Goal: Task Accomplishment & Management: Manage account settings

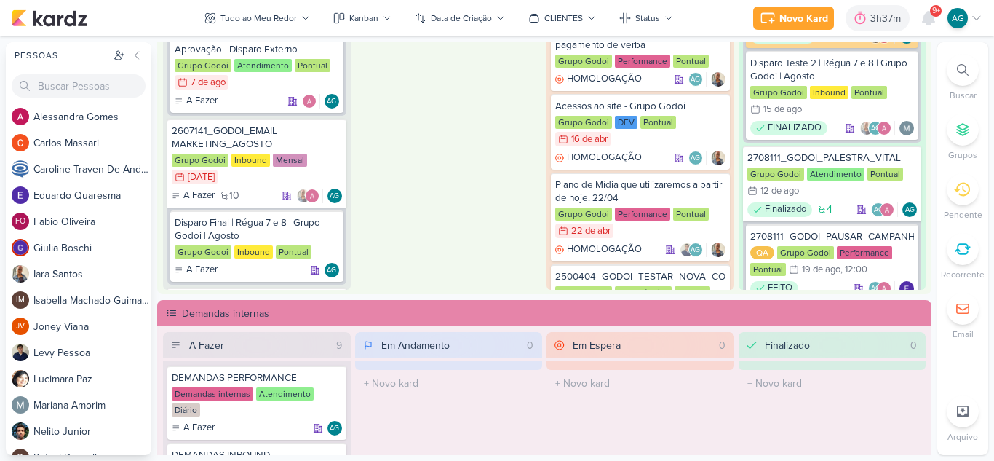
scroll to position [946, 0]
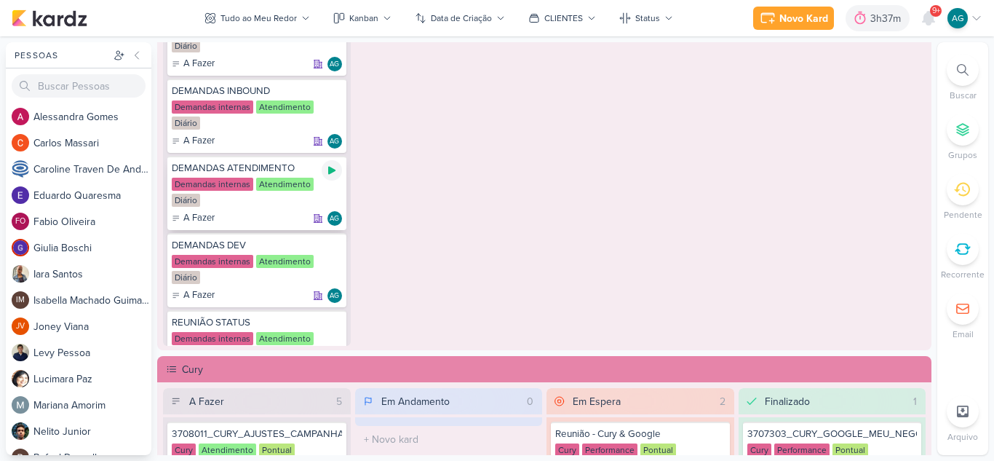
click at [328, 172] on icon at bounding box center [331, 171] width 7 height 8
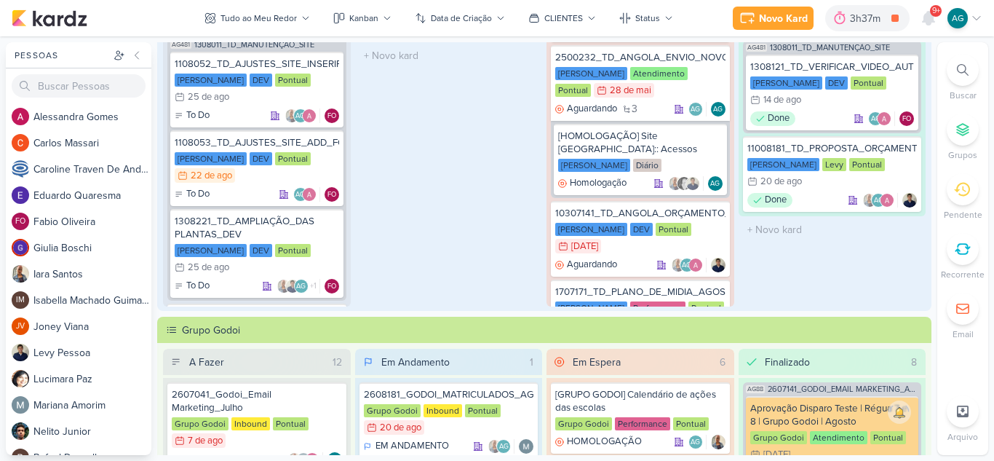
scroll to position [509, 0]
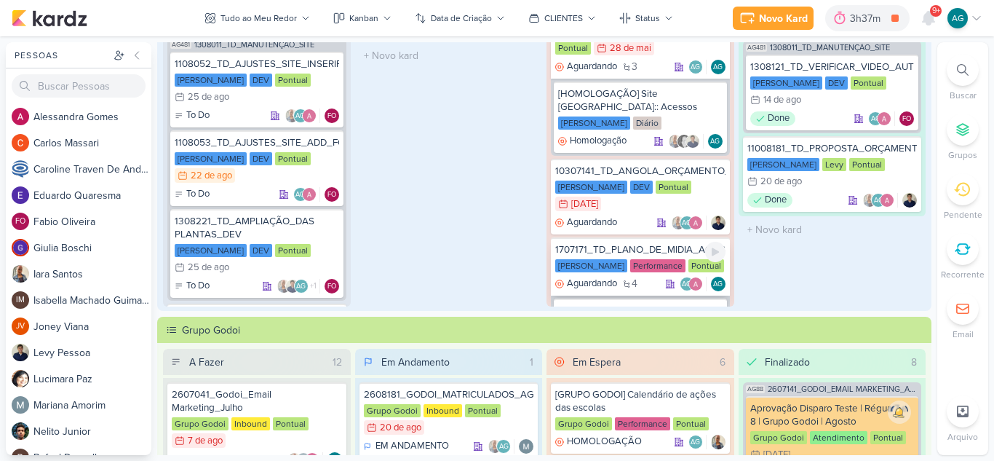
click at [645, 243] on div "1707171_TD_PLANO_DE_MIDIA_AGOSTO+SETEMBRO" at bounding box center [640, 249] width 170 height 13
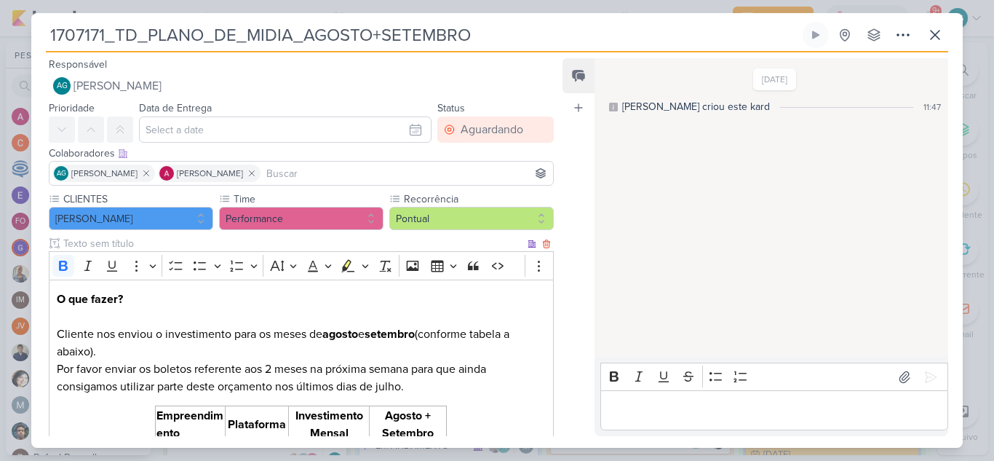
scroll to position [73, 0]
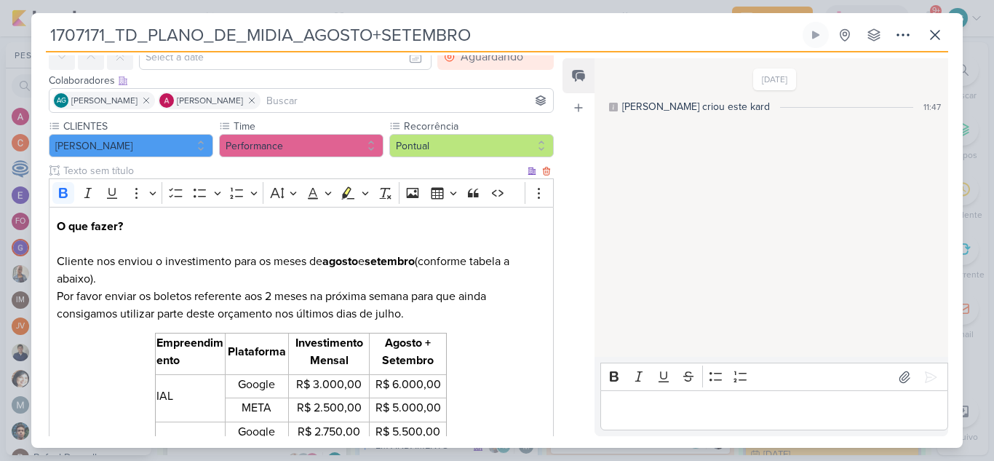
click at [342, 298] on p "O que fazer? Cliente nos enviou o investimento para os meses de agosto e setemb…" at bounding box center [301, 270] width 489 height 105
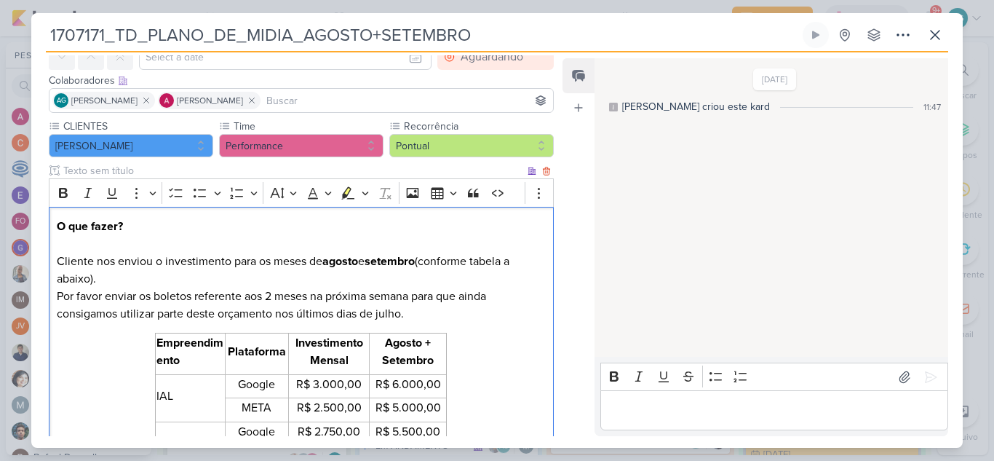
click at [342, 298] on p "O que fazer? Cliente nos enviou o investimento para os meses de agosto e setemb…" at bounding box center [301, 270] width 489 height 105
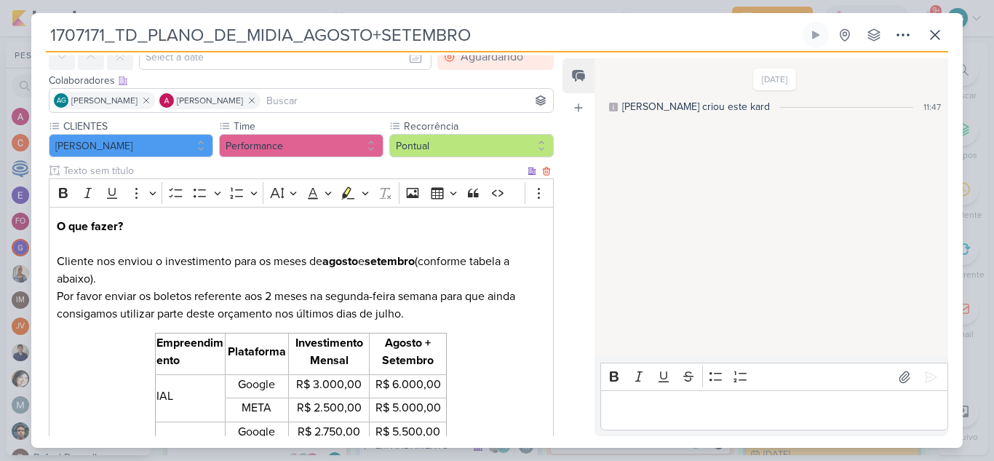
click at [404, 295] on p "O que fazer? Cliente nos enviou o investimento para os meses de agosto e setemb…" at bounding box center [301, 270] width 489 height 105
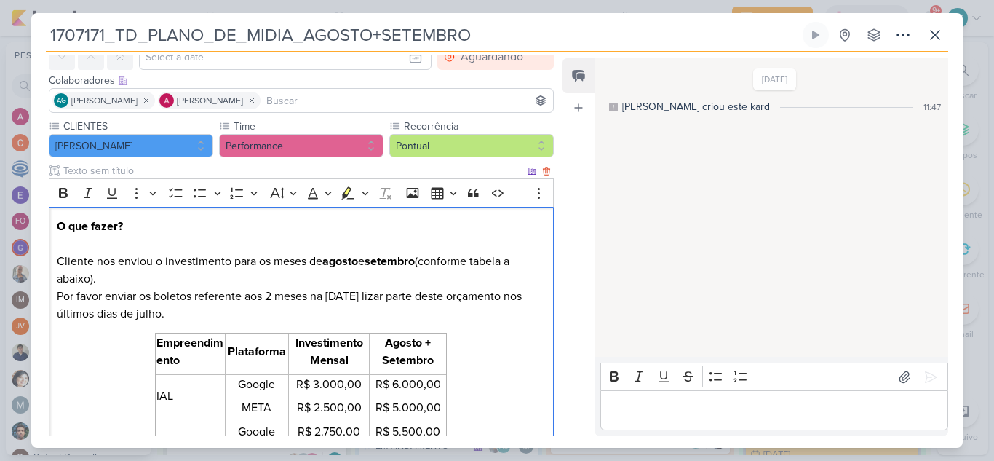
drag, startPoint x: 437, startPoint y: 295, endPoint x: 454, endPoint y: 308, distance: 21.8
click at [454, 308] on p "O que fazer? Cliente nos enviou o investimento para os meses de agosto e setemb…" at bounding box center [301, 270] width 489 height 105
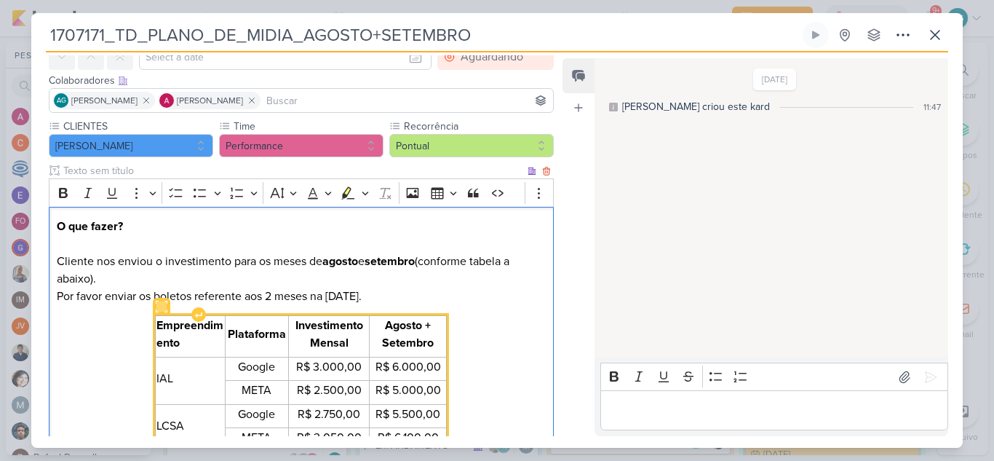
scroll to position [146, 0]
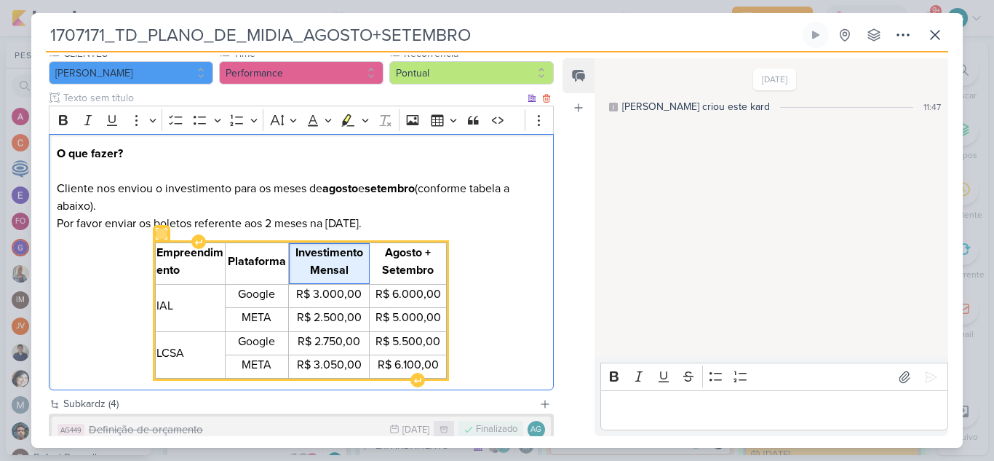
click at [334, 277] on strong "Investimento Mensal" at bounding box center [329, 261] width 68 height 32
click at [312, 265] on strong "Investimento Mensal" at bounding box center [329, 261] width 68 height 32
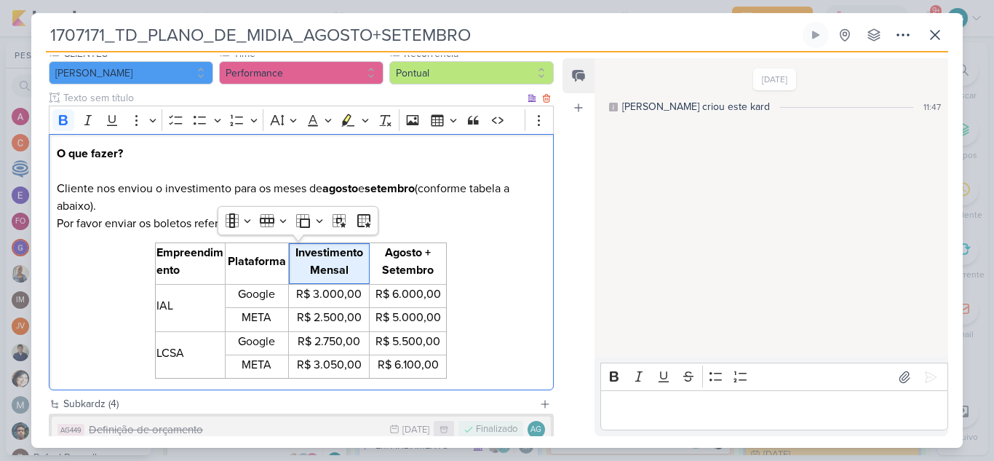
click at [473, 263] on div "O que fazer? Cliente nos enviou o investimento para os meses de agosto e setemb…" at bounding box center [301, 262] width 505 height 256
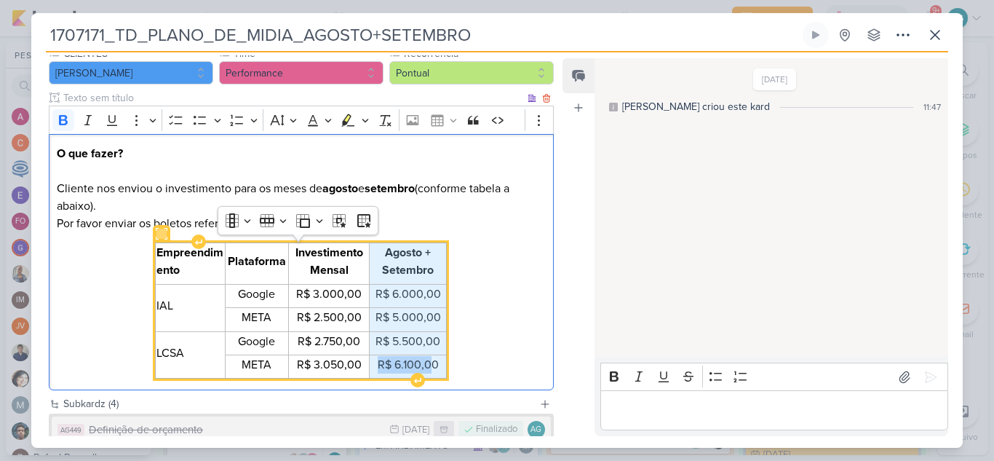
drag, startPoint x: 383, startPoint y: 255, endPoint x: 423, endPoint y: 367, distance: 119.0
click at [423, 367] on tbody "Empreendimento Plataforma Investimento Mensal Agosto + Setembro IAL Google R$ 3…" at bounding box center [301, 310] width 291 height 135
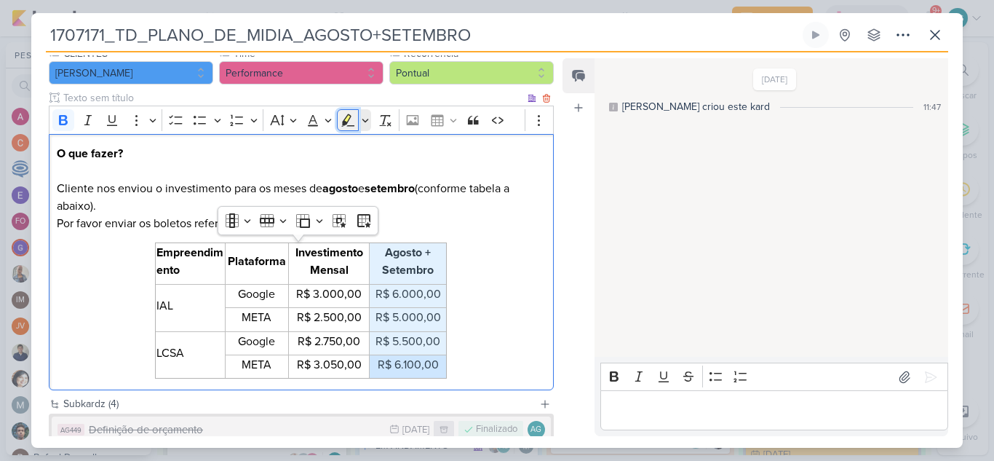
click at [345, 124] on icon "Editor toolbar" at bounding box center [348, 119] width 13 height 12
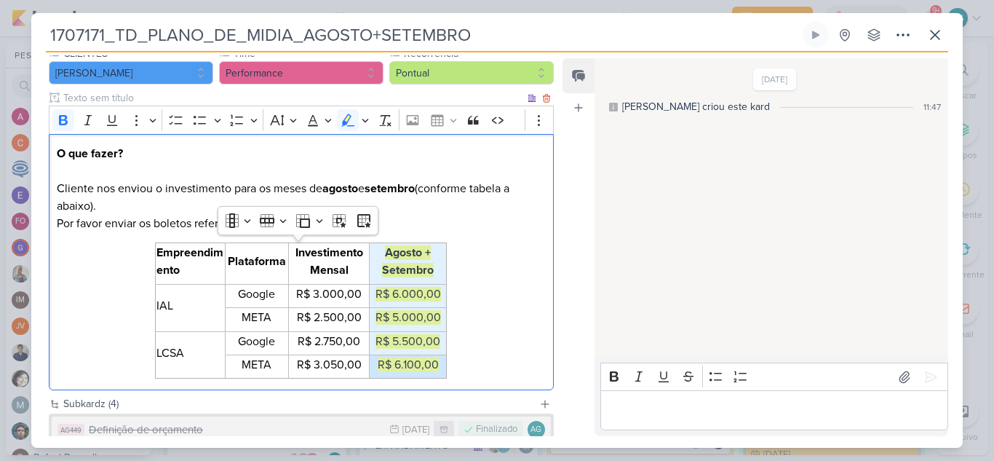
click at [540, 286] on div "O que fazer? Cliente nos enviou o investimento para os meses de agosto e setemb…" at bounding box center [301, 262] width 505 height 256
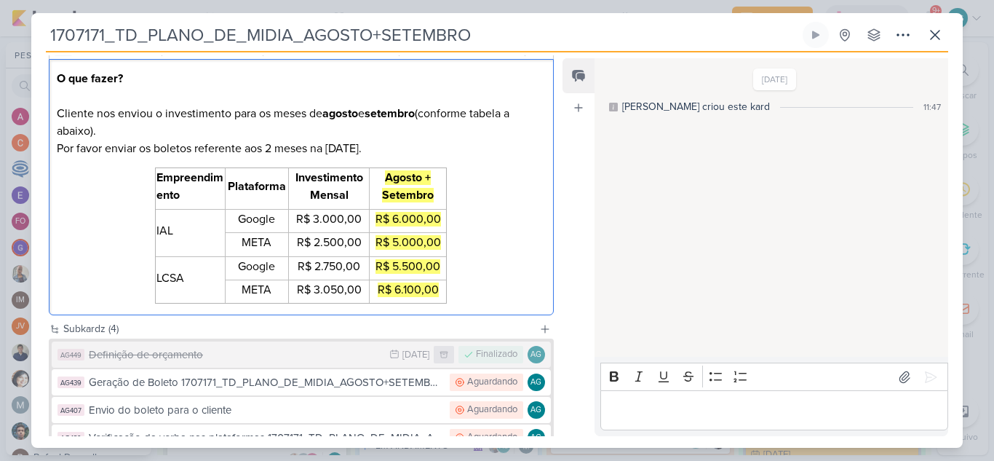
scroll to position [291, 0]
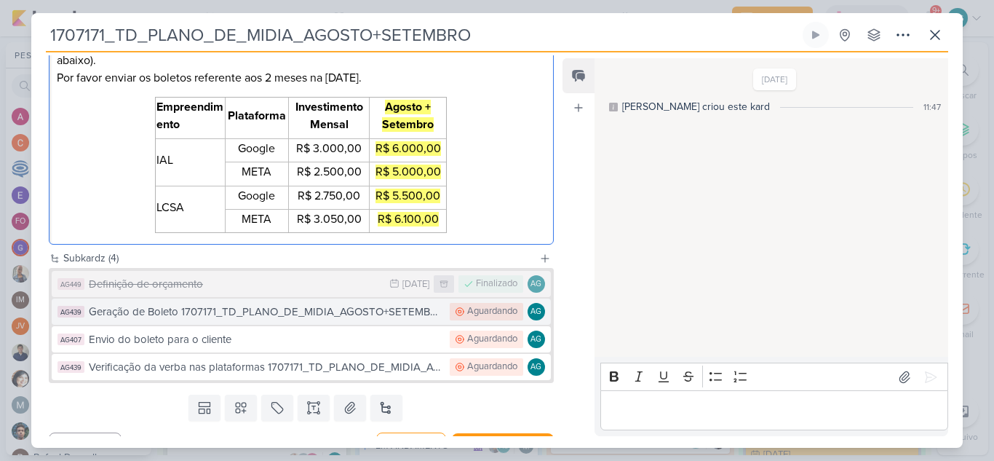
click at [334, 316] on div "Geração de Boleto 1707171_TD_PLANO_DE_MIDIA_AGOSTO+SETEMBRO" at bounding box center [266, 311] width 354 height 17
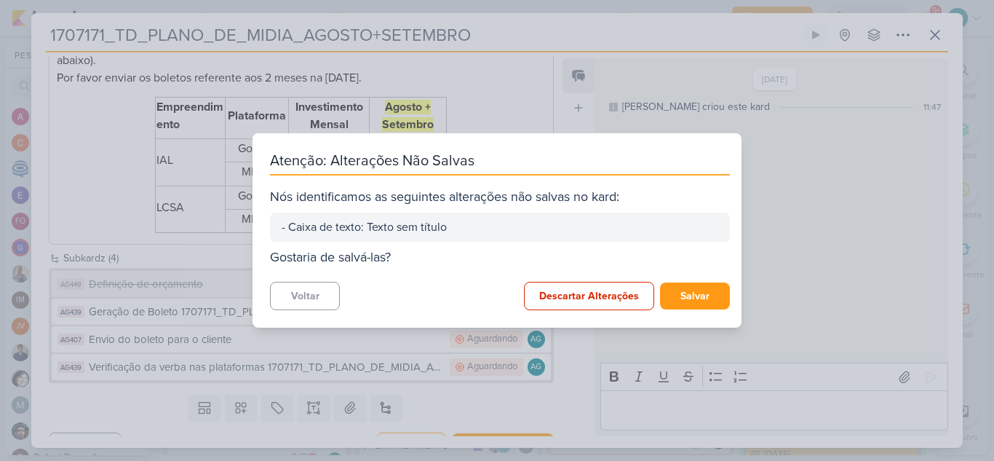
click at [800, 188] on div "Atenção: Alterações Não Salvas Nós identificamos as seguintes alterações não sa…" at bounding box center [497, 230] width 994 height 461
click at [316, 296] on button "Voltar" at bounding box center [305, 296] width 70 height 28
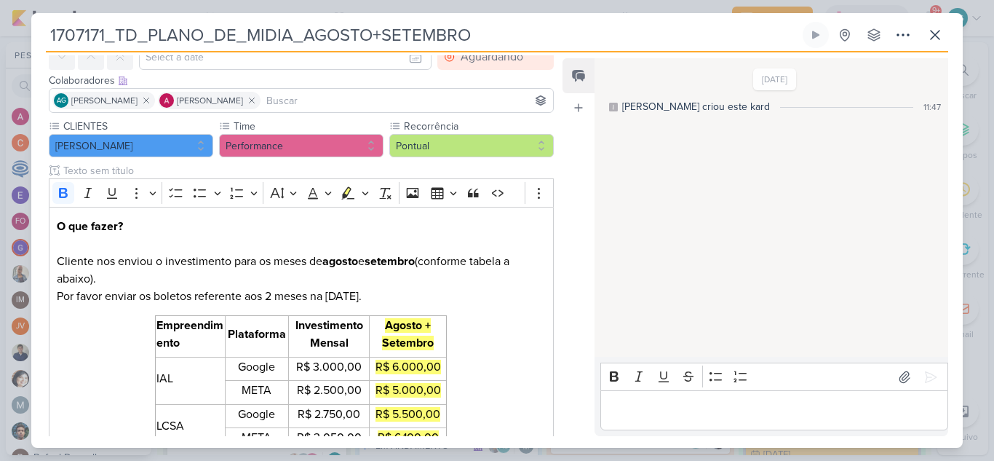
scroll to position [0, 0]
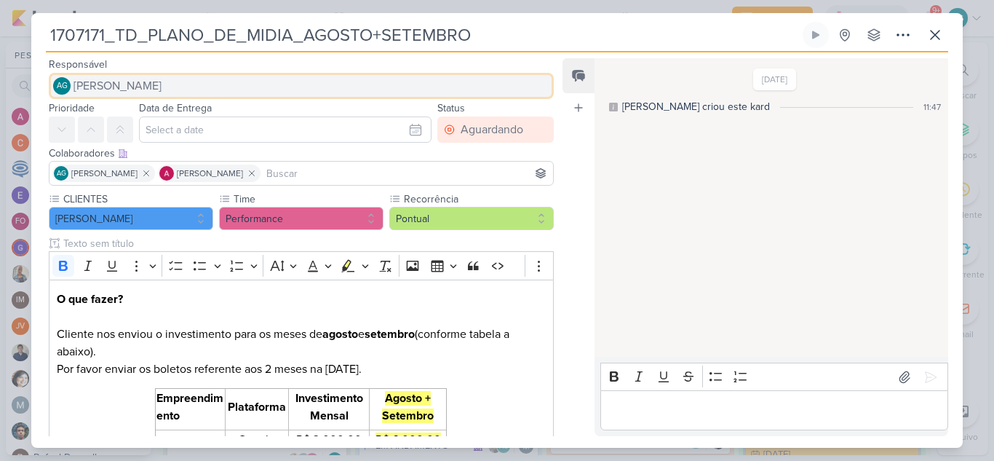
click at [199, 85] on button "AG Aline Gimenez Graciano" at bounding box center [301, 86] width 505 height 26
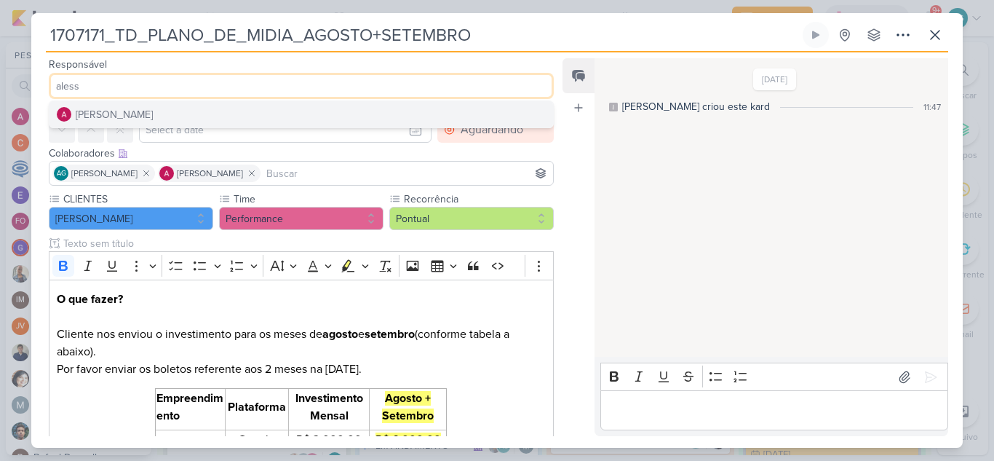
type input "aless"
click at [210, 106] on button "[PERSON_NAME]" at bounding box center [300, 114] width 503 height 26
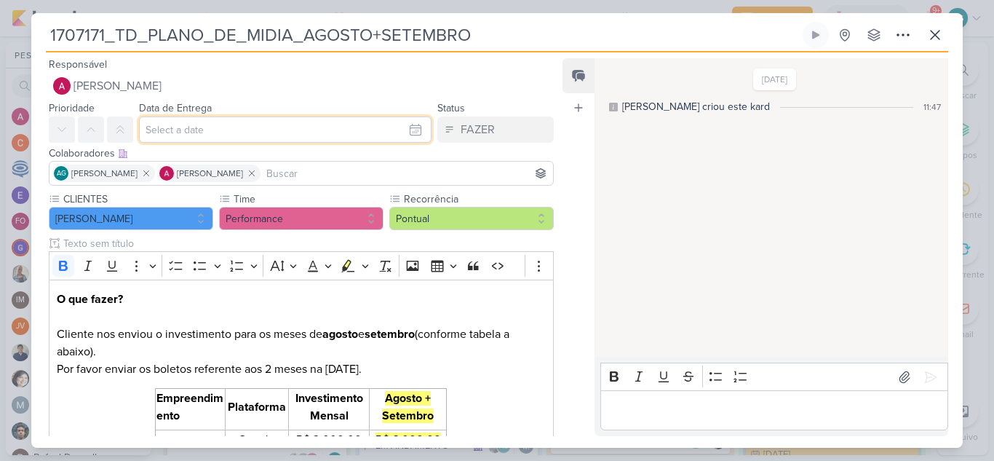
click at [228, 129] on input "text" at bounding box center [285, 129] width 292 height 26
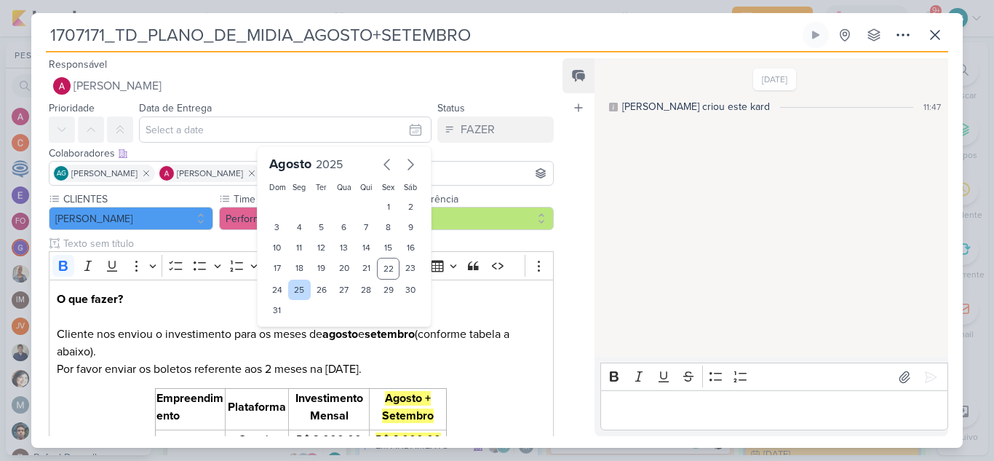
click at [298, 288] on div "25" at bounding box center [299, 289] width 23 height 20
type input "[DATE] 23:59"
click at [297, 335] on select "00 01 02 03 04 05 06 07 08 09 10 11 12 13 14 15 16 17 18 19 20 21 22 23" at bounding box center [300, 334] width 20 height 17
select select "10"
click at [290, 326] on select "00 01 02 03 04 05 06 07 08 09 10 11 12 13 14 15 16 17 18 19 20 21 22 23" at bounding box center [300, 334] width 20 height 17
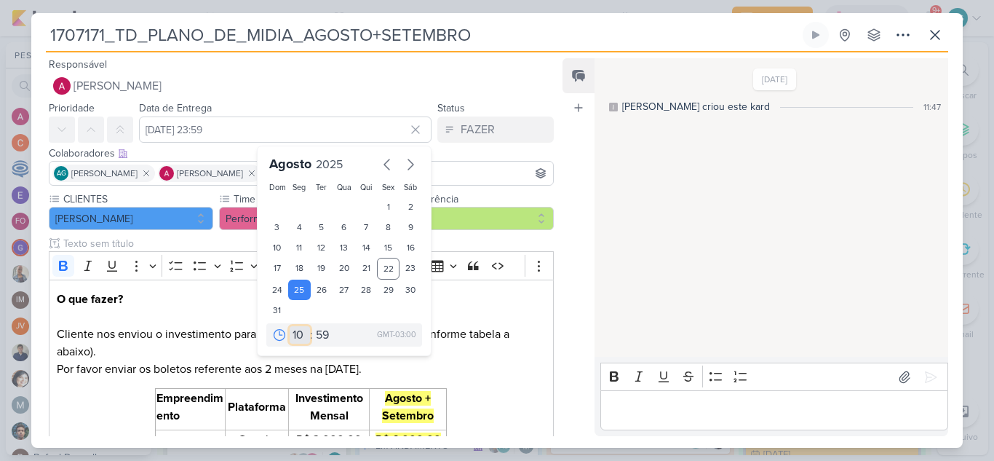
type input "25 de agosto de 2025 às 10:59"
click at [316, 332] on select "00 05 10 15 20 25 30 35 40 45 50 55 59" at bounding box center [323, 334] width 20 height 17
select select "0"
click at [313, 326] on select "00 05 10 15 20 25 30 35 40 45 50 55 59" at bounding box center [323, 334] width 20 height 17
type input "25 de agosto de 2025 às 10:00"
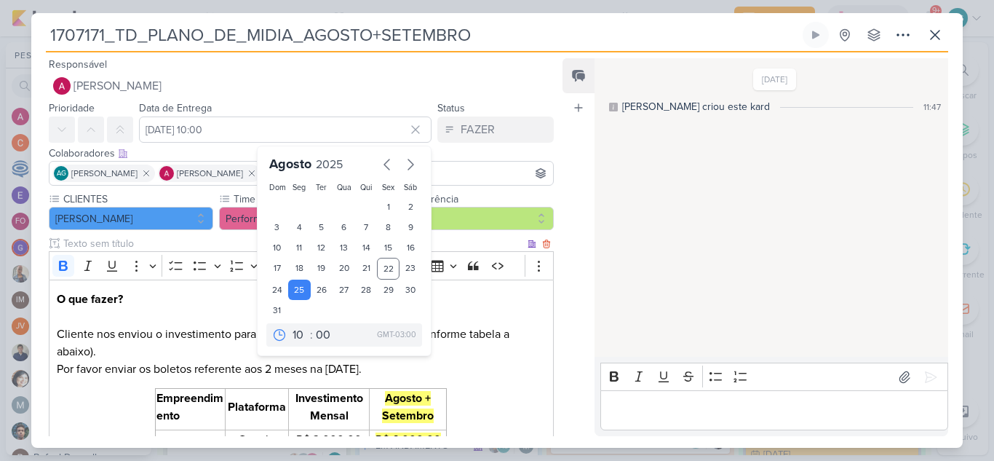
click at [484, 381] on div "O que fazer? Cliente nos enviou o investimento para os meses de agosto e setemb…" at bounding box center [301, 407] width 505 height 256
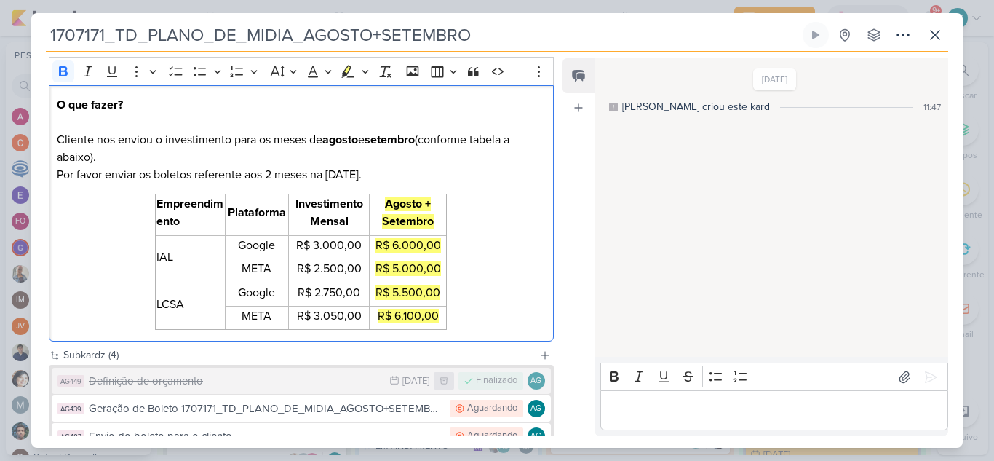
scroll to position [218, 0]
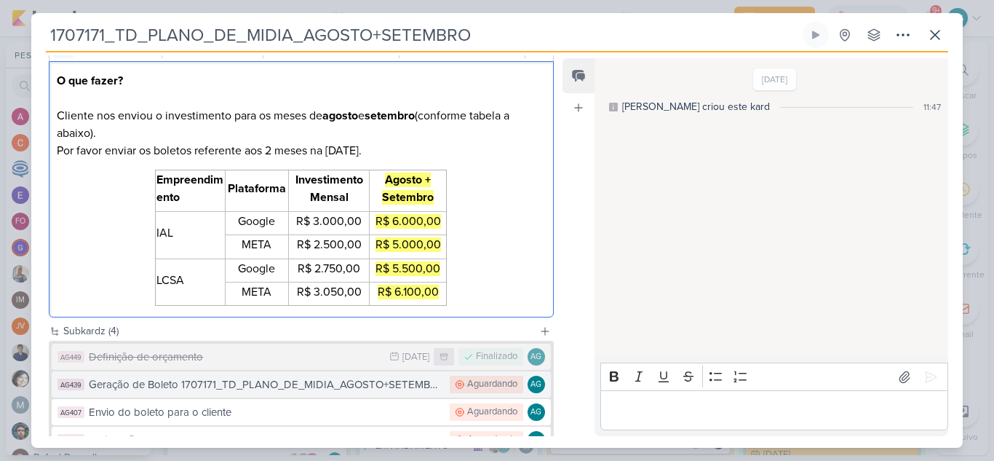
click at [380, 389] on div "Geração de Boleto 1707171_TD_PLANO_DE_MIDIA_AGOSTO+SETEMBRO" at bounding box center [266, 384] width 354 height 17
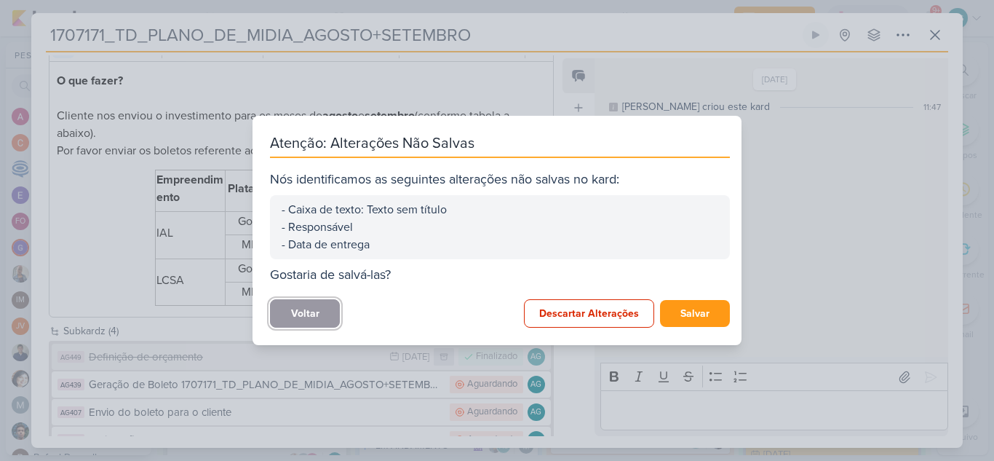
click at [287, 315] on button "Voltar" at bounding box center [305, 313] width 70 height 28
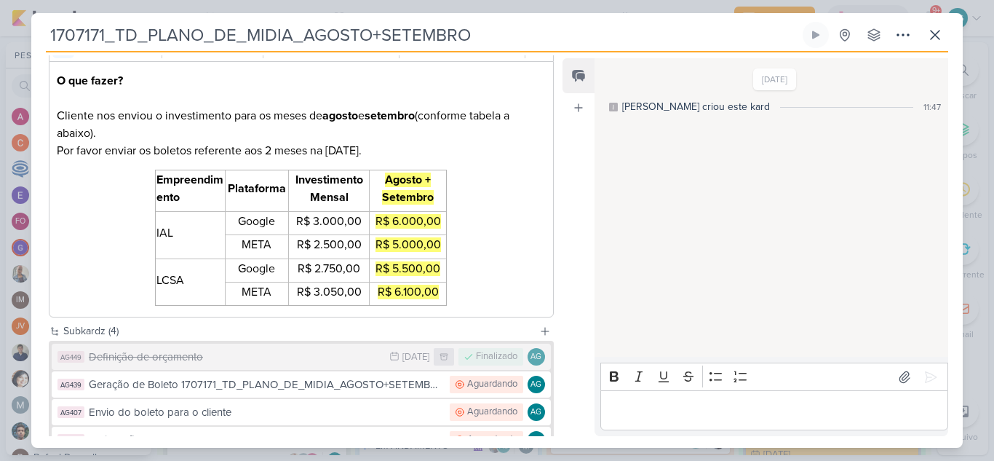
click at [466, 150] on p "O que fazer? Cliente nos enviou o investimento para os meses de agosto e setemb…" at bounding box center [301, 115] width 489 height 87
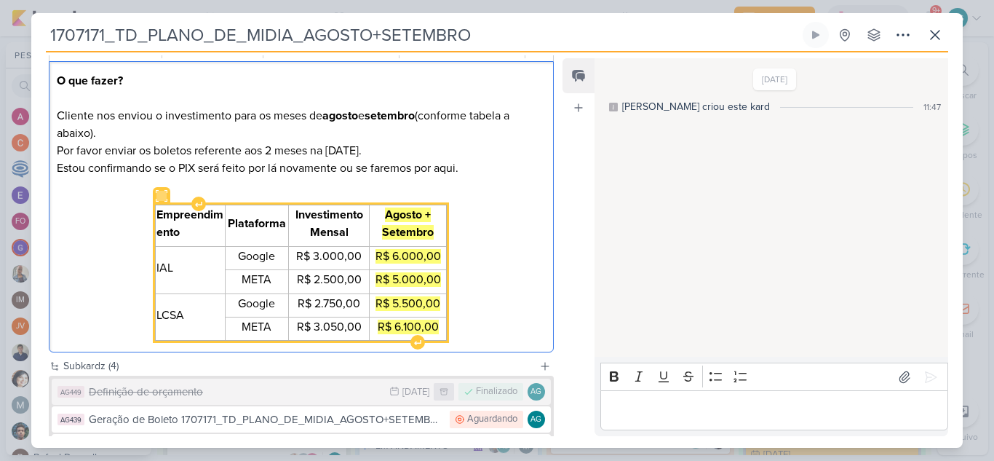
click at [155, 238] on table "Empreendimento Plataforma Investimento Mensal Agosto + Setembro IAL Google R$ 3…" at bounding box center [301, 272] width 292 height 136
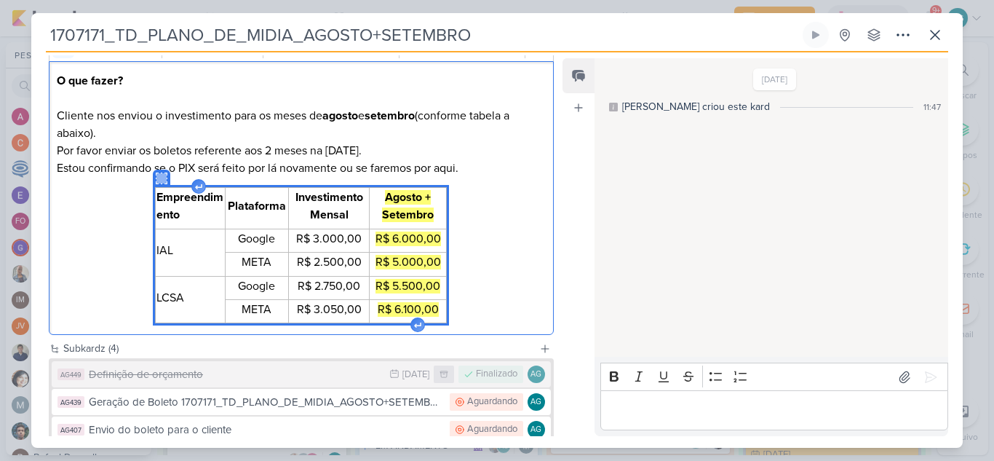
click at [472, 232] on div "O que fazer? Cliente nos enviou o investimento para os meses de agosto e setemb…" at bounding box center [301, 198] width 505 height 274
click at [475, 167] on p "O que fazer? Cliente nos enviou o investimento para os meses de agosto e setemb…" at bounding box center [301, 124] width 489 height 105
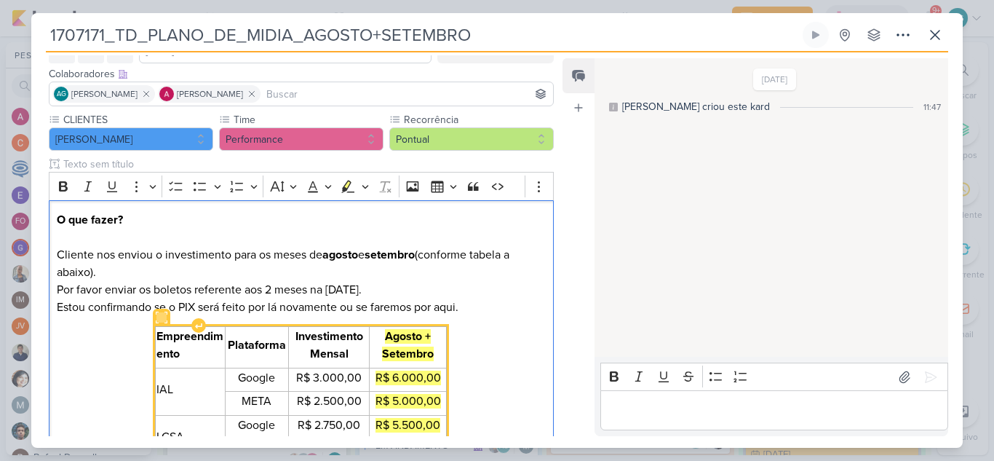
scroll to position [0, 0]
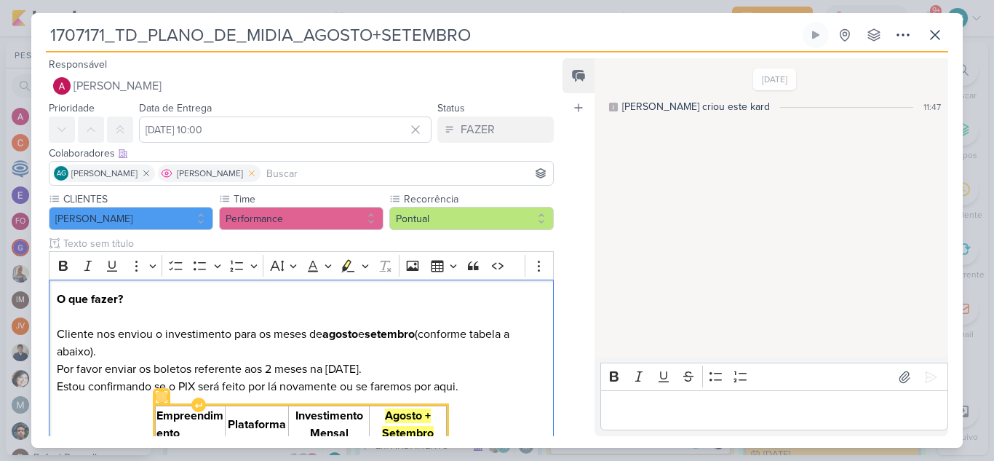
click at [257, 173] on icon at bounding box center [252, 173] width 10 height 10
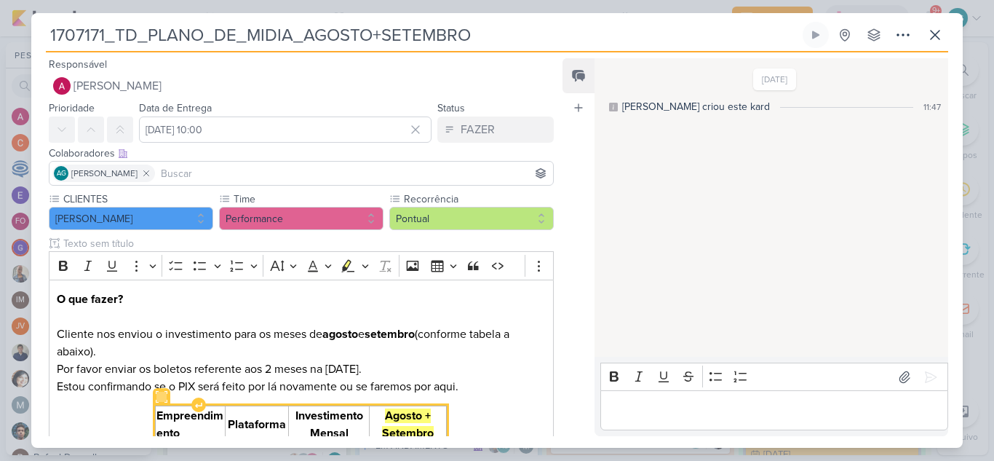
click at [283, 173] on input at bounding box center [354, 172] width 392 height 17
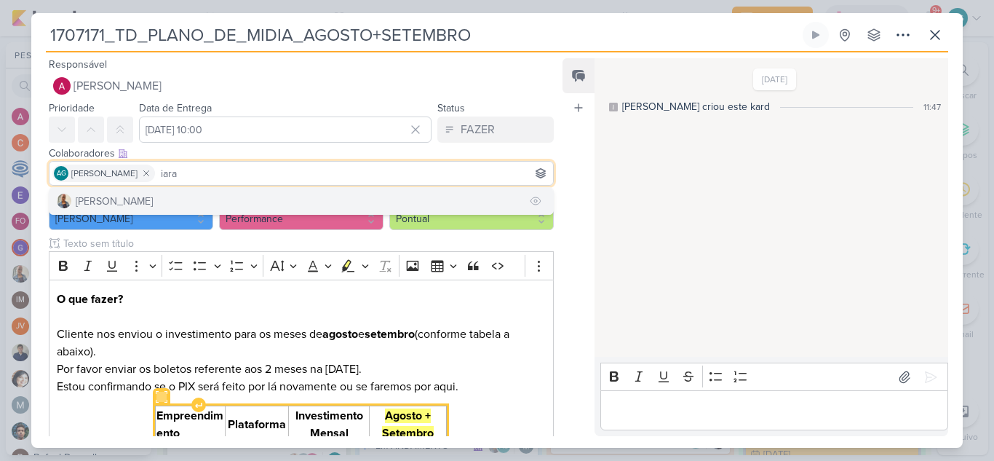
type input "iara"
click at [276, 208] on button "[PERSON_NAME]" at bounding box center [300, 201] width 503 height 26
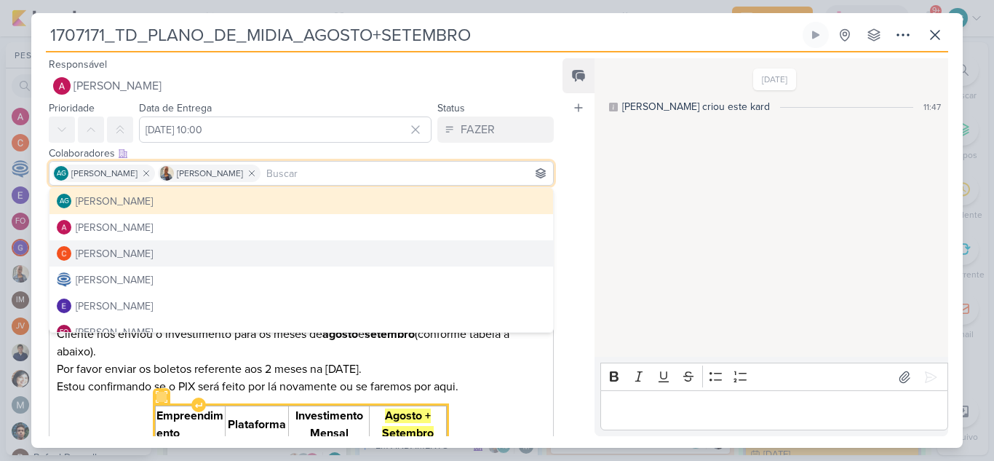
click at [679, 250] on div "17/7/25 Aline criou este kard 11:47" at bounding box center [770, 208] width 352 height 297
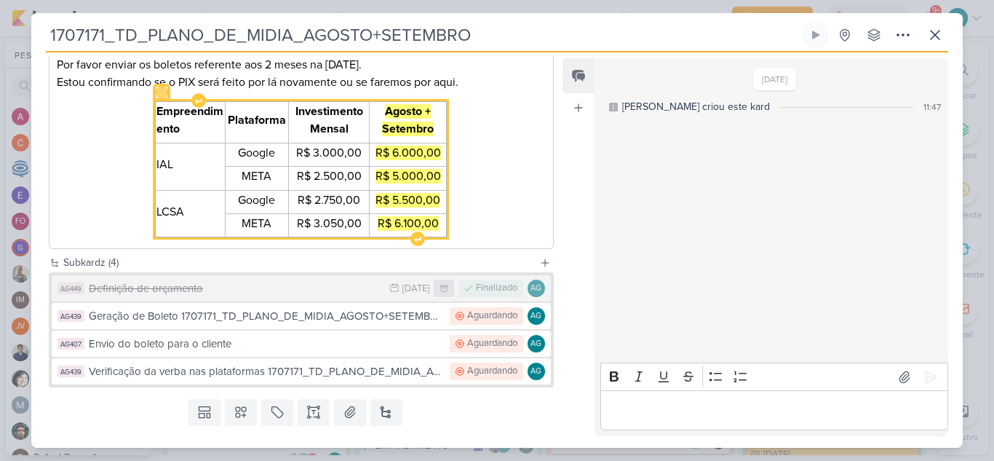
scroll to position [336, 0]
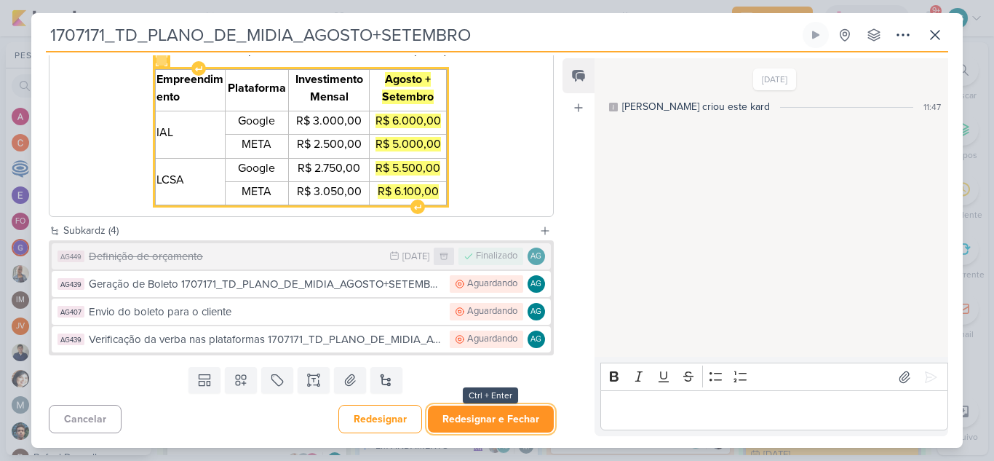
click at [495, 428] on button "Redesignar e Fechar" at bounding box center [491, 418] width 126 height 27
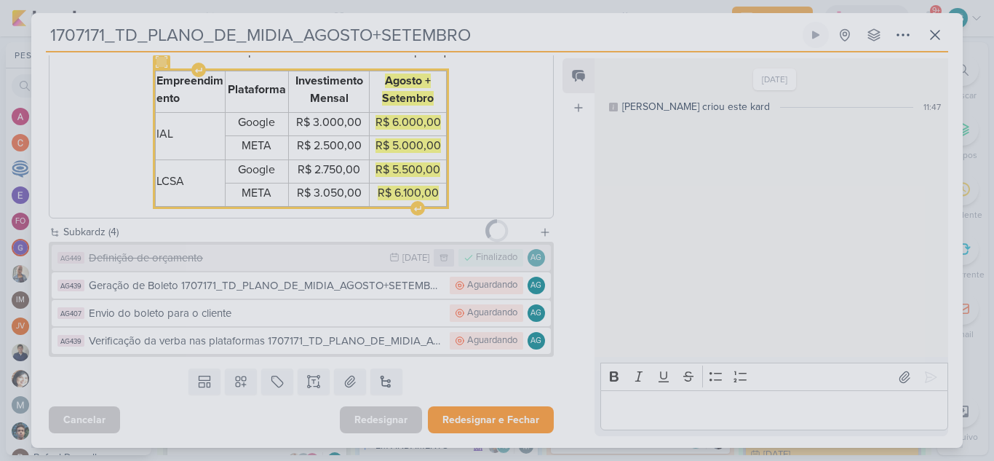
scroll to position [335, 0]
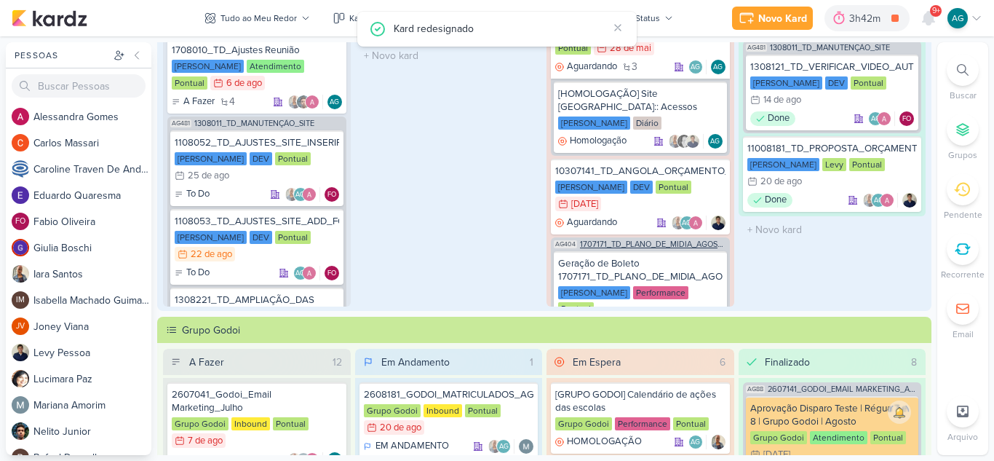
click at [675, 240] on span "1707171_TD_PLANO_DE_MIDIA_AGOSTO+SETEMBRO" at bounding box center [653, 244] width 147 height 8
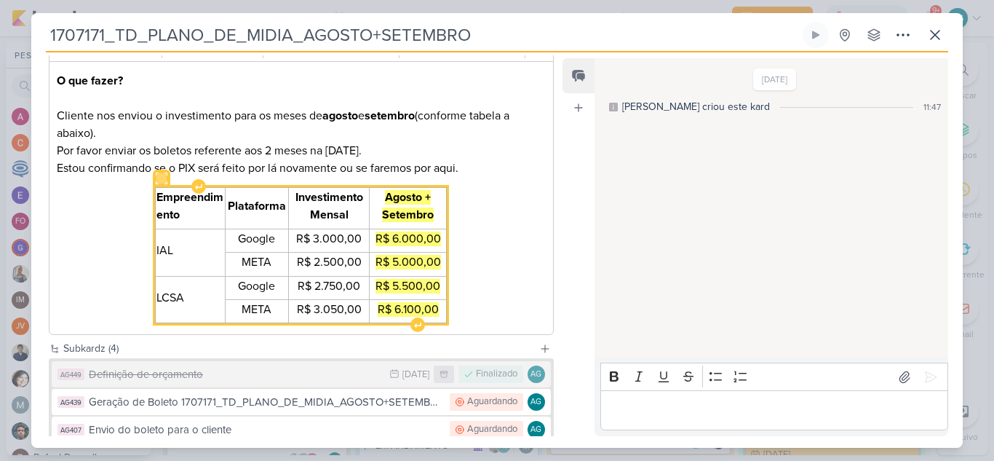
scroll to position [336, 0]
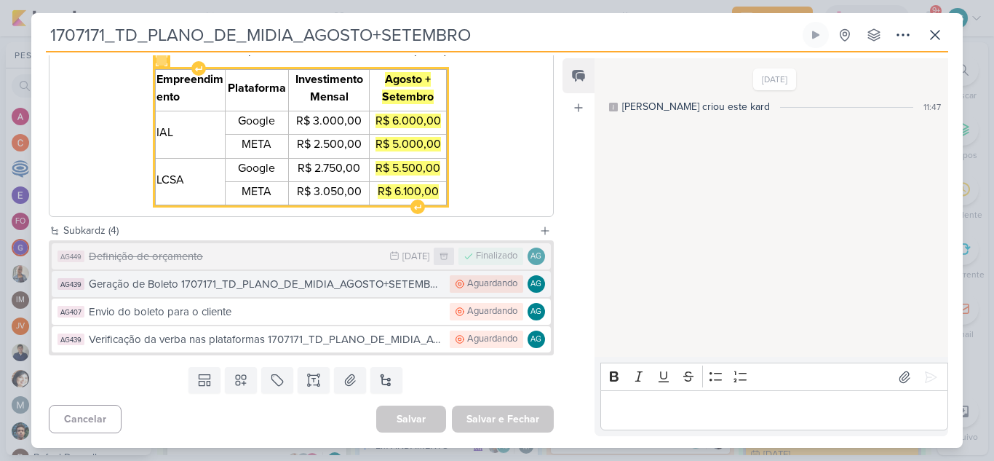
click at [268, 287] on div "Geração de Boleto 1707171_TD_PLANO_DE_MIDIA_AGOSTO+SETEMBRO" at bounding box center [266, 284] width 354 height 17
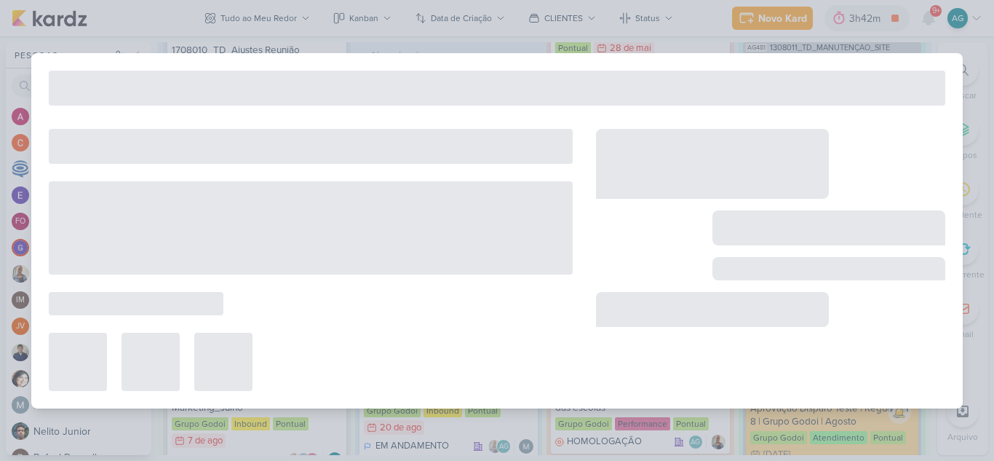
type input "Geração de Boleto 1707171_TD_PLANO_DE_MIDIA_AGOSTO+SETEMBRO"
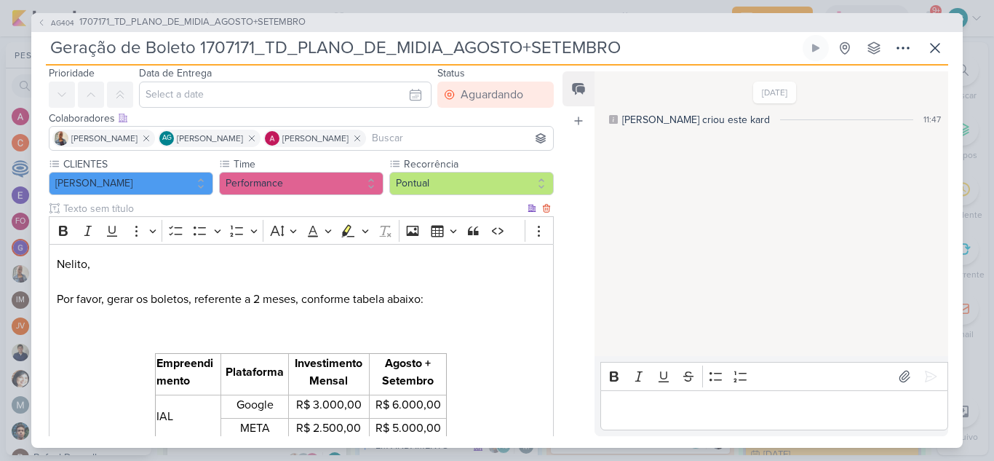
scroll to position [0, 0]
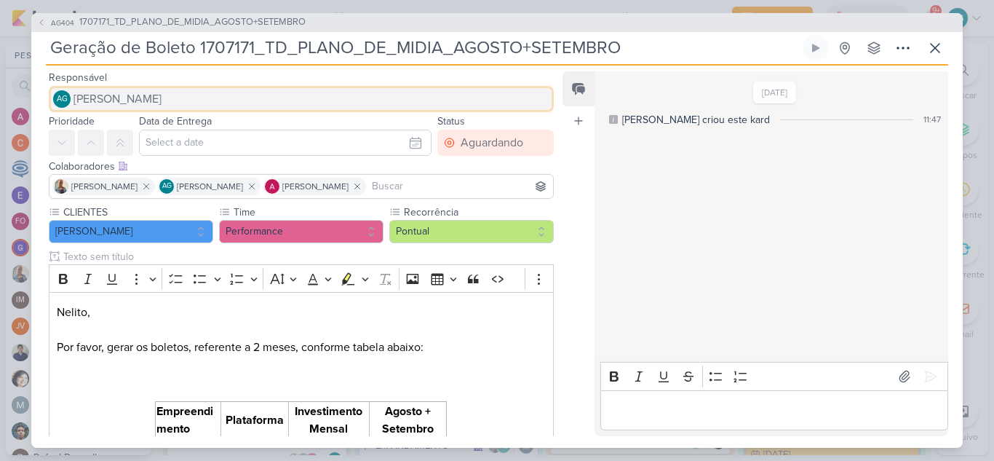
click at [246, 96] on button "AG Aline Gimenez Graciano" at bounding box center [301, 99] width 505 height 26
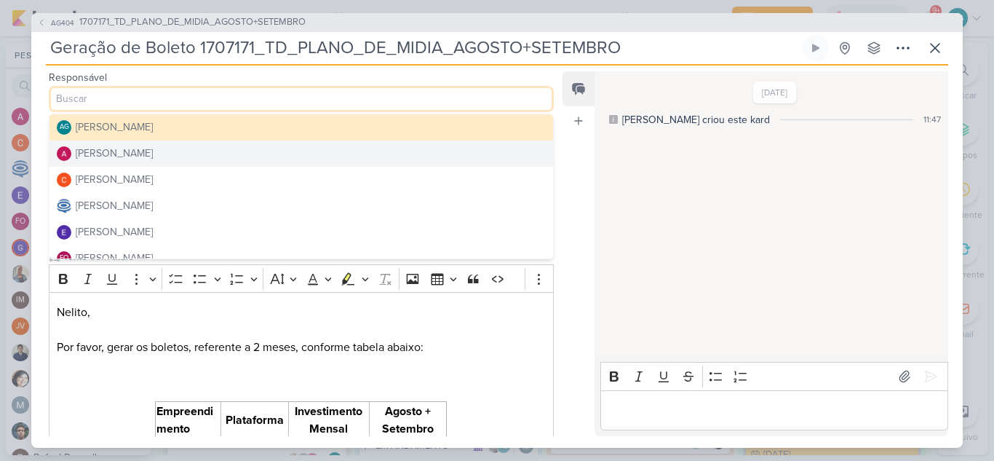
click at [227, 155] on button "[PERSON_NAME]" at bounding box center [300, 153] width 503 height 26
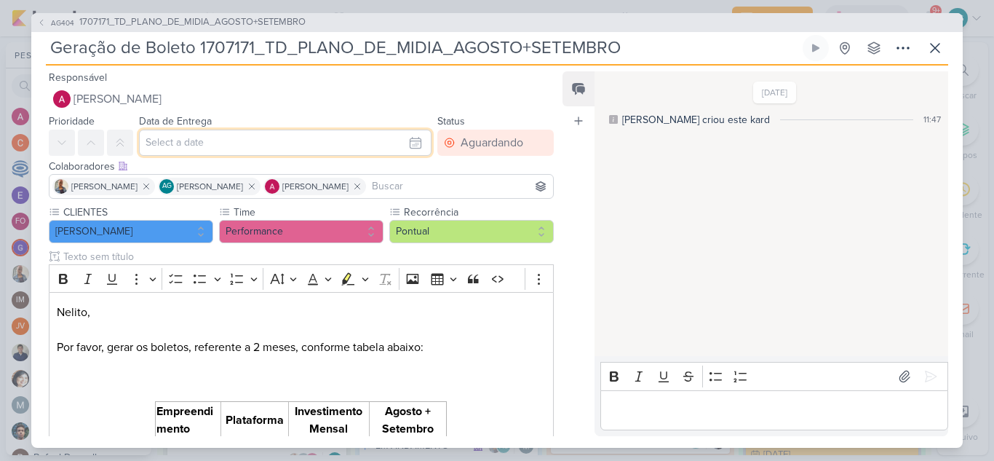
click at [235, 150] on input "text" at bounding box center [285, 142] width 292 height 26
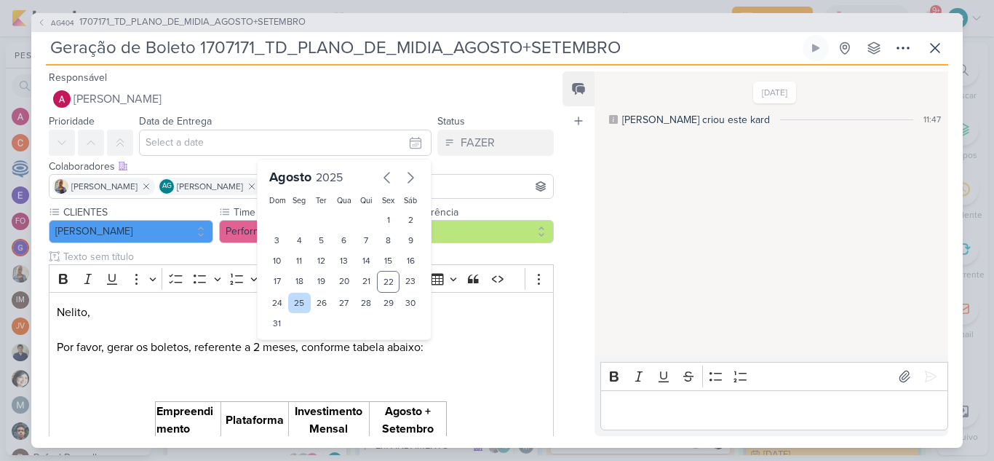
click at [296, 308] on div "25" at bounding box center [299, 302] width 23 height 20
type input "[DATE] 23:59"
click at [295, 347] on select "00 01 02 03 04 05 06 07 08 09 10 11 12 13 14 15 16 17 18 19 20 21 22 23" at bounding box center [300, 347] width 20 height 17
select select "10"
click at [290, 339] on select "00 01 02 03 04 05 06 07 08 09 10 11 12 13 14 15 16 17 18 19 20 21 22 23" at bounding box center [300, 347] width 20 height 17
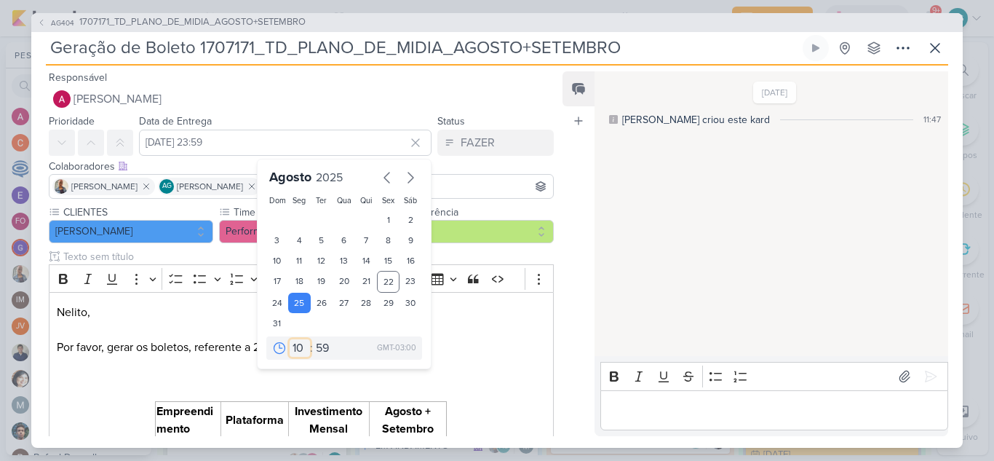
type input "25 de agosto de 2025 às 10:59"
drag, startPoint x: 315, startPoint y: 349, endPoint x: 314, endPoint y: 342, distance: 7.3
click at [315, 349] on select "00 05 10 15 20 25 30 35 40 45 50 55 59" at bounding box center [323, 347] width 20 height 17
select select "0"
click at [313, 339] on select "00 05 10 15 20 25 30 35 40 45 50 55 59" at bounding box center [323, 347] width 20 height 17
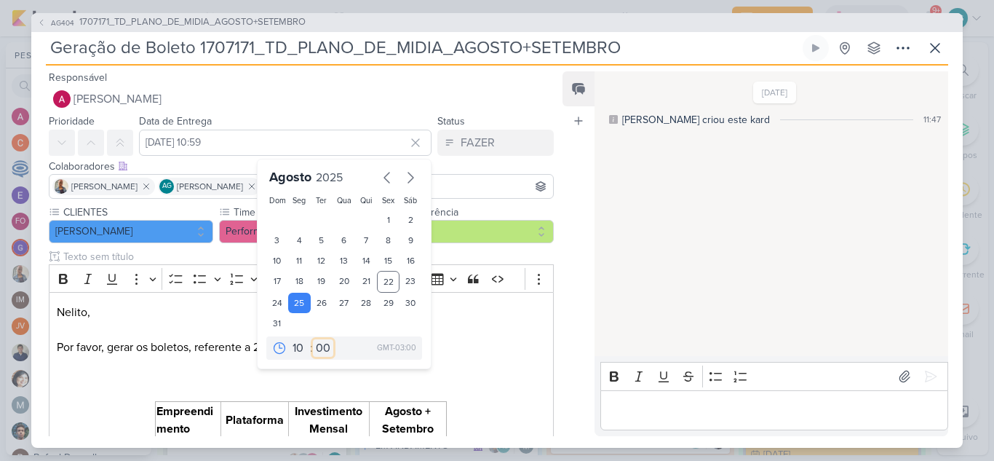
type input "25 de agosto de 2025 às 10:00"
click at [453, 330] on p "Nelito, Por favor, gerar os boletos, referente a 2 meses, conforme tabela abaix…" at bounding box center [301, 346] width 489 height 87
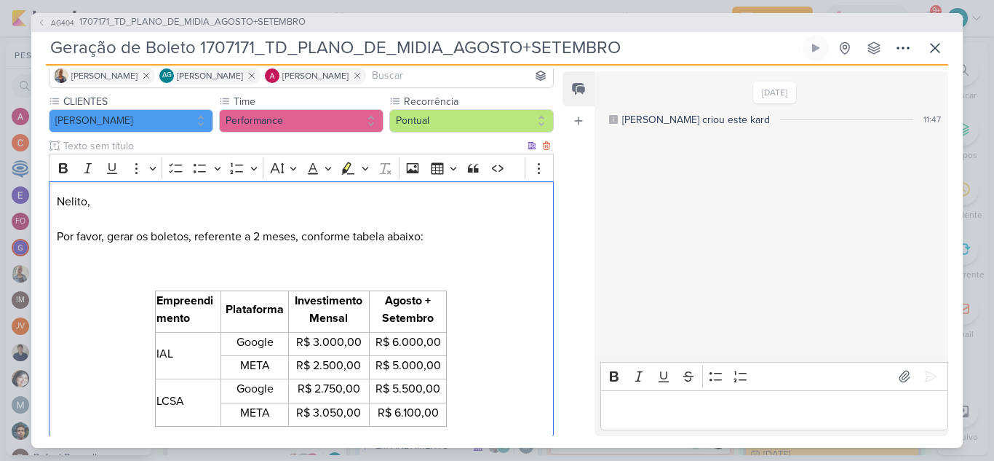
scroll to position [146, 0]
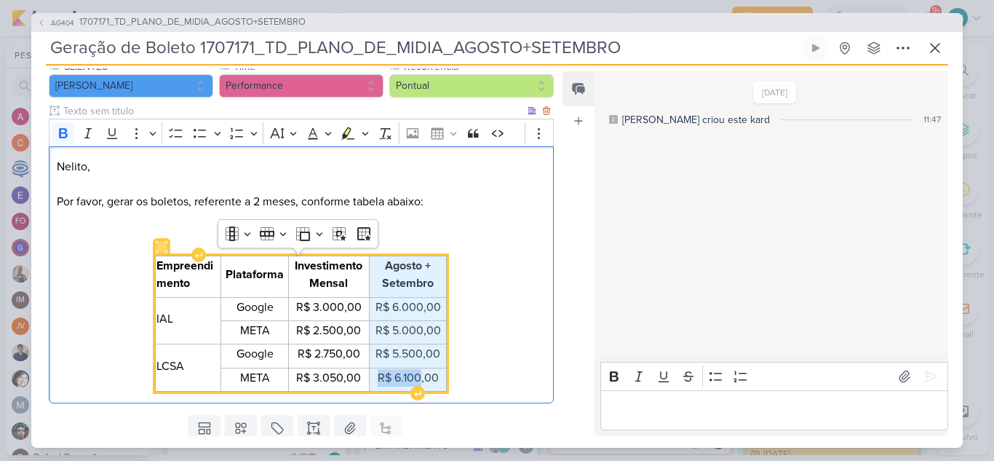
drag, startPoint x: 376, startPoint y: 267, endPoint x: 418, endPoint y: 380, distance: 120.8
click at [418, 380] on tbody "Empreendimento Plataforma Investimento Mensal Agosto + Setembro IAL Google R$ 3…" at bounding box center [301, 323] width 291 height 135
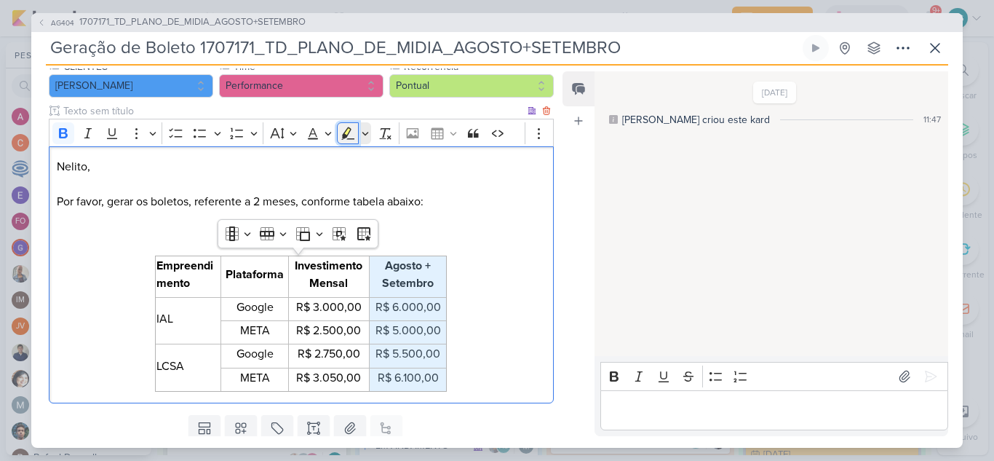
click at [344, 140] on button "Highlight" at bounding box center [348, 133] width 22 height 22
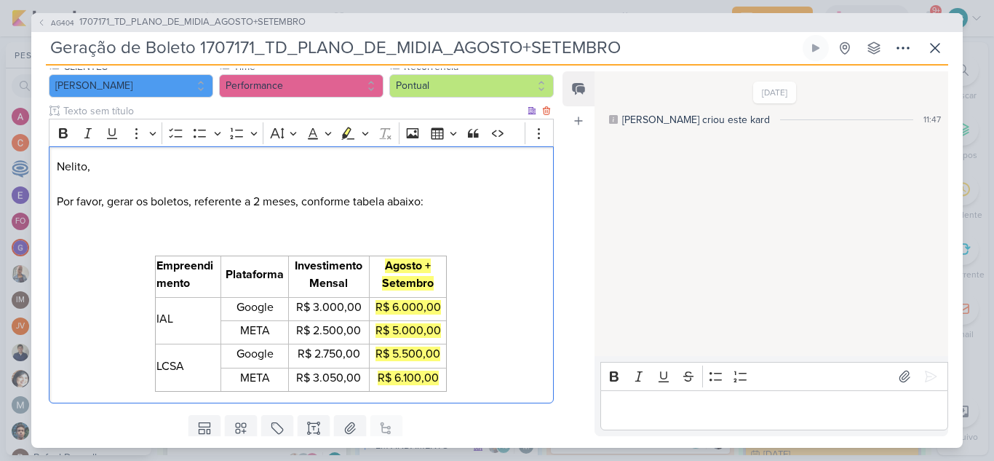
click at [466, 261] on div "Nelito, Por favor, gerar os boletos, referente a 2 meses, conforme tabela abaix…" at bounding box center [301, 274] width 505 height 256
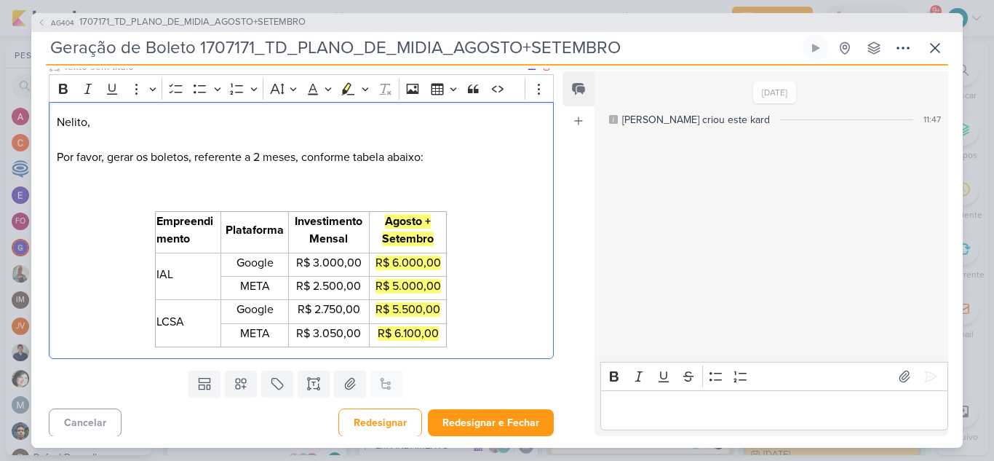
scroll to position [194, 0]
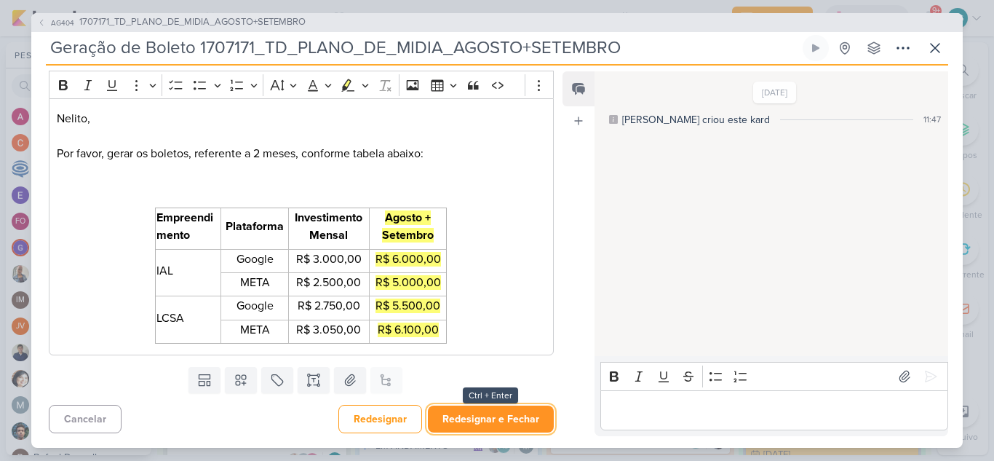
click at [484, 424] on button "Redesignar e Fechar" at bounding box center [491, 418] width 126 height 27
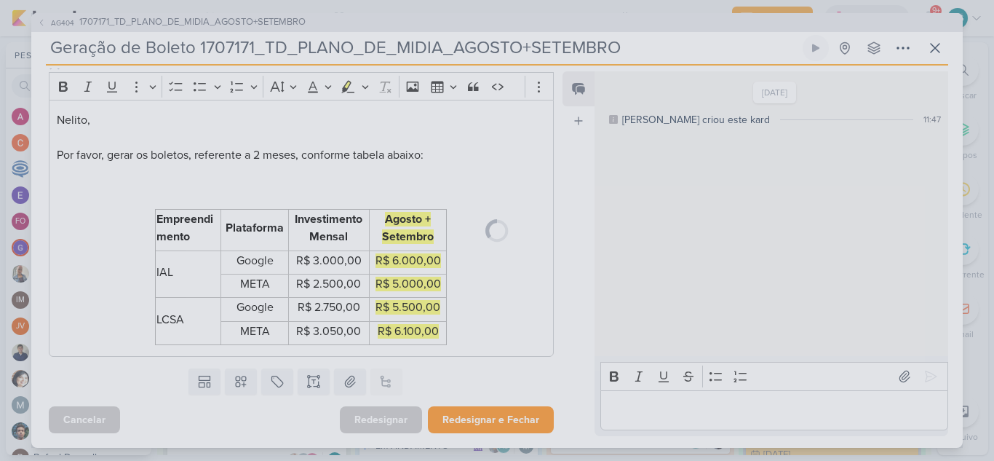
scroll to position [192, 0]
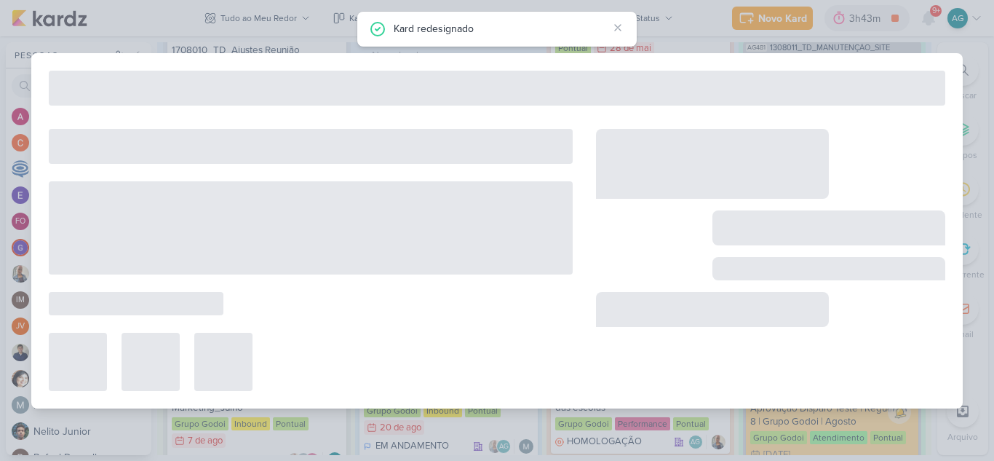
type input "1707171_TD_PLANO_DE_MIDIA_AGOSTO+SETEMBRO"
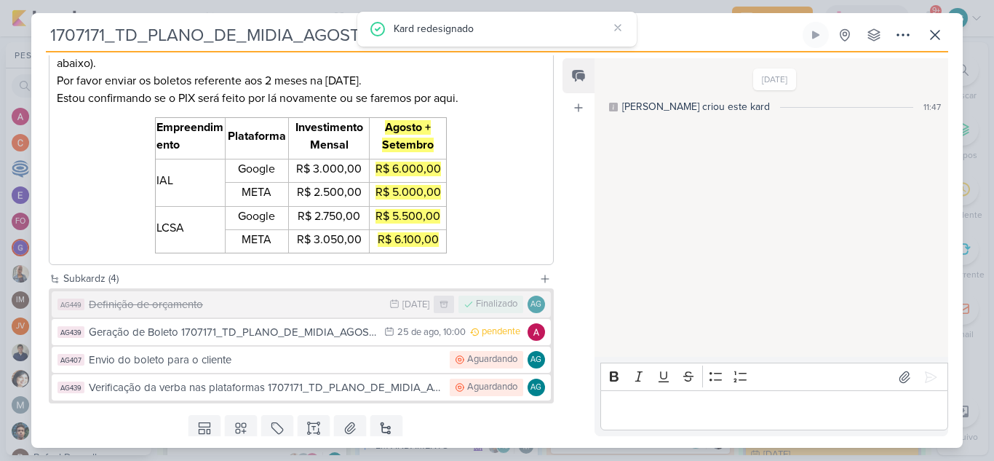
scroll to position [291, 0]
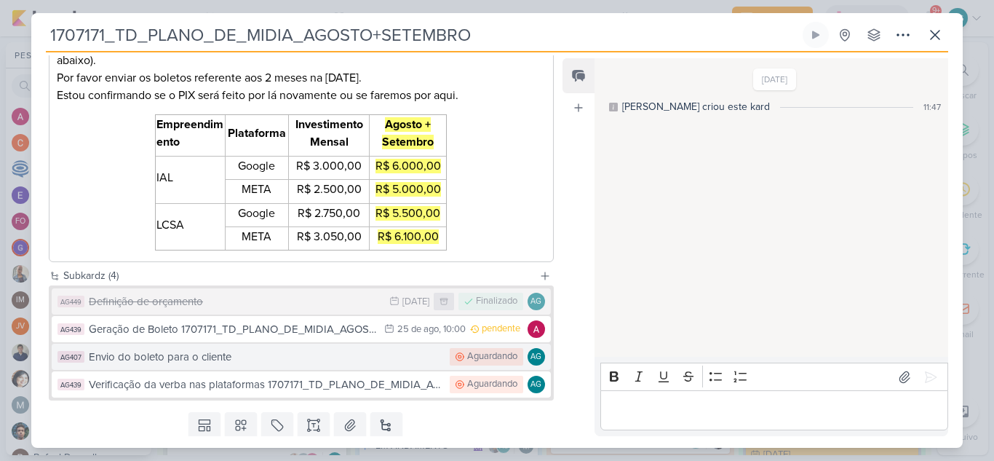
click at [309, 359] on div "Envio do boleto para o cliente" at bounding box center [266, 356] width 354 height 17
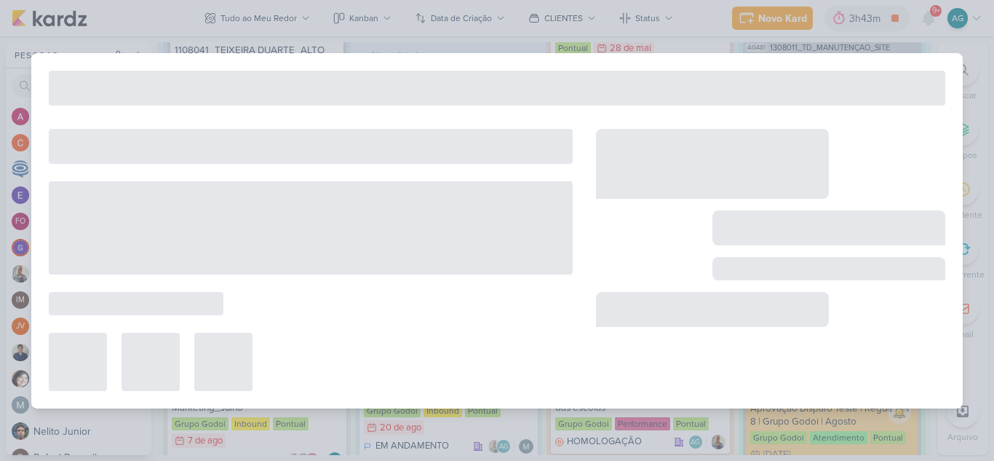
type input "Envio do boleto para o cliente"
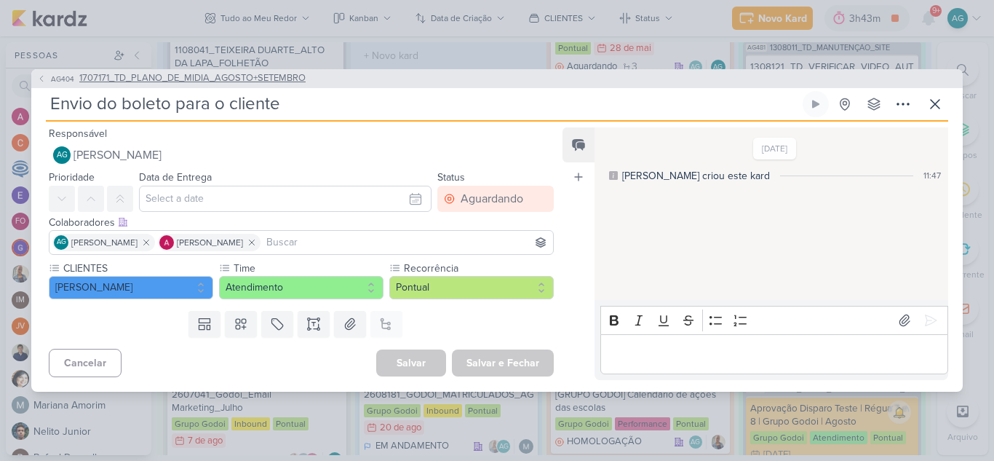
click at [298, 78] on span "1707171_TD_PLANO_DE_MIDIA_AGOSTO+SETEMBRO" at bounding box center [192, 78] width 226 height 15
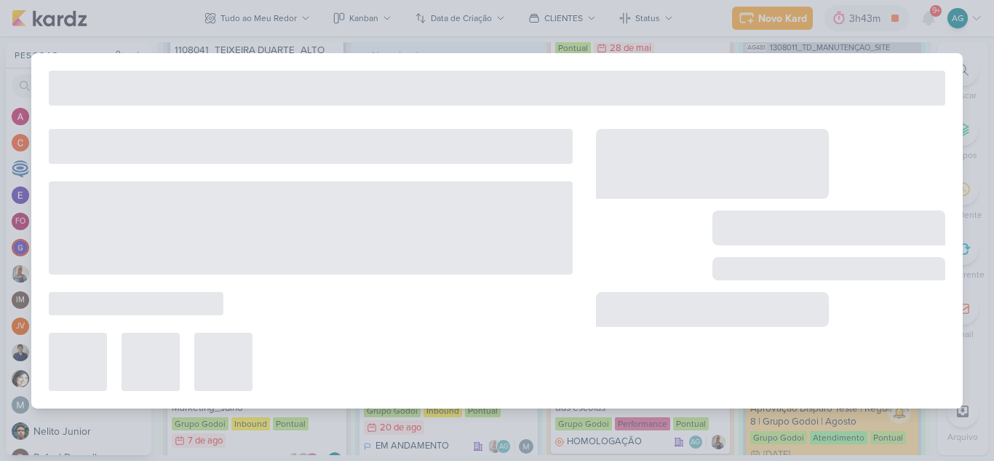
type input "1707171_TD_PLANO_DE_MIDIA_AGOSTO+SETEMBRO"
type input "25 de agosto de 2025 às 10:00"
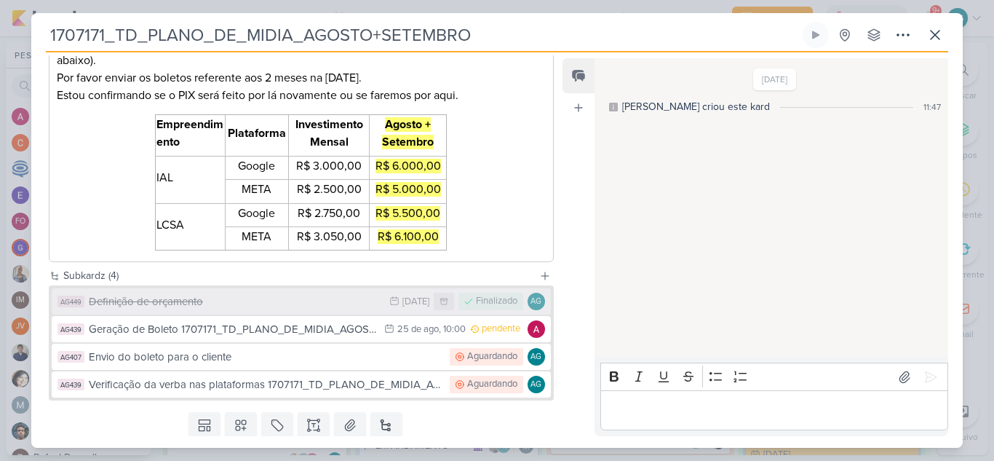
click at [327, 301] on div "Definição de orçamento" at bounding box center [235, 301] width 293 height 17
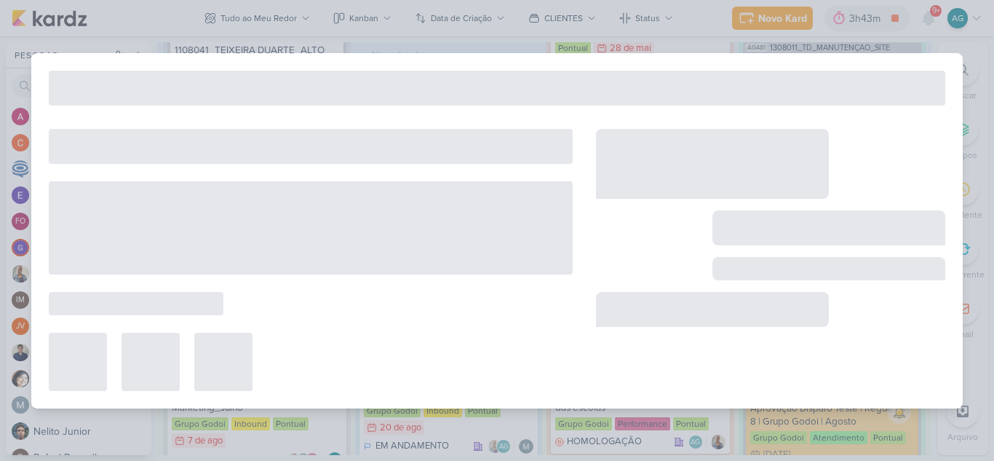
type input "Definição de orçamento"
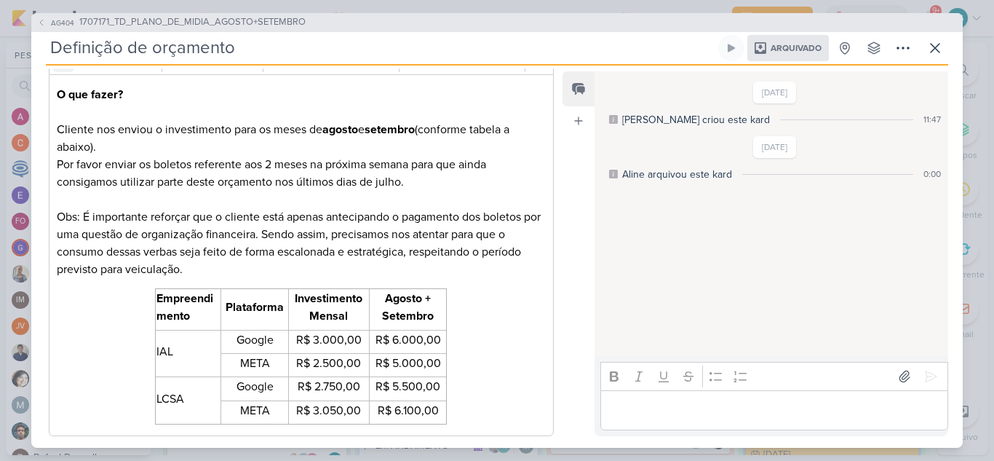
scroll to position [228, 0]
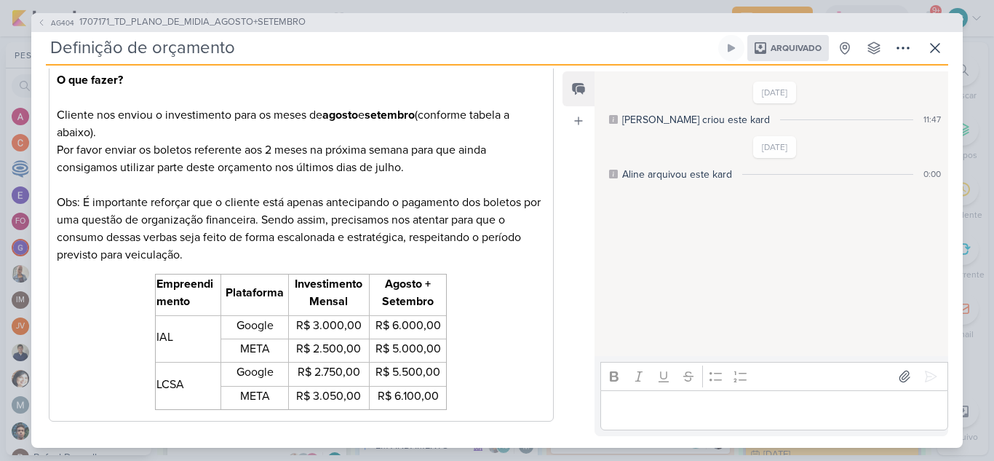
click at [784, 58] on div "Arquivado" at bounding box center [787, 48] width 81 height 26
click at [912, 48] on button at bounding box center [903, 48] width 26 height 26
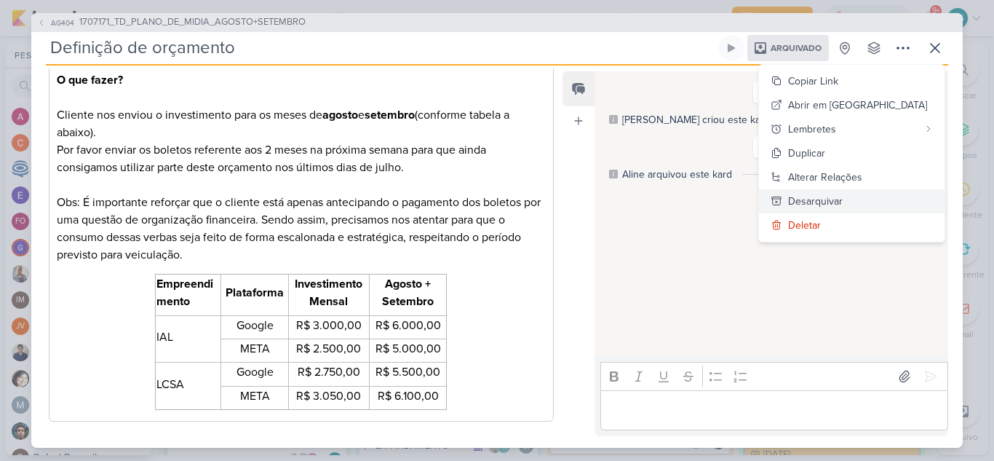
click at [842, 199] on div "Desarquivar" at bounding box center [815, 201] width 55 height 15
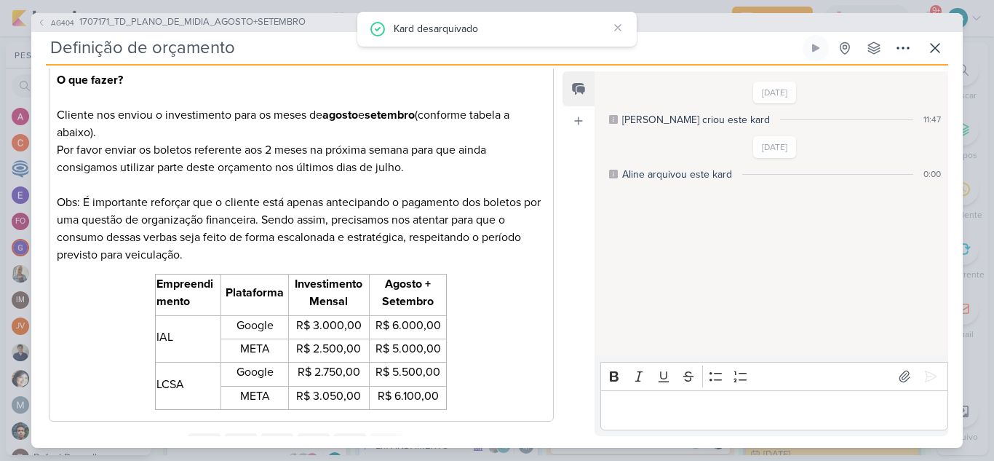
scroll to position [14, 0]
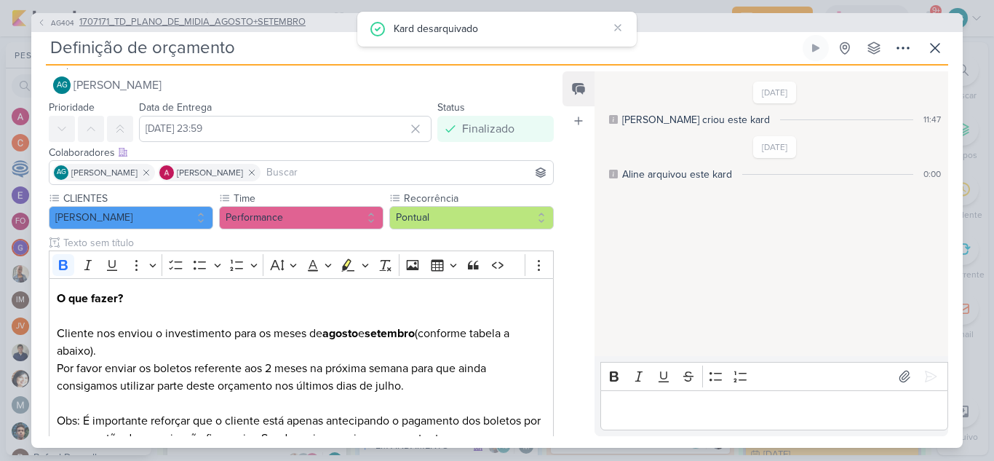
click at [263, 24] on span "1707171_TD_PLANO_DE_MIDIA_AGOSTO+SETEMBRO" at bounding box center [192, 22] width 226 height 15
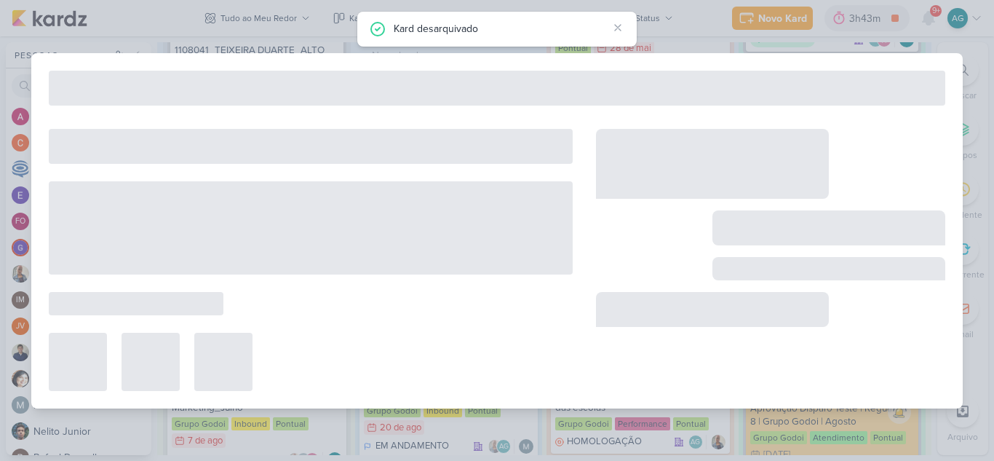
type input "1707171_TD_PLANO_DE_MIDIA_AGOSTO+SETEMBRO"
type input "25 de agosto de 2025 às 10:00"
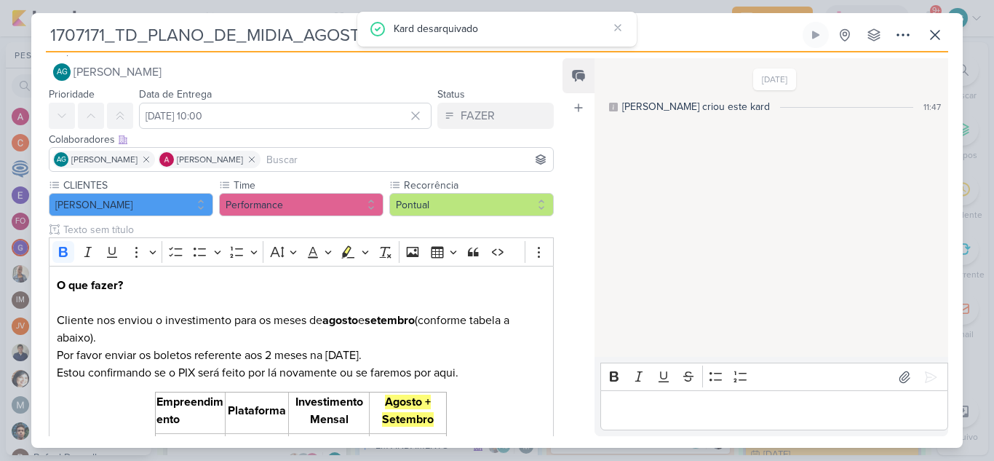
scroll to position [0, 0]
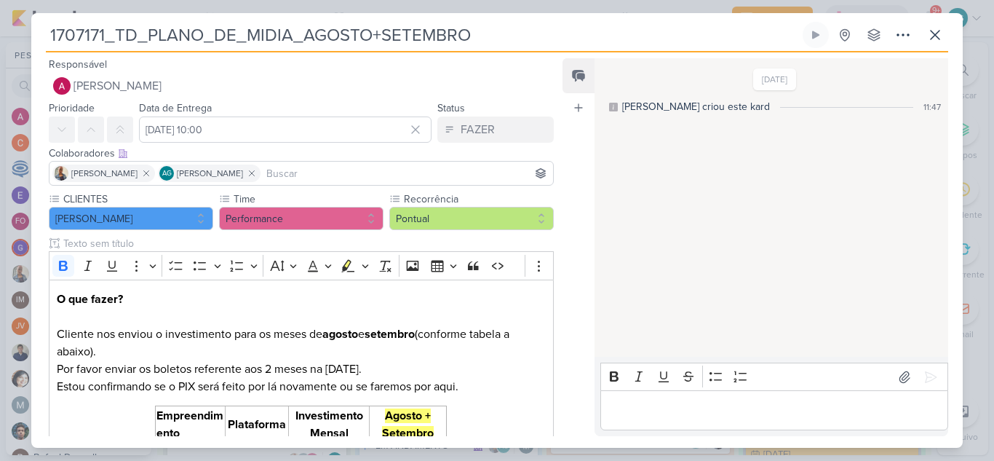
drag, startPoint x: 105, startPoint y: 31, endPoint x: 44, endPoint y: 28, distance: 61.9
click at [44, 28] on div "1707171_TD_PLANO_DE_MIDIA_AGOSTO+SETEMBRO Criado por mim nenhum grupo disponível" at bounding box center [496, 235] width 931 height 426
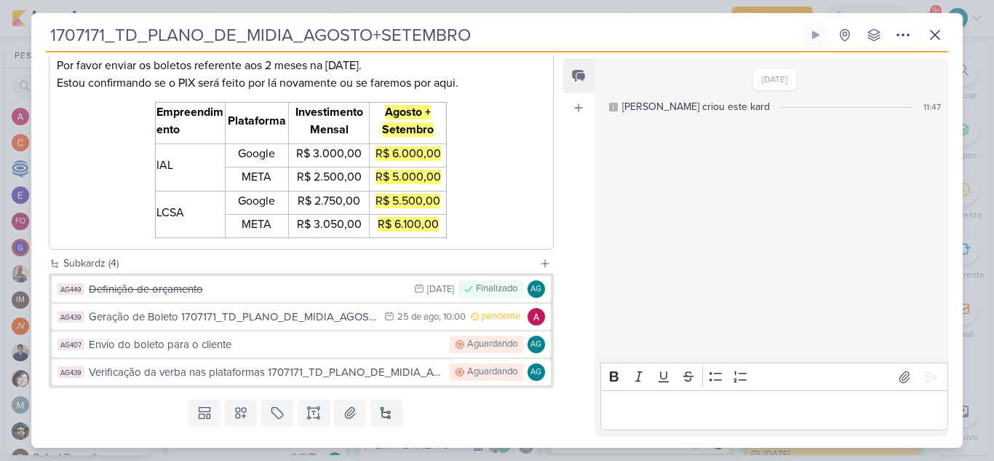
scroll to position [336, 0]
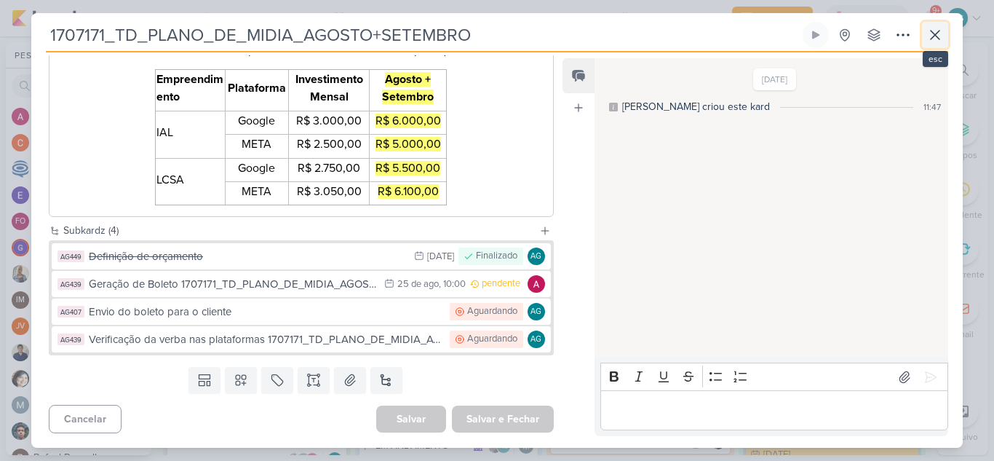
click at [936, 38] on icon at bounding box center [934, 34] width 17 height 17
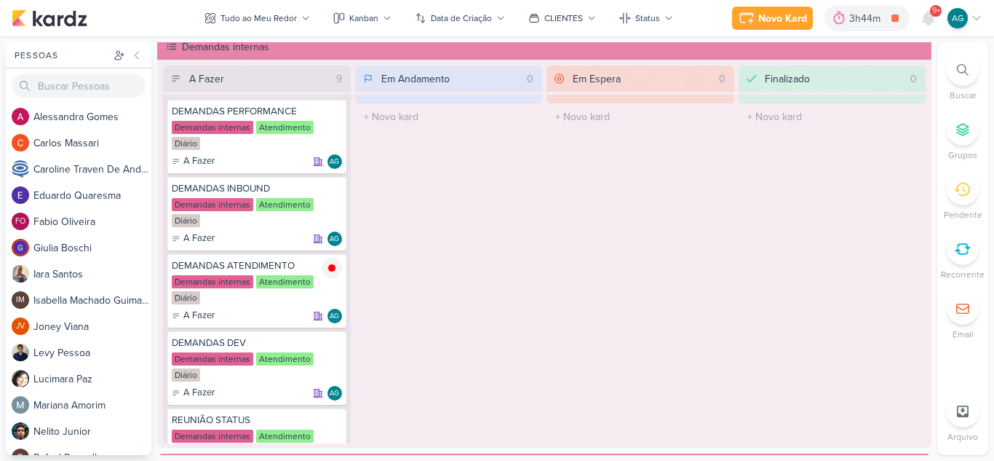
scroll to position [946, 0]
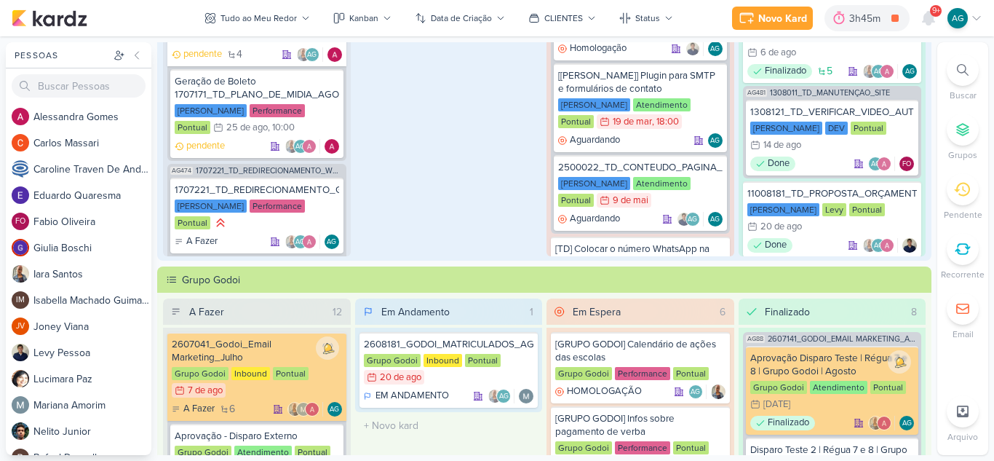
scroll to position [218, 0]
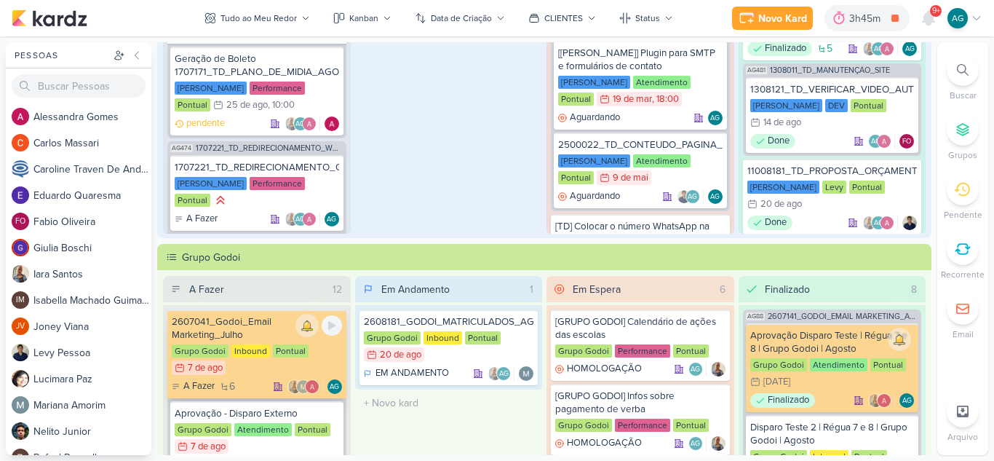
click at [234, 329] on div "2607041_Godoi_Email Marketing_Julho" at bounding box center [257, 328] width 170 height 26
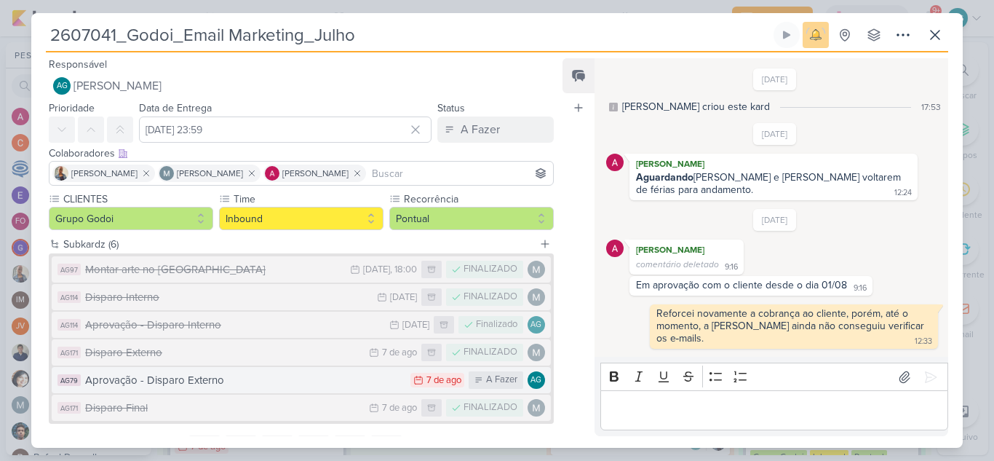
click at [300, 380] on div "Aprovação - Disparo Externo" at bounding box center [244, 380] width 318 height 17
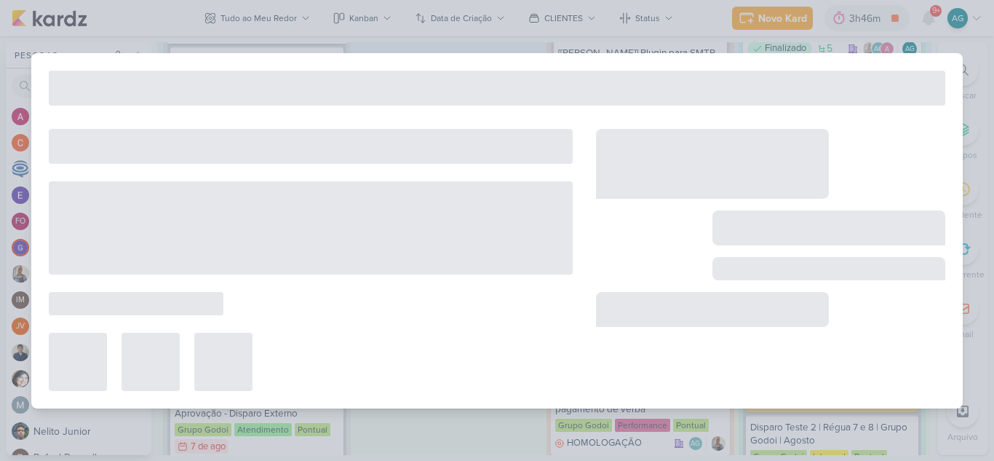
type input "Aprovação - Disparo Externo"
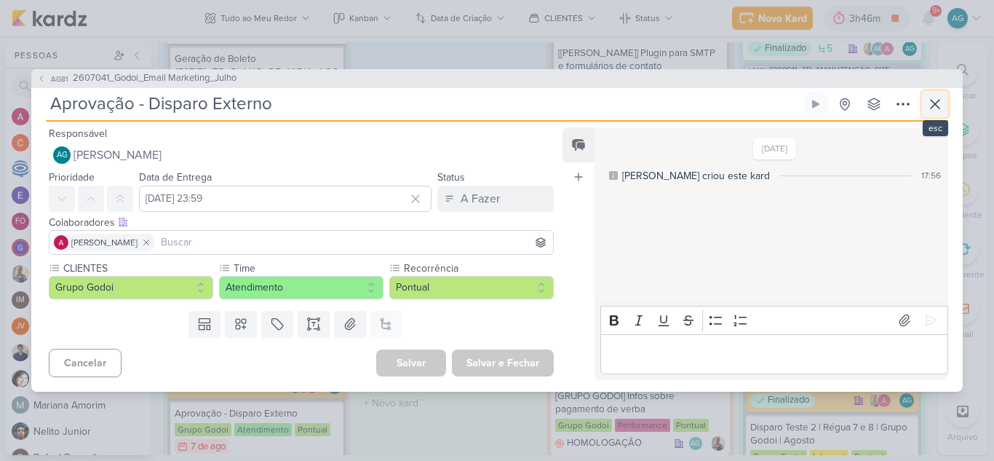
click at [932, 106] on icon at bounding box center [934, 104] width 9 height 9
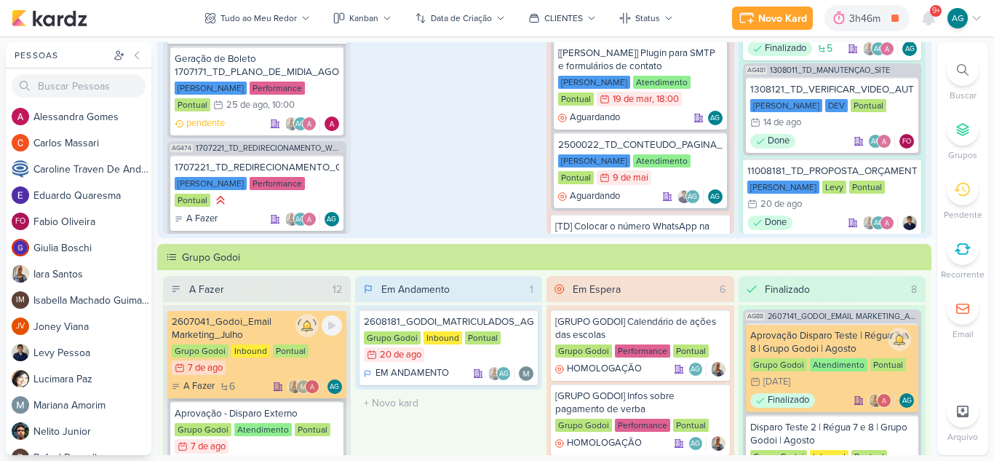
click at [252, 327] on div "2607041_Godoi_Email Marketing_Julho" at bounding box center [257, 328] width 170 height 26
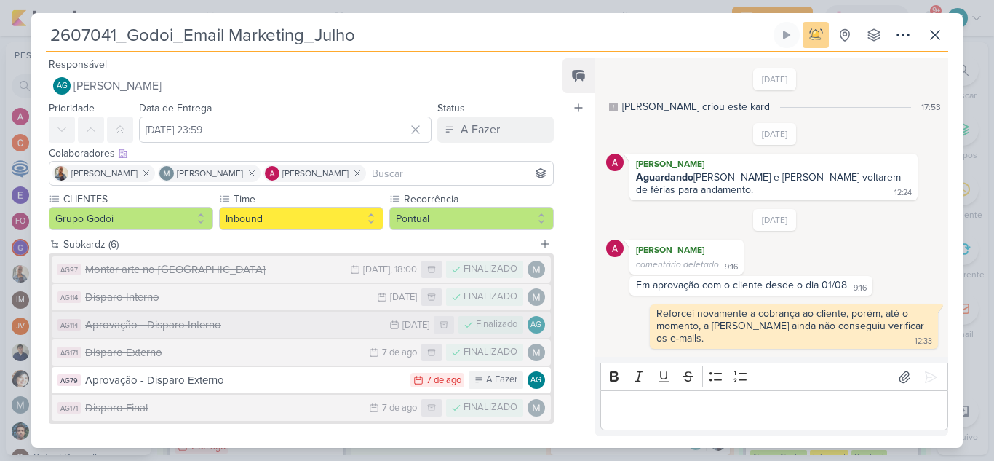
click at [202, 325] on div "Aprovação - Disparo Interno" at bounding box center [233, 324] width 297 height 17
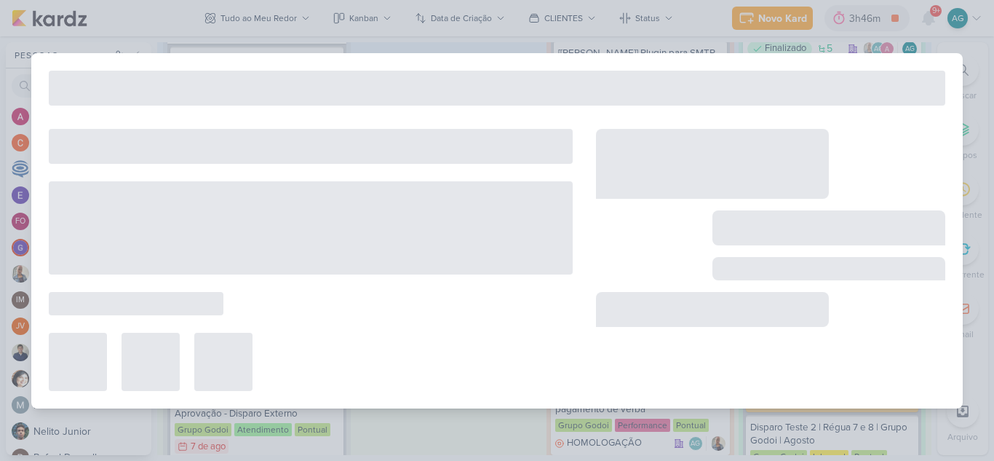
type input "Aprovação - Disparo Interno"
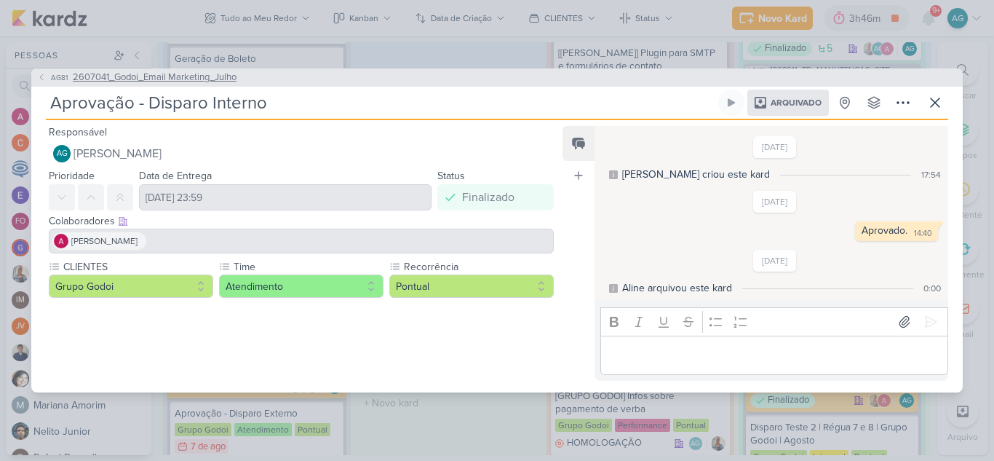
click at [207, 80] on span "2607041_Godoi_Email Marketing_Julho" at bounding box center [155, 78] width 164 height 15
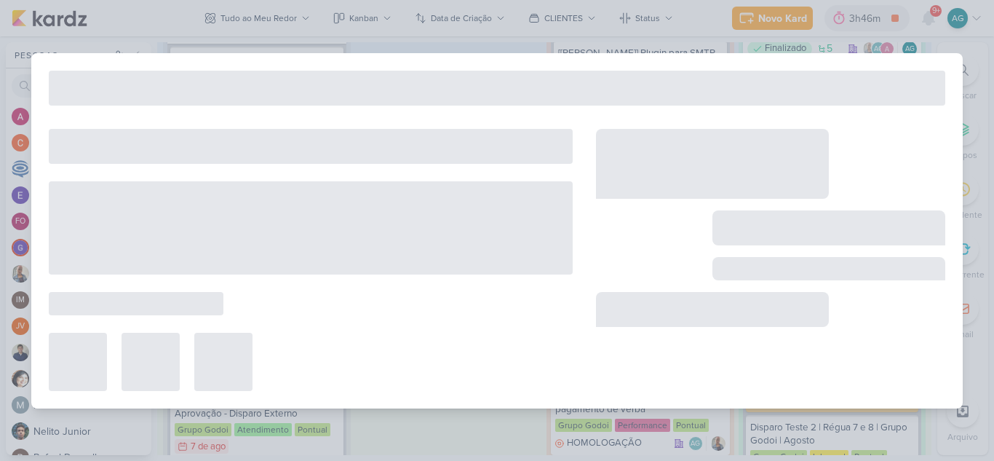
type input "2607041_Godoi_Email Marketing_Julho"
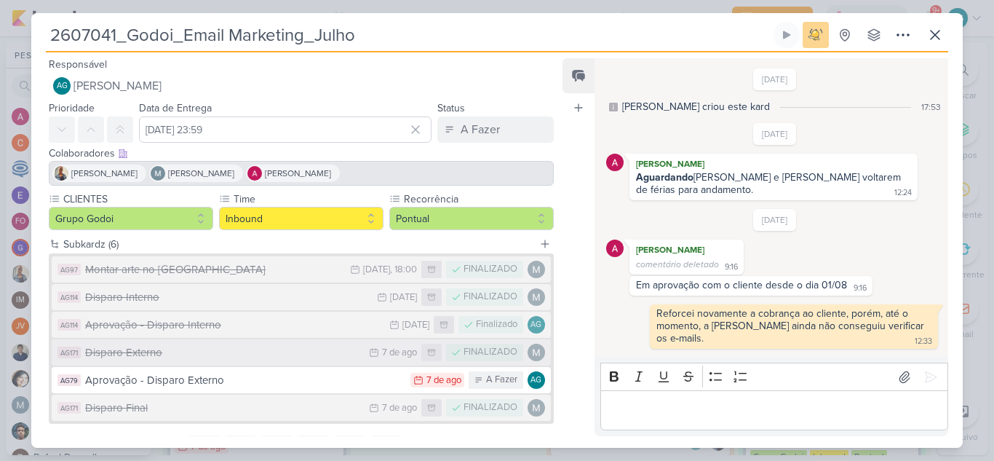
click at [234, 355] on div "Disparo Externo" at bounding box center [223, 352] width 276 height 17
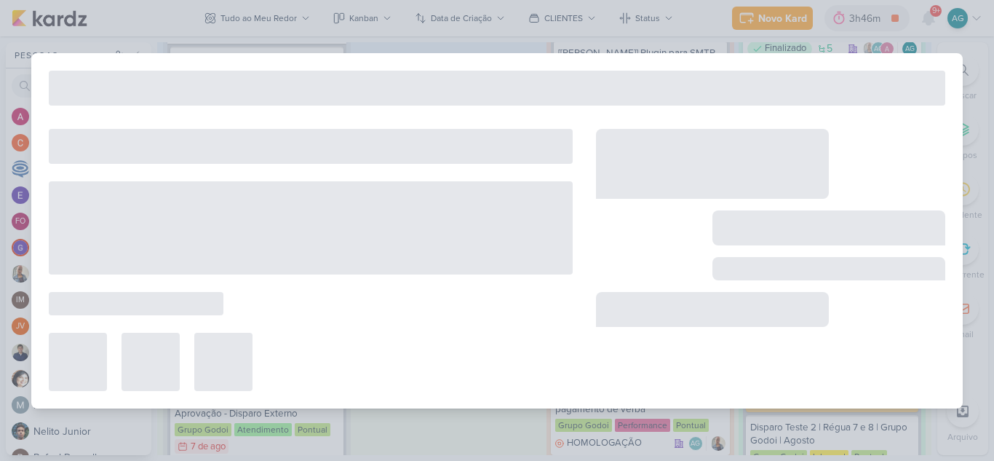
type input "Disparo Externo"
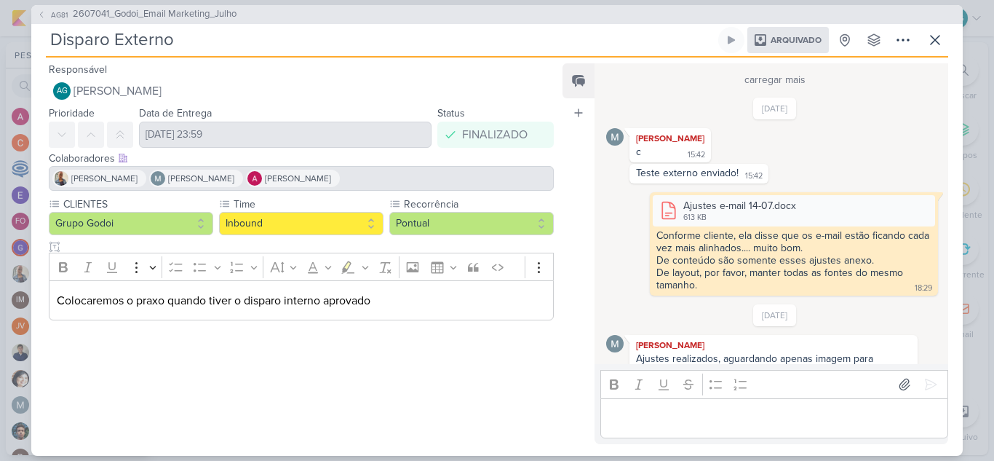
scroll to position [1615, 0]
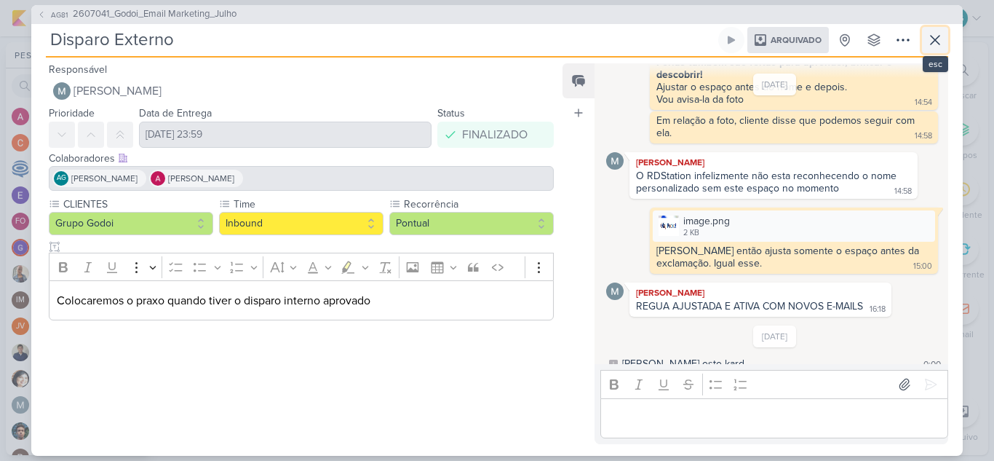
click at [939, 45] on icon at bounding box center [934, 39] width 17 height 17
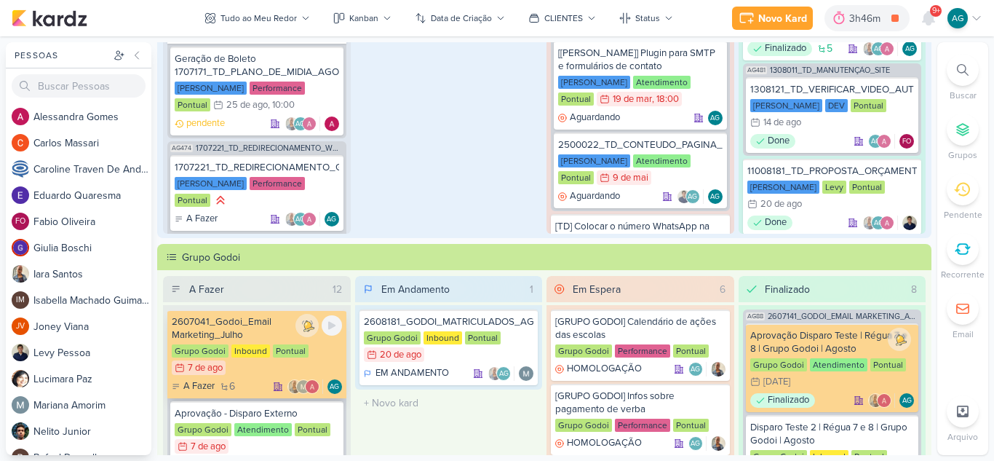
click at [266, 324] on div "2607041_Godoi_Email Marketing_Julho" at bounding box center [257, 328] width 170 height 26
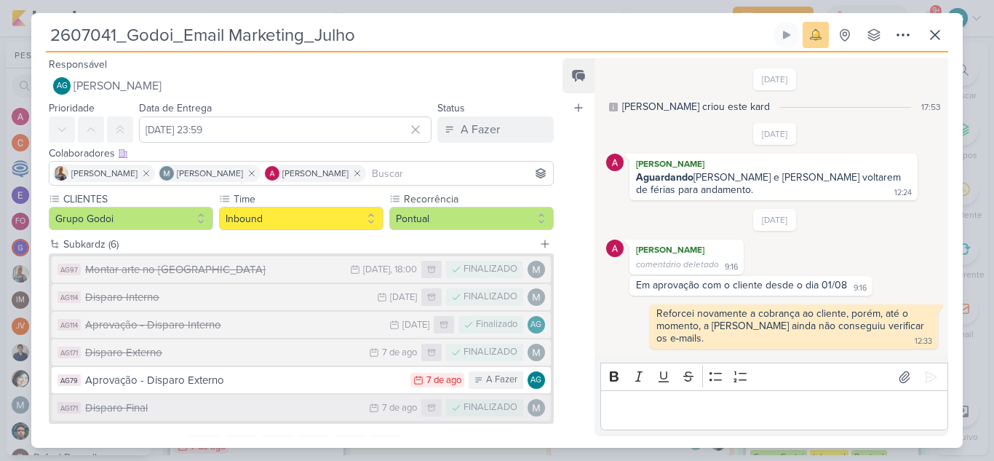
click at [279, 408] on div "Disparo Final" at bounding box center [223, 407] width 276 height 17
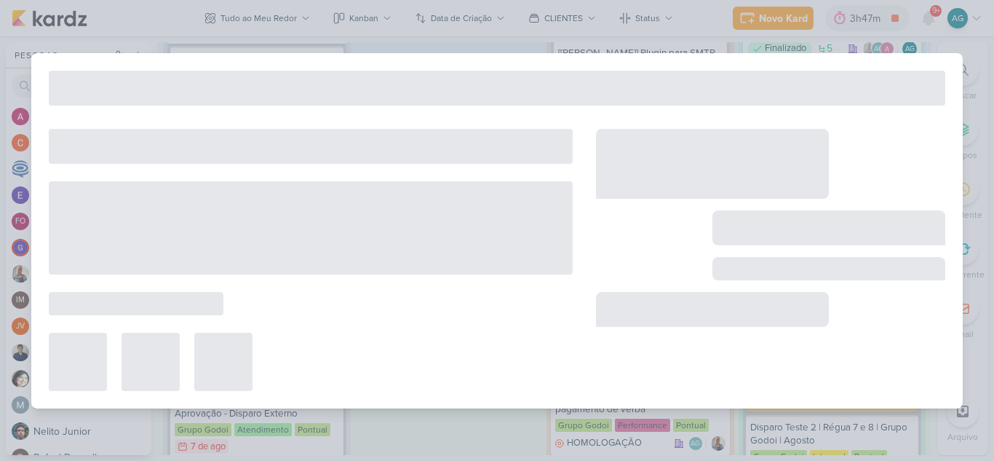
type input "Disparo Final"
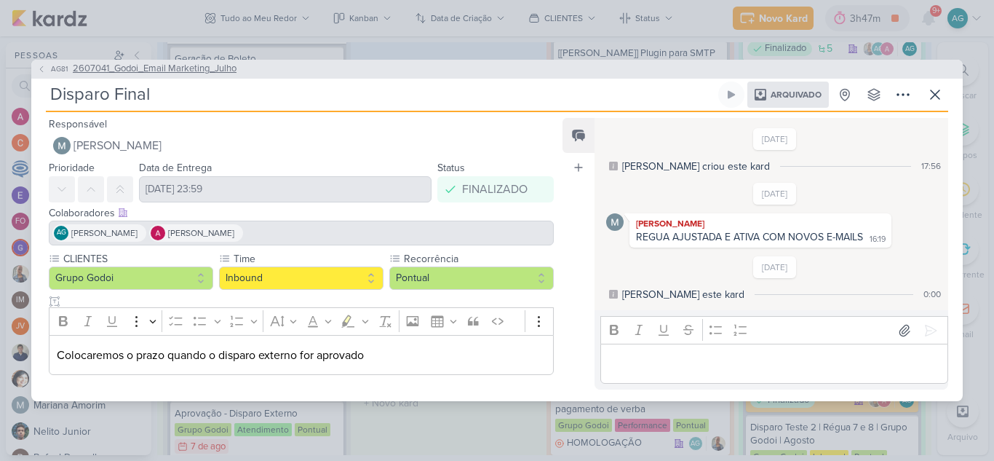
click at [150, 65] on span "2607041_Godoi_Email Marketing_Julho" at bounding box center [155, 69] width 164 height 15
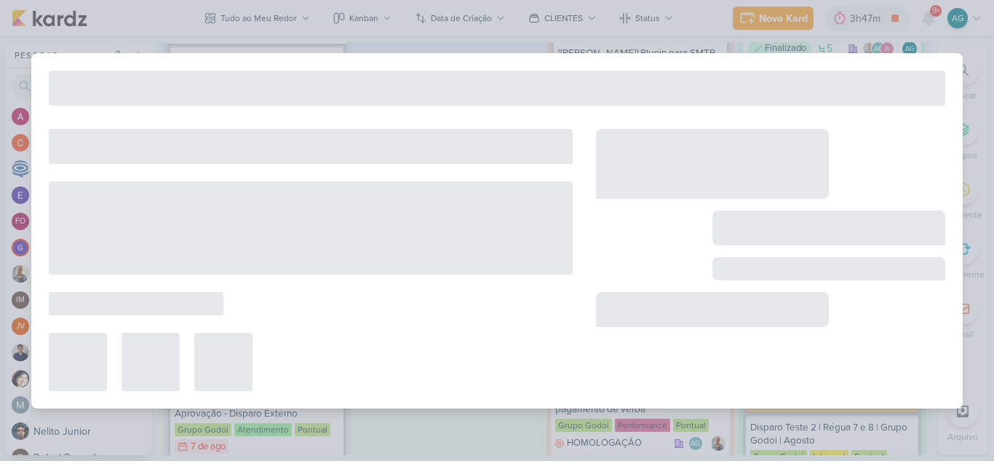
type input "2607041_Godoi_Email Marketing_Julho"
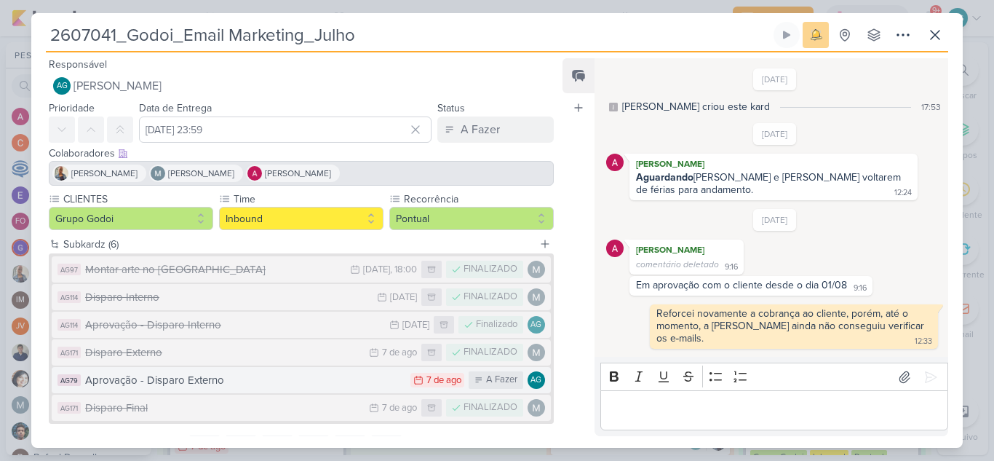
click at [195, 386] on div "Aprovação - Disparo Externo" at bounding box center [244, 380] width 318 height 17
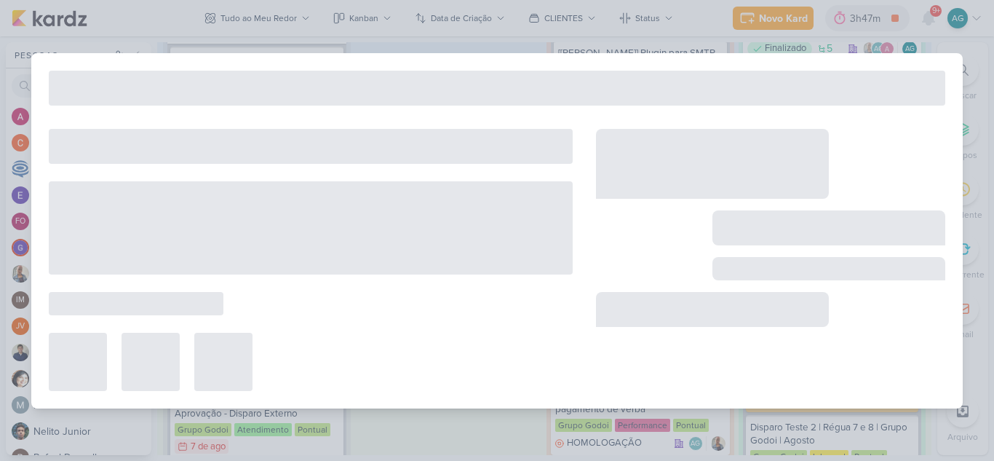
type input "Aprovação - Disparo Externo"
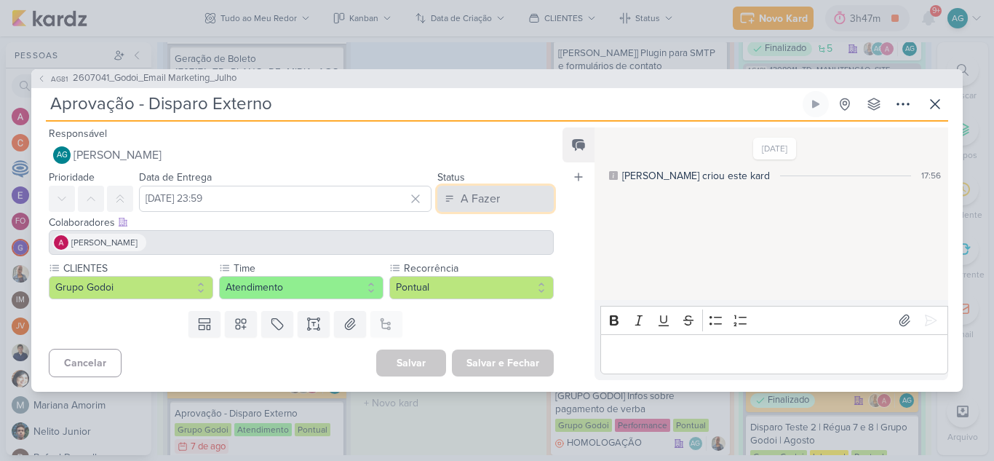
click at [461, 190] on div "A Fazer" at bounding box center [480, 198] width 39 height 17
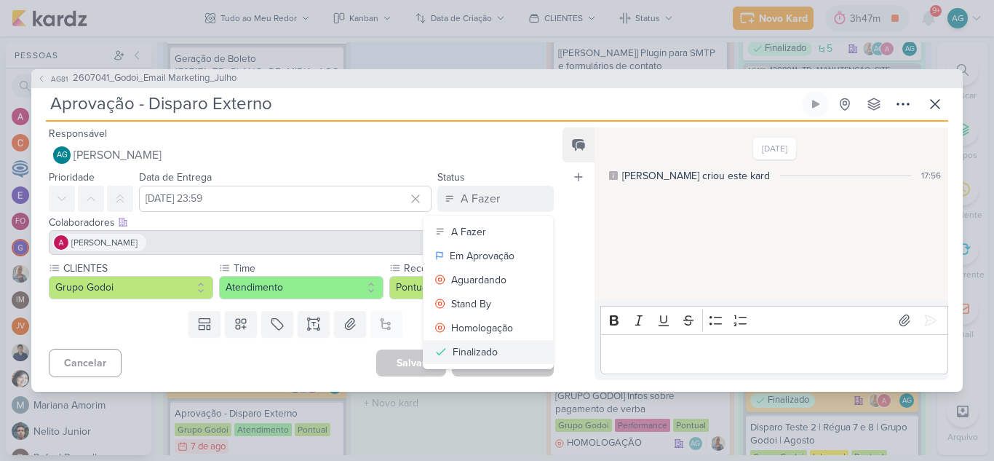
click at [457, 354] on div "Finalizado" at bounding box center [475, 351] width 45 height 15
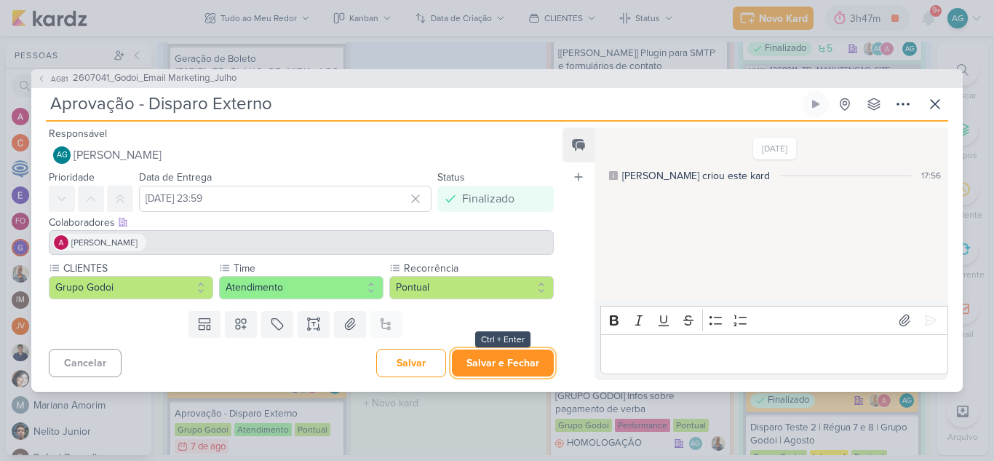
click at [519, 367] on button "Salvar e Fechar" at bounding box center [503, 362] width 102 height 27
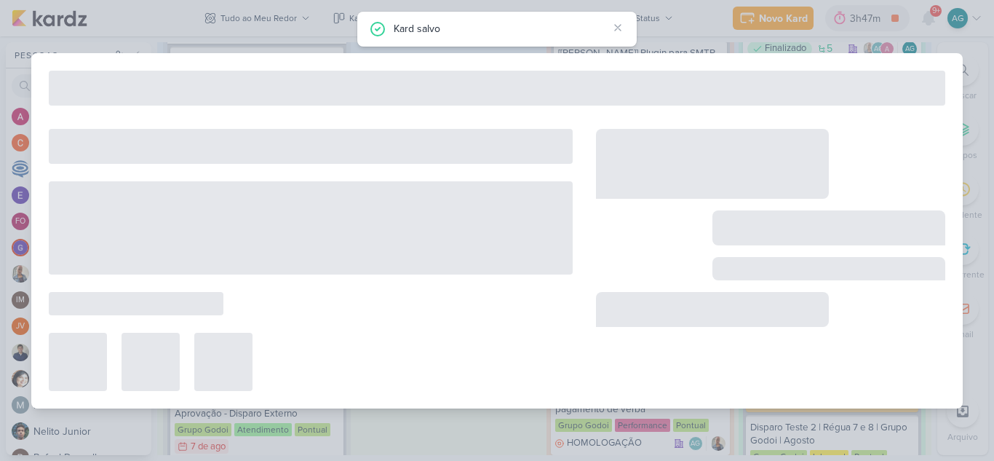
type input "2607041_Godoi_Email Marketing_Julho"
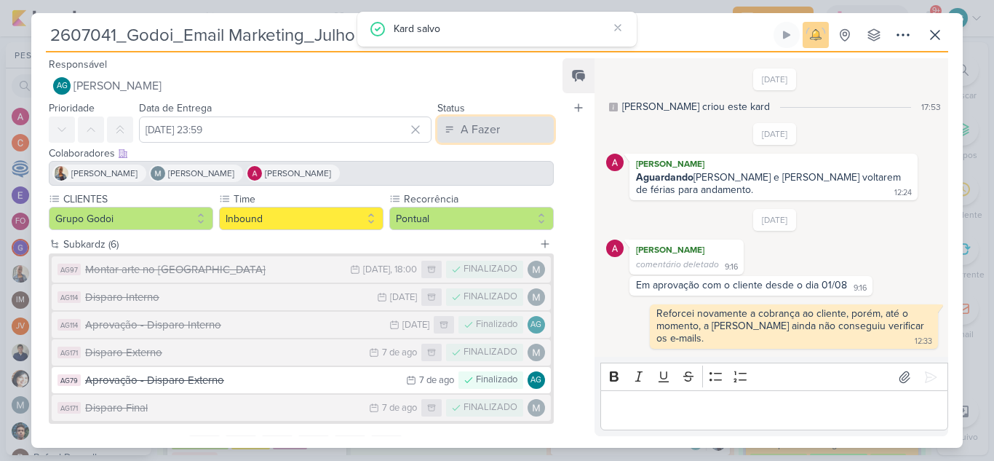
click at [465, 137] on div "A Fazer" at bounding box center [480, 129] width 39 height 17
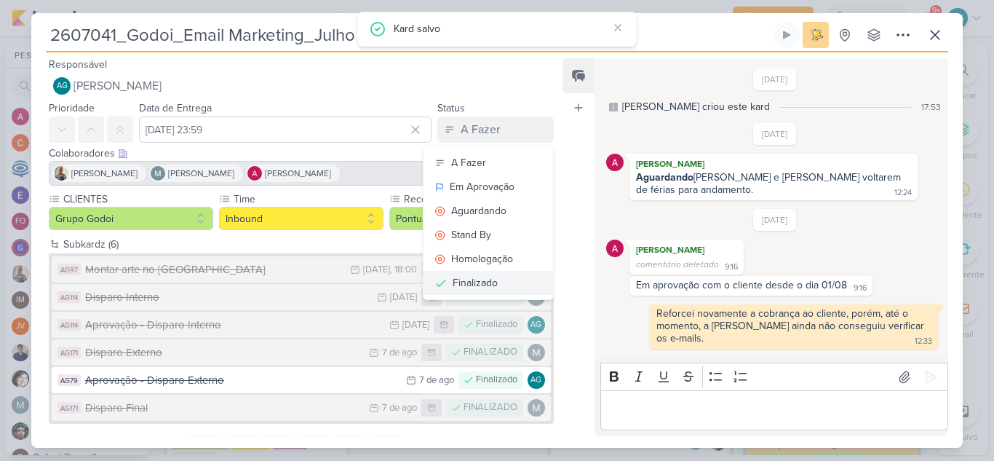
click at [480, 284] on div "Finalizado" at bounding box center [475, 282] width 45 height 15
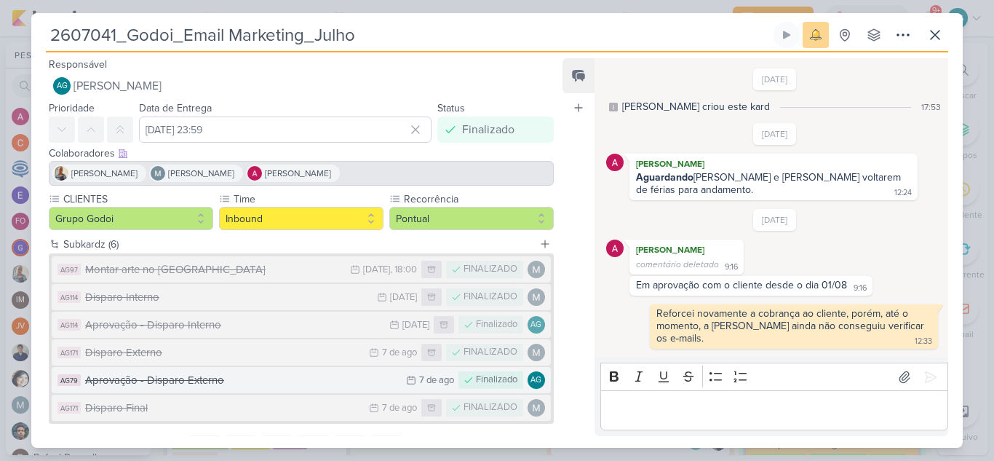
scroll to position [68, 0]
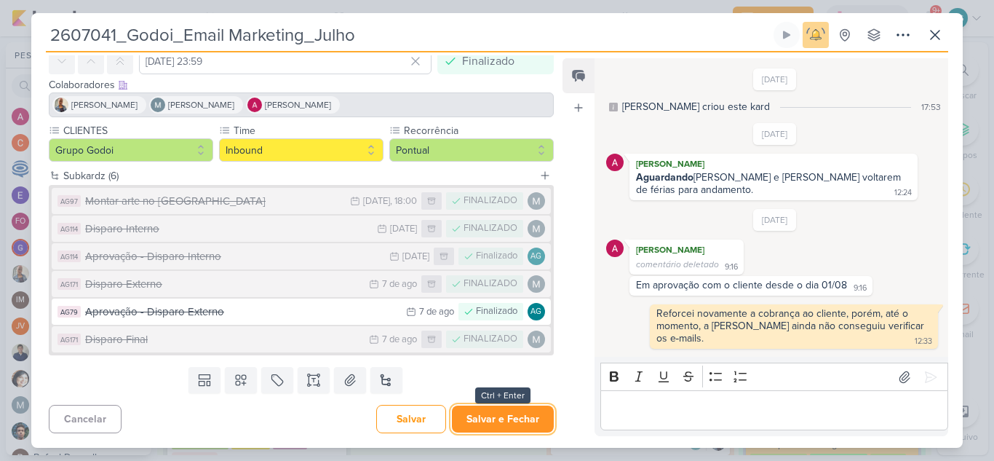
click at [515, 420] on button "Salvar e Fechar" at bounding box center [503, 418] width 102 height 27
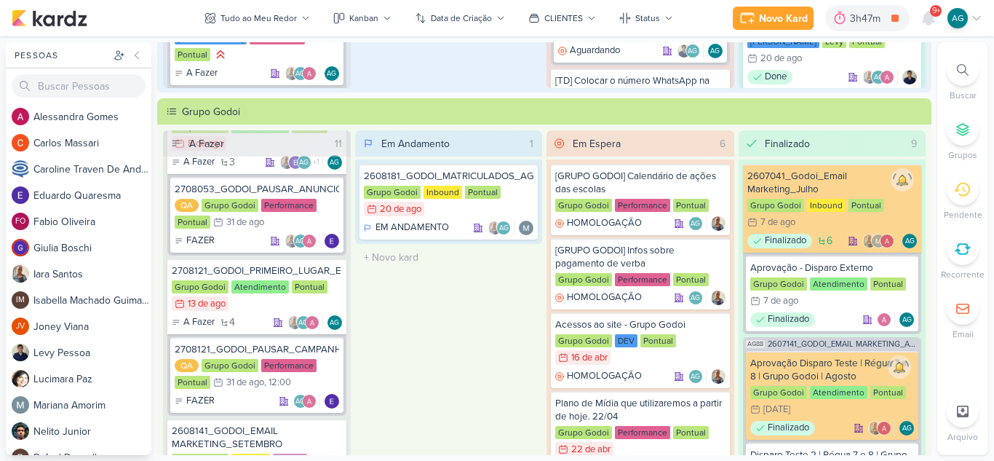
scroll to position [582, 0]
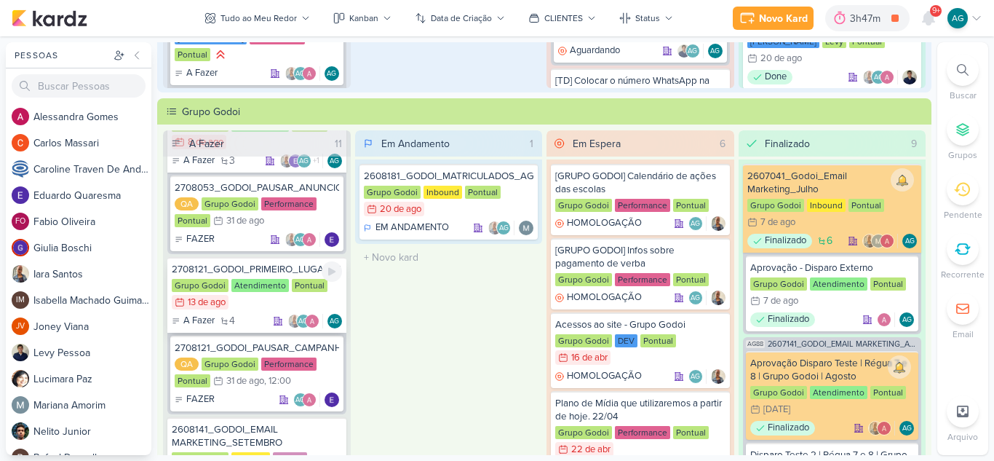
click at [290, 269] on div "2708121_GODOI_PRIMEIRO_LUGAR_ENEM_VITAL" at bounding box center [257, 269] width 170 height 13
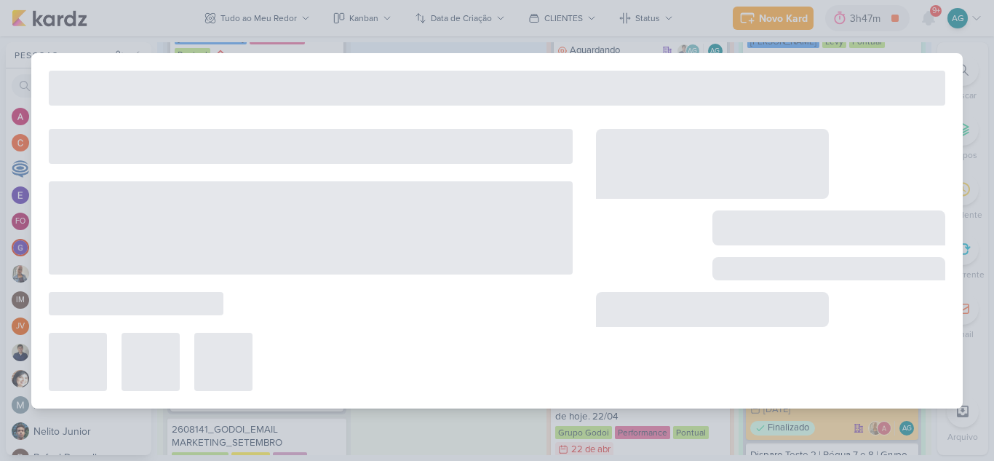
type input "2708121_GODOI_PRIMEIRO_LUGAR_ENEM_VITAL"
type input "13 de agosto de 2025 às 23:59"
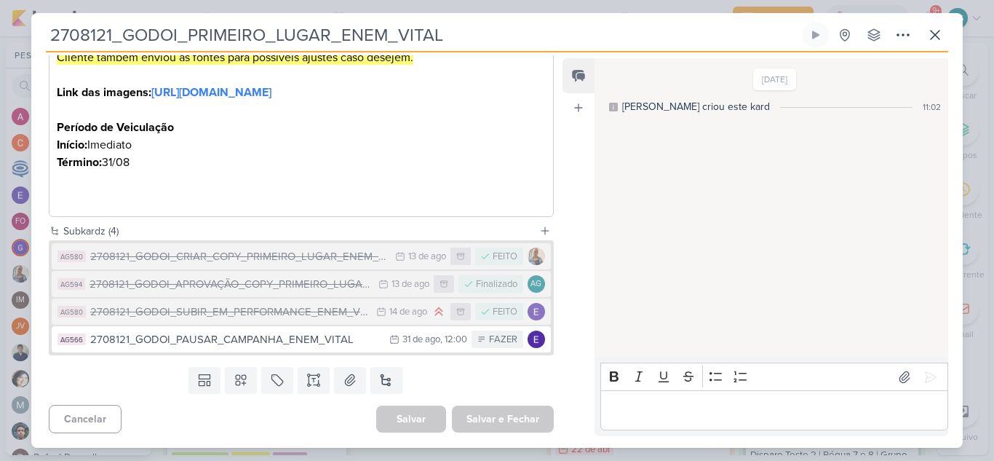
scroll to position [469, 0]
click at [933, 43] on icon at bounding box center [934, 34] width 17 height 17
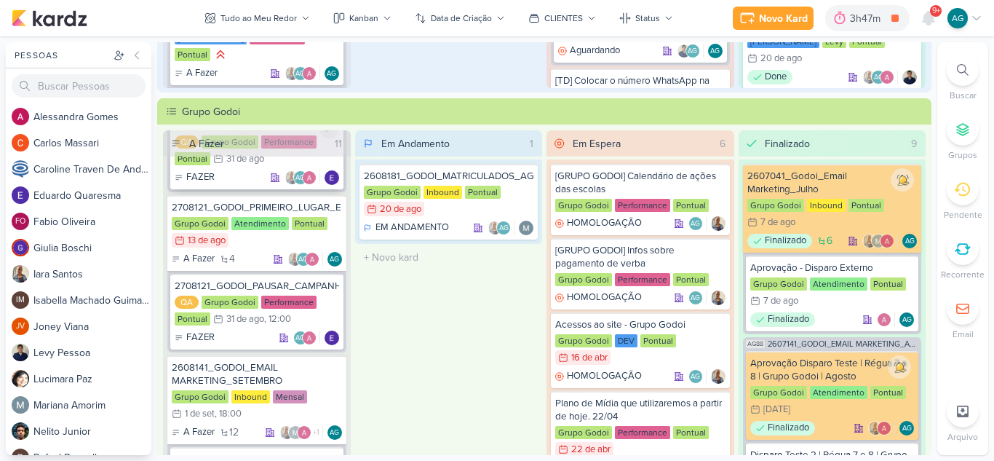
scroll to position [728, 0]
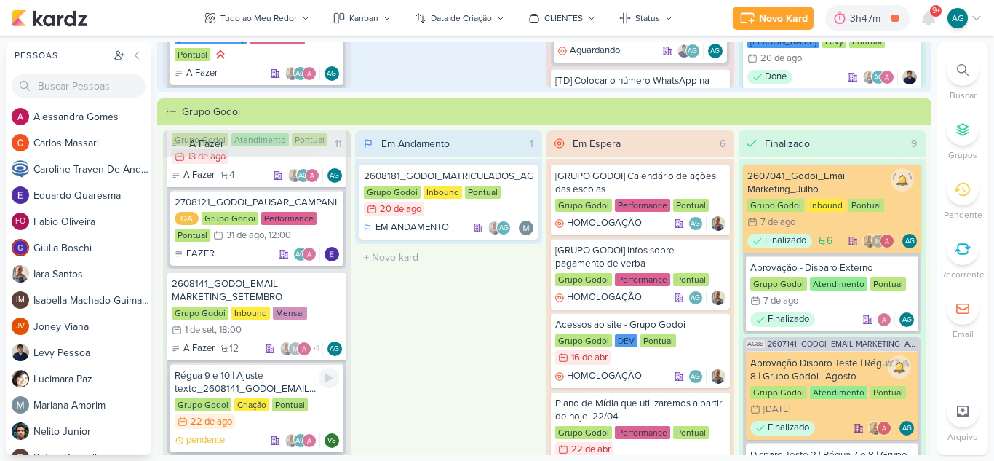
click at [252, 381] on div "Régua 9 e 10 | Ajuste texto_2608141_GODOI_EMAIL MARKETING_SETEMBRO" at bounding box center [257, 382] width 164 height 26
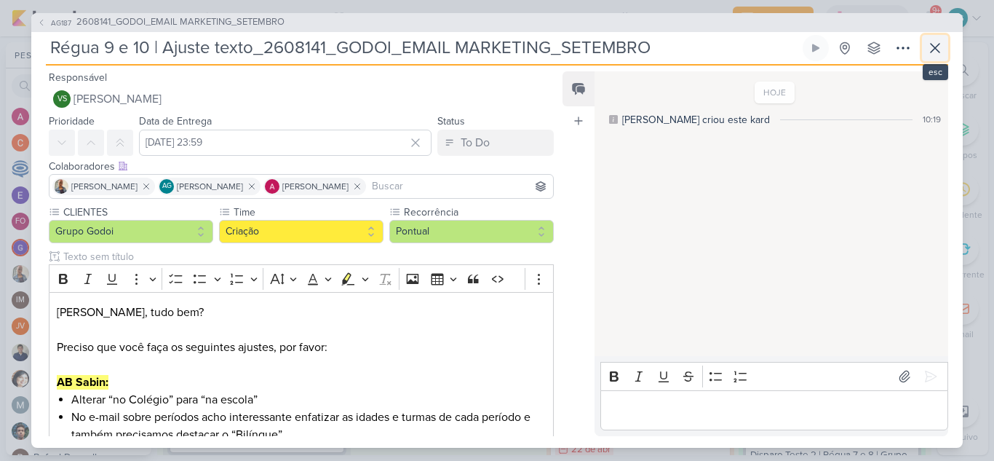
click at [937, 45] on icon at bounding box center [934, 48] width 9 height 9
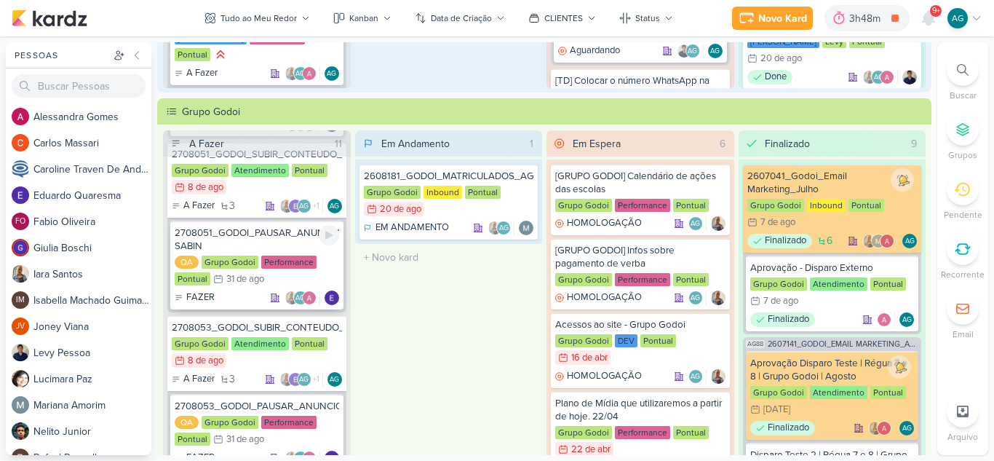
scroll to position [291, 0]
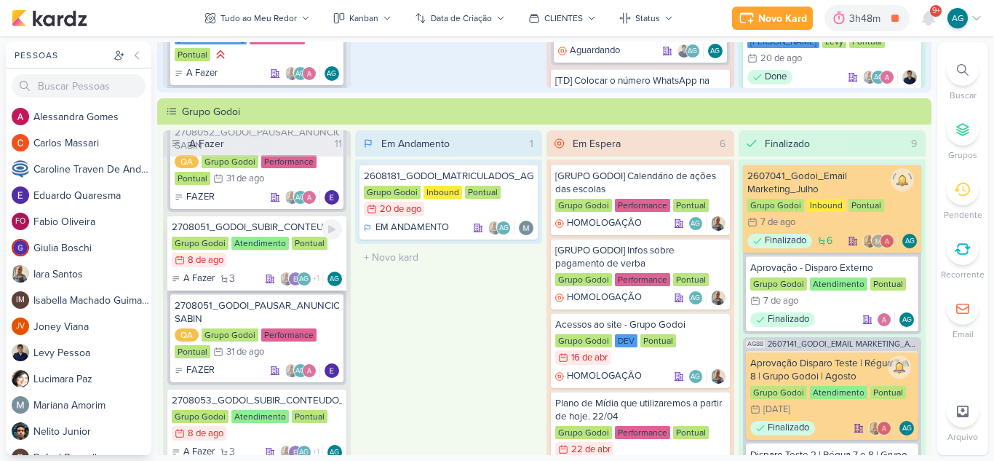
click at [262, 272] on div "A Fazer 3 AG +1 AG" at bounding box center [257, 278] width 170 height 15
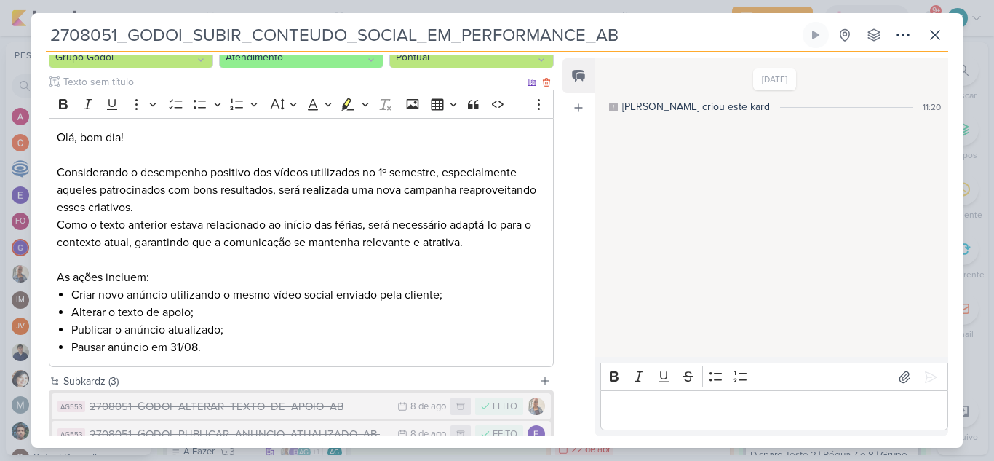
scroll to position [138, 0]
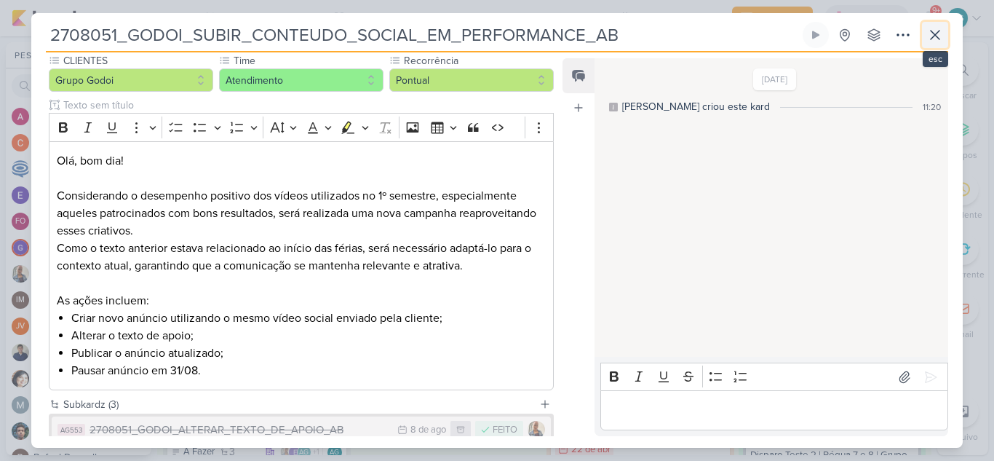
click at [944, 32] on button at bounding box center [935, 35] width 26 height 26
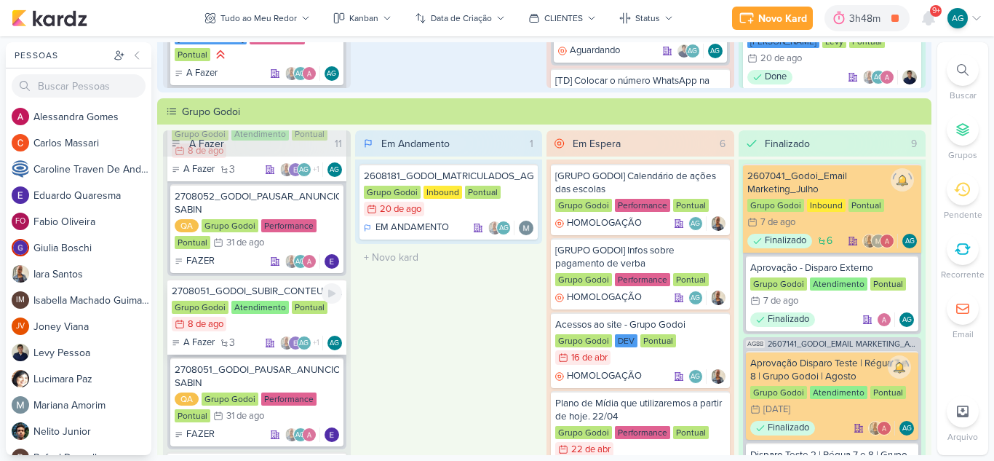
scroll to position [218, 0]
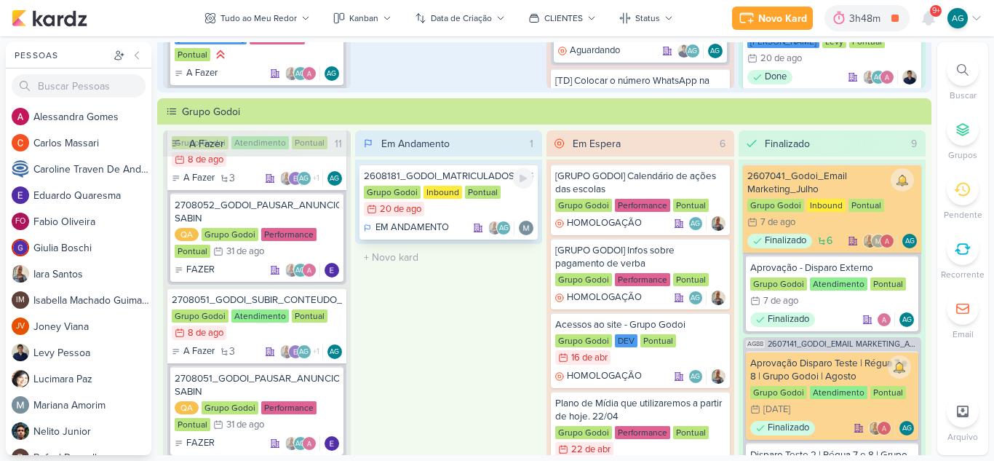
click at [435, 182] on div "2608181_GODOI_MATRICULADOS_AGOSTO" at bounding box center [449, 176] width 170 height 13
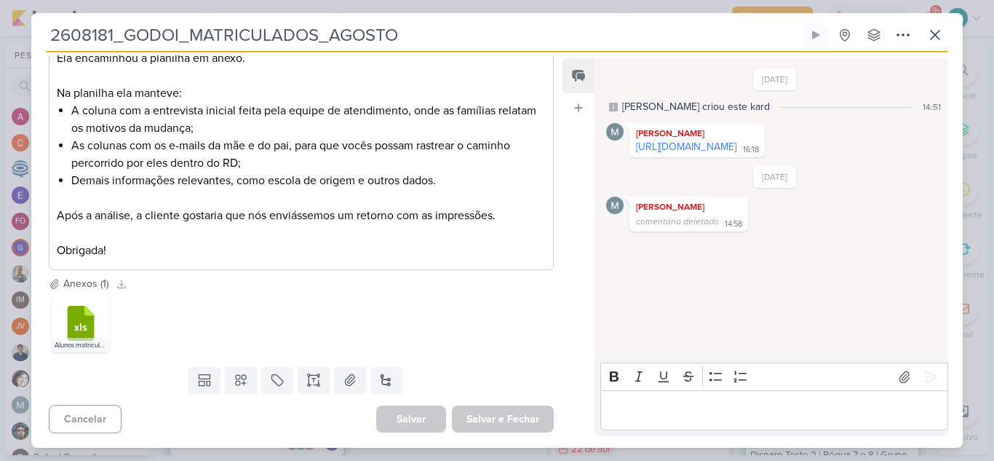
scroll to position [0, 0]
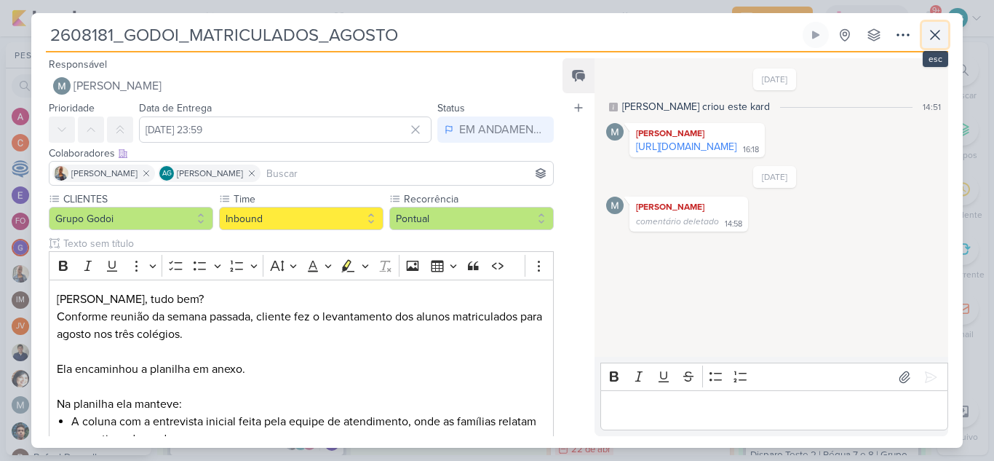
click at [936, 38] on icon at bounding box center [934, 34] width 17 height 17
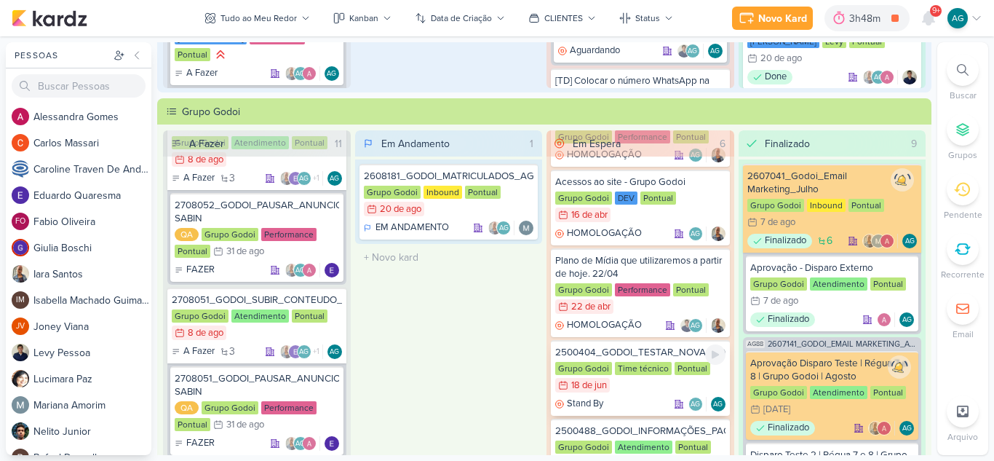
scroll to position [582, 0]
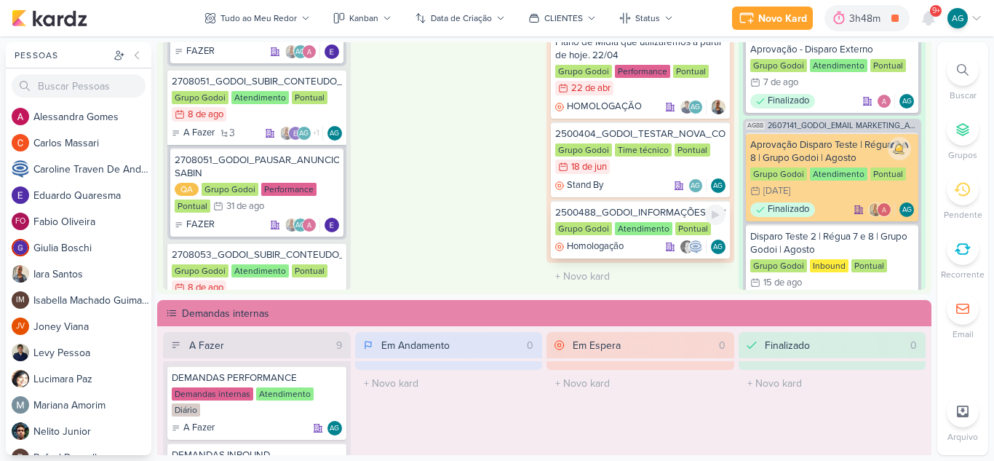
click at [642, 211] on div "2500488_GODOI_INFORMAÇÕES_PAGAMENTO" at bounding box center [640, 212] width 170 height 13
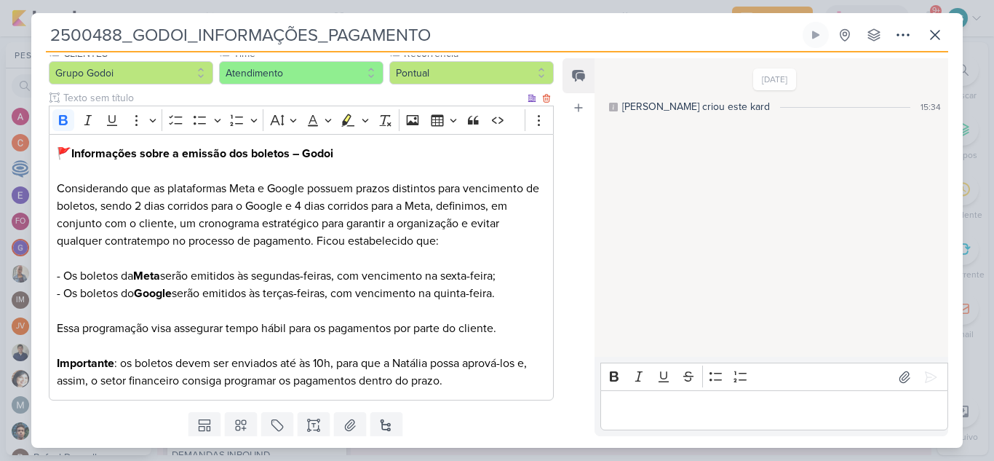
scroll to position [191, 0]
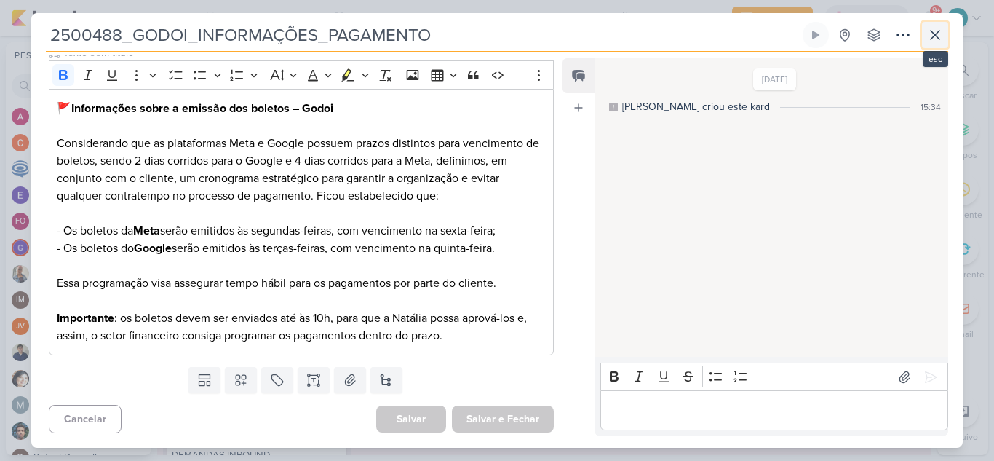
click at [934, 36] on icon at bounding box center [934, 35] width 9 height 9
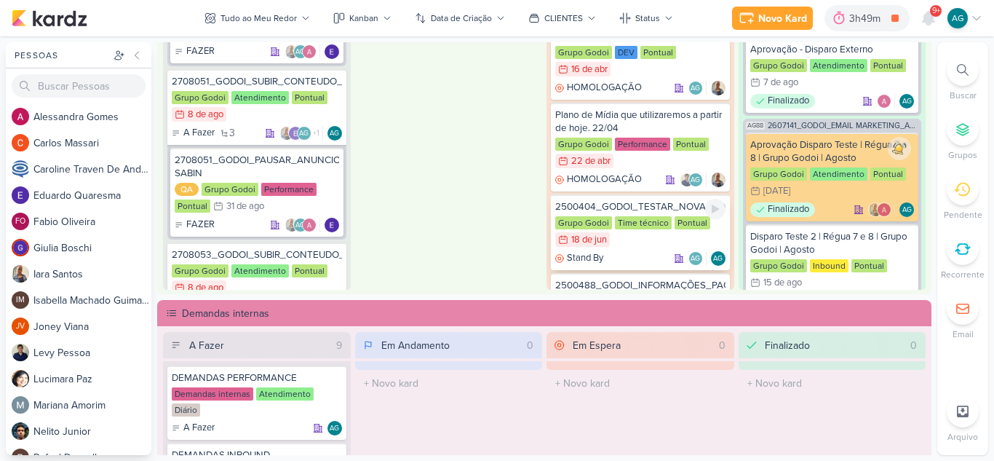
scroll to position [0, 0]
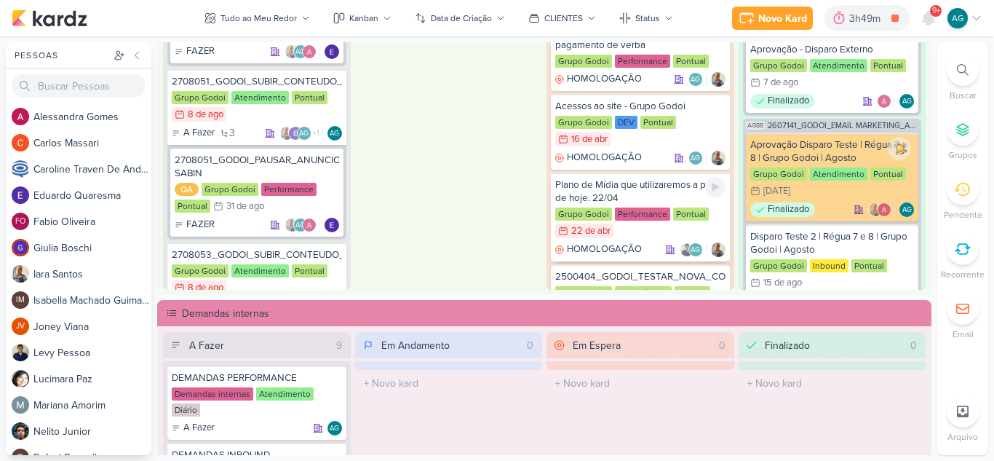
click at [613, 197] on div "Plano de Mídia que utilizaremos a partir de hoje. 22/04" at bounding box center [640, 191] width 170 height 26
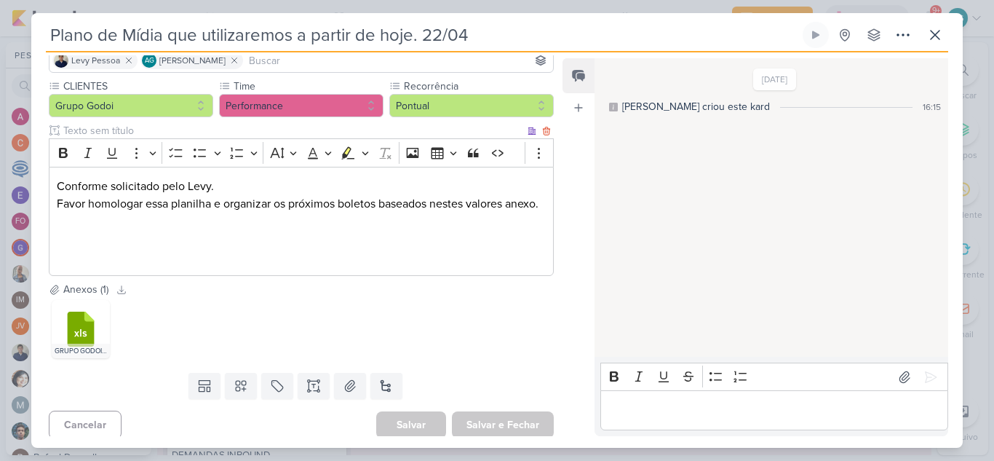
scroll to position [136, 0]
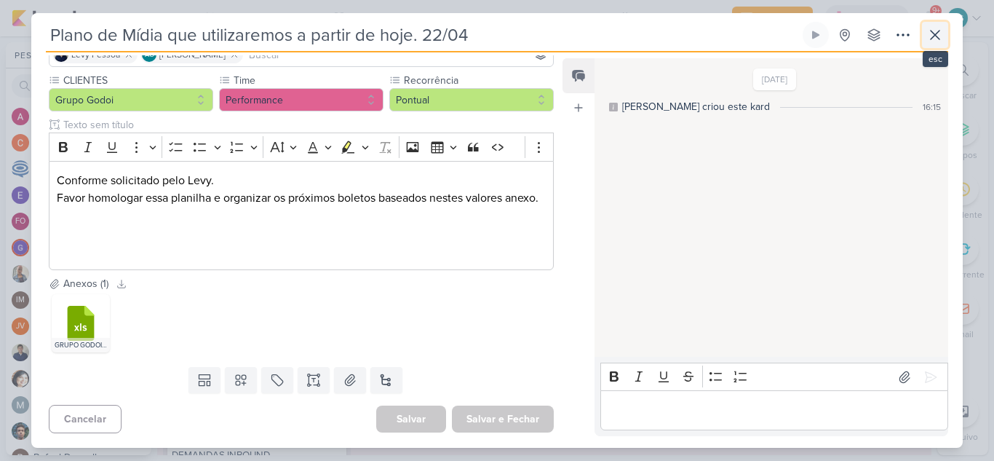
click at [929, 39] on icon at bounding box center [934, 34] width 17 height 17
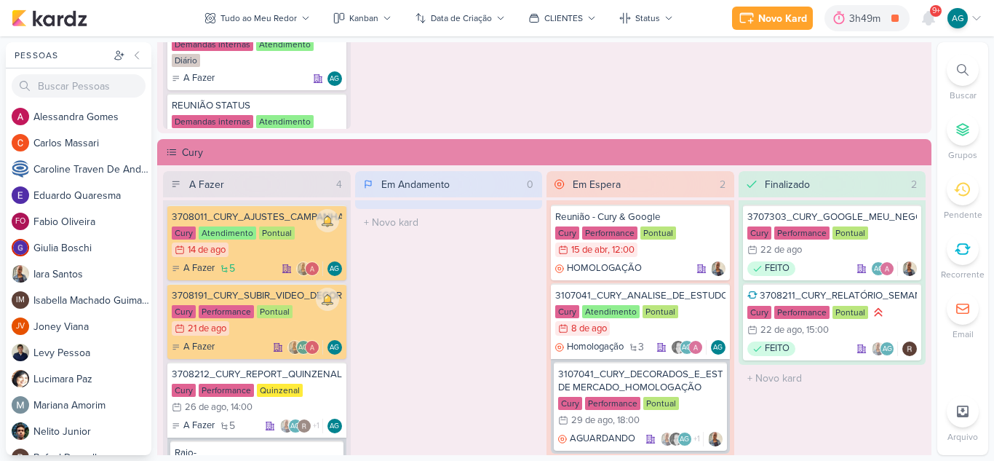
scroll to position [1164, 0]
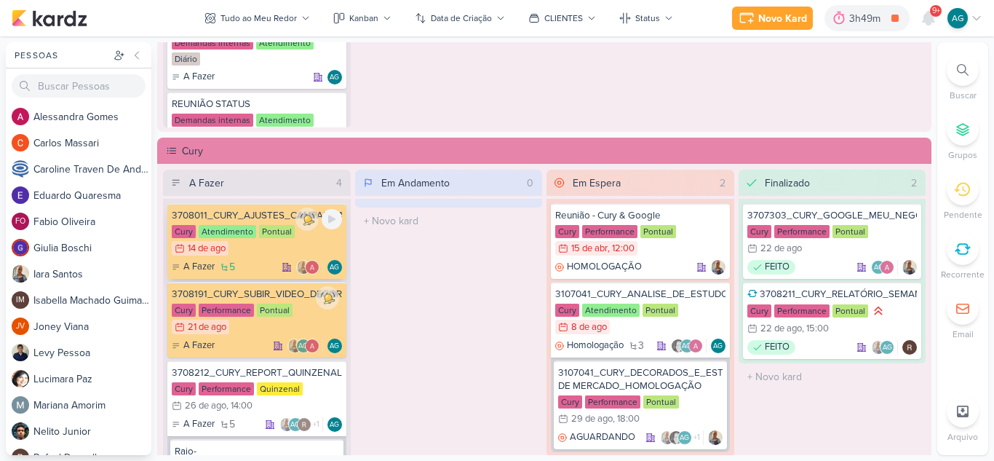
click at [247, 220] on div "3708011_CURY_AJUSTES_CAMPANHAS_RJ_AGOSTO" at bounding box center [257, 215] width 170 height 13
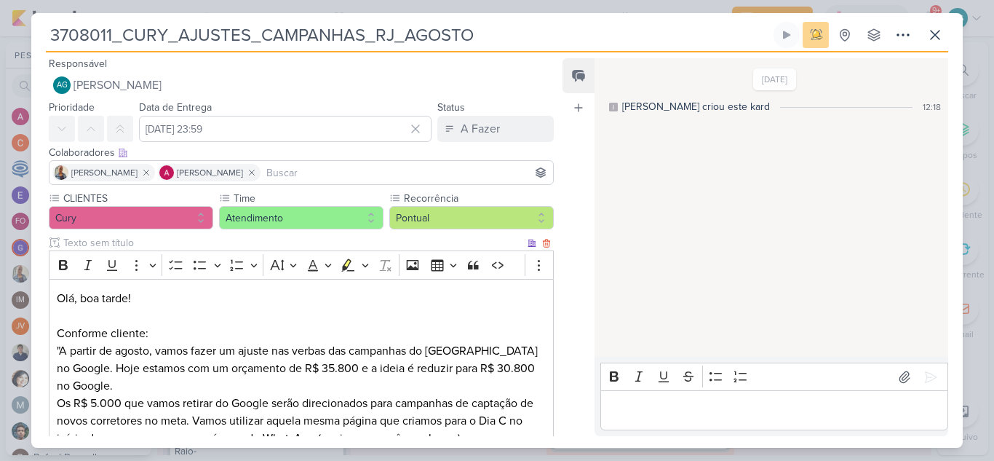
scroll to position [0, 0]
click at [461, 131] on div "A Fazer" at bounding box center [480, 129] width 39 height 17
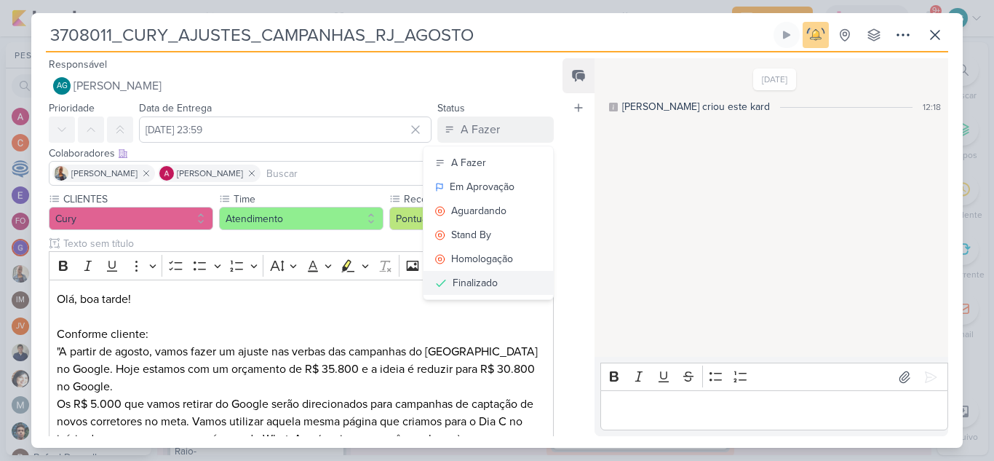
click at [465, 287] on div "Finalizado" at bounding box center [475, 282] width 45 height 15
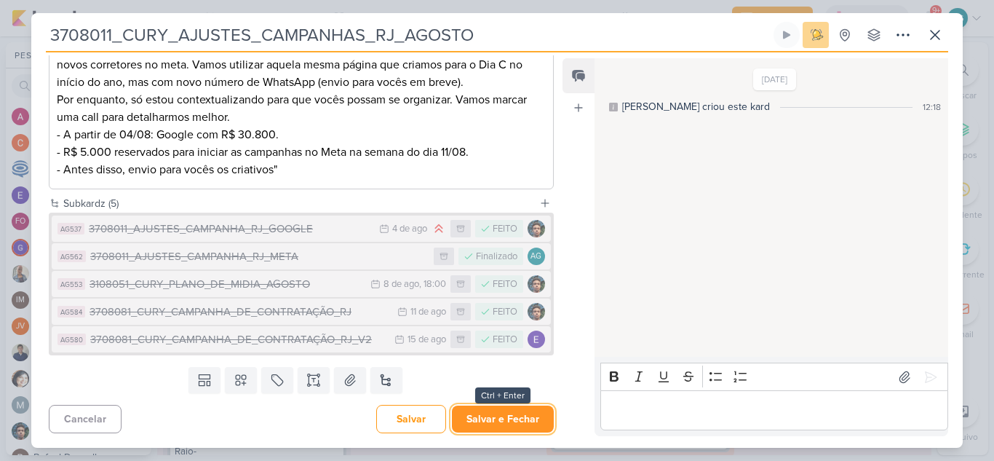
click at [527, 416] on button "Salvar e Fechar" at bounding box center [503, 418] width 102 height 27
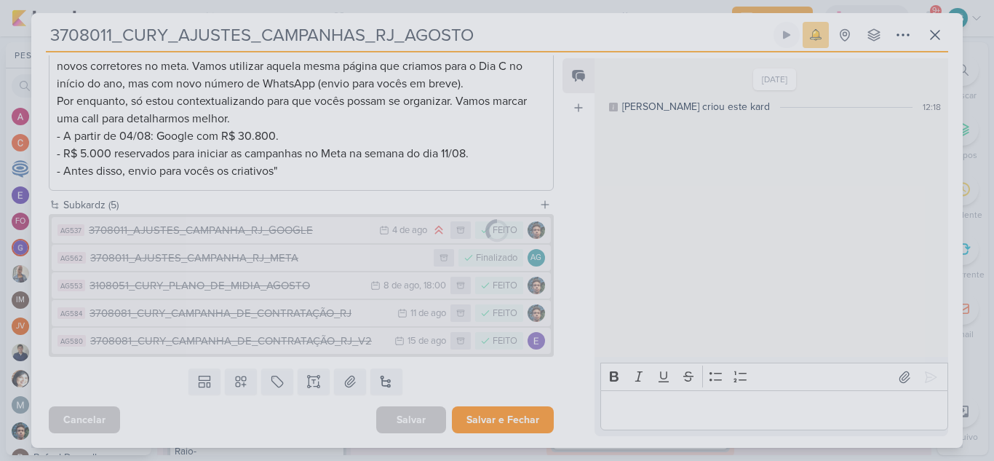
scroll to position [355, 0]
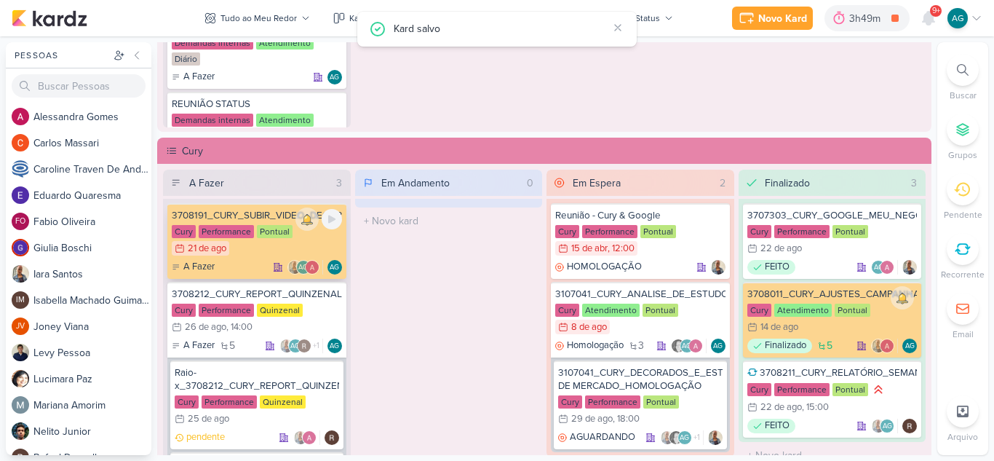
click at [265, 217] on div "3708191_CURY_SUBIR_VIDEO_DECORADO_RJ_GOOGLE" at bounding box center [257, 215] width 170 height 13
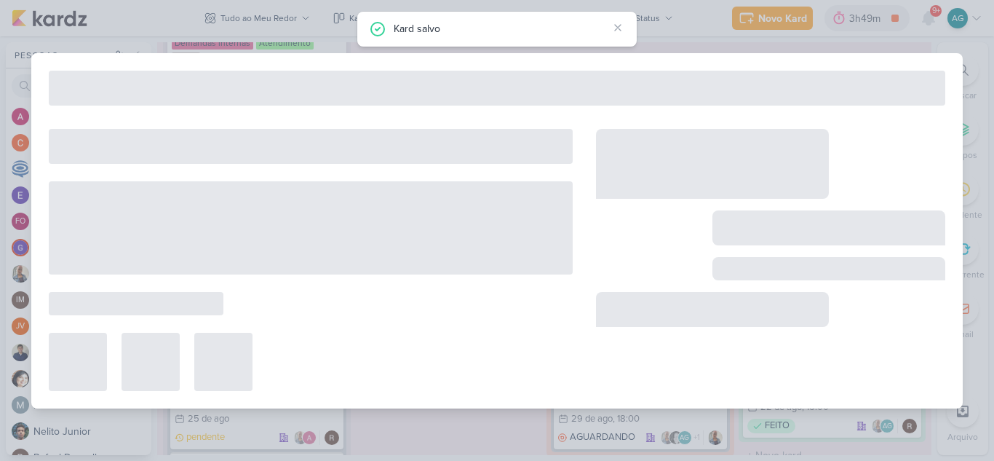
type input "3708191_CURY_SUBIR_VIDEO_DECORADO_RJ_GOOGLE"
type input "21 de agosto de 2025 às 23:59"
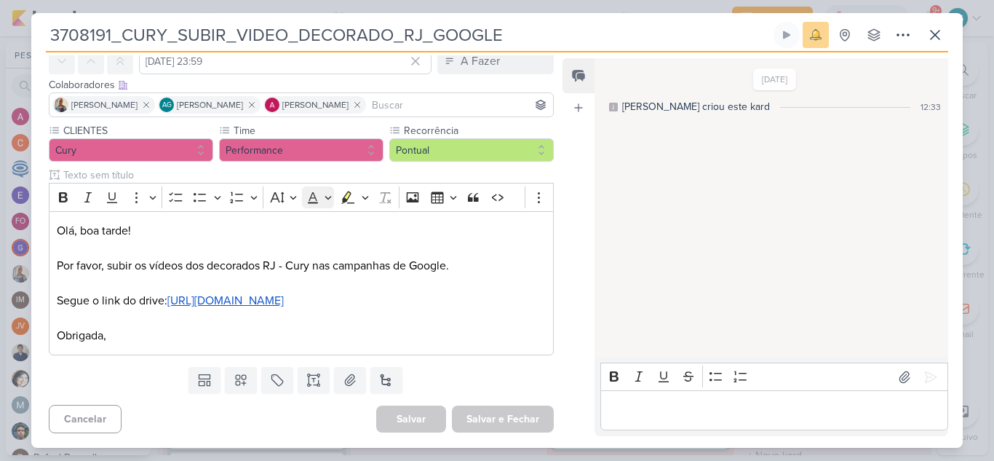
scroll to position [0, 0]
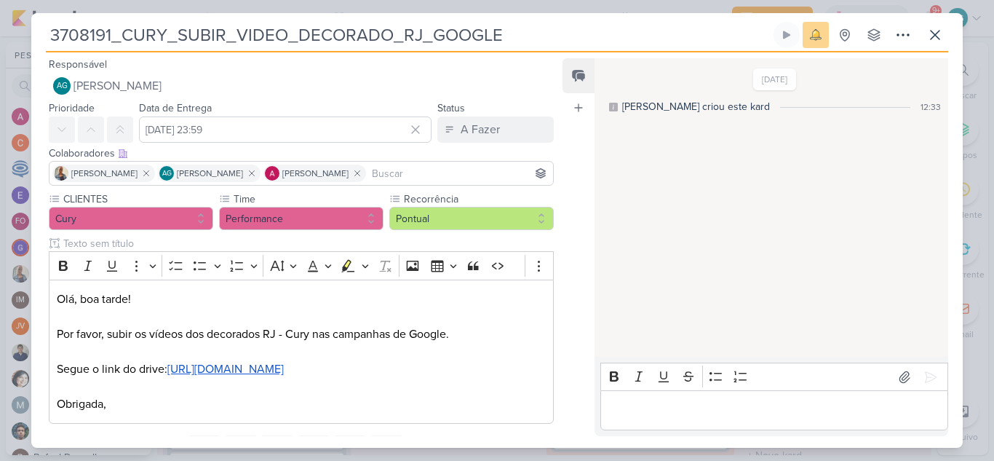
click at [637, 403] on p "Editor editing area: main" at bounding box center [773, 410] width 332 height 17
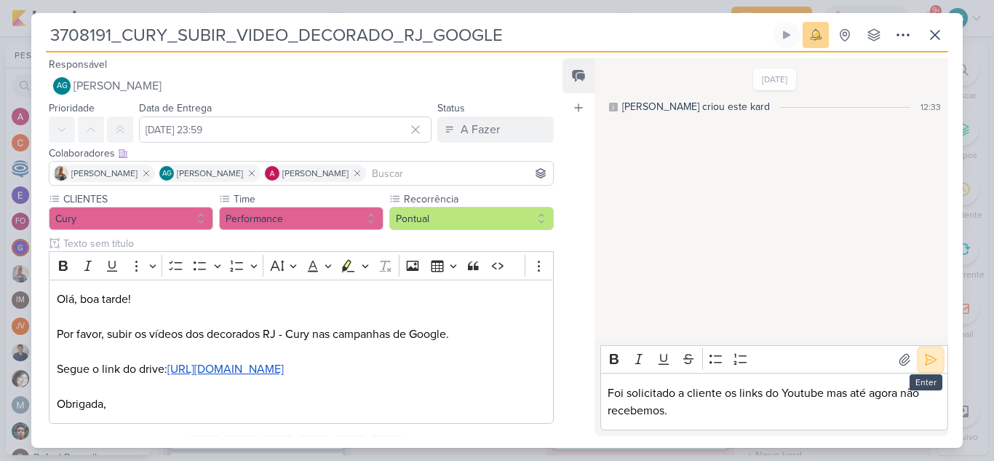
click at [923, 364] on icon at bounding box center [930, 359] width 15 height 15
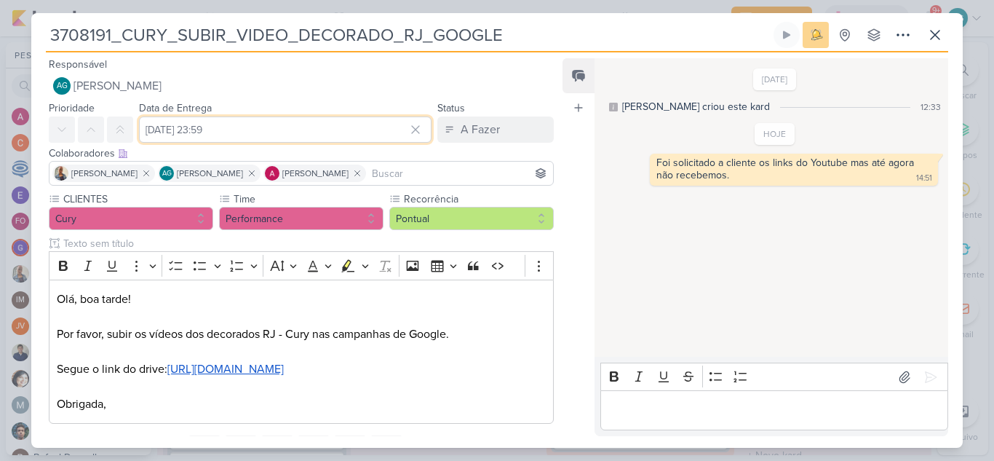
click at [289, 133] on input "21 de agosto de 2025 às 23:59" at bounding box center [285, 129] width 292 height 26
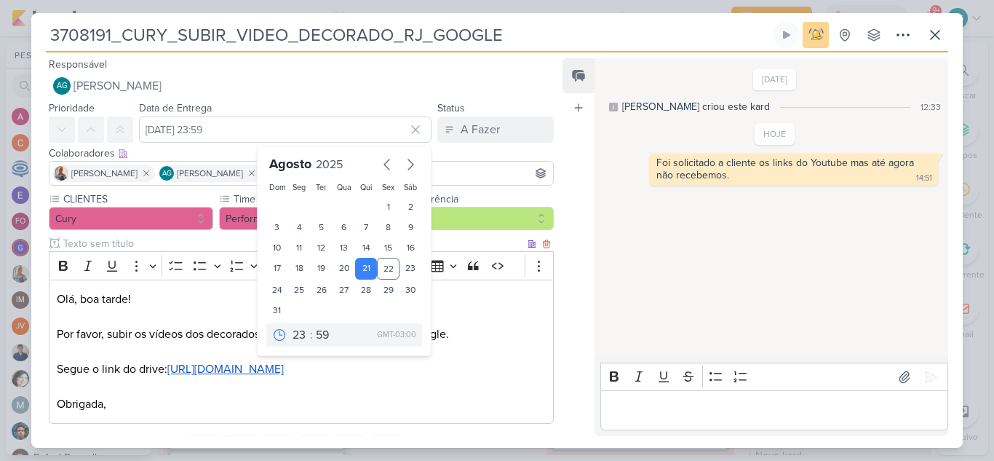
click at [494, 323] on p "Olá, boa tarde! Por favor, subir os vídeos dos decorados RJ - Cury nas campanha…" at bounding box center [301, 351] width 489 height 122
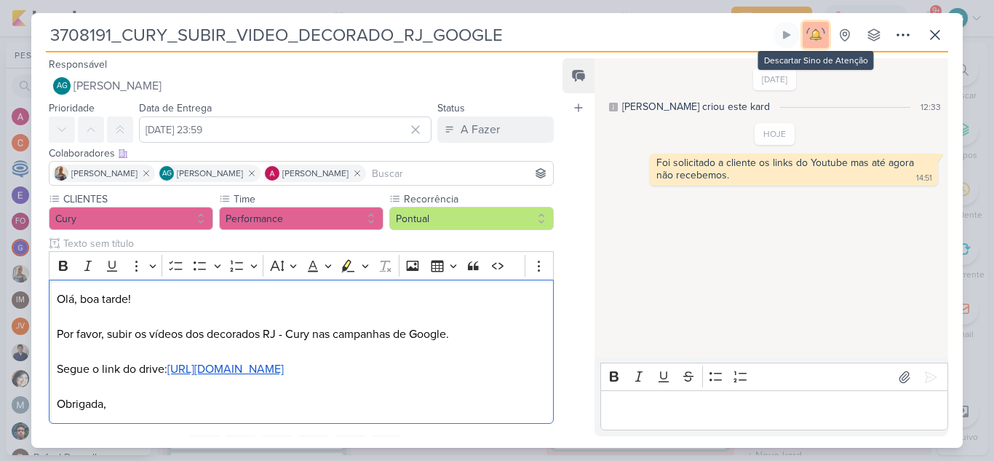
click at [819, 44] on img at bounding box center [815, 35] width 20 height 20
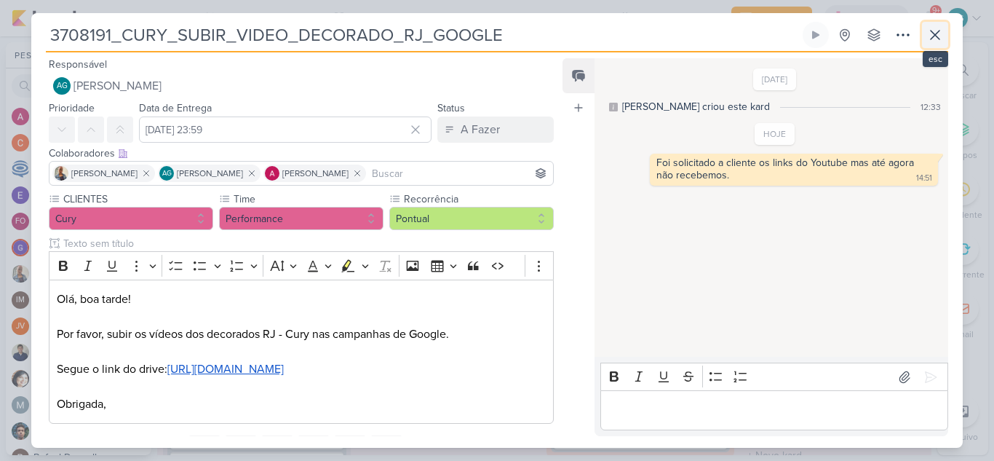
click at [930, 37] on icon at bounding box center [934, 34] width 17 height 17
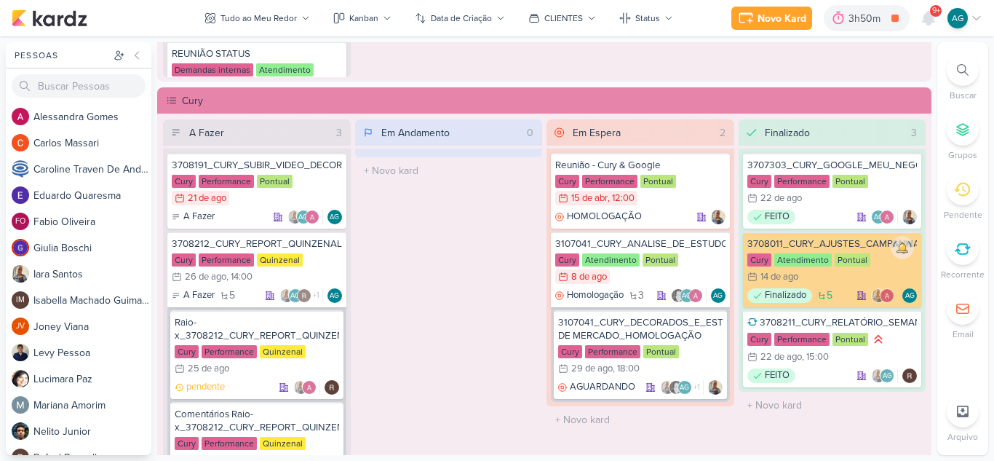
scroll to position [1237, 0]
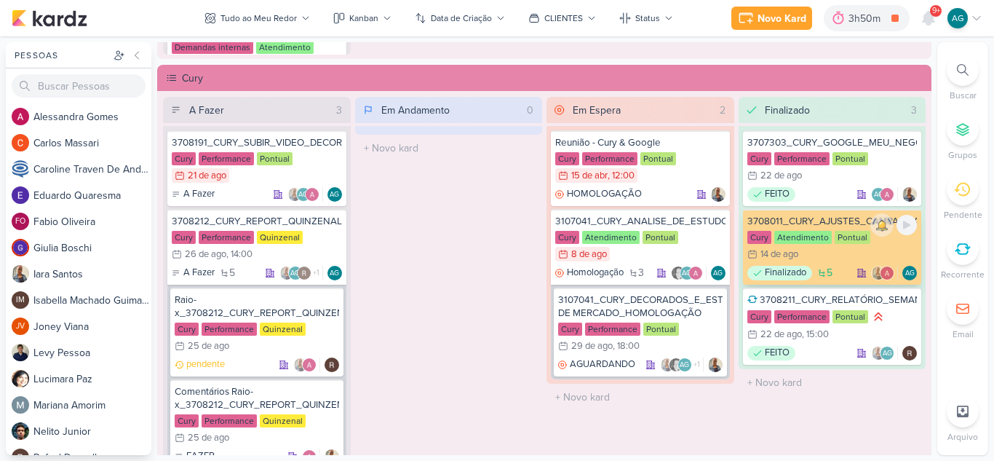
click at [821, 223] on div "3708011_CURY_AJUSTES_CAMPANHAS_RJ_AGOSTO" at bounding box center [832, 221] width 170 height 13
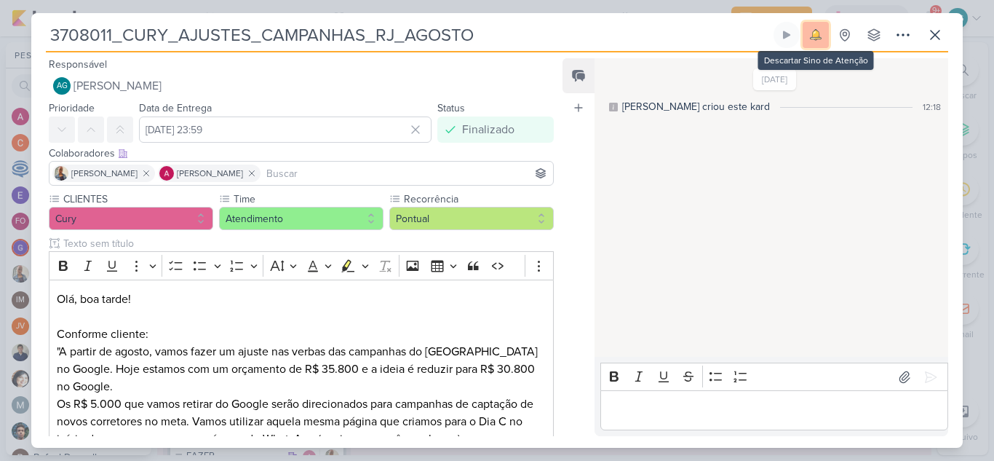
click at [818, 32] on img at bounding box center [815, 35] width 20 height 20
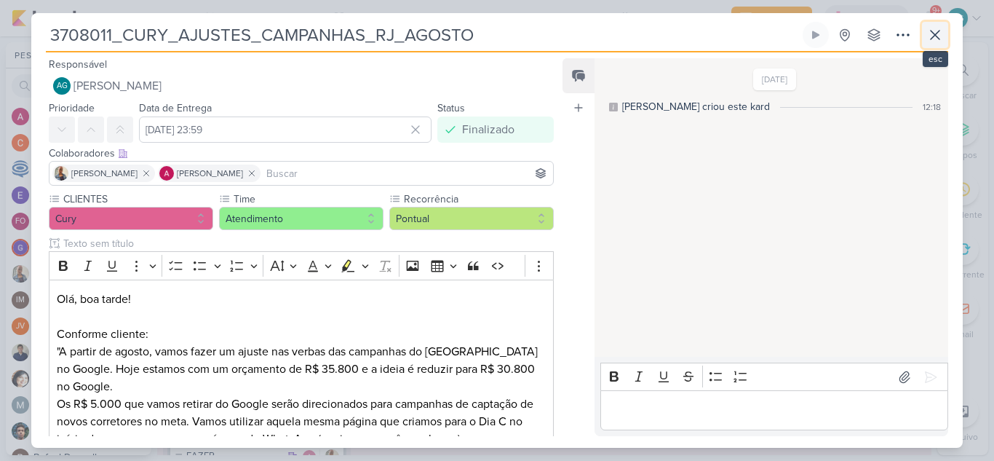
click at [934, 36] on icon at bounding box center [934, 35] width 9 height 9
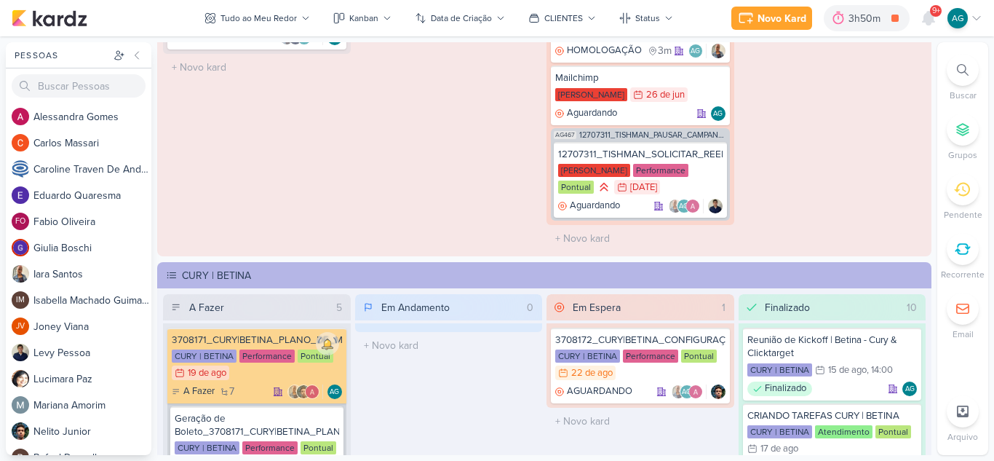
scroll to position [1819, 0]
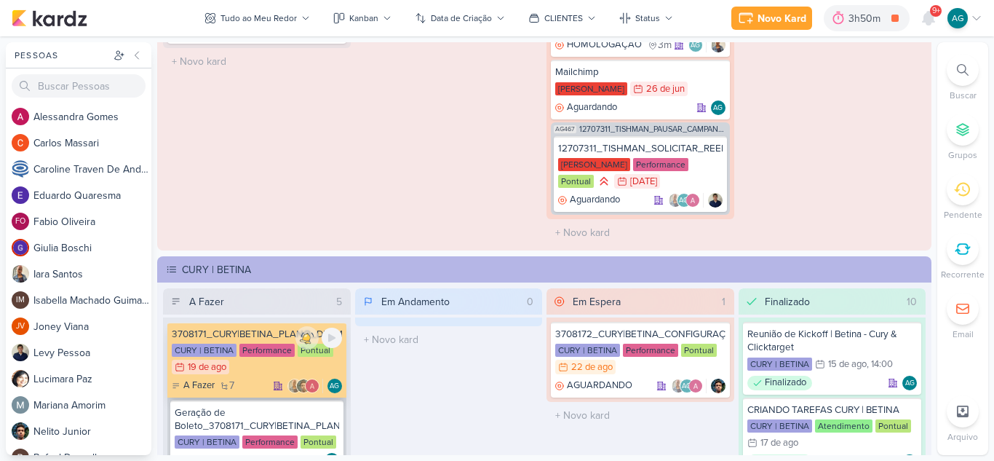
click at [260, 335] on div "3708171_CURY|BETINA_PLANO_DE_MIDIA" at bounding box center [257, 333] width 170 height 13
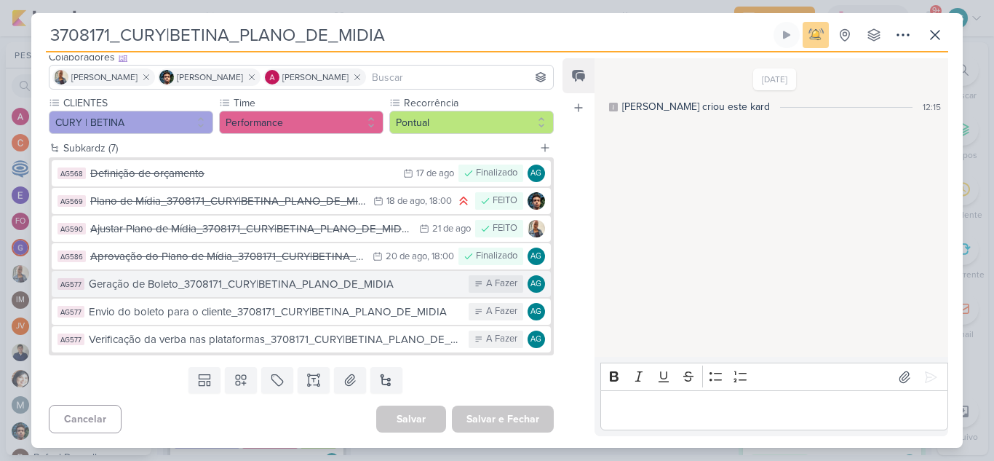
scroll to position [23, 0]
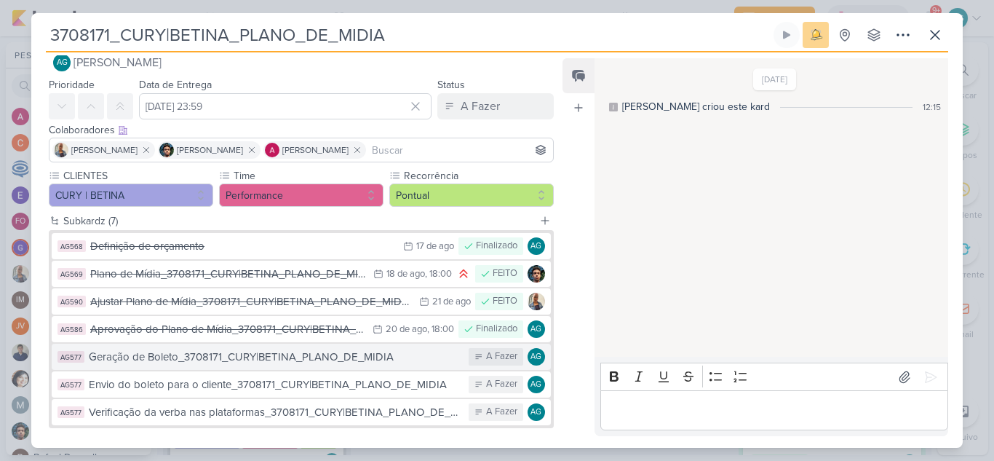
click at [286, 357] on div "Geração de Boleto_3708171_CURY|BETINA_PLANO_DE_MIDIA" at bounding box center [275, 356] width 372 height 17
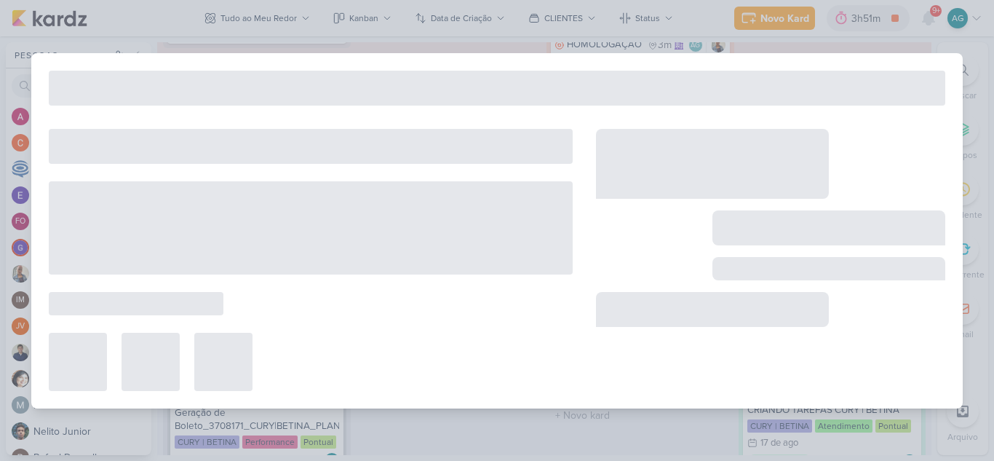
type input "Geração de Boleto_3708171_CURY|BETINA_PLANO_DE_MIDIA"
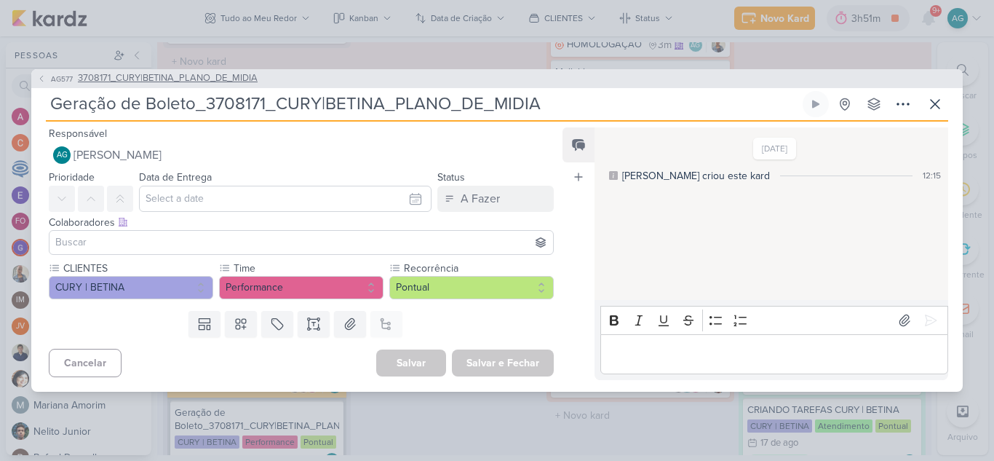
click at [41, 79] on icon at bounding box center [41, 79] width 3 height 6
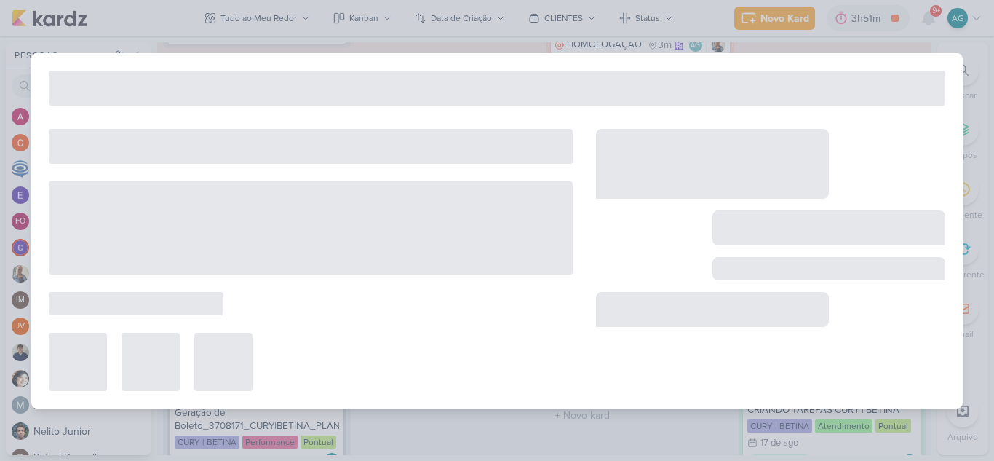
type input "3708171_CURY|BETINA_PLANO_DE_MIDIA"
type input "19 de agosto de 2025 às 23:59"
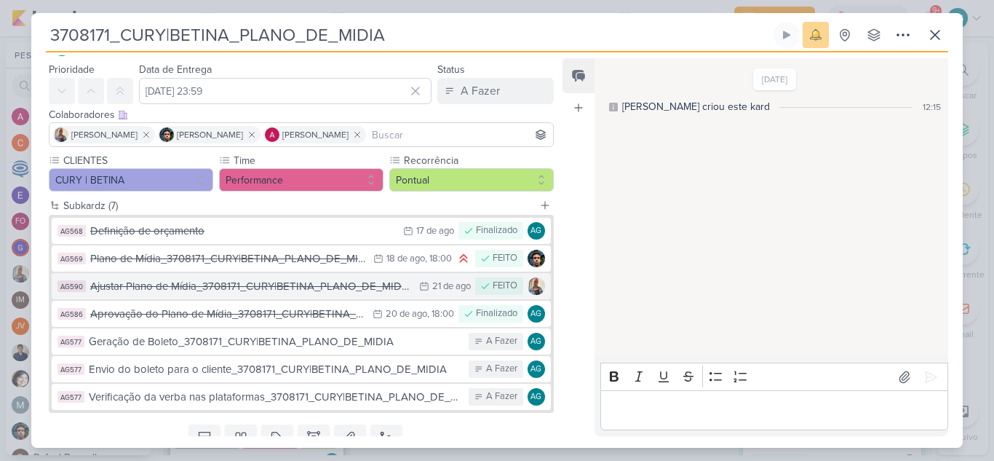
scroll to position [73, 0]
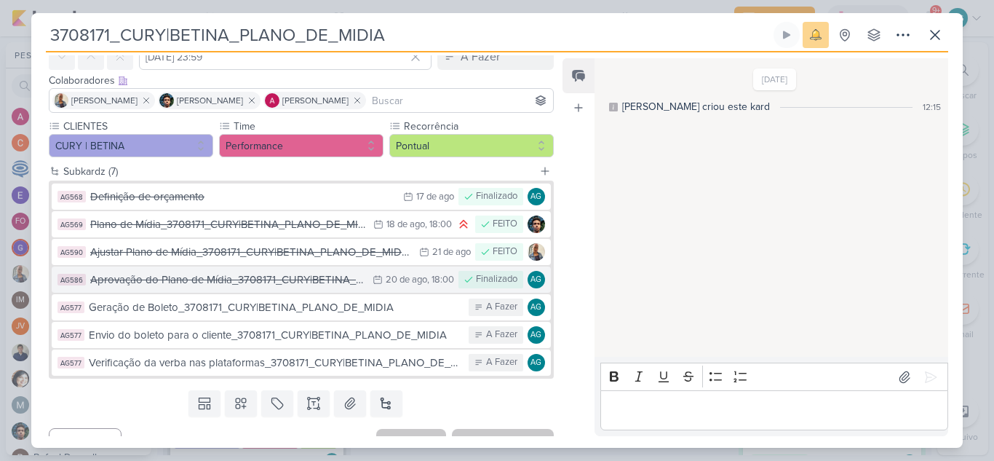
click at [283, 282] on div "Aprovação do Plano de Mídia_3708171_CURY|BETINA_PLANO_DE_MIDIA" at bounding box center [227, 279] width 275 height 17
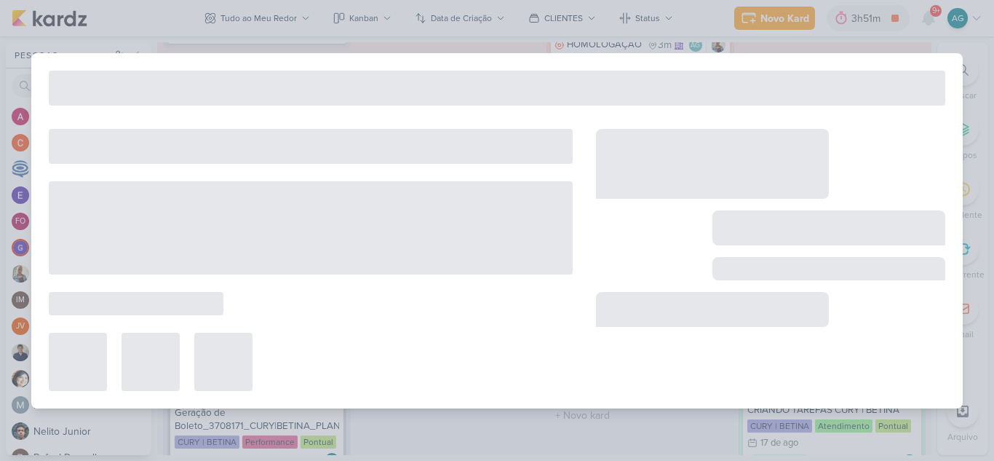
type input "Aprovação do Plano de Mídia_3708171_CURY|BETINA_PLANO_DE_MIDIA"
type input "20 de agosto de 2025 às 18:00"
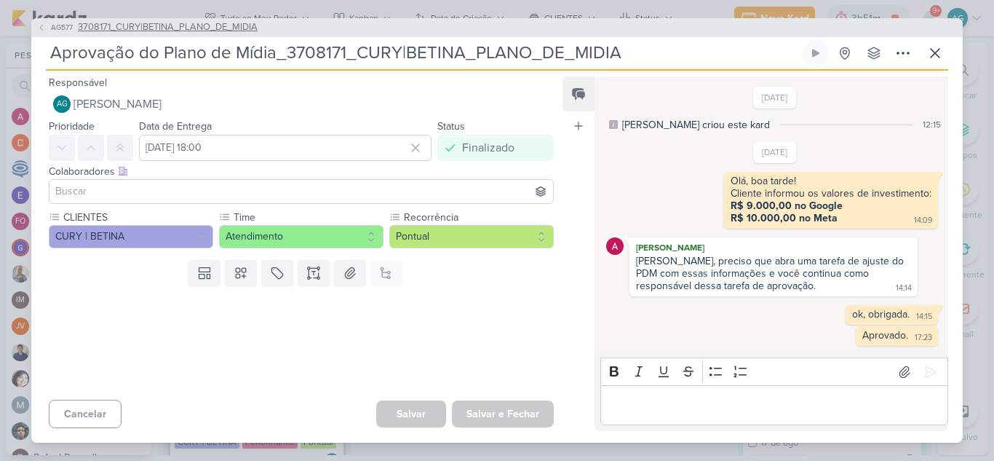
click at [42, 26] on icon at bounding box center [41, 27] width 9 height 9
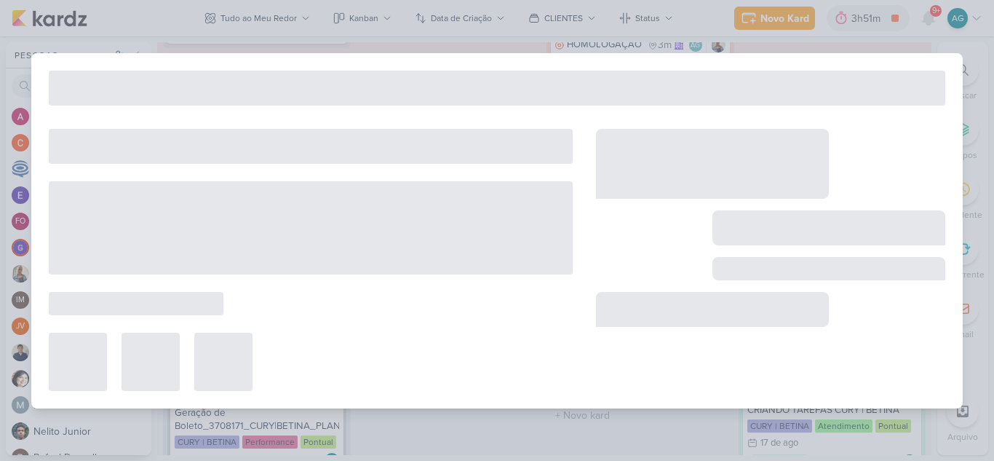
type input "3708171_CURY|BETINA_PLANO_DE_MIDIA"
type input "19 de agosto de 2025 às 23:59"
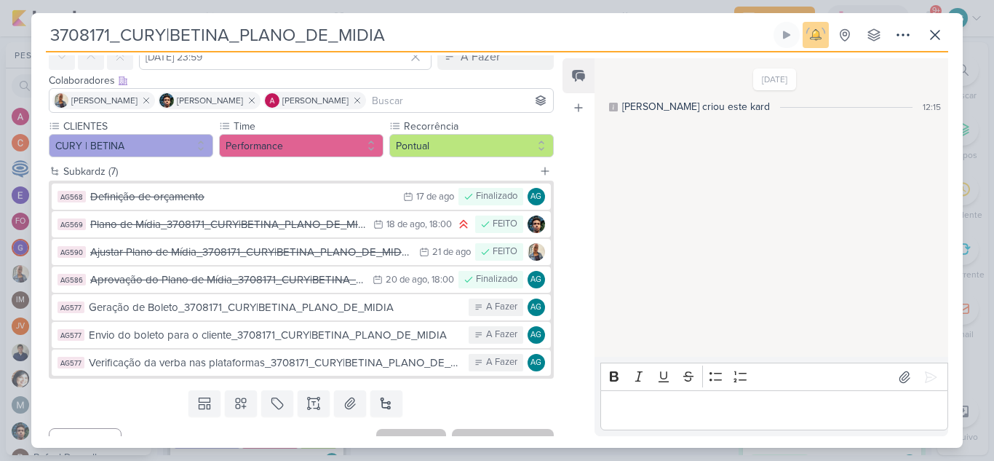
scroll to position [96, 0]
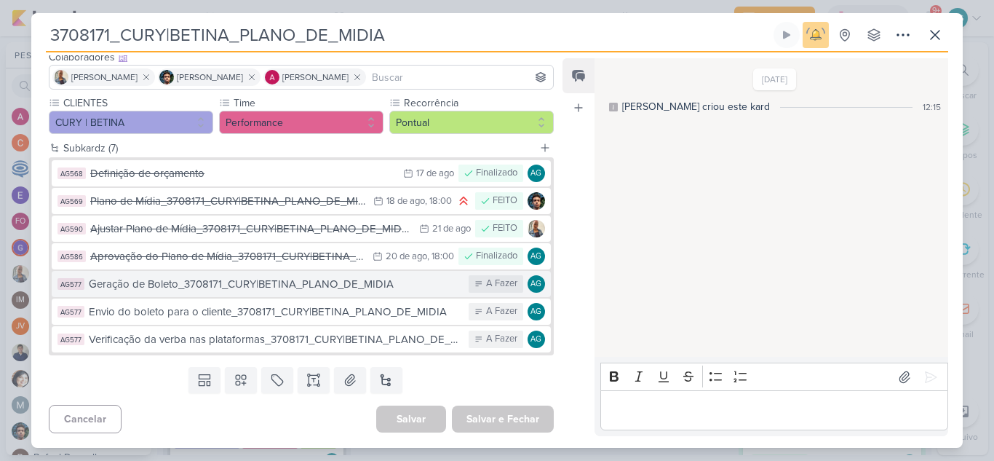
click at [298, 283] on div "Geração de Boleto_3708171_CURY|BETINA_PLANO_DE_MIDIA" at bounding box center [275, 284] width 372 height 17
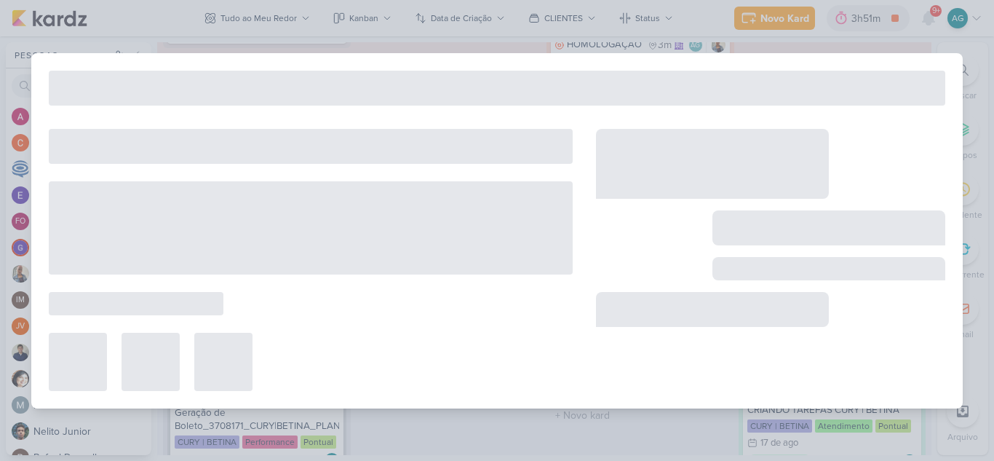
type input "Geração de Boleto_3708171_CURY|BETINA_PLANO_DE_MIDIA"
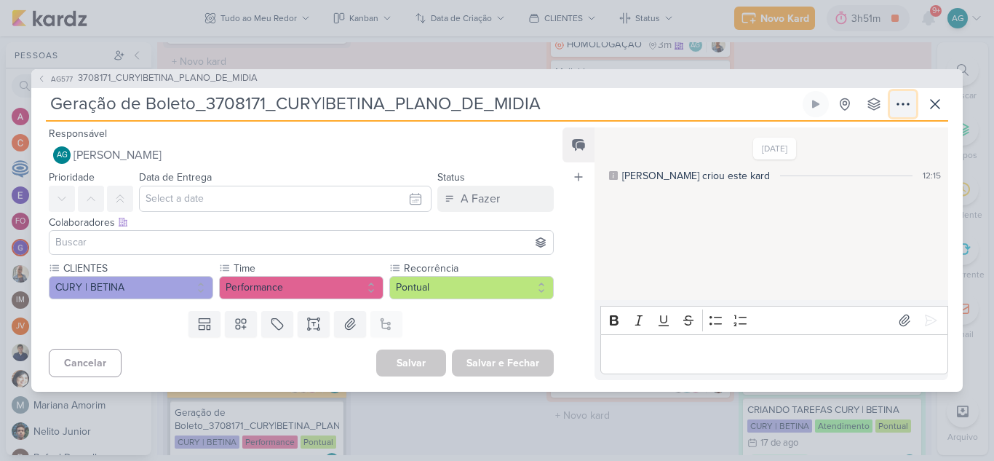
click at [905, 102] on icon at bounding box center [902, 103] width 17 height 17
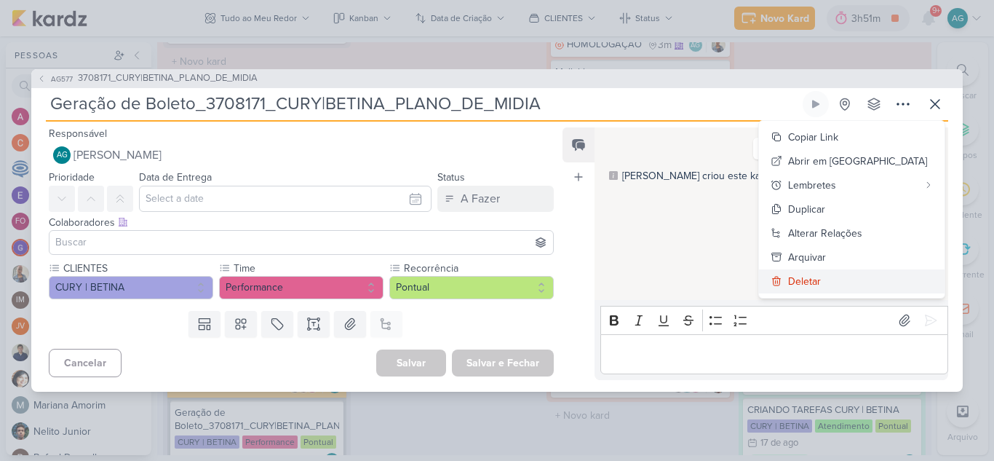
click at [821, 283] on div "Deletar" at bounding box center [804, 281] width 33 height 15
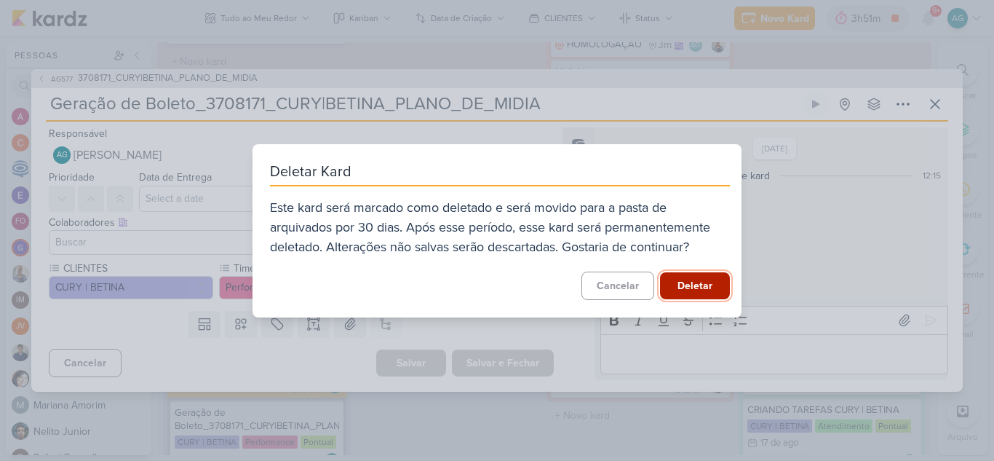
click at [698, 287] on button "Deletar" at bounding box center [695, 285] width 70 height 27
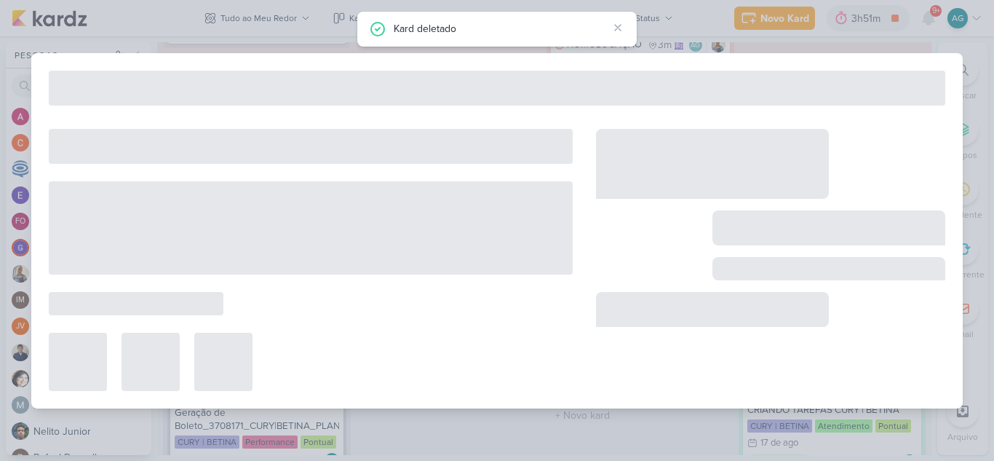
type input "3708171_CURY|BETINA_PLANO_DE_MIDIA"
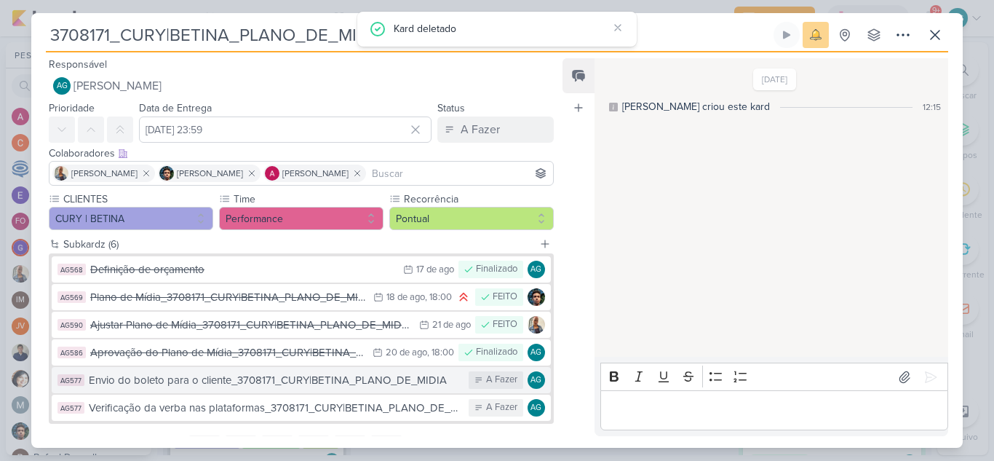
click at [393, 380] on div "Envio do boleto para o cliente_3708171_CURY|BETINA_PLANO_DE_MIDIA" at bounding box center [275, 380] width 372 height 17
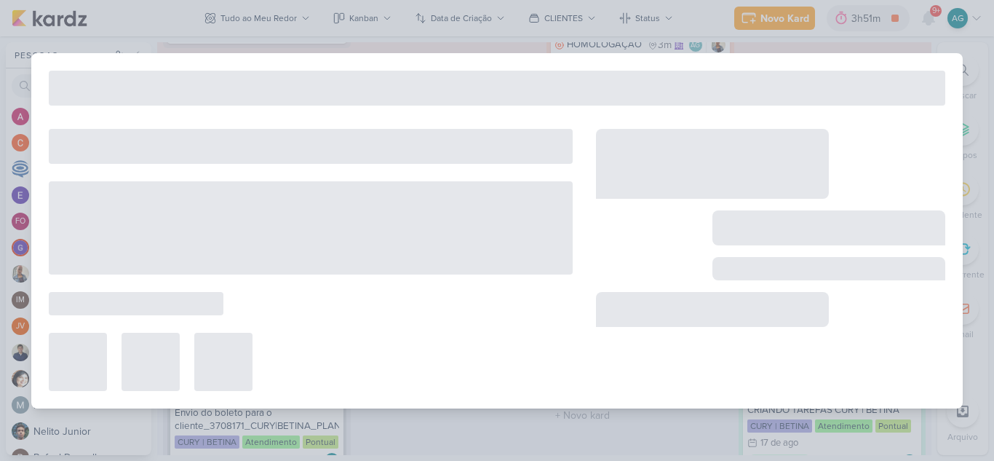
type input "Envio do boleto para o cliente_3708171_CURY|BETINA_PLANO_DE_MIDIA"
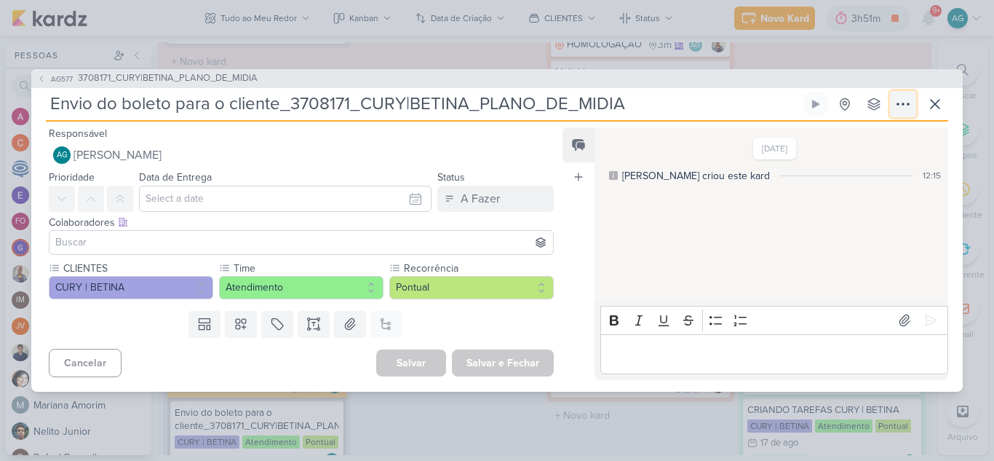
click at [909, 102] on icon at bounding box center [902, 103] width 17 height 17
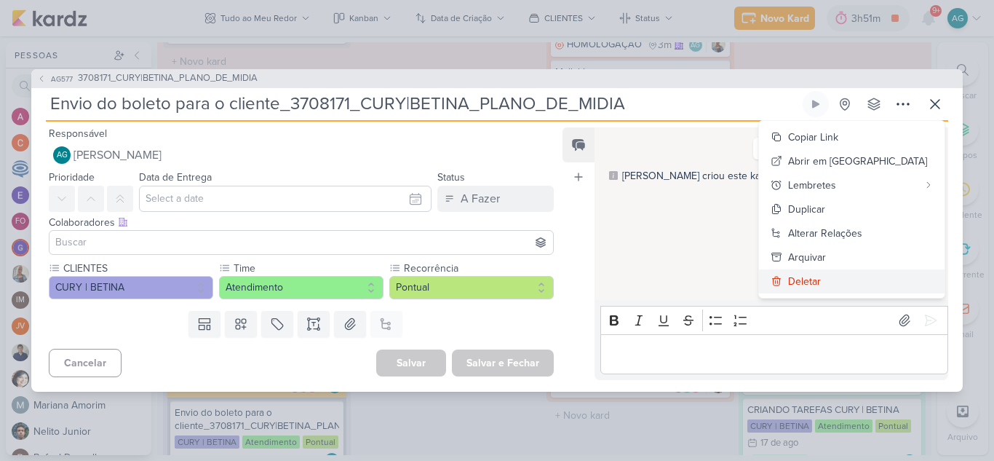
click at [881, 284] on button "Deletar" at bounding box center [852, 281] width 186 height 24
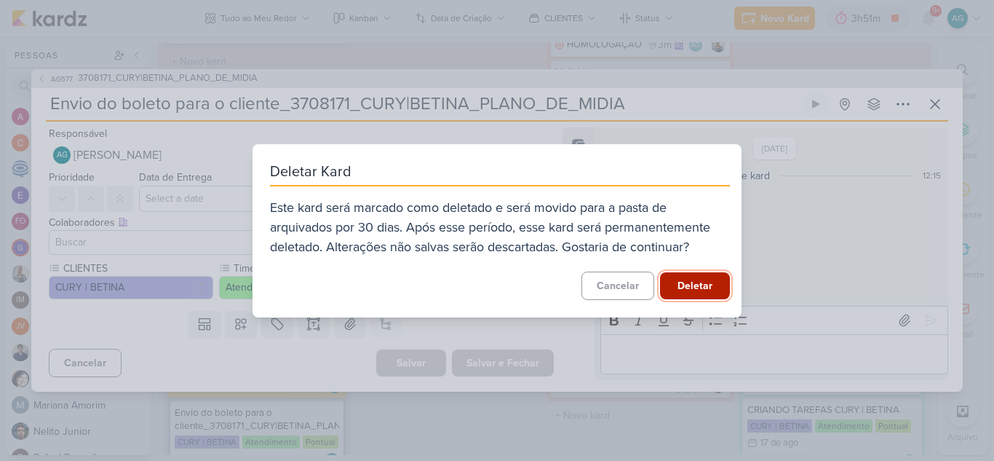
click at [681, 287] on button "Deletar" at bounding box center [695, 285] width 70 height 27
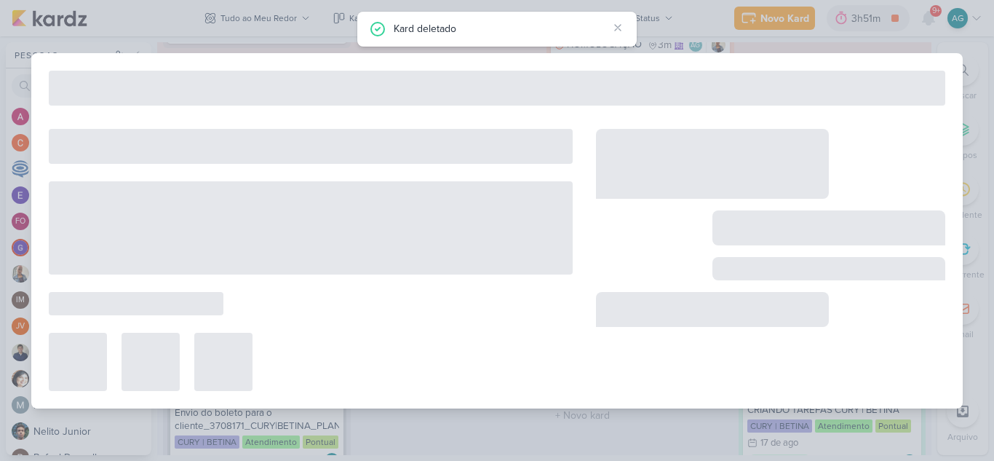
type input "3708171_CURY|BETINA_PLANO_DE_MIDIA"
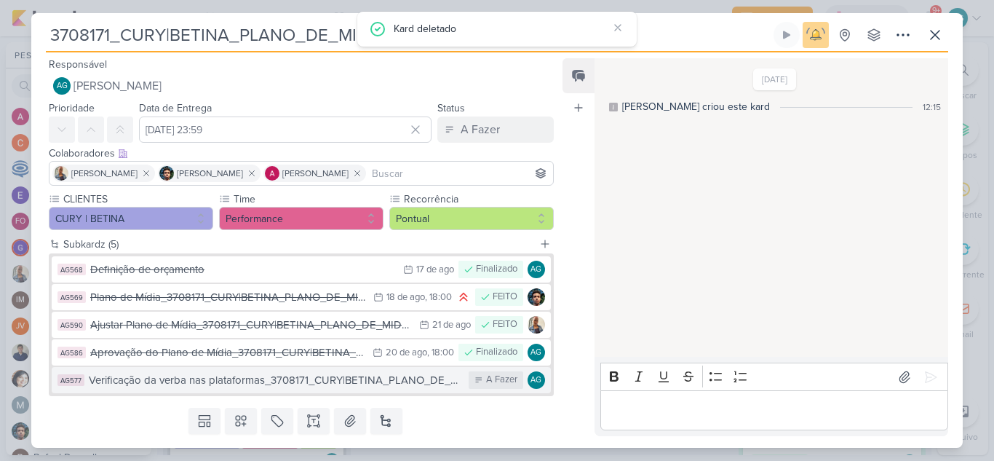
click at [214, 381] on div "Verificação da verba nas plataformas_3708171_CURY|BETINA_PLANO_DE_MIDIA" at bounding box center [275, 380] width 372 height 17
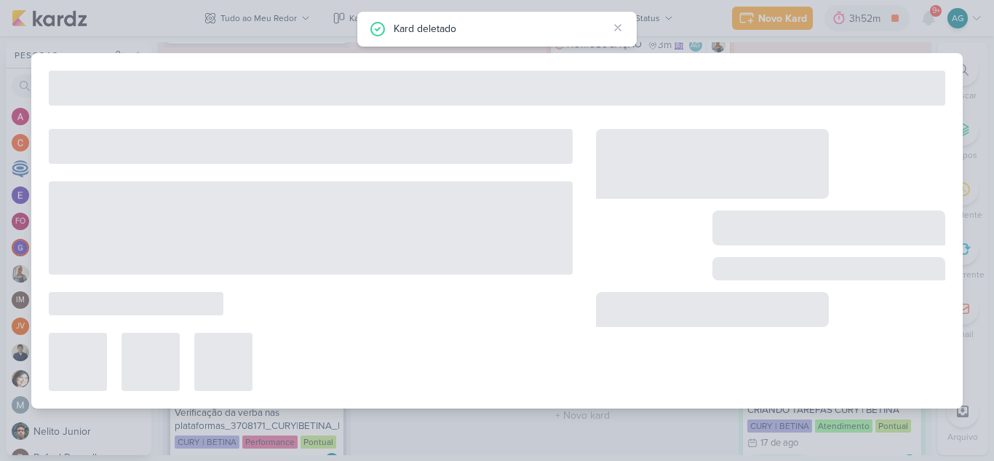
type input "Verificação da verba nas plataformas_3708171_CURY|BETINA_PLANO_DE_MIDIA"
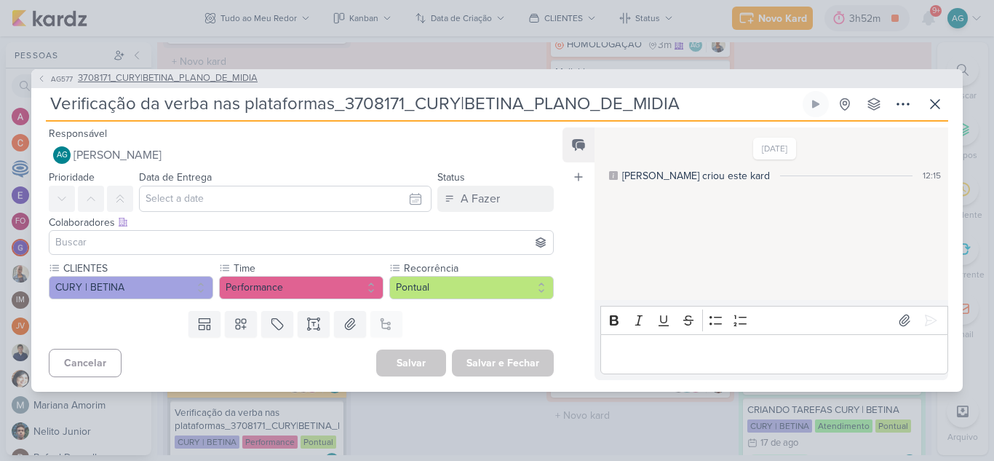
click at [242, 81] on span "3708171_CURY|BETINA_PLANO_DE_MIDIA" at bounding box center [168, 78] width 180 height 15
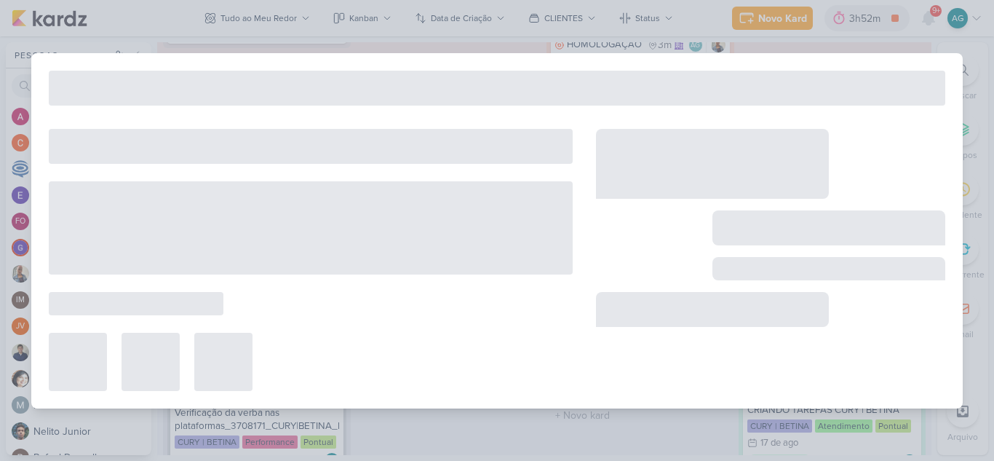
type input "3708171_CURY|BETINA_PLANO_DE_MIDIA"
type input "19 de agosto de 2025 às 23:59"
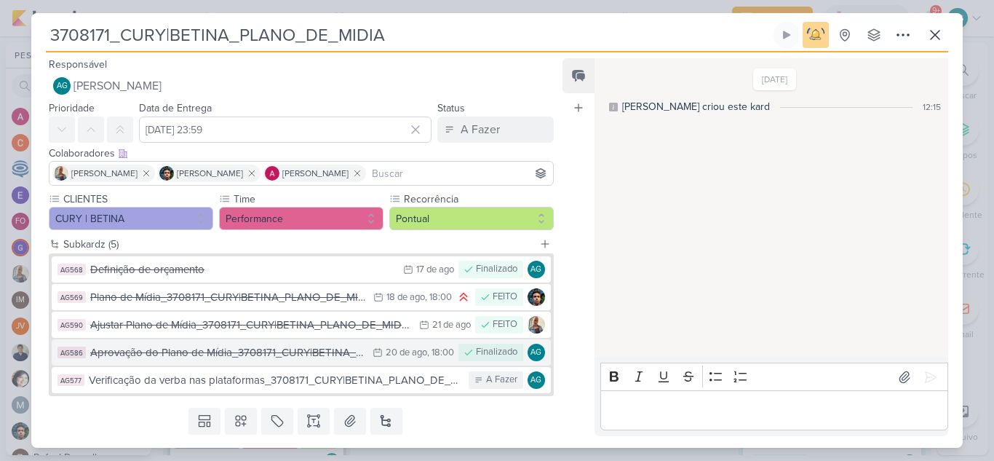
click at [236, 356] on div "Aprovação do Plano de Mídia_3708171_CURY|BETINA_PLANO_DE_MIDIA" at bounding box center [227, 352] width 275 height 17
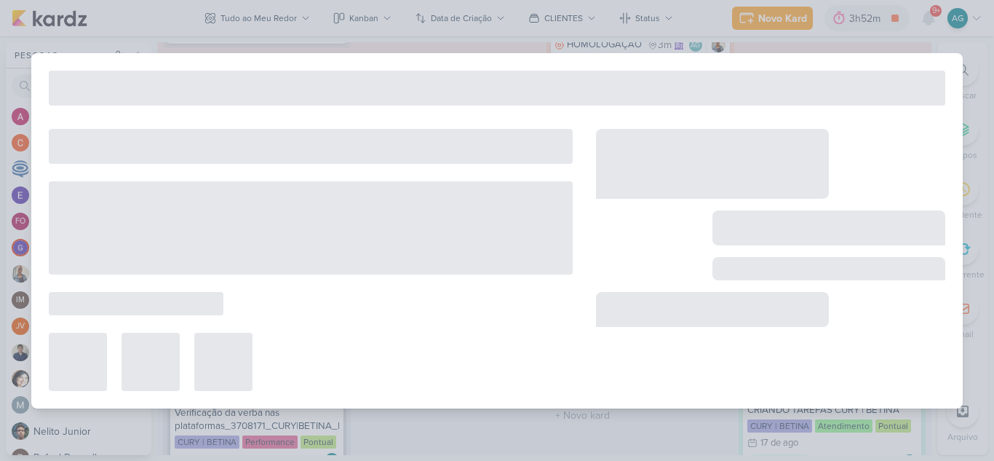
type input "Aprovação do Plano de Mídia_3708171_CURY|BETINA_PLANO_DE_MIDIA"
type input "20 de agosto de 2025 às 18:00"
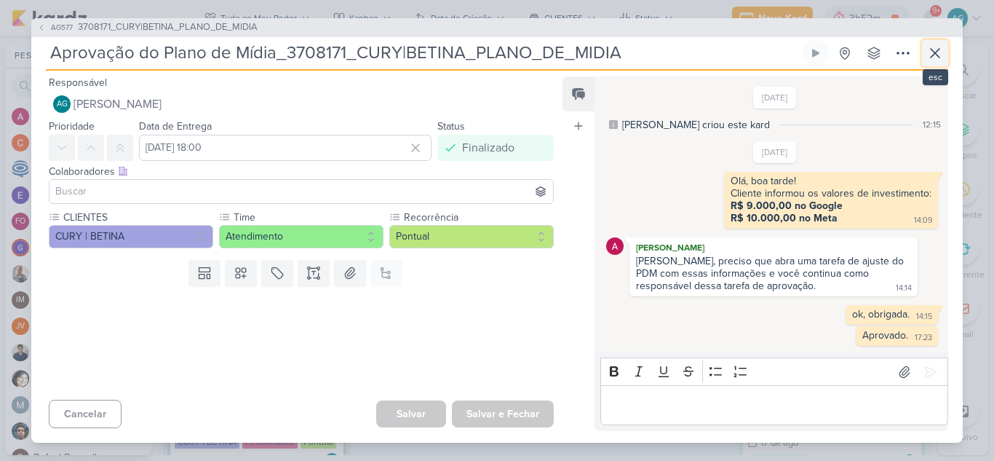
click at [936, 57] on icon at bounding box center [934, 52] width 17 height 17
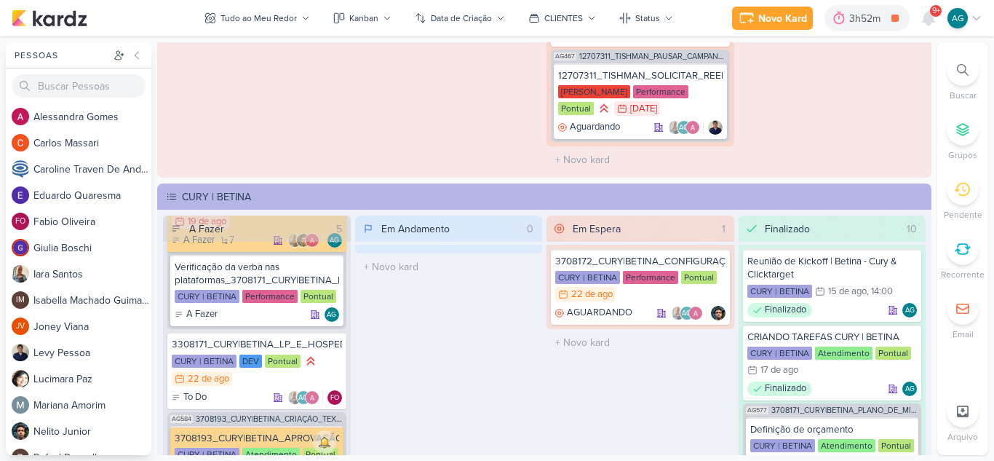
scroll to position [1964, 0]
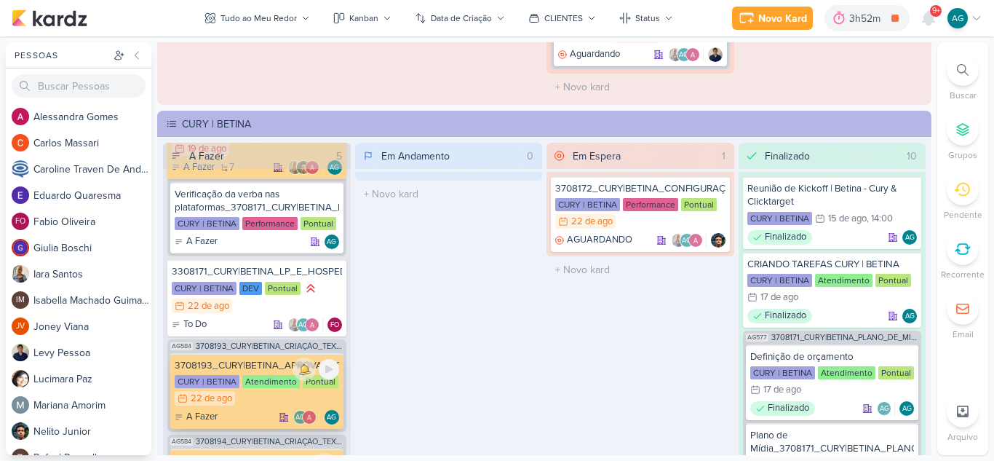
click at [247, 369] on div "3708193_CURY|BETINA_APROVAÇÃO_GOOGLE_V2" at bounding box center [257, 365] width 164 height 13
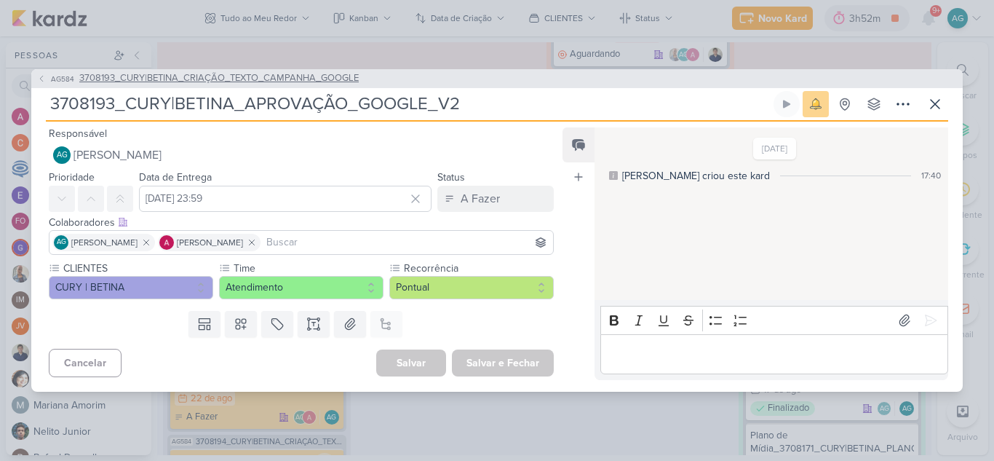
click at [298, 80] on span "3708193_CURY|BETINA_CRIAÇÃO_TEXTO_CAMPANHA_GOOGLE" at bounding box center [218, 78] width 279 height 15
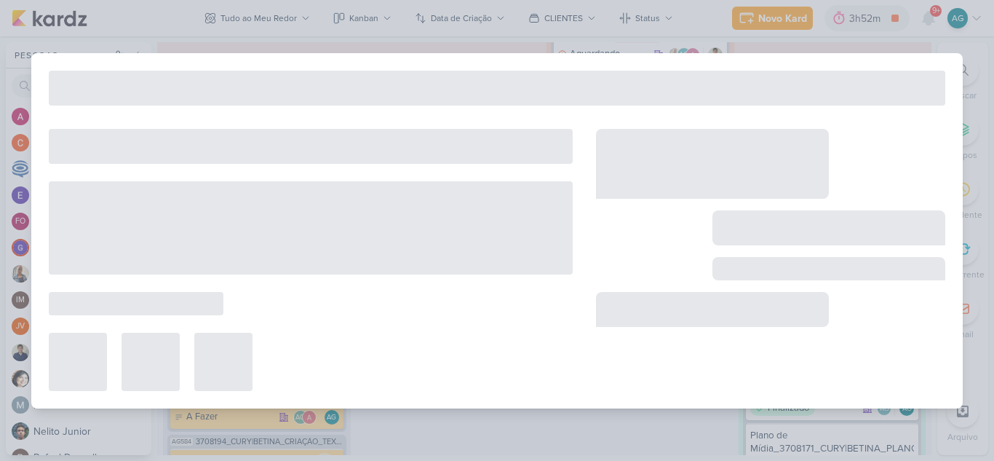
type input "3708193_CURY|BETINA_CRIAÇÃO_TEXTO_CAMPANHA_GOOGLE"
type input "21 de agosto de 2025 às 23:59"
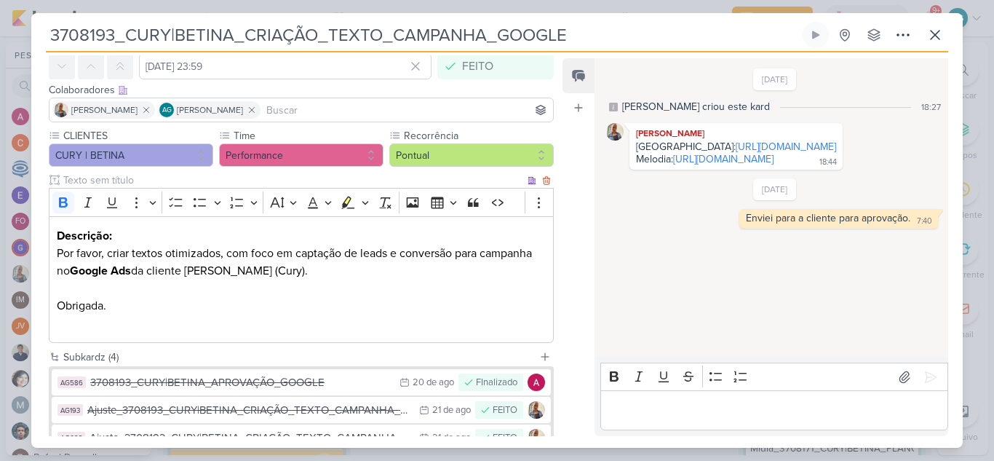
scroll to position [146, 0]
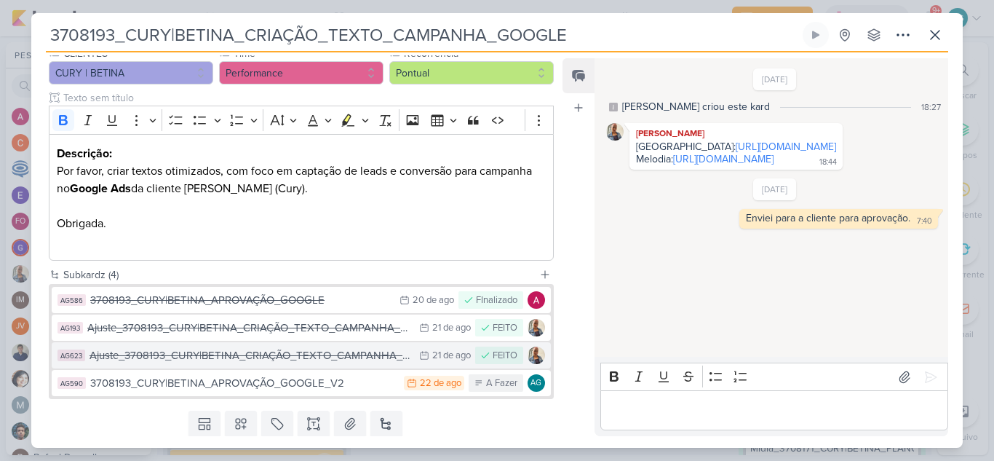
click at [282, 360] on div "Ajuste_3708193_CURY|BETINA_CRIAÇÃO_TEXTO_CAMPANHA_GOOGLE_V2" at bounding box center [250, 355] width 322 height 17
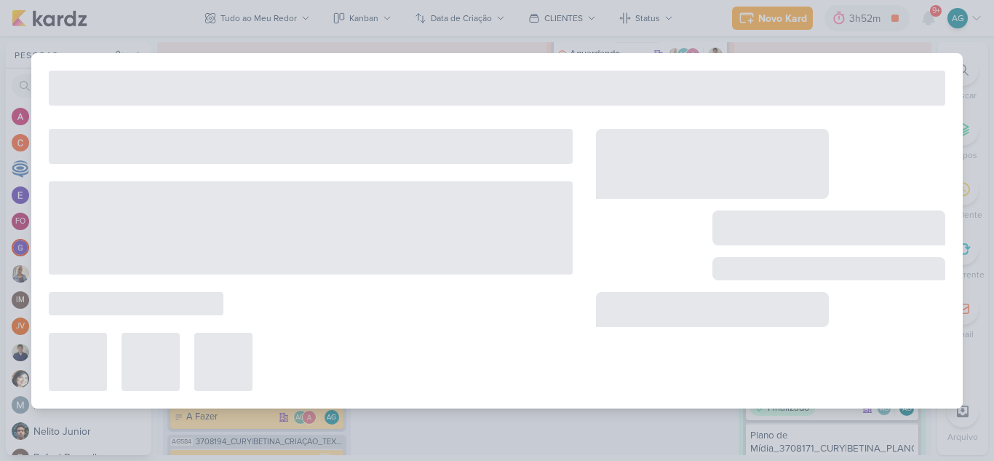
type input "Ajuste_3708193_CURY|BETINA_CRIAÇÃO_TEXTO_CAMPANHA_GOOGLE_V2"
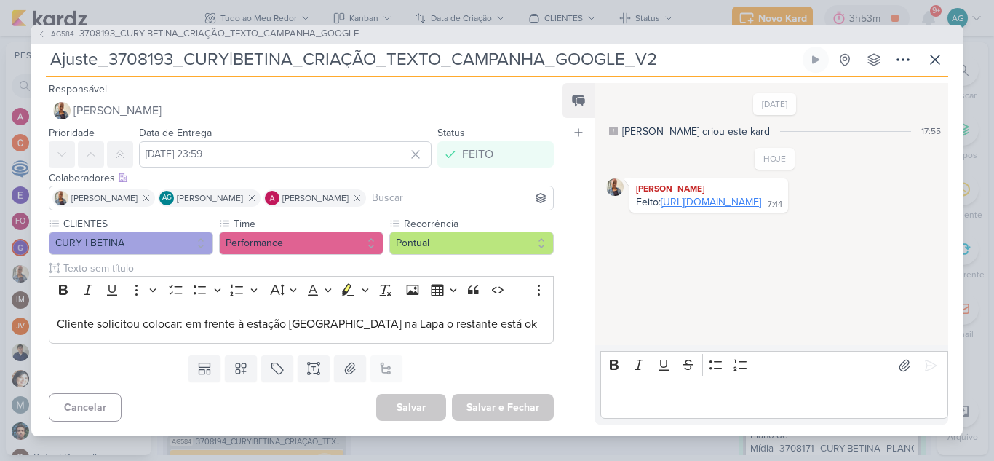
click at [711, 208] on link "https://docs.google.com/spreadsheets/d/1-Aw8HYeZM4lJB-6HLggRhlxA4Z9YLdnf9RYjUR8…" at bounding box center [711, 202] width 100 height 12
click at [761, 208] on link "https://docs.google.com/spreadsheets/d/1-Aw8HYeZM4lJB-6HLggRhlxA4Z9YLdnf9RYjUR8…" at bounding box center [711, 202] width 100 height 12
click at [931, 60] on icon at bounding box center [934, 59] width 17 height 17
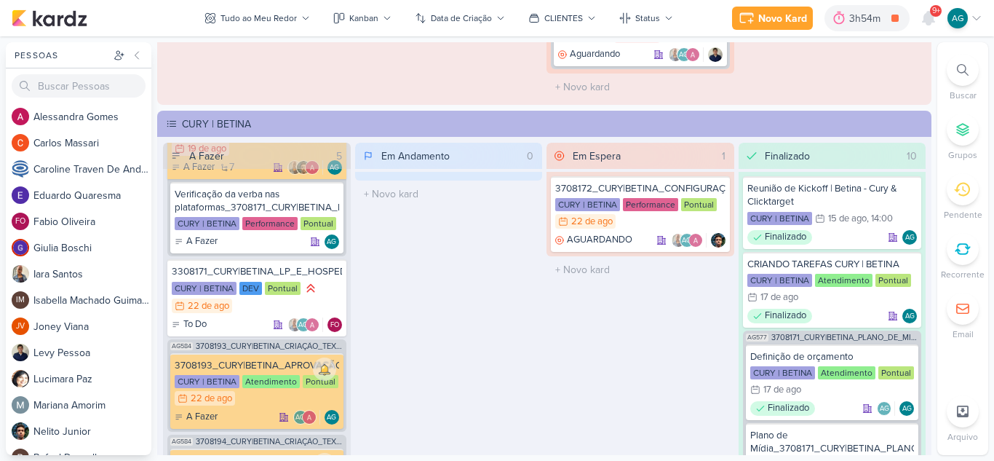
scroll to position [2037, 0]
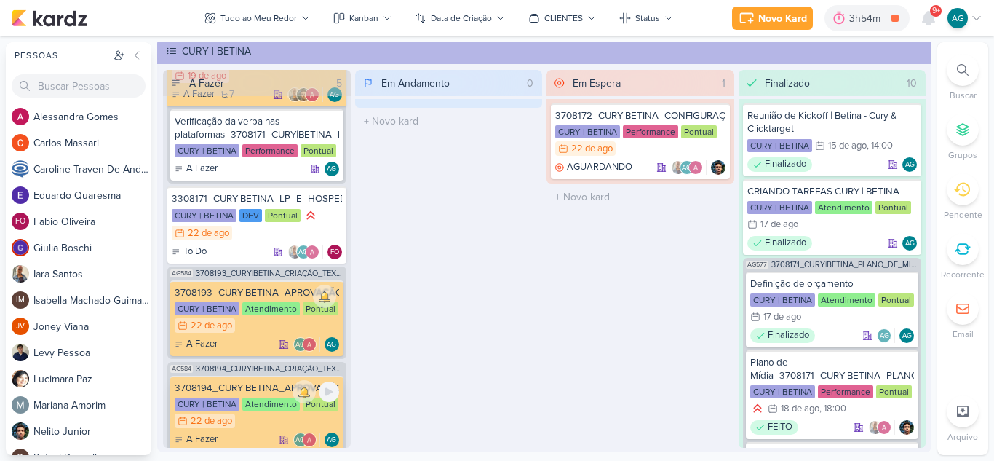
click at [258, 387] on div "3708194_CURY|BETINA_APROVAÇÃO_META_V2" at bounding box center [257, 387] width 164 height 13
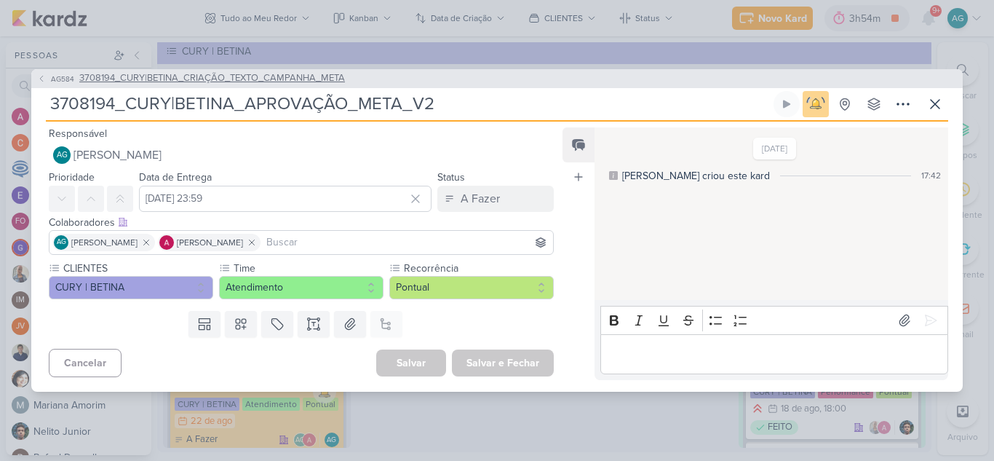
click at [233, 84] on span "3708194_CURY|BETINA_CRIAÇÃO_TEXTO_CAMPANHA_META" at bounding box center [212, 78] width 266 height 15
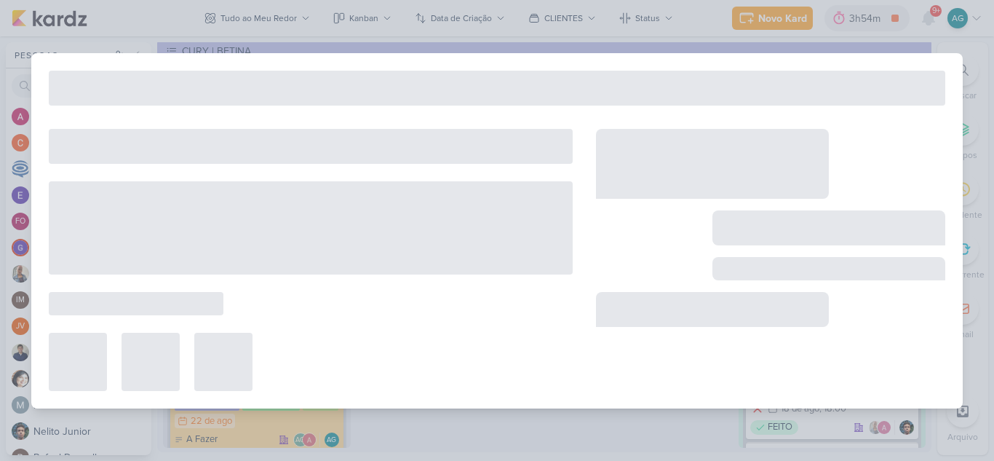
type input "3708194_CURY|BETINA_CRIAÇÃO_TEXTO_CAMPANHA_META"
type input "21 de agosto de 2025 às 23:59"
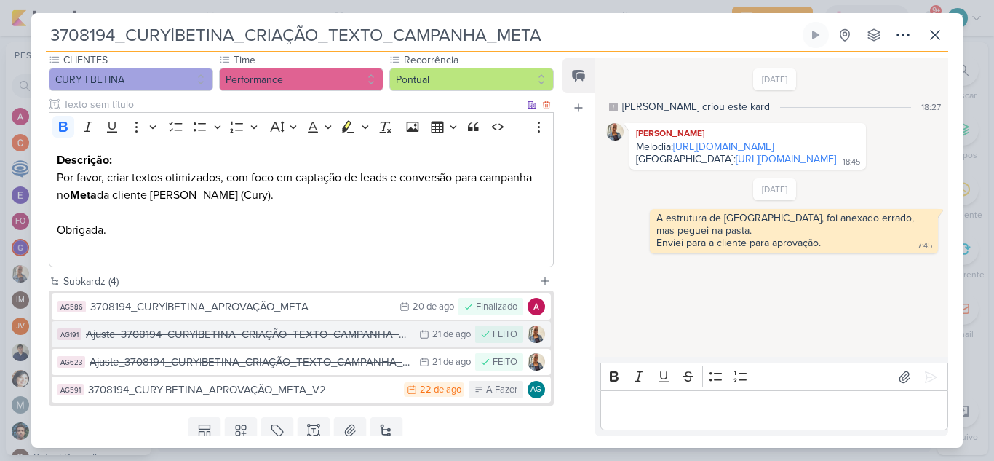
scroll to position [146, 0]
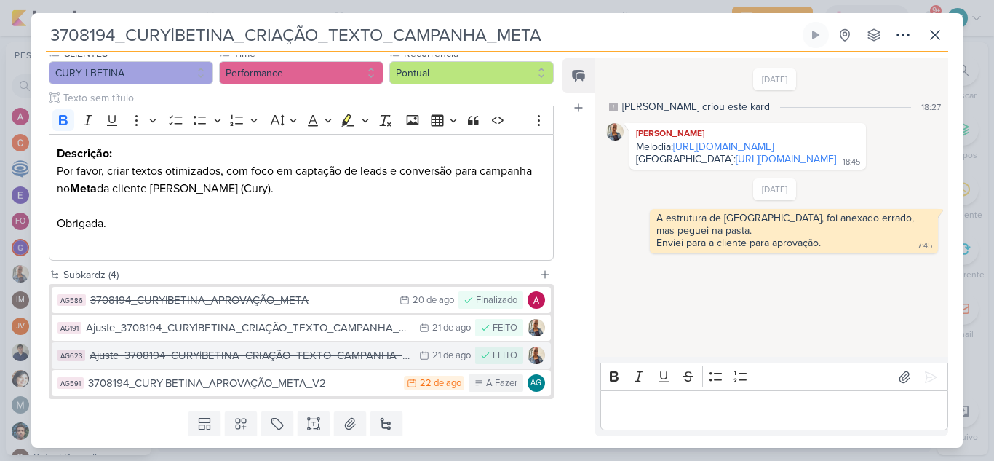
click at [263, 355] on div "Ajuste_3708194_CURY|BETINA_CRIAÇÃO_TEXTO_CAMPANHA_META_V2" at bounding box center [250, 355] width 322 height 17
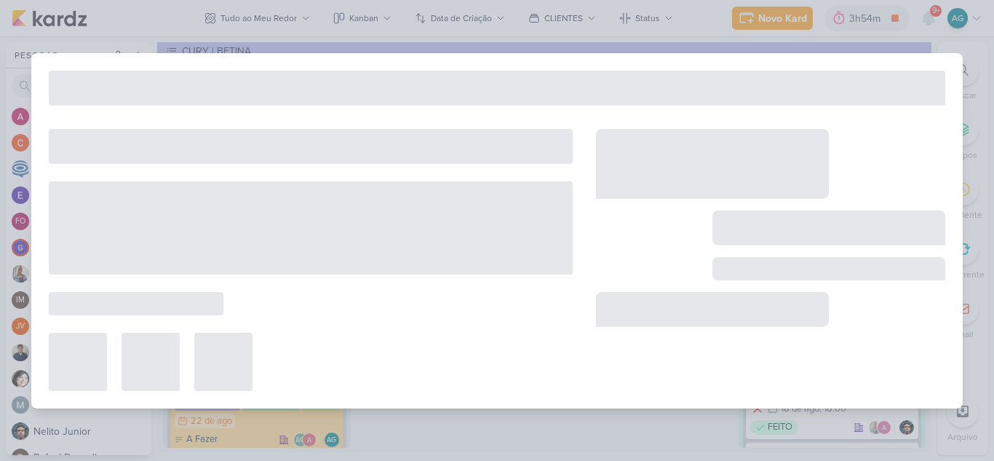
type input "Ajuste_3708194_CURY|BETINA_CRIAÇÃO_TEXTO_CAMPANHA_META_V2"
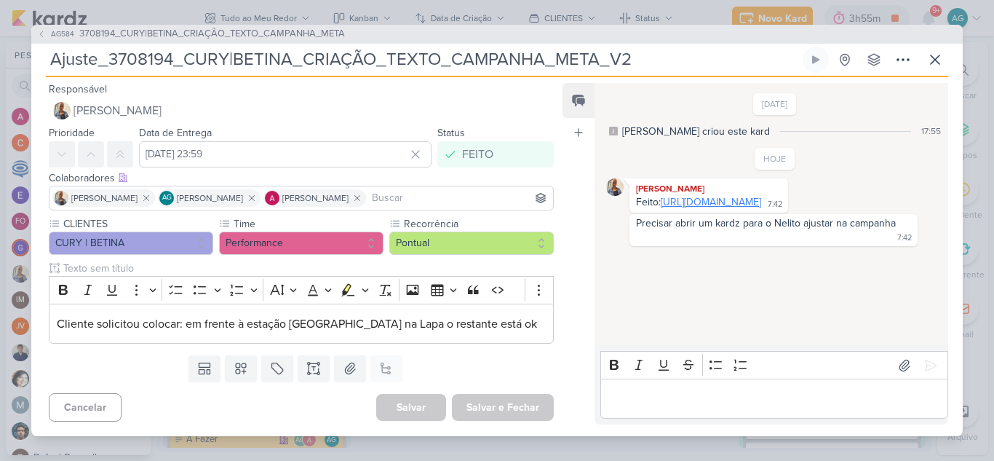
click at [733, 208] on link "[URL][DOMAIN_NAME]" at bounding box center [711, 202] width 100 height 12
click at [41, 36] on icon at bounding box center [41, 34] width 9 height 9
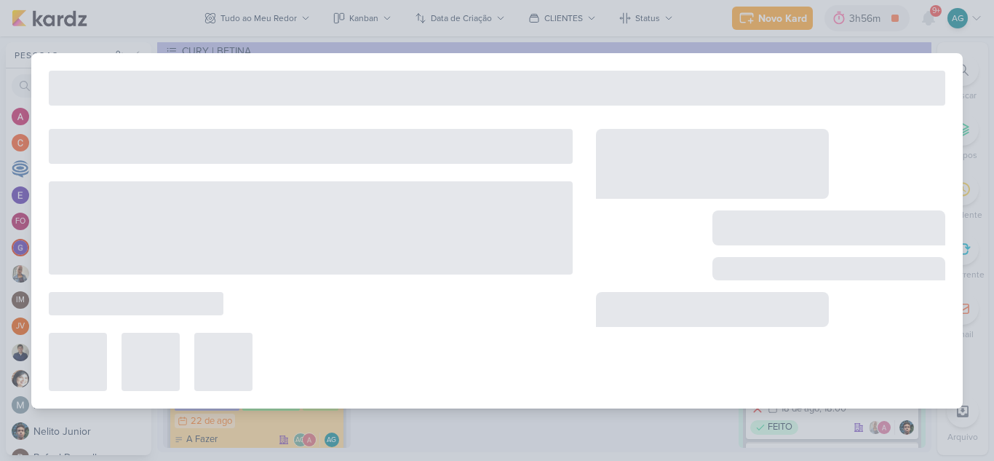
type input "3708194_CURY|BETINA_CRIAÇÃO_TEXTO_CAMPANHA_META"
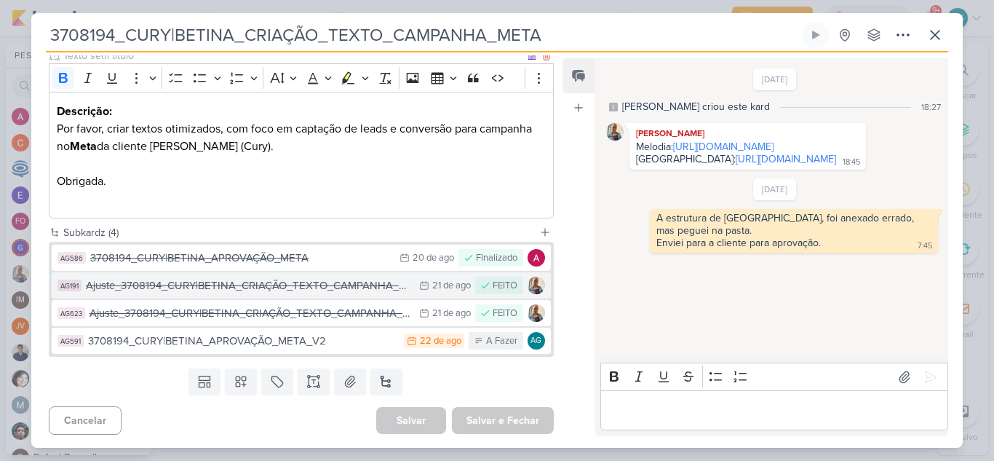
scroll to position [189, 0]
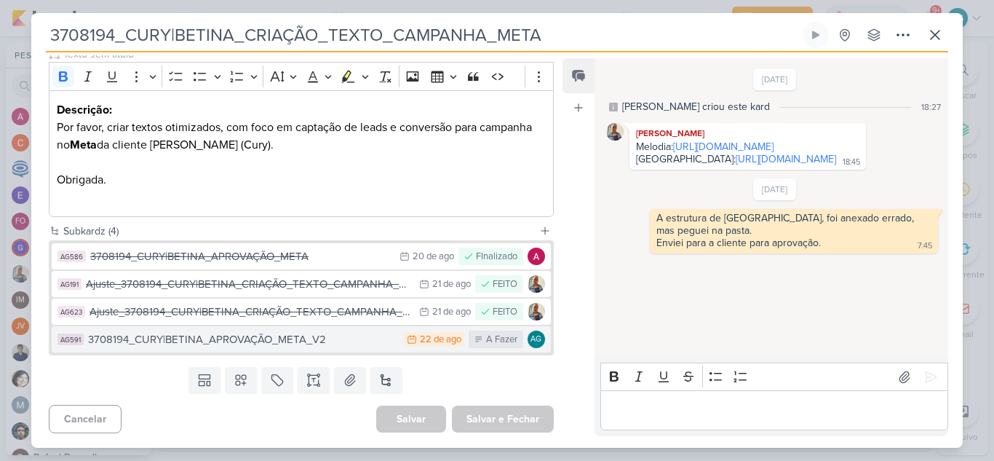
click at [292, 342] on div "3708194_CURY|BETINA_APROVAÇÃO_META_V2" at bounding box center [242, 339] width 308 height 17
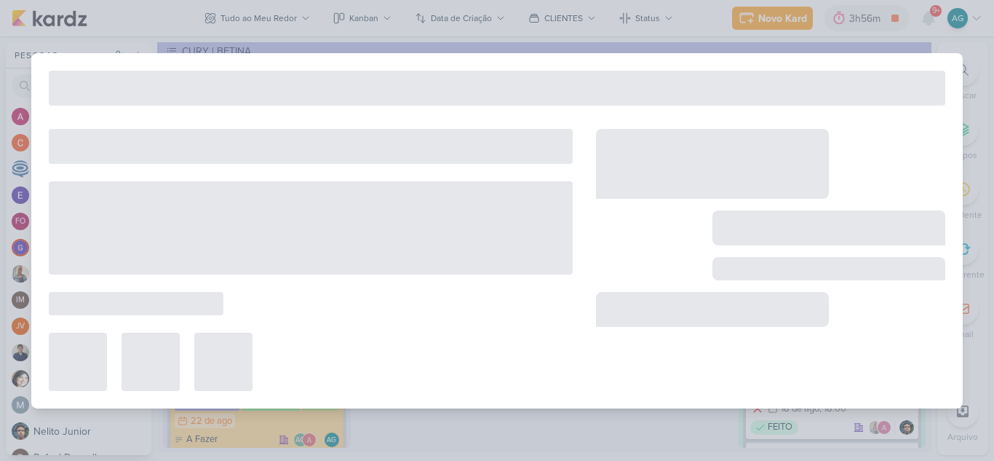
type input "3708194_CURY|BETINA_APROVAÇÃO_META_V2"
type input "22 de agosto de 2025 às 23:59"
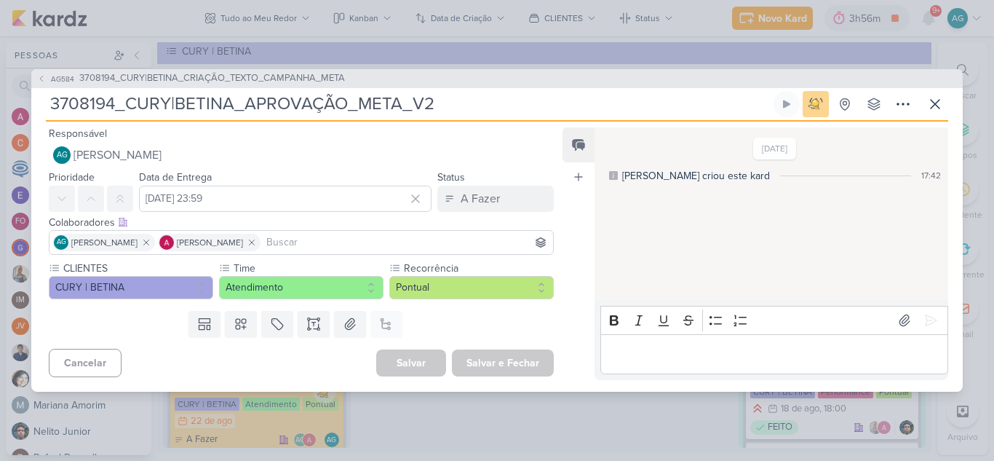
click at [712, 354] on p "Editor editing area: main" at bounding box center [773, 353] width 332 height 17
click at [929, 319] on icon at bounding box center [930, 320] width 15 height 15
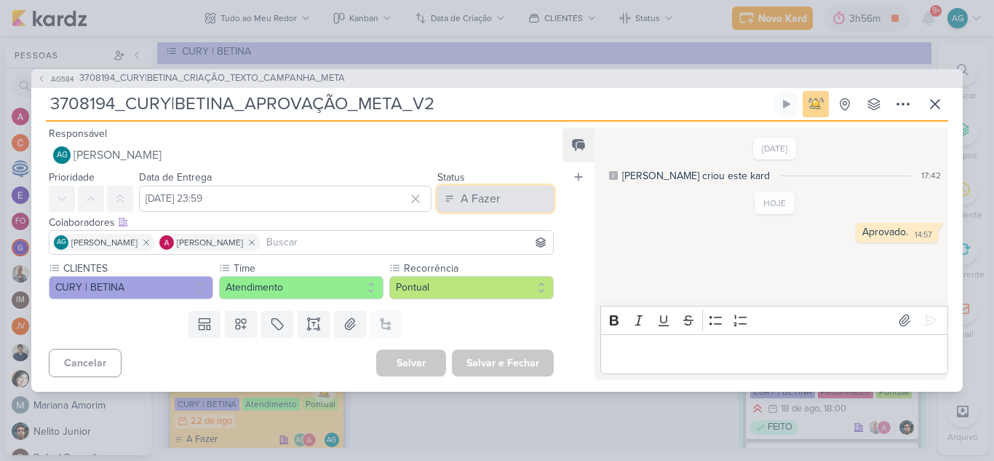
click at [471, 204] on div "A Fazer" at bounding box center [480, 198] width 39 height 17
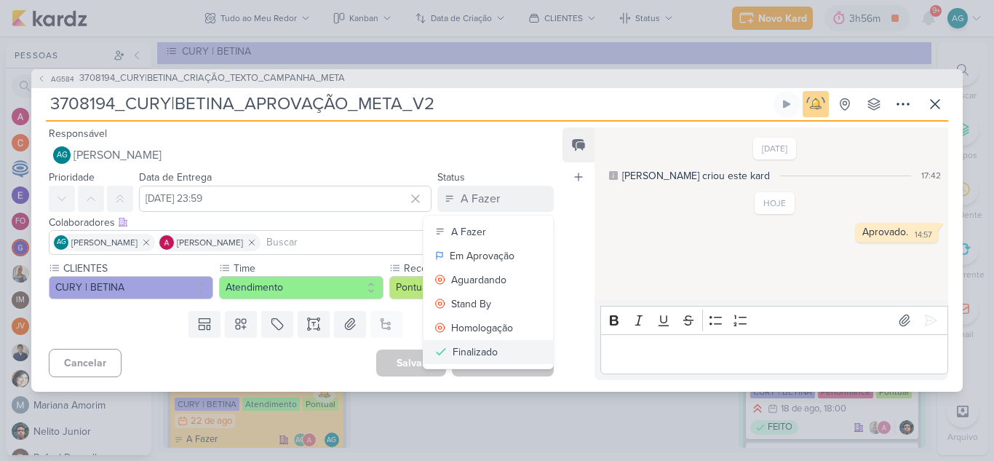
click at [497, 349] on button "Finalizado" at bounding box center [487, 352] width 129 height 24
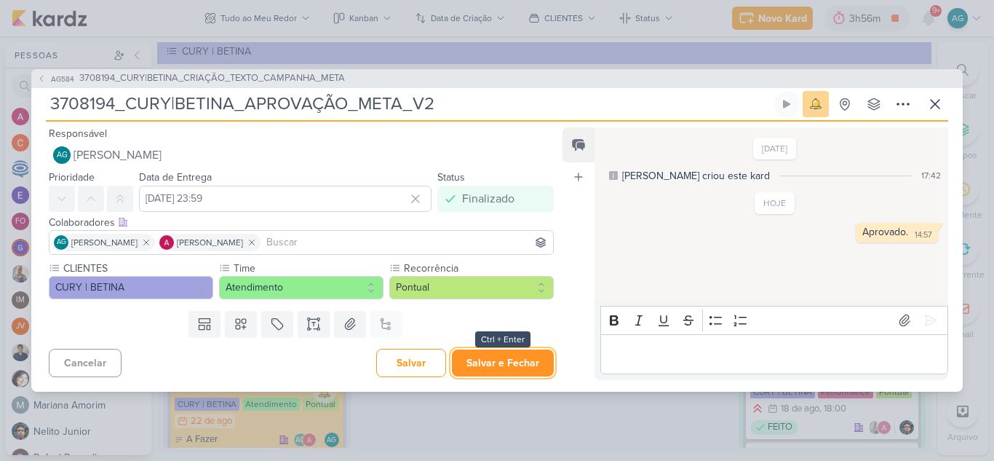
click at [507, 362] on button "Salvar e Fechar" at bounding box center [503, 362] width 102 height 27
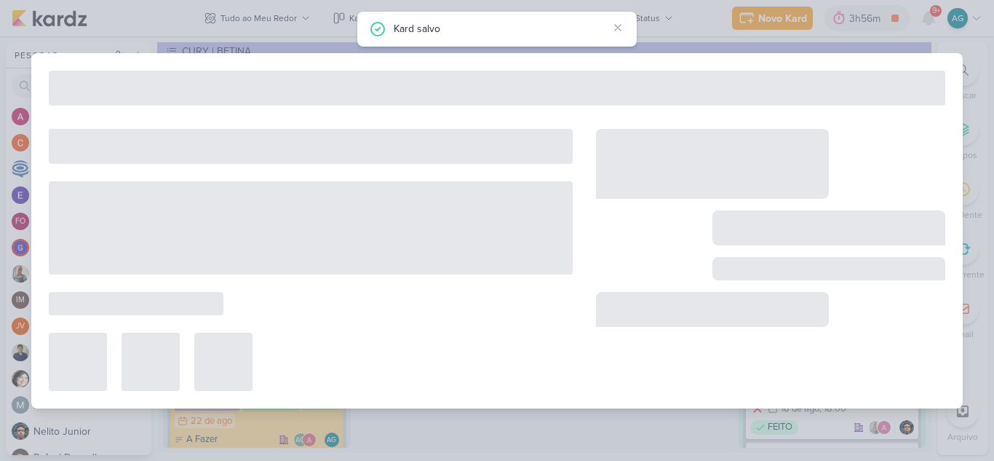
type input "3708194_CURY|BETINA_CRIAÇÃO_TEXTO_CAMPANHA_META"
type input "21 de agosto de 2025 às 23:59"
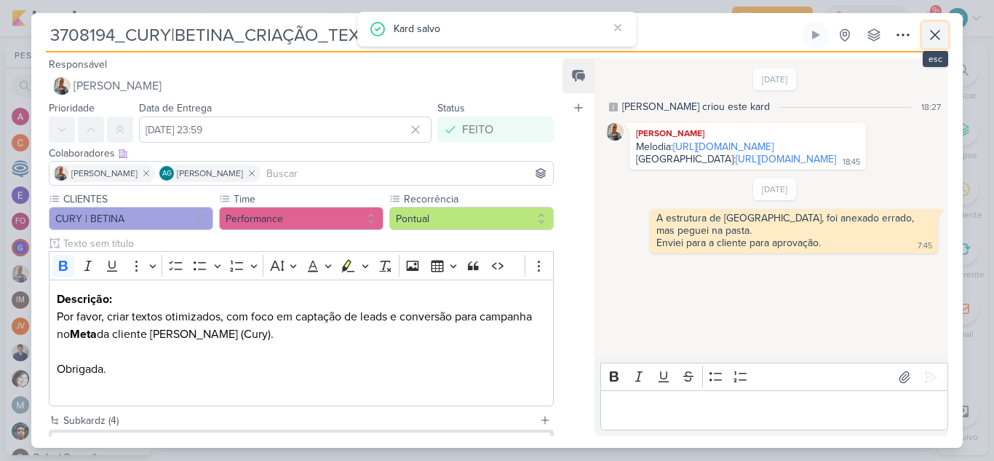
click at [933, 33] on icon at bounding box center [934, 35] width 9 height 9
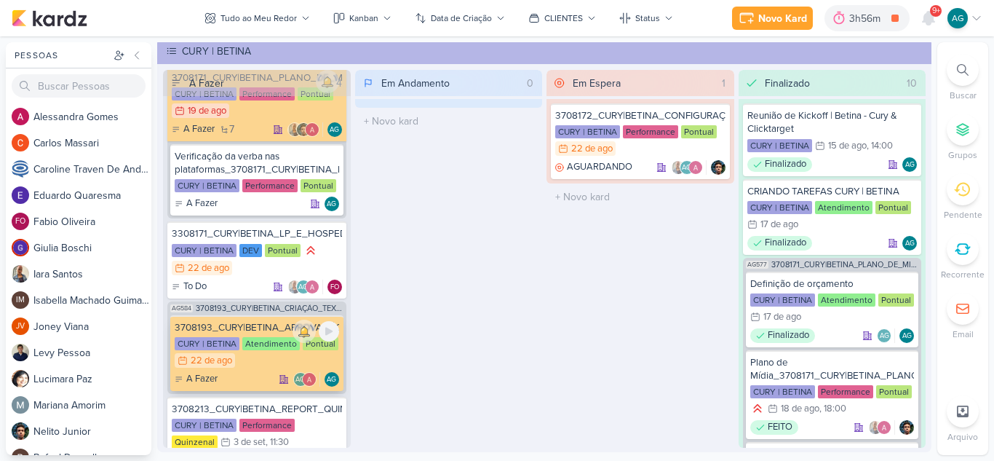
scroll to position [73, 0]
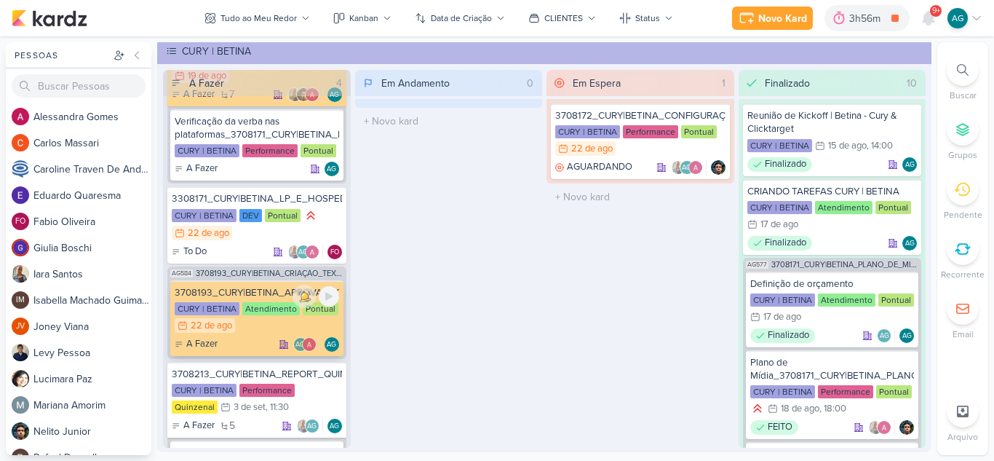
click at [264, 297] on div "3708193_CURY|BETINA_APROVAÇÃO_GOOGLE_V2" at bounding box center [257, 292] width 164 height 13
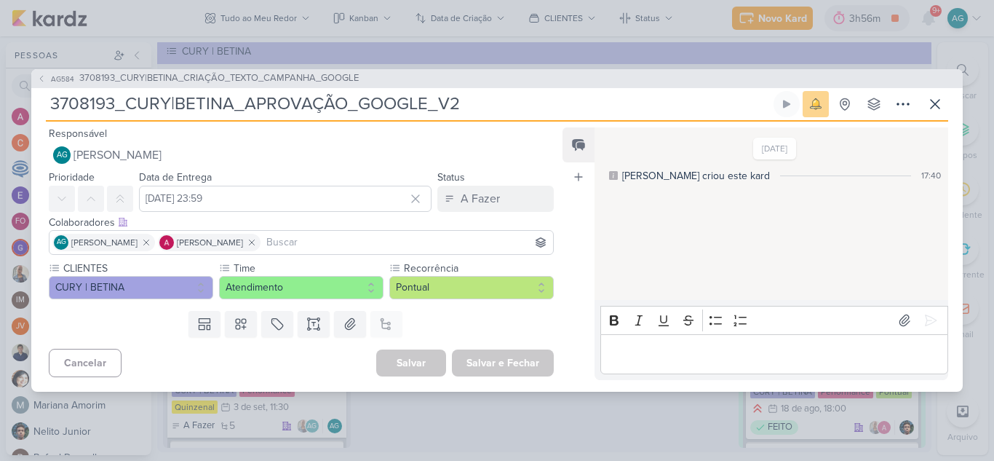
click at [640, 359] on p "Editor editing area: main" at bounding box center [773, 353] width 332 height 17
click at [924, 319] on icon at bounding box center [930, 320] width 15 height 15
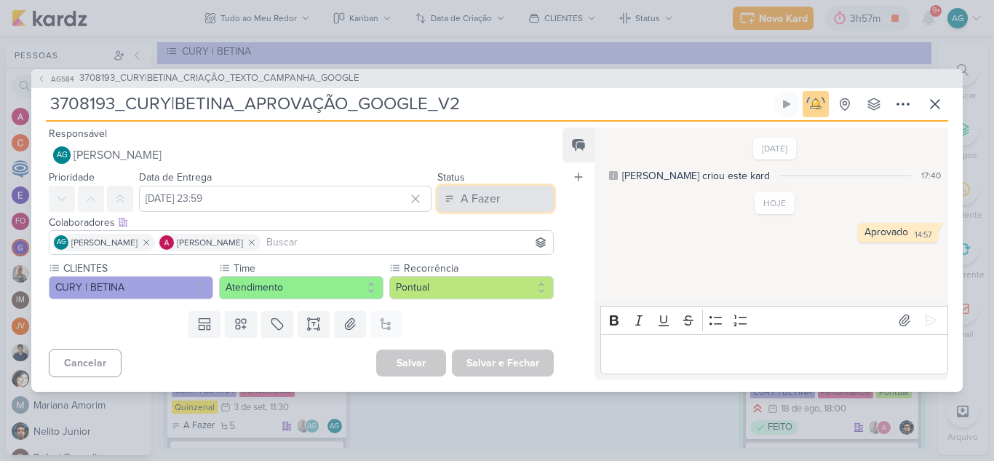
click at [485, 204] on div "A Fazer" at bounding box center [480, 198] width 39 height 17
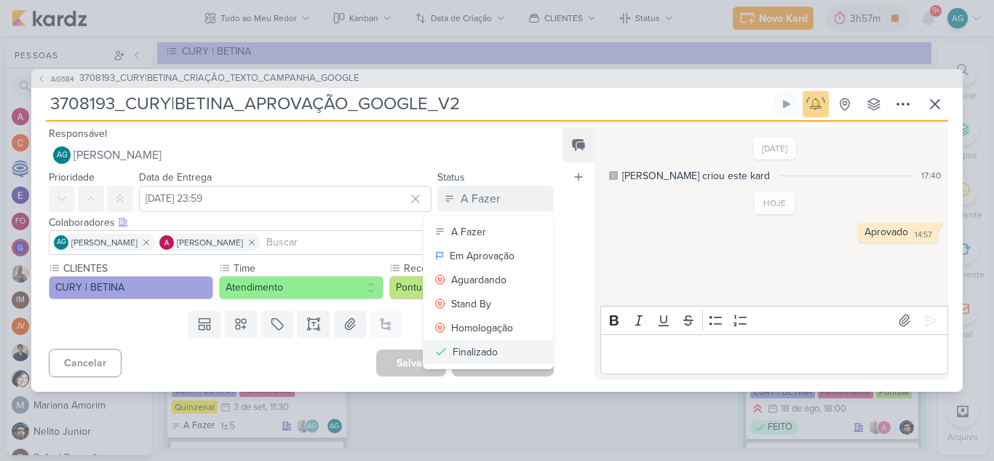
click at [493, 350] on button "Finalizado" at bounding box center [487, 352] width 129 height 24
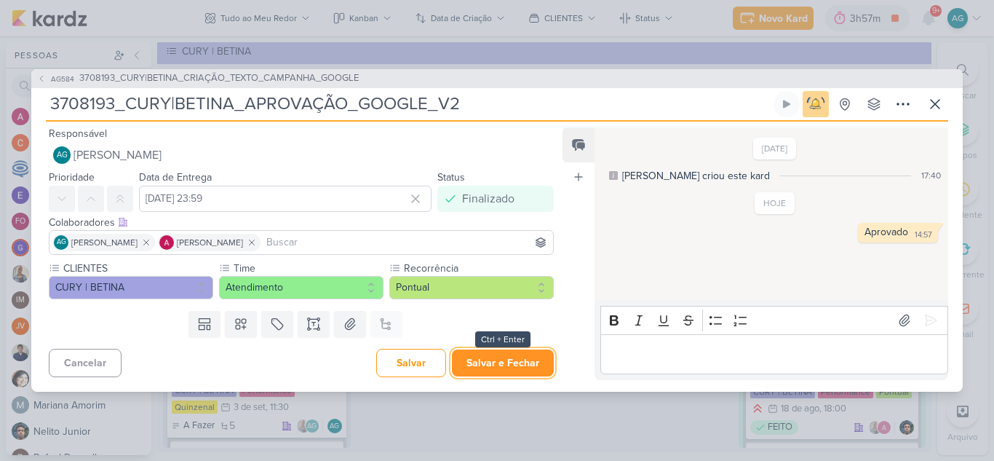
click at [499, 363] on button "Salvar e Fechar" at bounding box center [503, 362] width 102 height 27
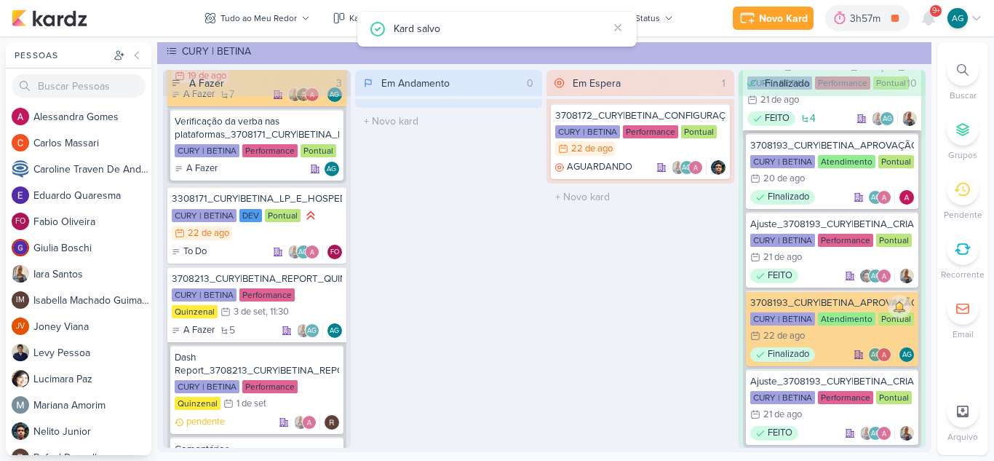
scroll to position [873, 0]
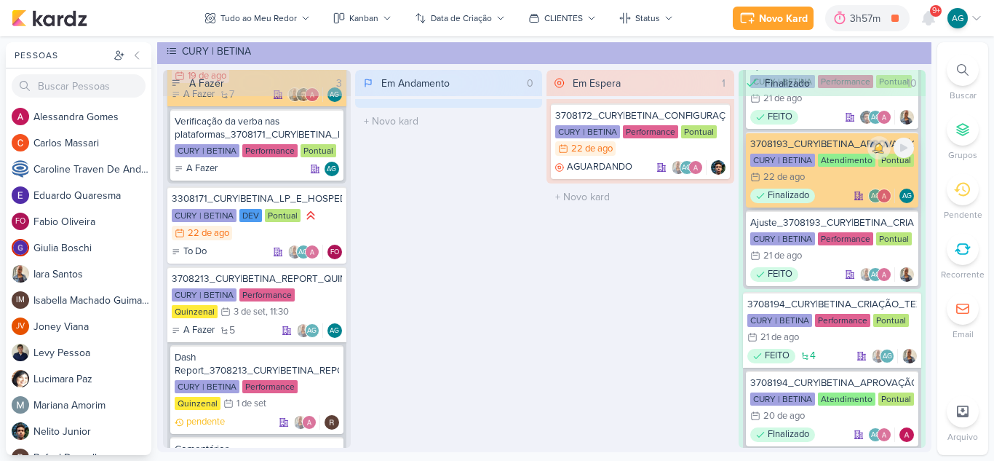
click at [832, 146] on div "3708193_CURY|BETINA_APROVAÇÃO_GOOGLE_V2" at bounding box center [832, 143] width 164 height 13
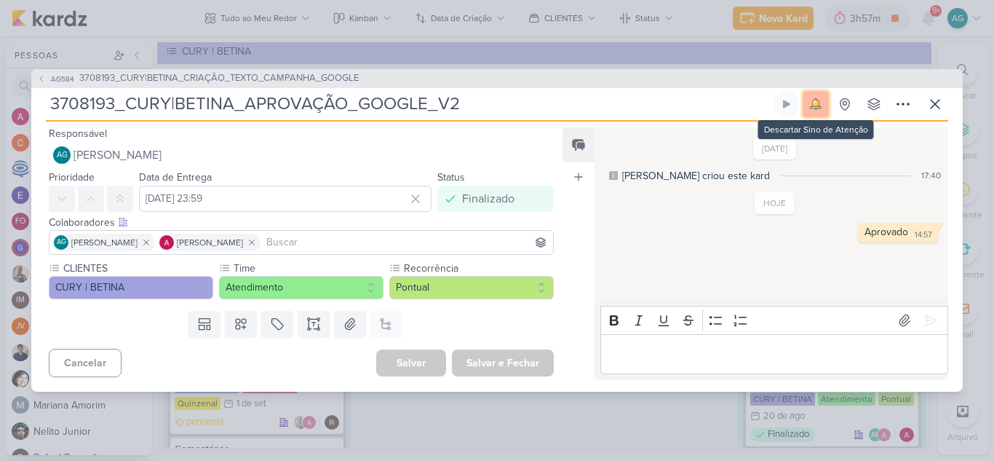
click at [818, 101] on img at bounding box center [815, 104] width 20 height 20
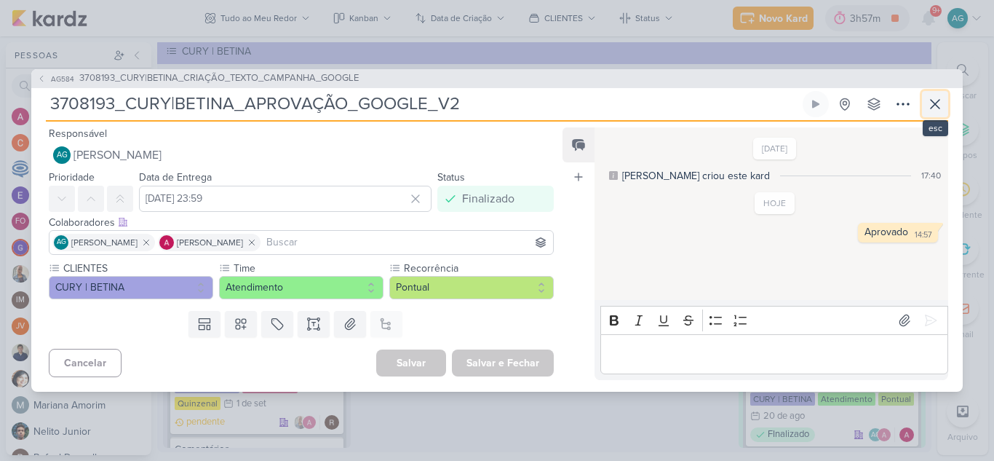
click at [936, 104] on icon at bounding box center [934, 104] width 9 height 9
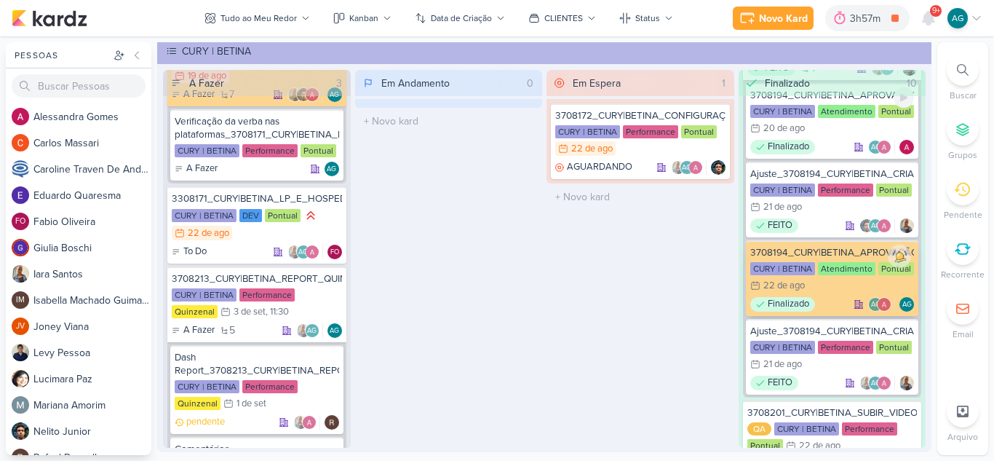
scroll to position [1164, 0]
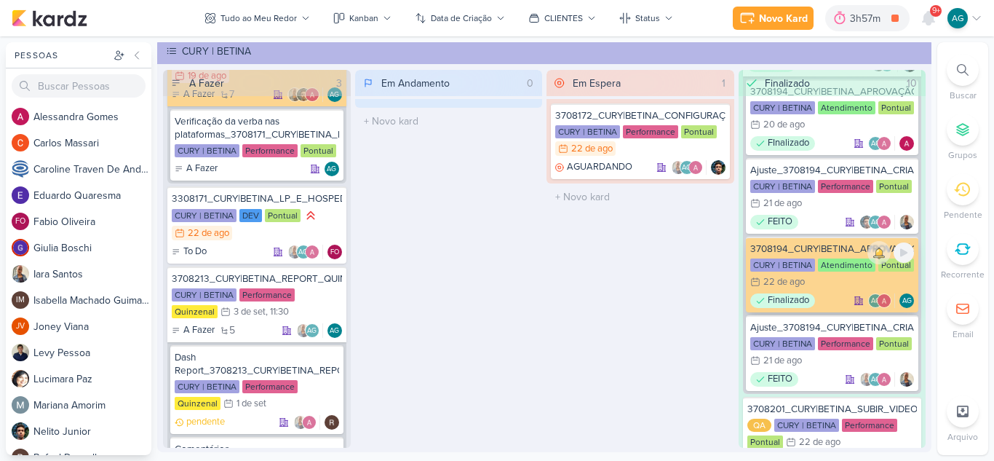
click at [839, 246] on div "3708194_CURY|BETINA_APROVAÇÃO_META_V2" at bounding box center [832, 248] width 164 height 13
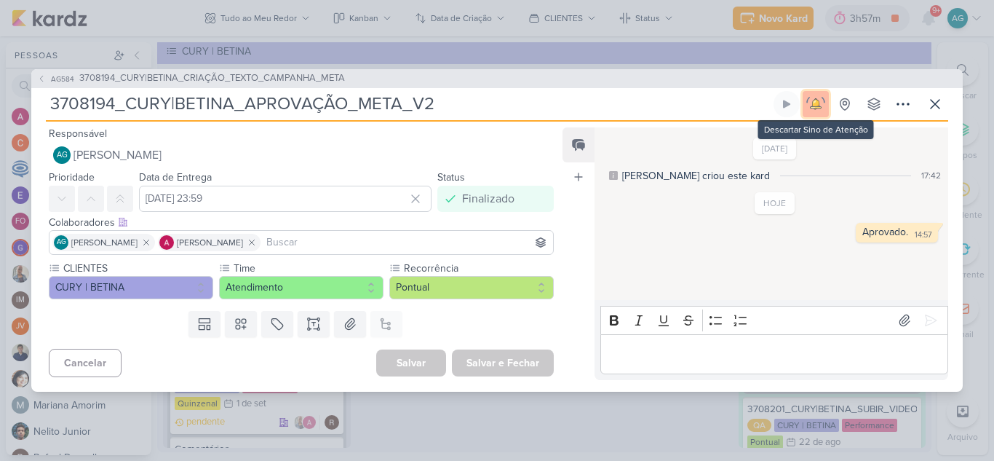
click at [816, 102] on img at bounding box center [815, 104] width 20 height 20
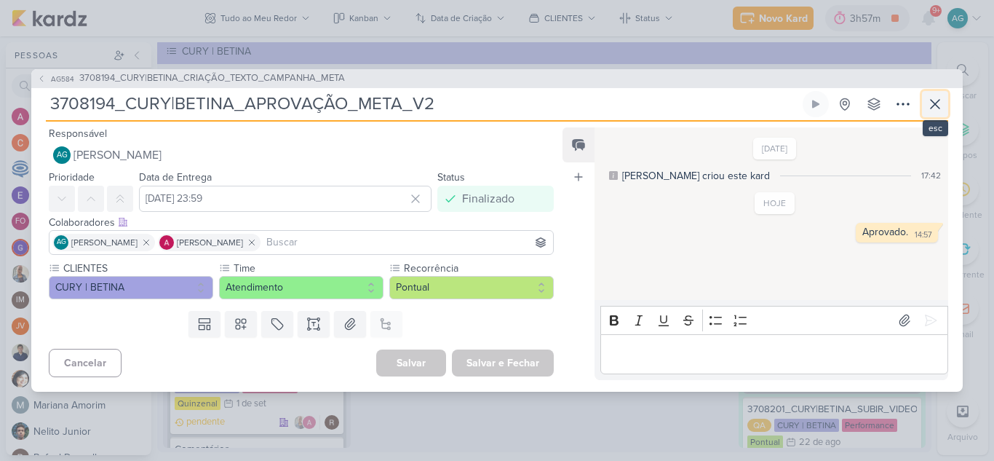
click at [932, 105] on icon at bounding box center [934, 103] width 17 height 17
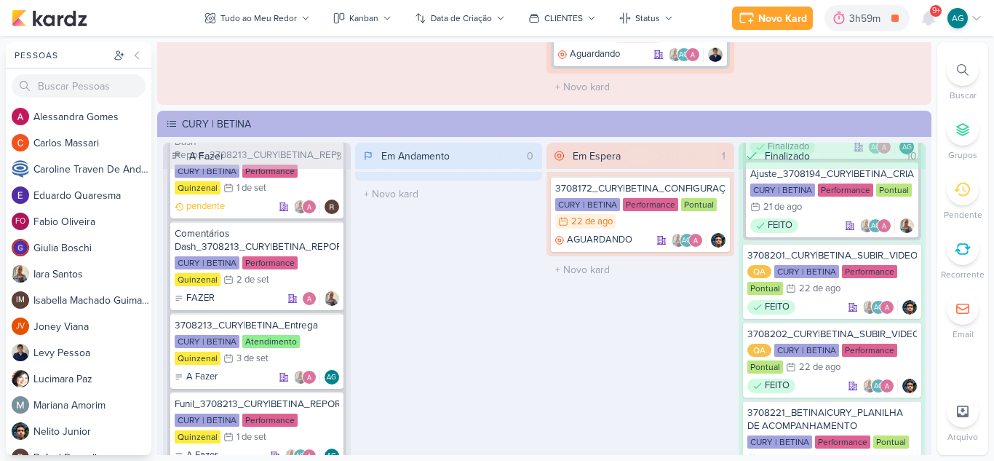
scroll to position [1953, 0]
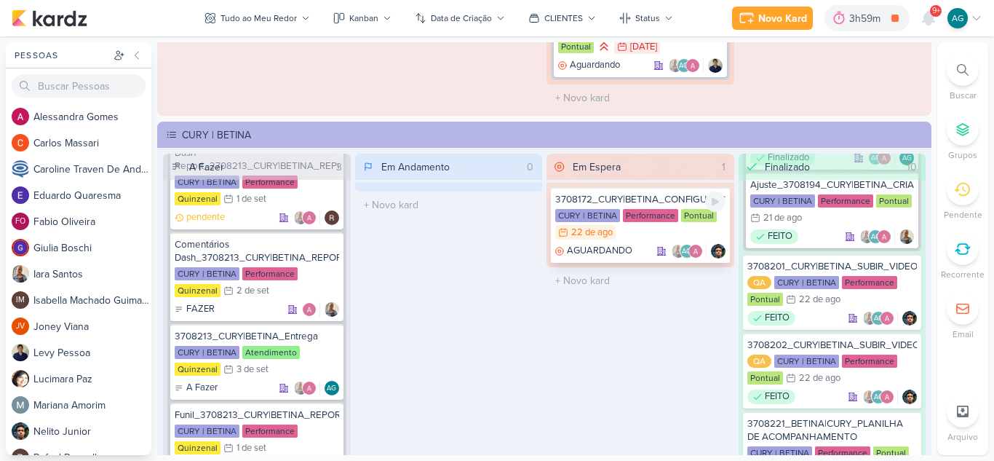
click at [652, 201] on div "3708172_CURY|BETINA_CONFIGURAÇÃO_GOOGLE" at bounding box center [640, 199] width 170 height 13
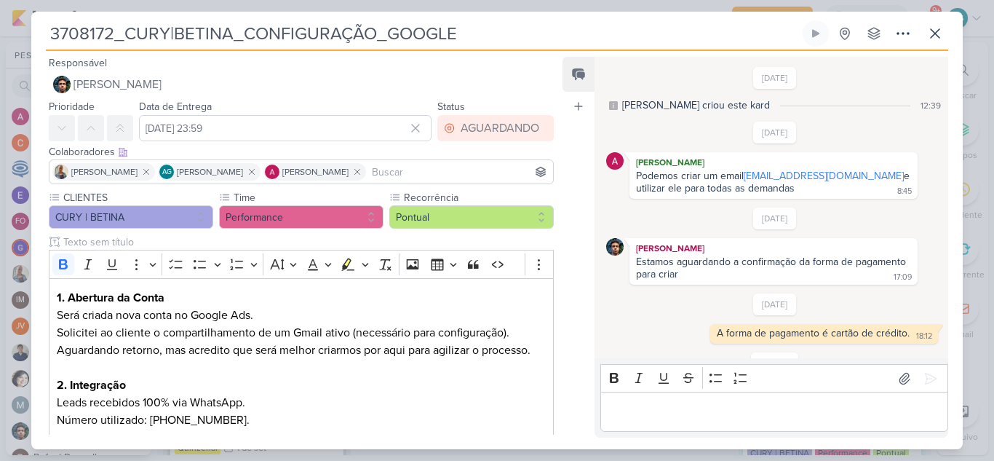
scroll to position [77, 0]
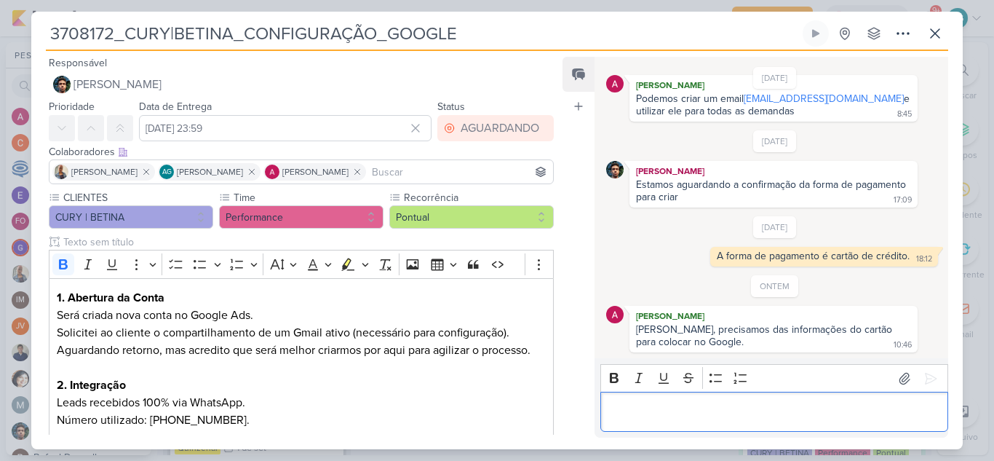
click at [720, 418] on p "Editor editing area: main" at bounding box center [773, 411] width 332 height 17
click at [685, 415] on p "Ja cobrei 3 vezs a cliente, estou aguardando retorno." at bounding box center [773, 411] width 332 height 17
click at [923, 380] on icon at bounding box center [930, 378] width 15 height 15
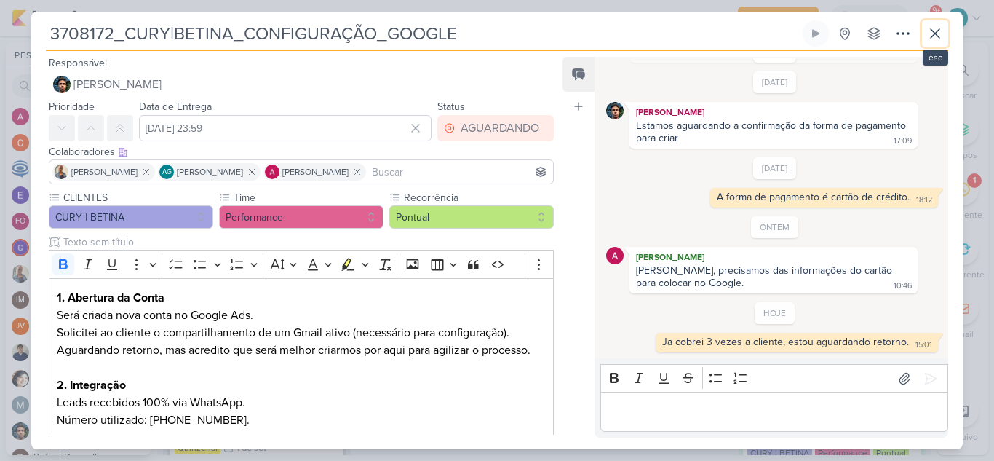
click at [929, 39] on icon at bounding box center [934, 33] width 17 height 17
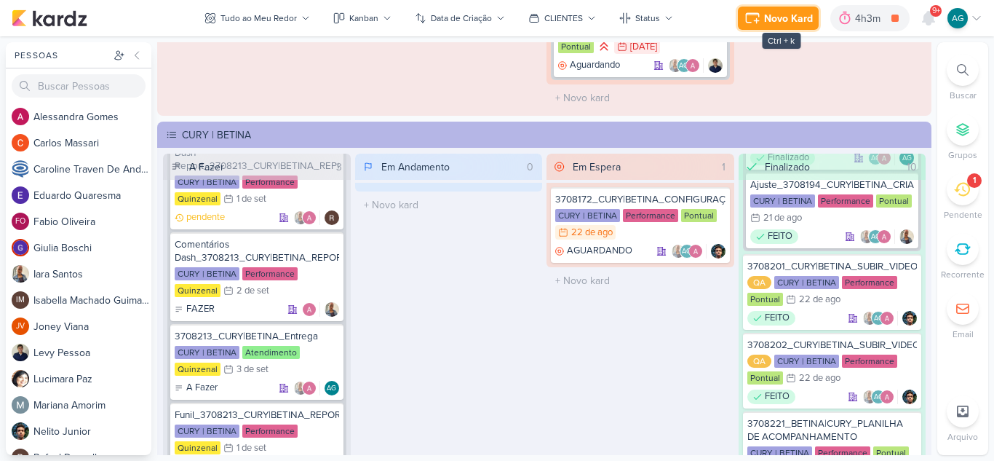
click at [792, 27] on button "Novo Kard" at bounding box center [778, 18] width 81 height 23
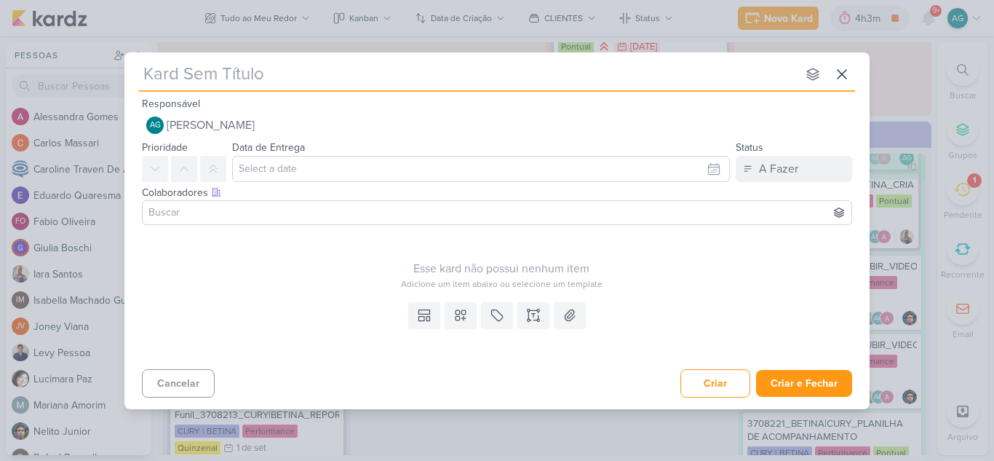
type input "15708221_CURY|BETINA_PAUSAR_CAMPANHA_ANTIGA_META"
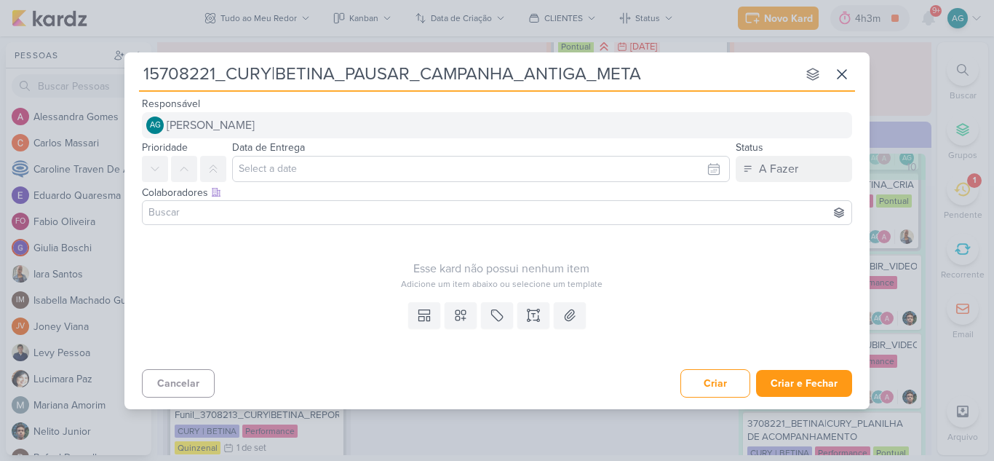
type input "15708221_CURY|BETINA_PAUSAR_CAMPANHA_ANTIGA_META"
click at [255, 127] on span "[PERSON_NAME]" at bounding box center [211, 124] width 88 height 17
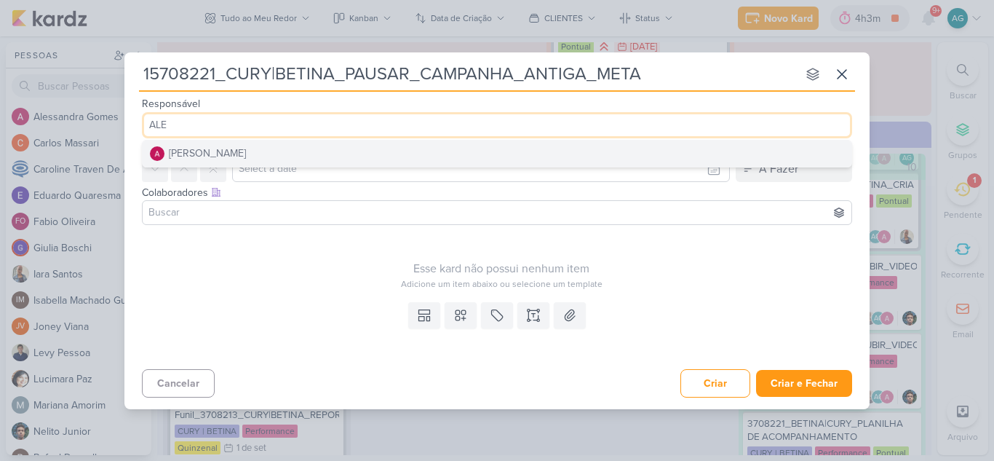
type input "ALE"
click at [268, 149] on button "[PERSON_NAME]" at bounding box center [497, 153] width 709 height 26
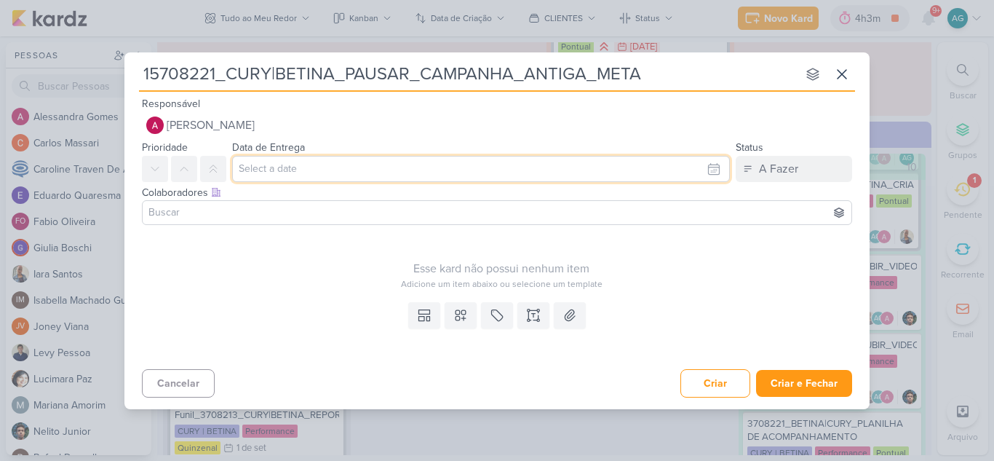
click at [289, 167] on input "text" at bounding box center [481, 169] width 498 height 26
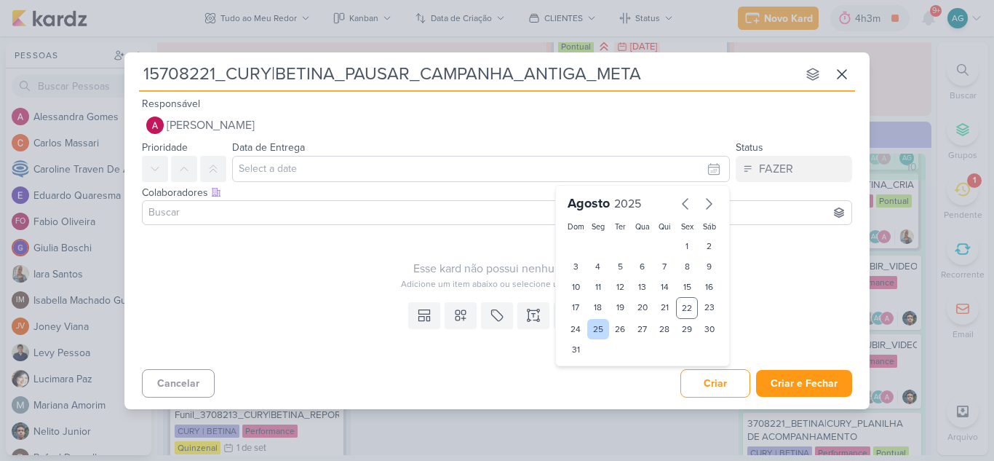
click at [600, 329] on div "25" at bounding box center [598, 329] width 23 height 20
type input "[DATE] 23:59"
click at [450, 222] on div at bounding box center [497, 212] width 710 height 25
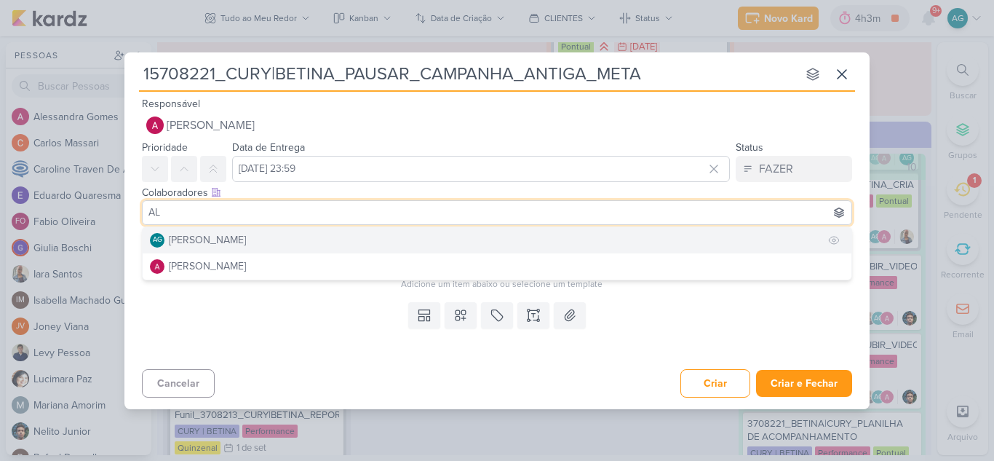
type input "AL"
click at [331, 236] on button "AG Aline Gimenez Graciano" at bounding box center [497, 240] width 709 height 26
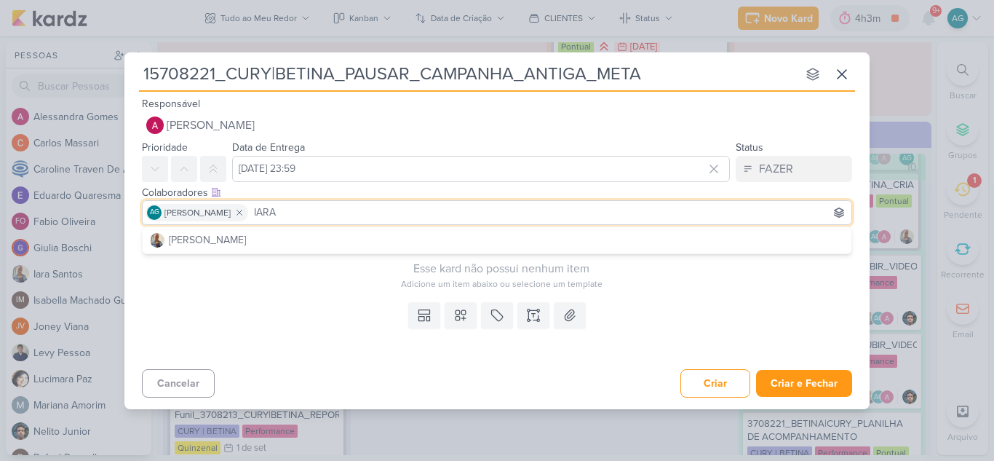
type input "IARA"
click at [331, 236] on button "[PERSON_NAME]" at bounding box center [497, 240] width 709 height 26
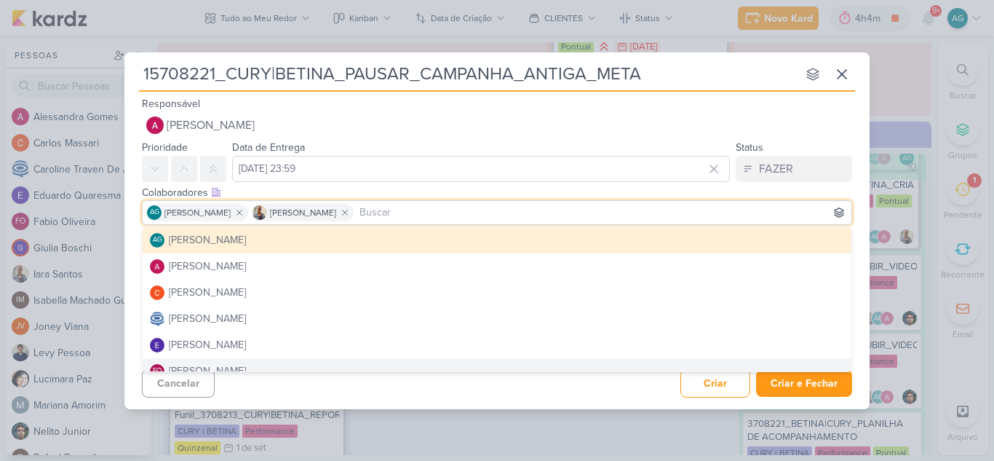
click at [547, 403] on div "15708221_CURY|BETINA_PAUSAR_CAMPANHA_ANTIGA_META nenhum grupo disponível esc Re…" at bounding box center [496, 230] width 745 height 356
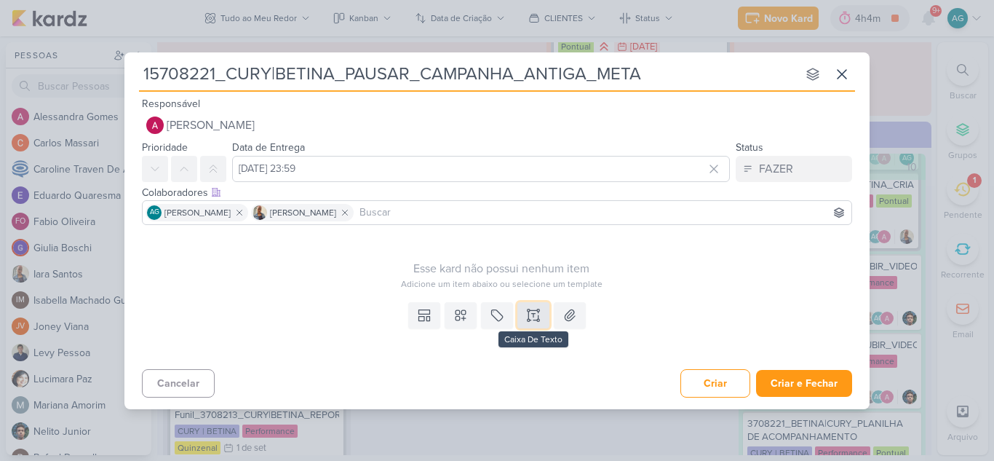
click at [533, 311] on icon at bounding box center [533, 315] width 15 height 15
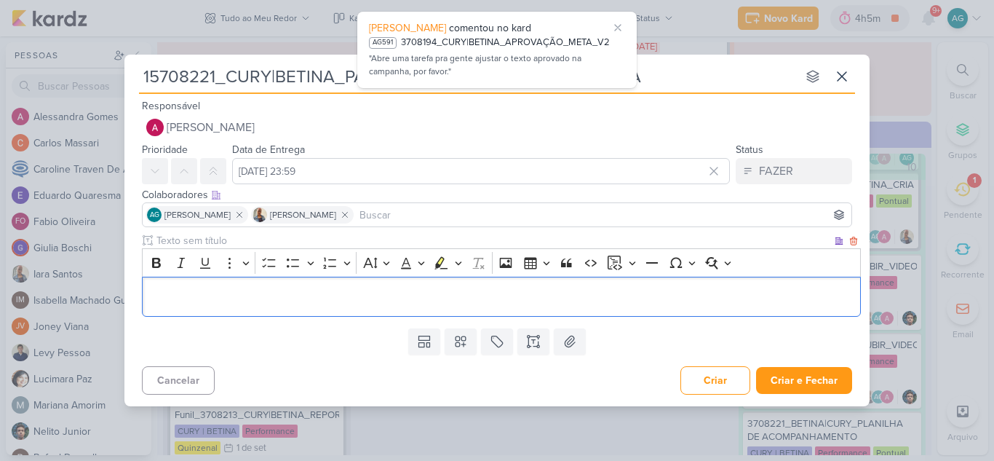
click at [265, 302] on p "Editor editing area: main" at bounding box center [501, 295] width 703 height 17
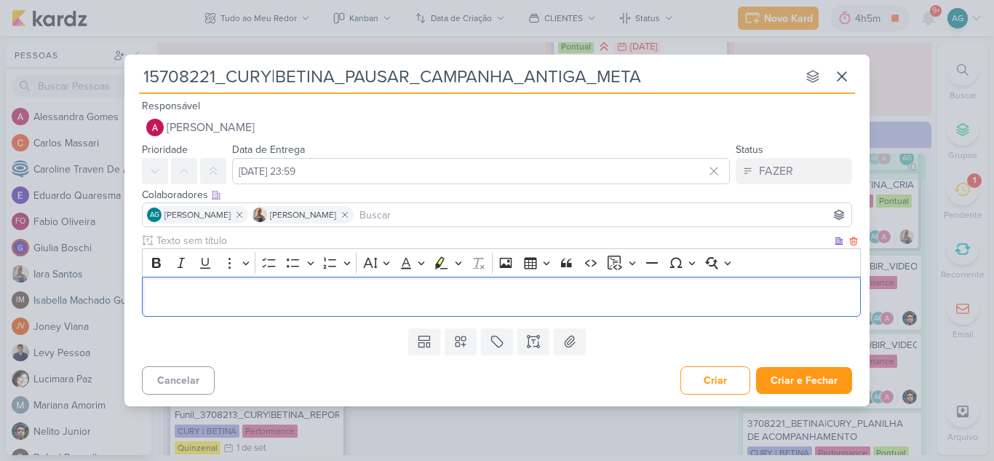
click at [312, 303] on p "Editor editing area: main" at bounding box center [501, 295] width 703 height 17
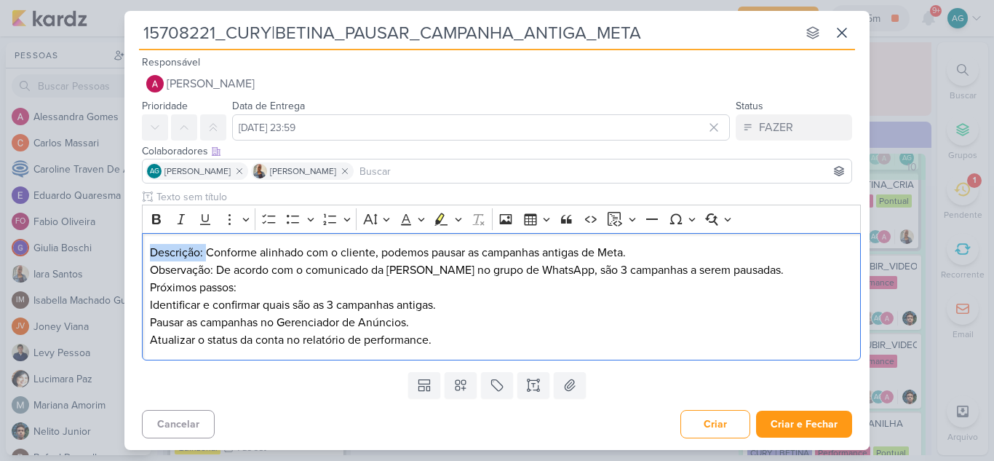
drag, startPoint x: 206, startPoint y: 253, endPoint x: 112, endPoint y: 253, distance: 93.8
click at [112, 253] on div "15708221_CURY|BETINA_PAUSAR_CAMPANHA_ANTIGA_META nenhum grupo disponível esc Re…" at bounding box center [497, 230] width 994 height 461
click at [593, 253] on p "Conforme alinhado com o cliente, podemos pausar as campanhas antigas de Meta." at bounding box center [501, 252] width 703 height 17
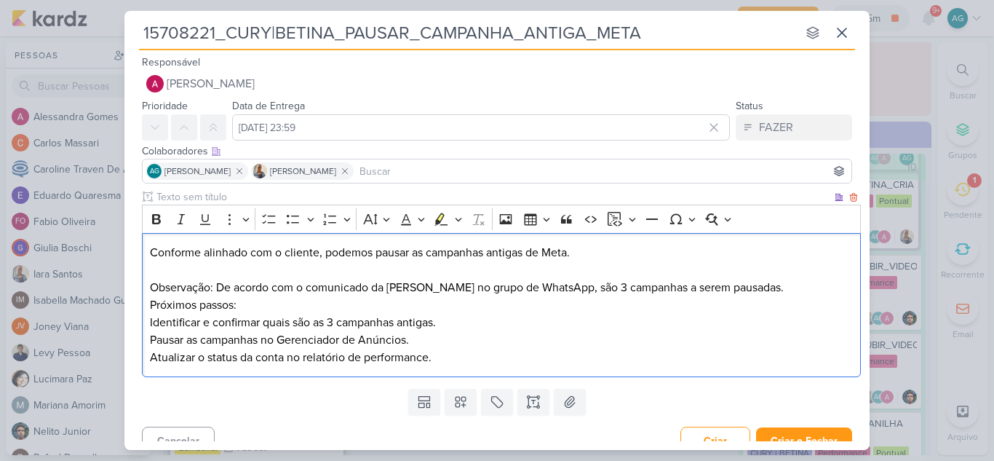
click at [543, 256] on p "Conforme alinhado com o cliente, podemos pausar as campanhas antigas de Meta." at bounding box center [501, 261] width 703 height 35
drag, startPoint x: 220, startPoint y: 287, endPoint x: 140, endPoint y: 286, distance: 80.0
click at [140, 286] on div "Clique para deixar o item visível somente à membros da sua organização Rich Tex…" at bounding box center [496, 286] width 745 height 194
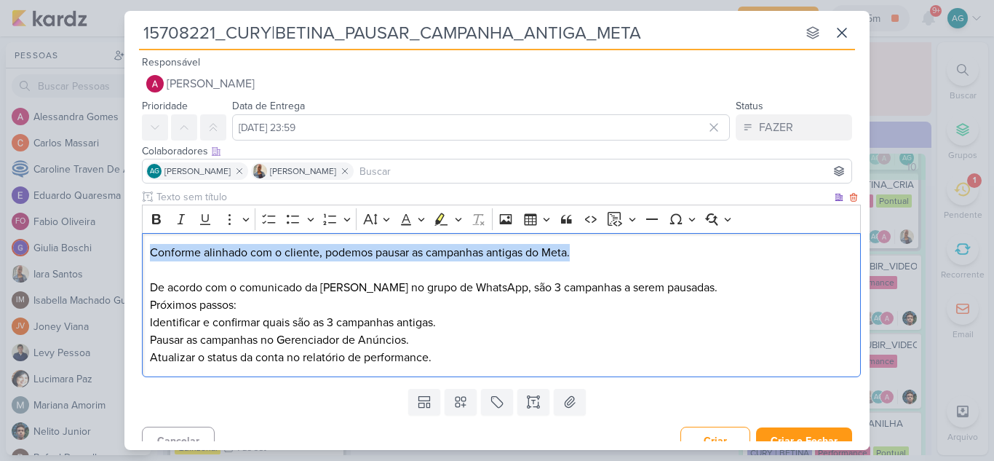
drag, startPoint x: 151, startPoint y: 252, endPoint x: 652, endPoint y: 238, distance: 501.4
click at [652, 238] on div "Conforme alinhado com o cliente, podemos pausar as campanhas antigas do Meta. D…" at bounding box center [501, 305] width 719 height 145
copy p "Conforme alinhado com o cliente, podemos pausar as campanhas antigas do Meta."
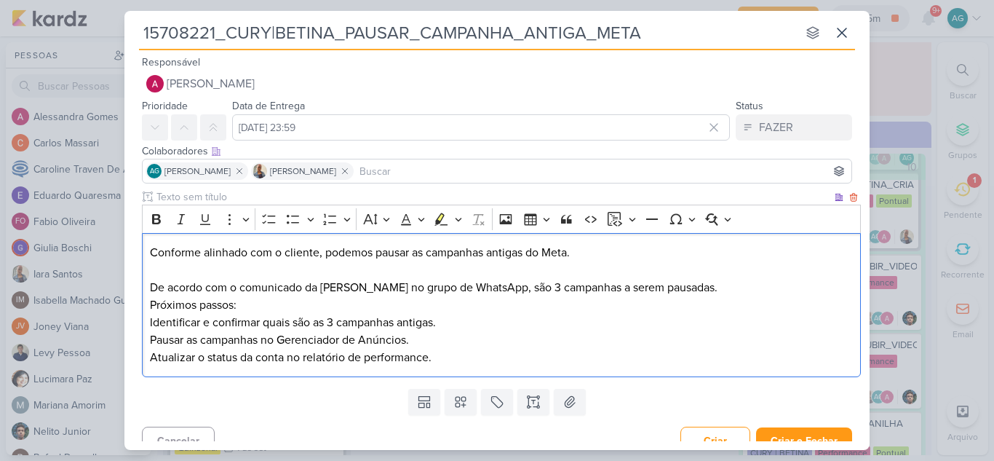
click at [678, 287] on p "De acordo com o comunicado da Iara no grupo de WhatsApp, são 3 campanhas a sere…" at bounding box center [501, 287] width 703 height 17
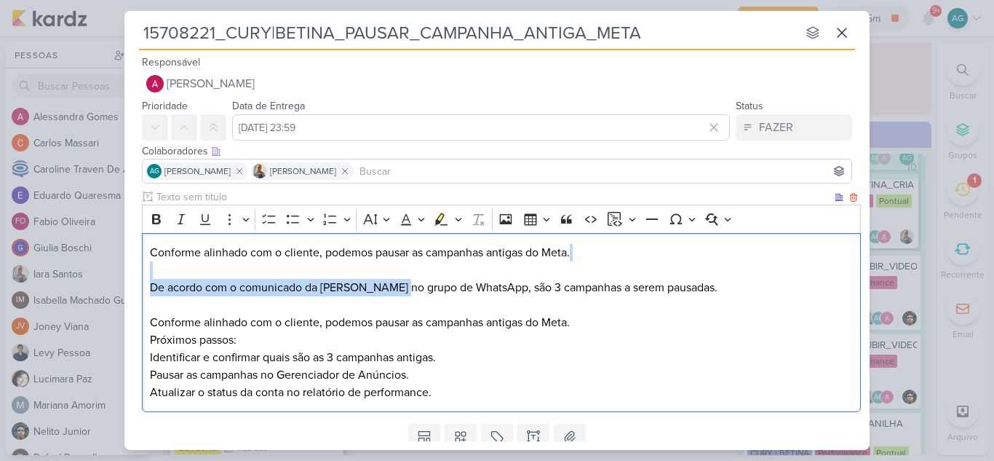
drag, startPoint x: 590, startPoint y: 263, endPoint x: 394, endPoint y: 280, distance: 196.5
click at [394, 280] on div "Conforme alinhado com o cliente, podemos pausar as campanhas antigas do Meta. D…" at bounding box center [501, 323] width 719 height 180
click at [451, 268] on p "Conforme alinhado com o cliente, podemos pausar as campanhas antigas do Meta." at bounding box center [501, 261] width 703 height 35
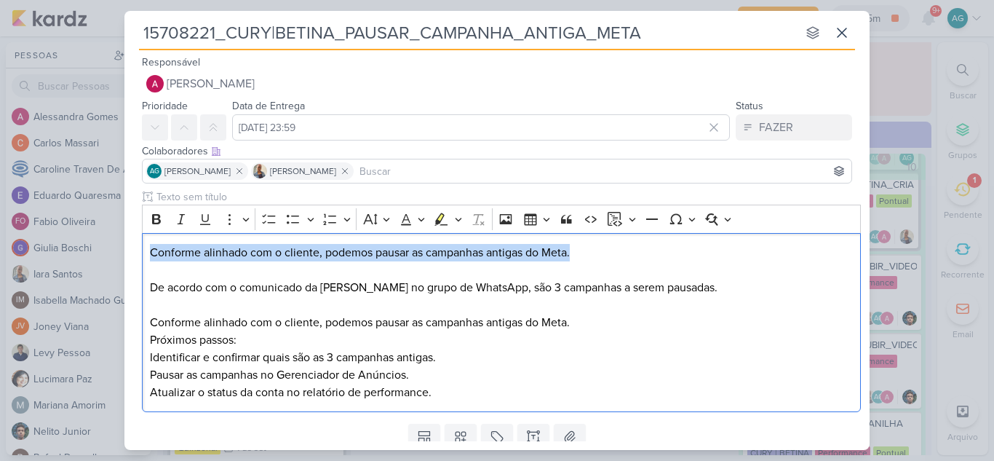
drag, startPoint x: 581, startPoint y: 249, endPoint x: 120, endPoint y: 247, distance: 460.5
click at [120, 247] on div "15708221_CURY|BETINA_PAUSAR_CAMPANHA_ANTIGA_META nenhum grupo disponível esc Re…" at bounding box center [497, 230] width 994 height 461
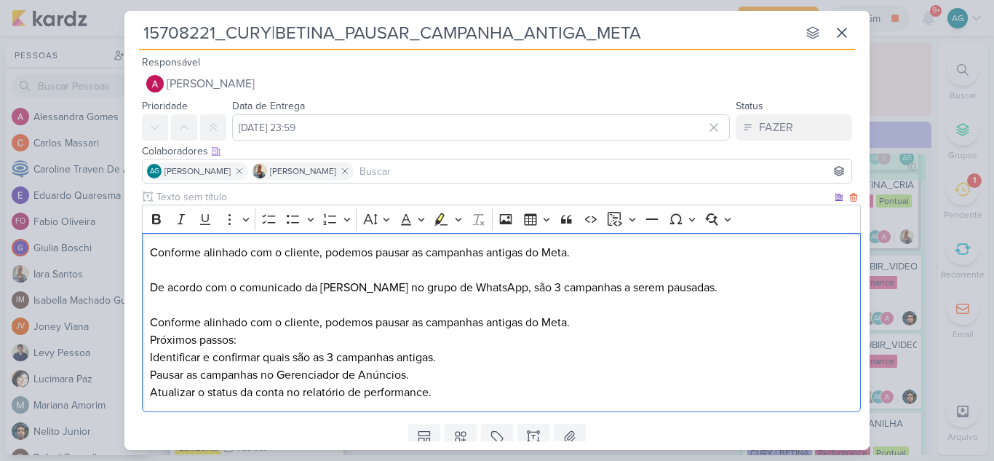
click at [660, 262] on p "Conforme alinhado com o cliente, podemos pausar as campanhas antigas do Meta." at bounding box center [501, 261] width 703 height 35
click at [576, 255] on p "Conforme alinhado com o cliente, podemos pausar as campanhas antigas do Meta." at bounding box center [501, 261] width 703 height 35
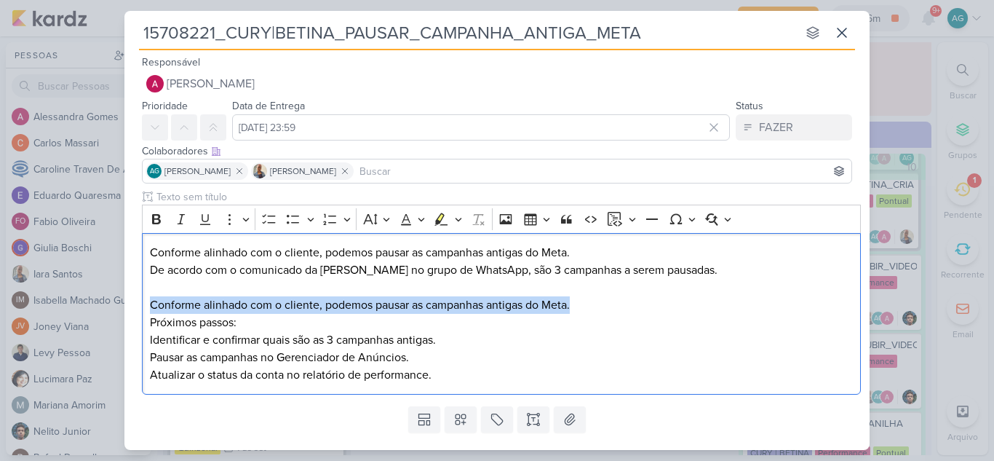
drag, startPoint x: 599, startPoint y: 307, endPoint x: 119, endPoint y: 308, distance: 480.2
click at [119, 308] on div "15708221_CURY|BETINA_PAUSAR_CAMPANHA_ANTIGA_META nenhum grupo disponível esc Re…" at bounding box center [497, 230] width 994 height 461
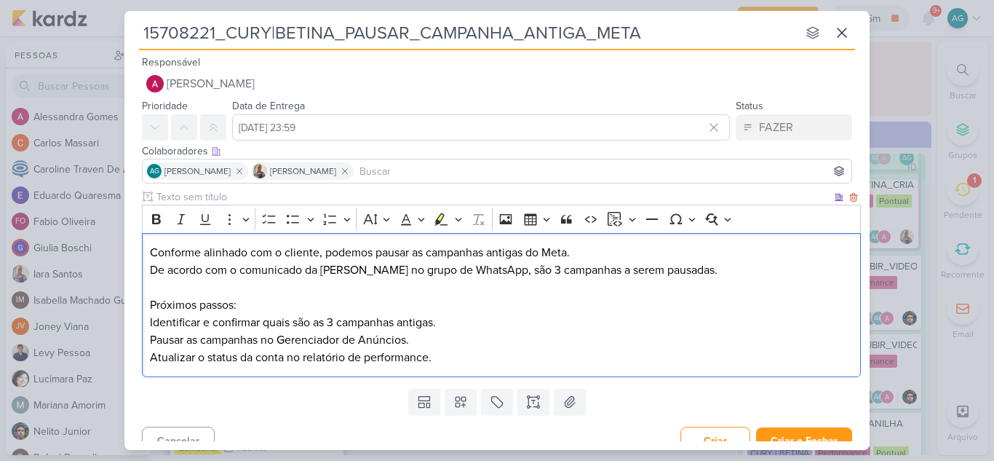
click at [148, 268] on div "Conforme alinhado com o cliente, podemos pausar as campanhas antigas do Meta. D…" at bounding box center [501, 305] width 719 height 145
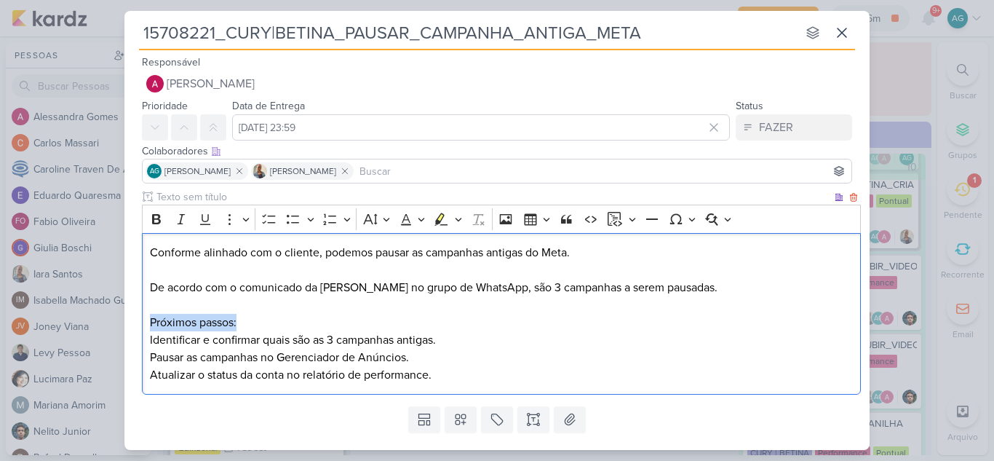
drag, startPoint x: 149, startPoint y: 320, endPoint x: 243, endPoint y: 321, distance: 93.9
click at [243, 321] on p "Próximos passos:" at bounding box center [501, 322] width 703 height 17
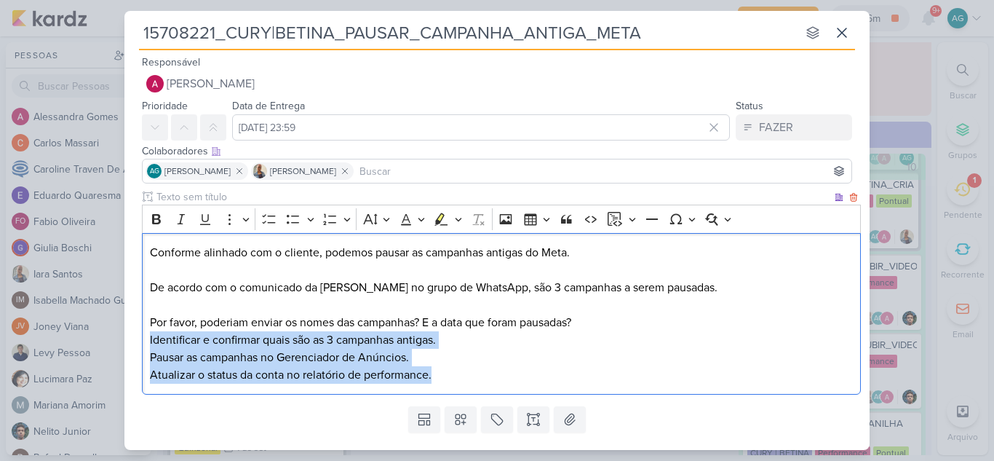
drag, startPoint x: 455, startPoint y: 375, endPoint x: 143, endPoint y: 340, distance: 314.8
click at [143, 340] on div "Conforme alinhado com o cliente, podemos pausar as campanhas antigas do Meta. D…" at bounding box center [501, 314] width 719 height 162
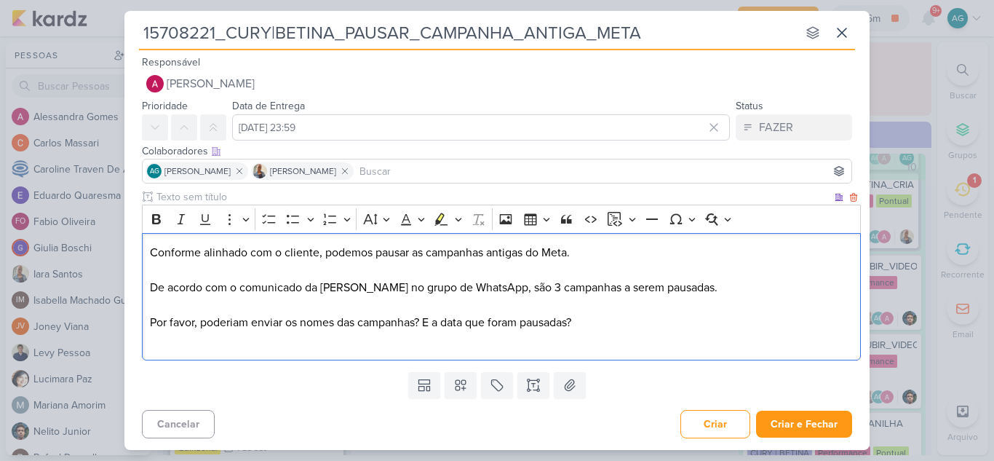
click at [466, 290] on p "De acordo com o comunicado da Iara no grupo de WhatsApp, são 3 campanhas a sere…" at bounding box center [501, 287] width 703 height 17
click at [599, 287] on p "De acordo com o comunicado da Iara no grupo de WhatsApp, cliente tem 3 campanha…" at bounding box center [501, 287] width 703 height 17
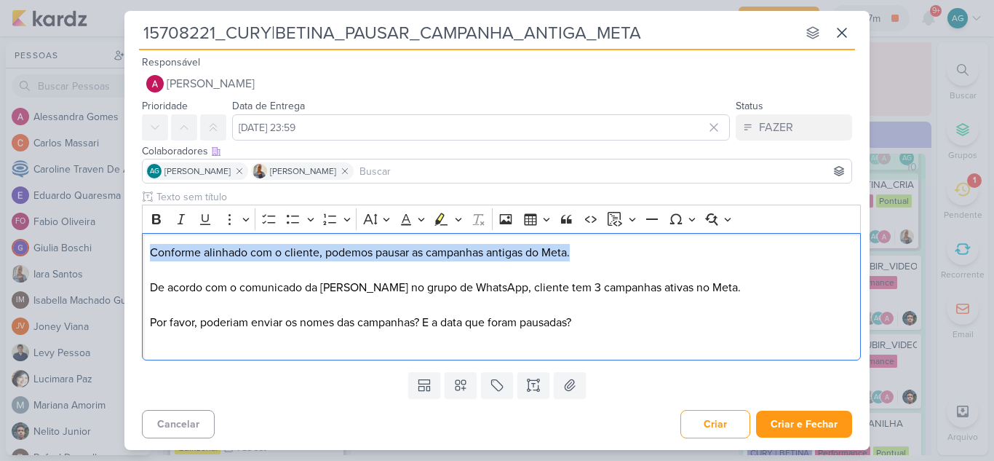
drag, startPoint x: 591, startPoint y: 252, endPoint x: 117, endPoint y: 254, distance: 474.3
click at [117, 254] on div "15708221_CURY|BETINA_PAUSAR_CAMPANHA_ANTIGA_META nenhum grupo disponível esc Re…" at bounding box center [497, 230] width 994 height 461
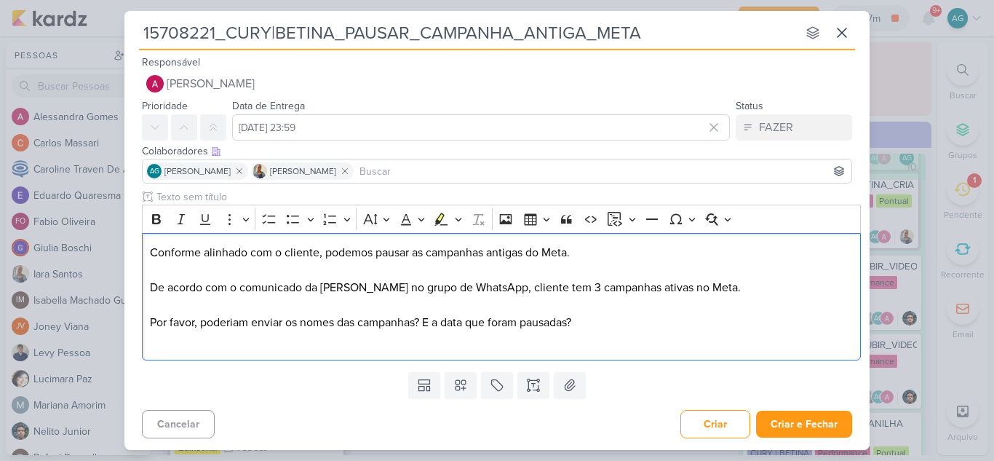
drag, startPoint x: 122, startPoint y: 252, endPoint x: 164, endPoint y: 258, distance: 41.9
click at [164, 258] on div "15708221_CURY|BETINA_PAUSAR_CAMPANHA_ANTIGA_META nenhum grupo disponível esc Re…" at bounding box center [497, 230] width 994 height 461
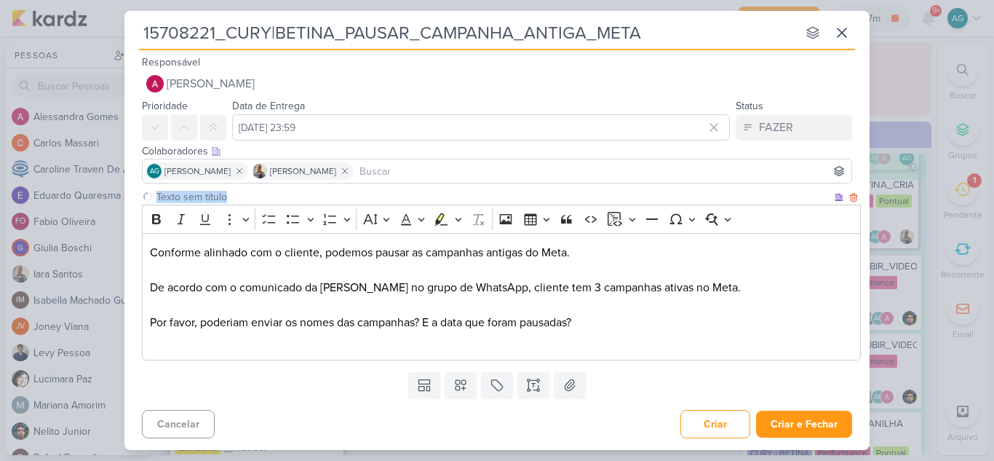
copy div "Clique para deixar o item visível somente à membros da sua organização Rich Tex…"
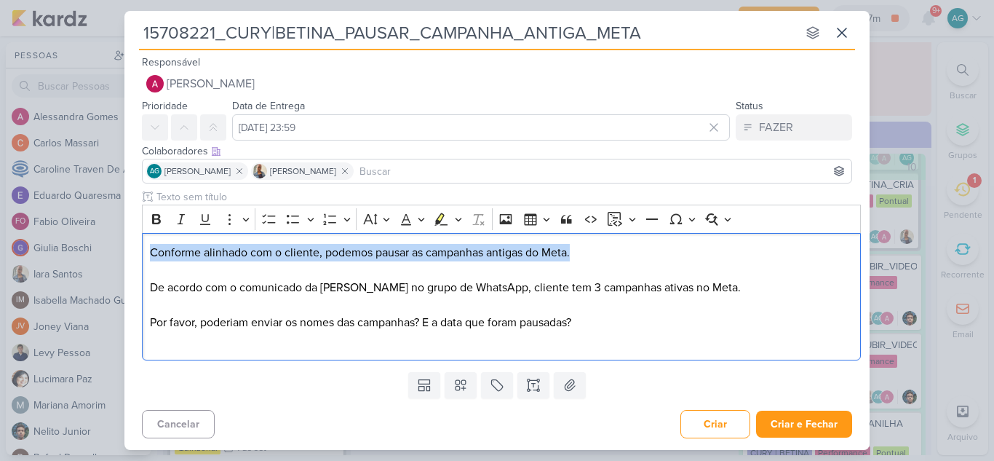
drag, startPoint x: 587, startPoint y: 252, endPoint x: 103, endPoint y: 260, distance: 484.6
click at [103, 260] on div "15708221_CURY|BETINA_PAUSAR_CAMPANHA_ANTIGA_META nenhum grupo disponível esc Re…" at bounding box center [497, 230] width 994 height 461
copy p "Conforme alinhado com o cliente, podemos pausar as campanhas antigas do Meta."
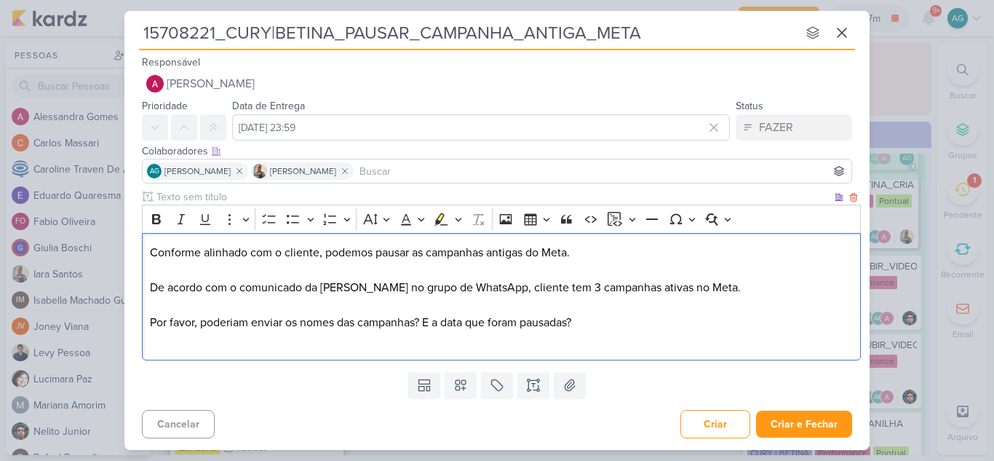
click at [658, 286] on p "De acordo com o comunicado da Iara no grupo de WhatsApp, cliente tem 3 campanha…" at bounding box center [501, 287] width 703 height 17
click at [687, 288] on p "De acordo com o comunicado da Iara no grupo de WhatsApp, cliente tem 3 campanha…" at bounding box center [501, 287] width 703 height 17
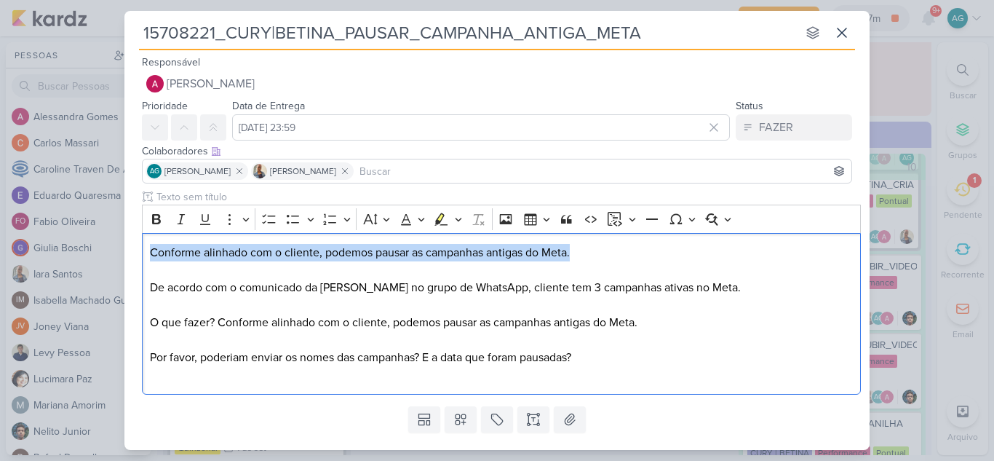
drag, startPoint x: 655, startPoint y: 260, endPoint x: 109, endPoint y: 255, distance: 545.7
click at [108, 255] on div "15708221_CURY|BETINA_PAUSAR_CAMPANHA_ANTIGA_META nenhum grupo disponível esc Re…" at bounding box center [497, 230] width 994 height 461
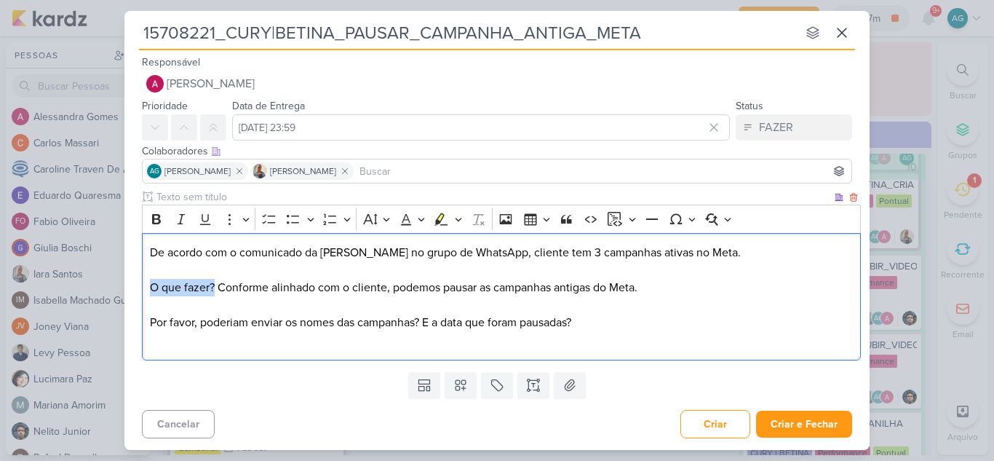
drag, startPoint x: 215, startPoint y: 290, endPoint x: 146, endPoint y: 290, distance: 69.8
click at [146, 290] on div "De acordo com o comunicado da Iara no grupo de WhatsApp, cliente tem 3 campanha…" at bounding box center [501, 296] width 719 height 127
click at [156, 210] on button "Bold" at bounding box center [157, 219] width 22 height 22
click at [220, 290] on p "O que fazer? Conforme alinhado com o cliente, podemos pausar as campanhas antig…" at bounding box center [501, 287] width 703 height 17
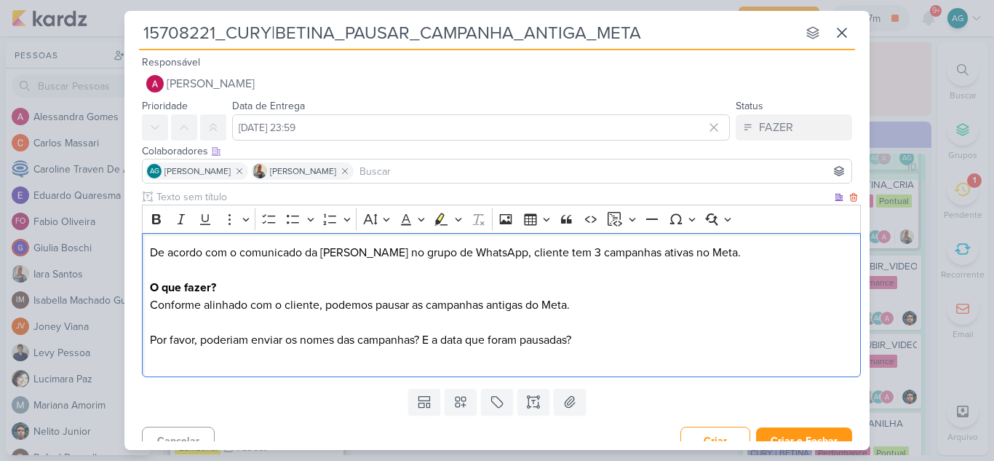
click at [415, 304] on p "O que fazer? Conforme alinhado com o cliente, podemos pausar as campanhas antig…" at bounding box center [501, 296] width 703 height 35
drag, startPoint x: 506, startPoint y: 305, endPoint x: 608, endPoint y: 304, distance: 102.6
click at [608, 304] on p "O que fazer? Conforme alinhado com o cliente, podemos pausar essas campanhas an…" at bounding box center [501, 296] width 703 height 35
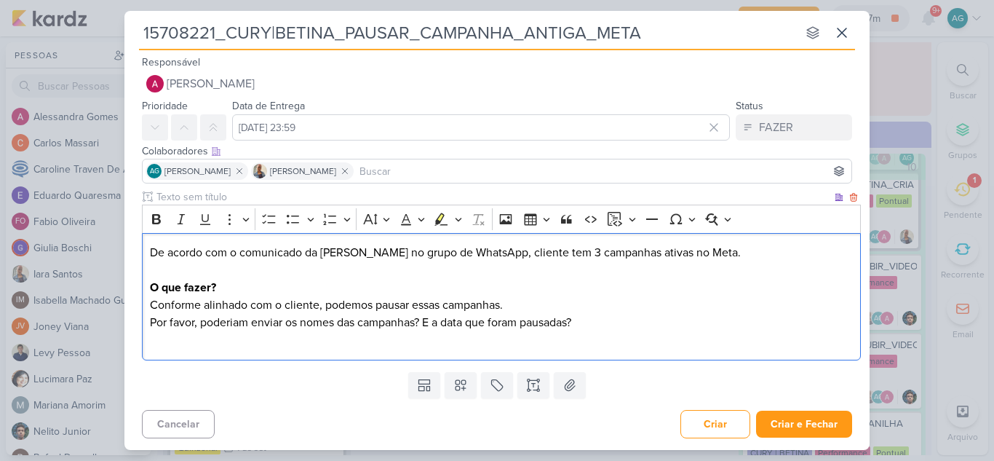
click at [439, 325] on p "Por favor, poderiam enviar os nomes das campanhas? E a data que foram pausadas?" at bounding box center [501, 322] width 703 height 17
click at [690, 252] on p "De acordo com o comunicado da Iara no grupo de WhatsApp, cliente tem 3 campanha…" at bounding box center [501, 252] width 703 height 17
click at [279, 307] on p "O que fazer? Conforme alinhado com o cliente, podemos pausar essas campanhas." at bounding box center [501, 296] width 703 height 35
click at [540, 301] on p "O que fazer? Conforme alinhado com a cliente, podemos pausar essas campanhas." at bounding box center [501, 296] width 703 height 35
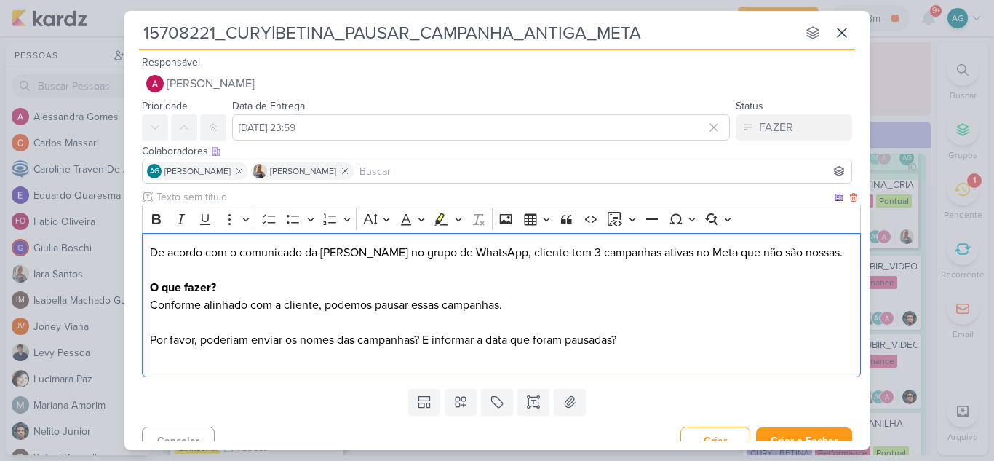
click at [418, 339] on p "Por favor, poderiam enviar os nomes das campanhas? E informar a data que foram …" at bounding box center [501, 339] width 703 height 17
click at [600, 340] on p "Por favor, poderiam enviar os nomes das campanhas, só pra deixar aqui como rego…" at bounding box center [501, 339] width 703 height 17
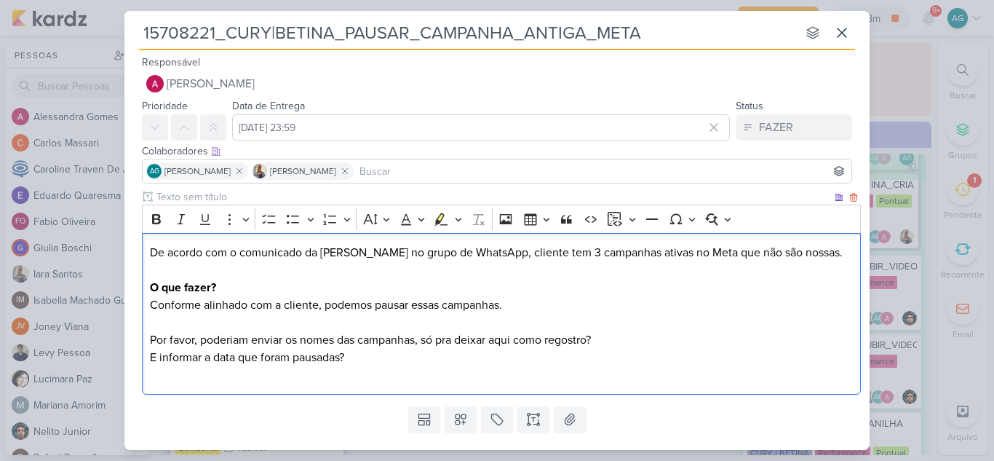
click at [159, 358] on p "Por favor, poderiam enviar os nomes das campanhas, só pra deixar aqui como rego…" at bounding box center [501, 348] width 703 height 35
click at [325, 357] on p "Por favor, poderiam enviar os nomes das campanhas, só pra deixar aqui como rego…" at bounding box center [501, 348] width 703 height 35
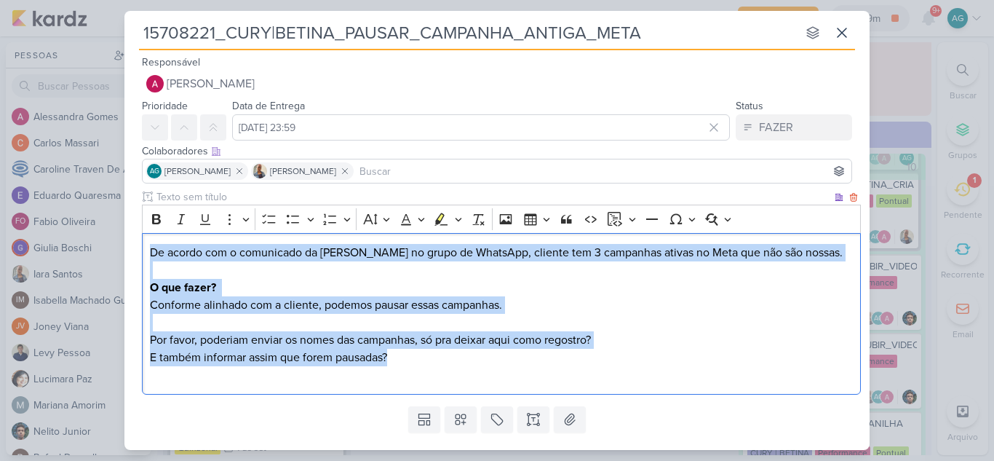
drag, startPoint x: 414, startPoint y: 356, endPoint x: 146, endPoint y: 245, distance: 290.3
click at [146, 245] on div "De acordo com o comunicado da Iara no grupo de WhatsApp, cliente tem 3 campanha…" at bounding box center [501, 314] width 719 height 162
copy div "De acordo com o comunicado da Iara no grupo de WhatsApp, cliente tem 3 campanha…"
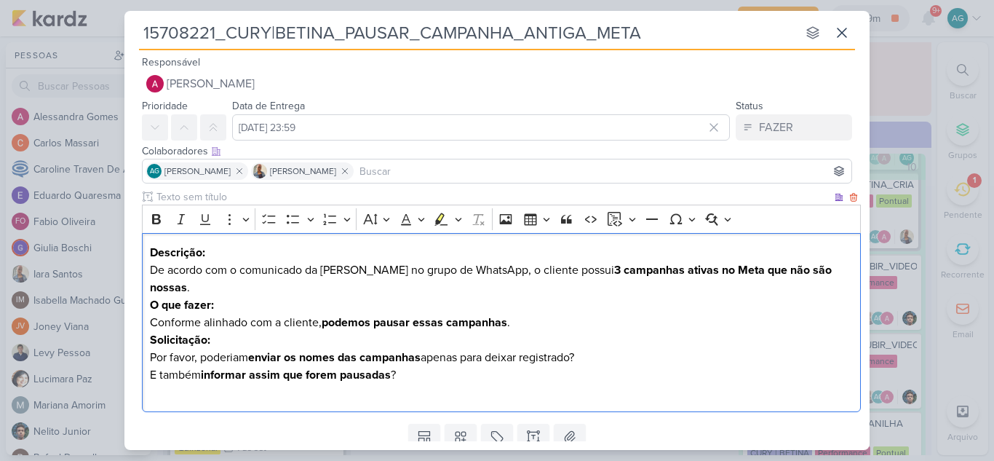
click at [242, 256] on p "Descrição: De acordo com o comunicado da Iara no grupo de WhatsApp, o cliente p…" at bounding box center [501, 270] width 703 height 52
click at [824, 272] on p "Descrição: De acordo com o comunicado da Iara no grupo de WhatsApp, o cliente p…" at bounding box center [501, 270] width 703 height 52
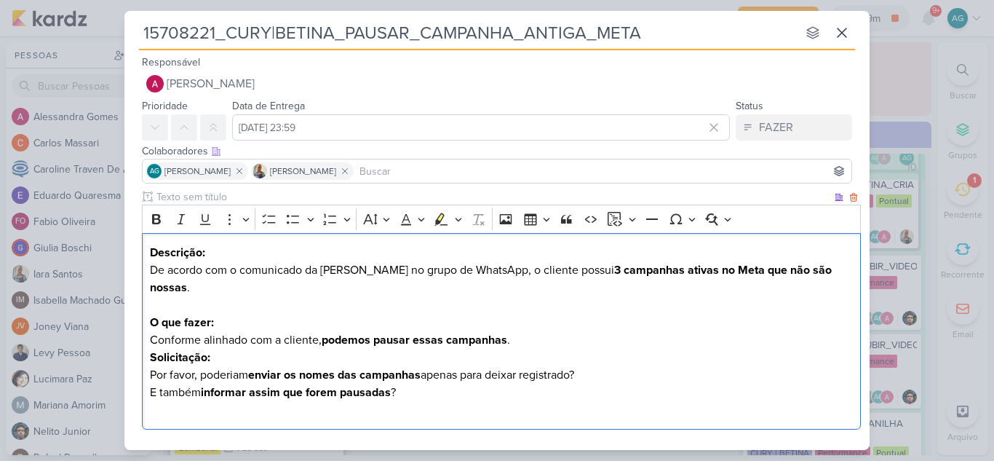
click at [519, 331] on p "Conforme alinhado com a cliente, podemos pausar essas campanhas ." at bounding box center [501, 339] width 703 height 17
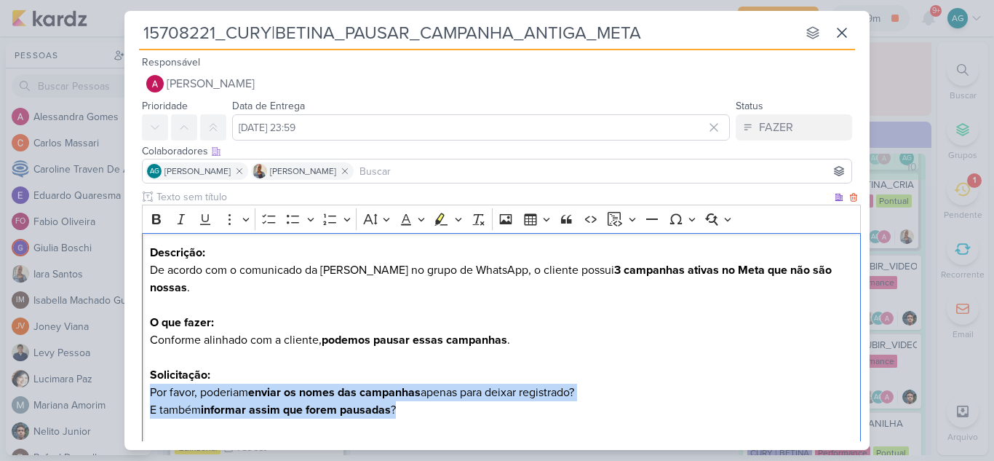
drag, startPoint x: 440, startPoint y: 398, endPoint x: 139, endPoint y: 378, distance: 301.9
click at [139, 378] on div "Clique para deixar o item visível somente à membros da sua organização Rich Tex…" at bounding box center [496, 320] width 745 height 263
click at [157, 217] on icon "Editor toolbar" at bounding box center [156, 219] width 15 height 15
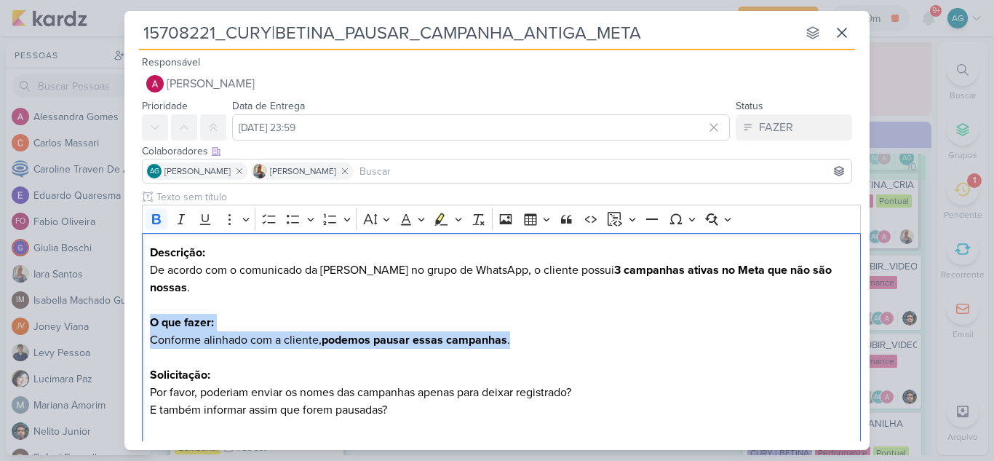
drag, startPoint x: 525, startPoint y: 319, endPoint x: 94, endPoint y: 312, distance: 431.5
click at [94, 312] on div "15708221_CURY|BETINA_PAUSAR_CAMPANHA_ANTIGA_META nenhum grupo disponível esc Re…" at bounding box center [497, 230] width 994 height 461
click at [249, 331] on p "Conforme alinhado com a cliente, podemos pausar essas campanhas ." at bounding box center [501, 339] width 703 height 17
drag, startPoint x: 518, startPoint y: 322, endPoint x: 130, endPoint y: 318, distance: 387.8
click at [130, 318] on div "Clique para deixar o item visível somente à membros da sua organização Rich Tex…" at bounding box center [496, 320] width 745 height 263
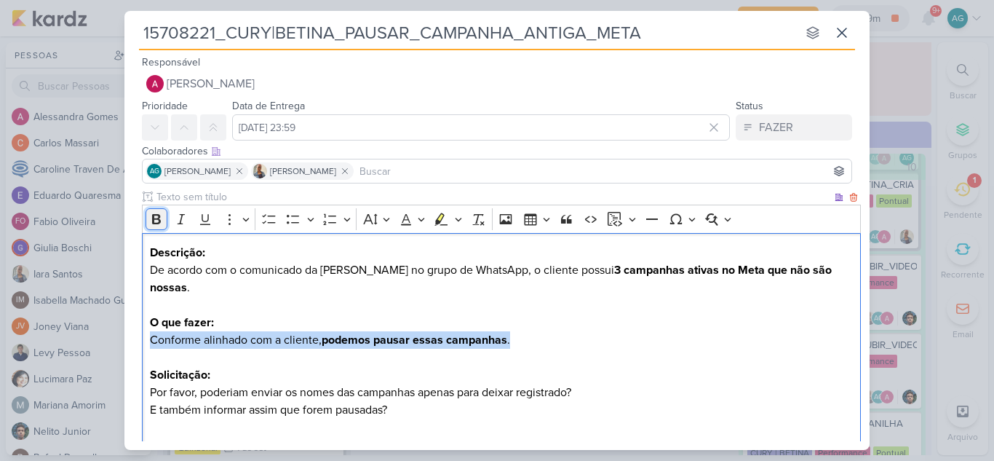
click at [162, 222] on icon "Editor toolbar" at bounding box center [156, 219] width 15 height 15
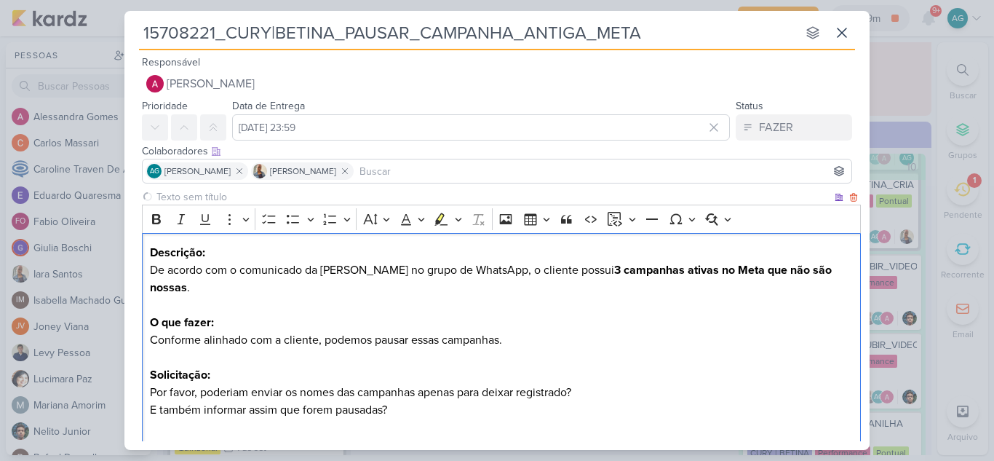
click at [718, 314] on p "O que fazer:" at bounding box center [501, 322] width 703 height 17
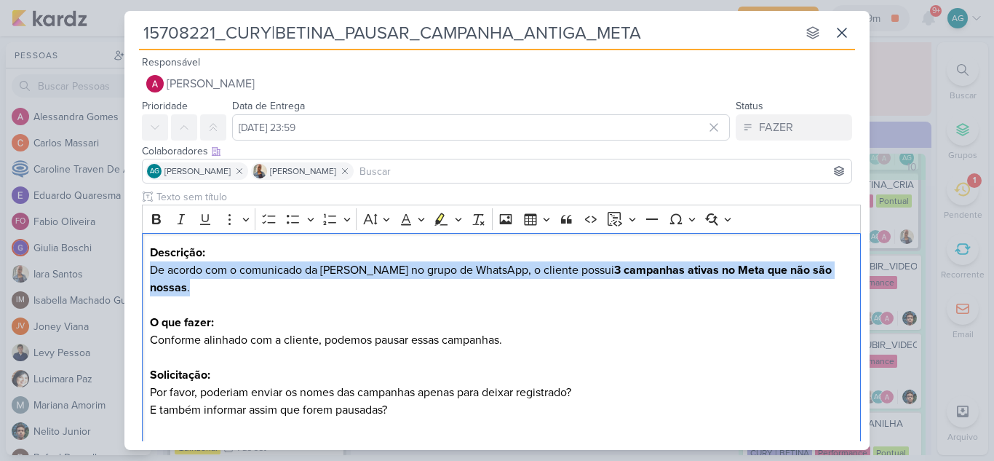
drag, startPoint x: 642, startPoint y: 268, endPoint x: 95, endPoint y: 266, distance: 546.4
click at [95, 266] on div "15708221_CURY|BETINA_PAUSAR_CAMPANHA_ANTIGA_META nenhum grupo disponível esc Re…" at bounding box center [497, 230] width 994 height 461
click at [158, 215] on icon "Editor toolbar" at bounding box center [156, 219] width 9 height 10
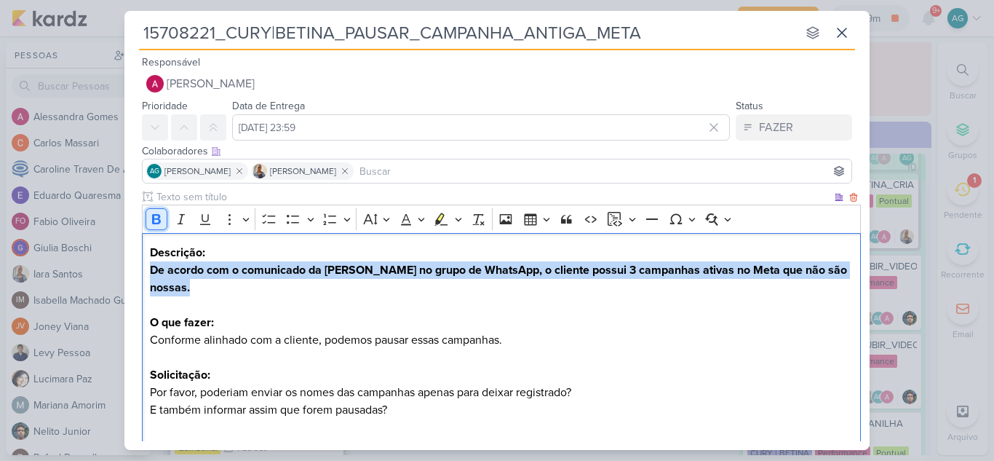
click at [158, 215] on icon "Editor toolbar" at bounding box center [156, 219] width 9 height 10
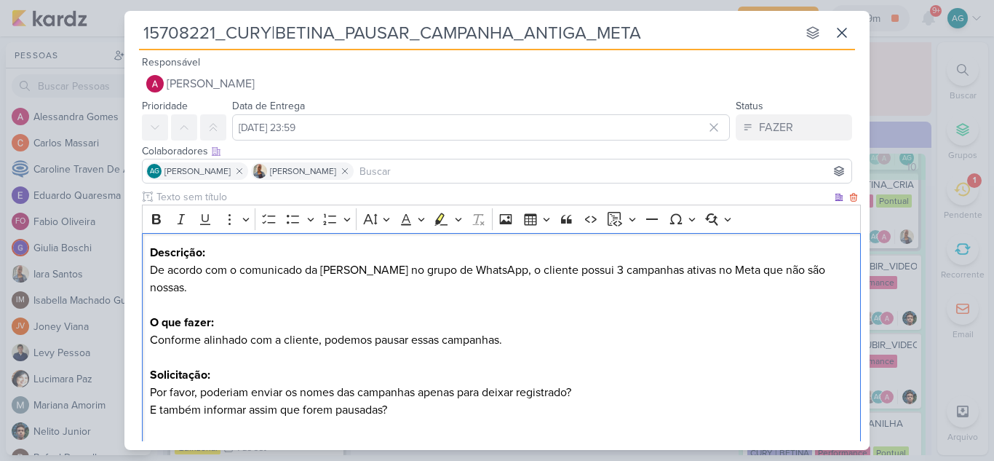
click at [525, 314] on p "O que fazer:" at bounding box center [501, 322] width 703 height 17
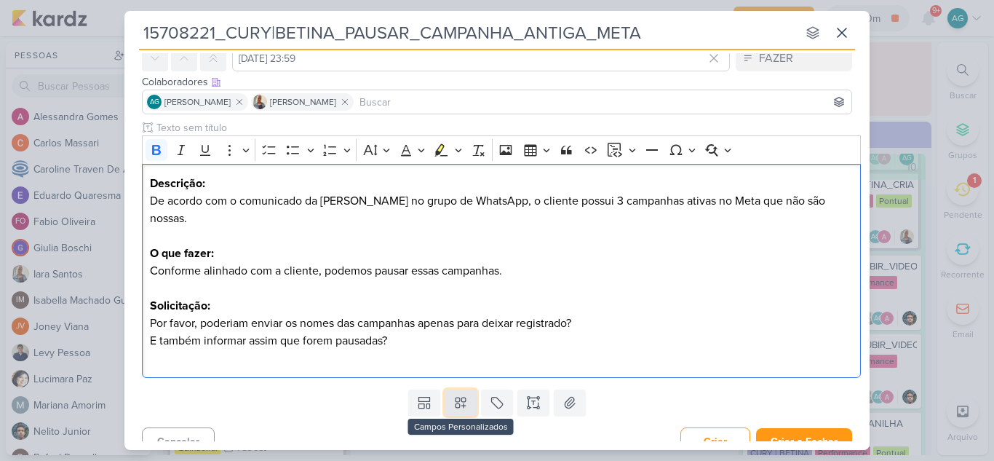
click at [455, 398] on icon at bounding box center [460, 403] width 10 height 10
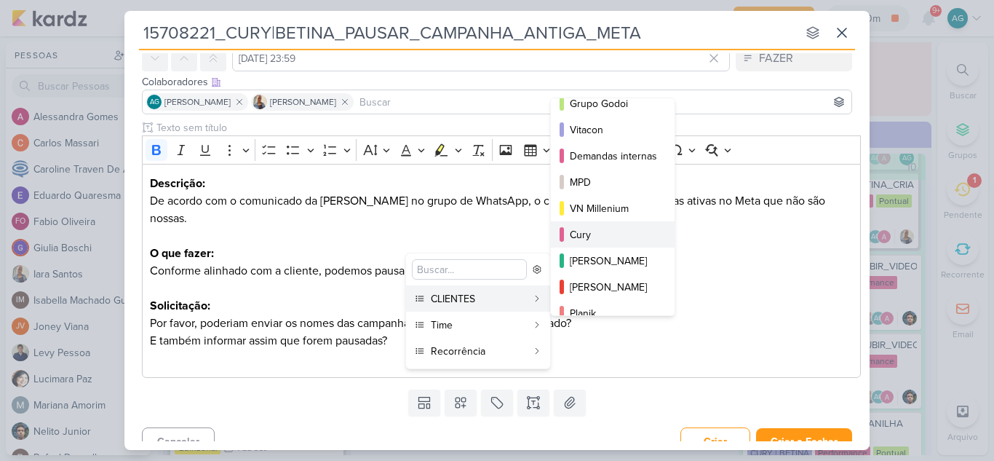
scroll to position [211, 0]
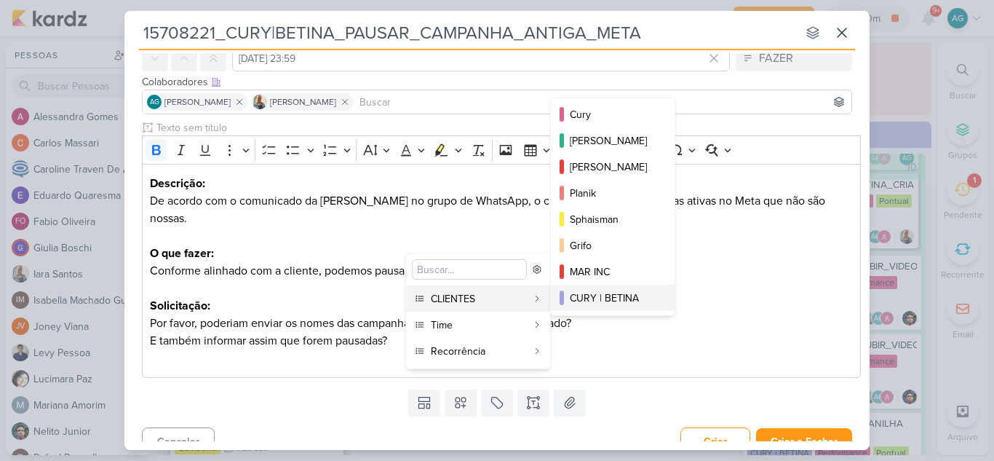
click at [645, 292] on div "CURY | BETINA" at bounding box center [613, 297] width 87 height 15
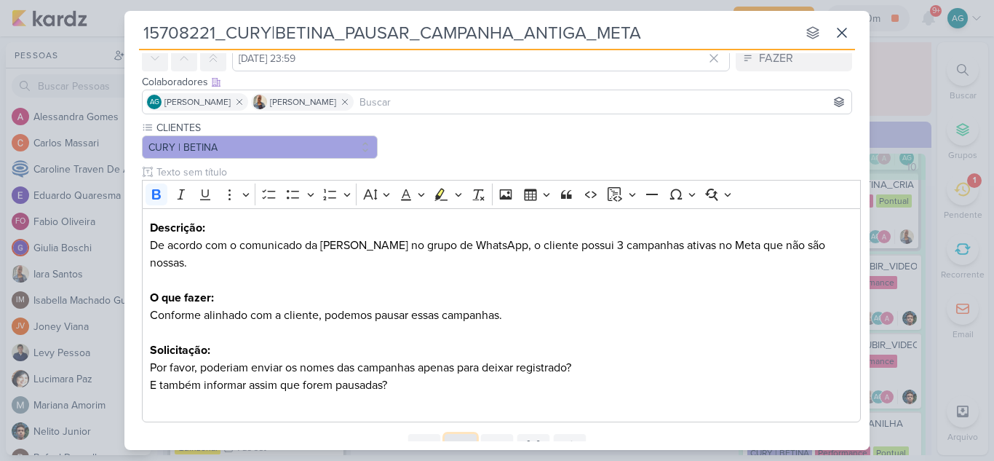
click at [462, 439] on icon at bounding box center [460, 446] width 15 height 15
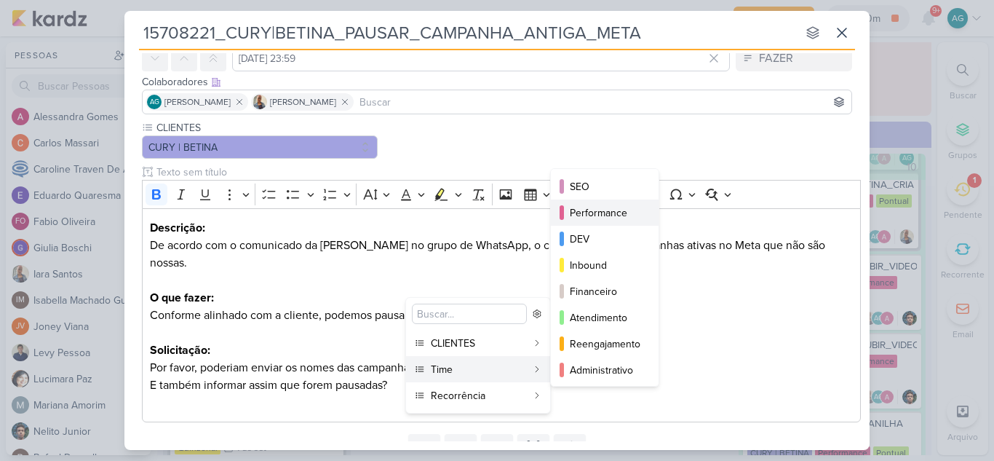
click at [616, 216] on div "Performance" at bounding box center [605, 212] width 71 height 15
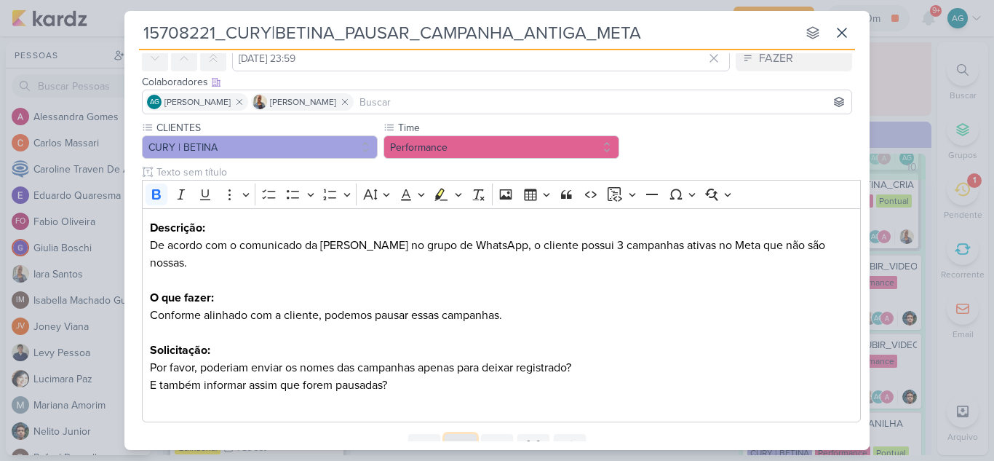
click at [462, 439] on icon at bounding box center [460, 446] width 15 height 15
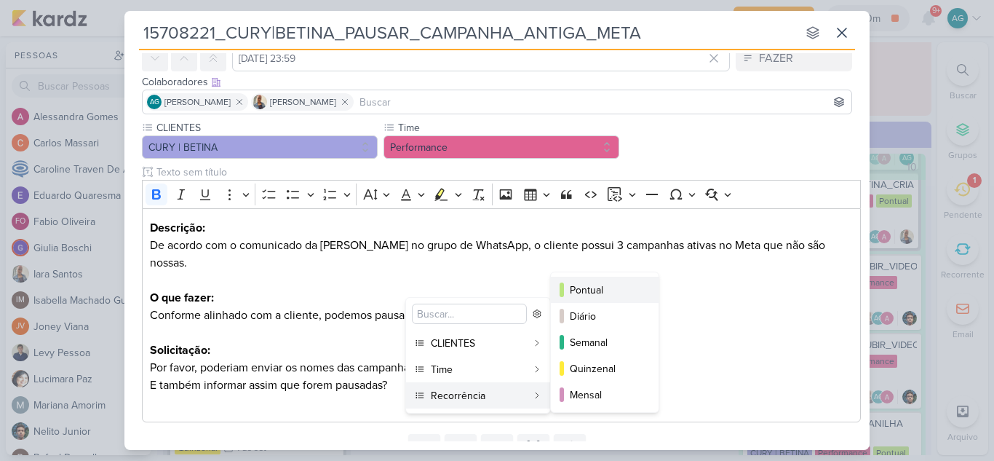
click at [604, 293] on div "Pontual" at bounding box center [605, 289] width 71 height 15
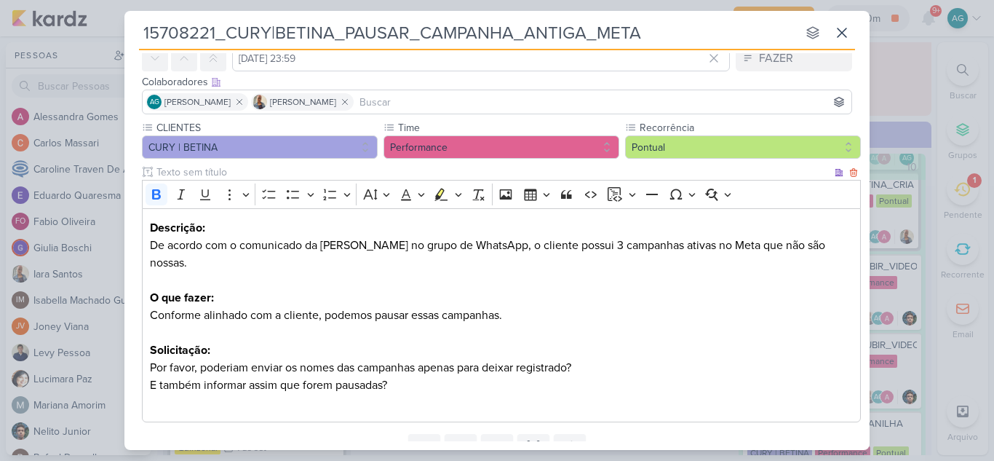
click at [753, 341] on p "Solicitação:" at bounding box center [501, 349] width 703 height 17
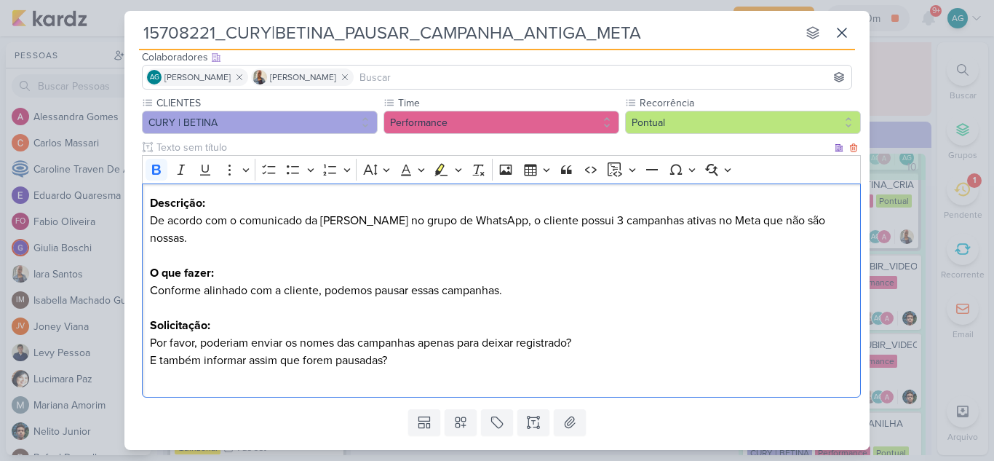
scroll to position [113, 0]
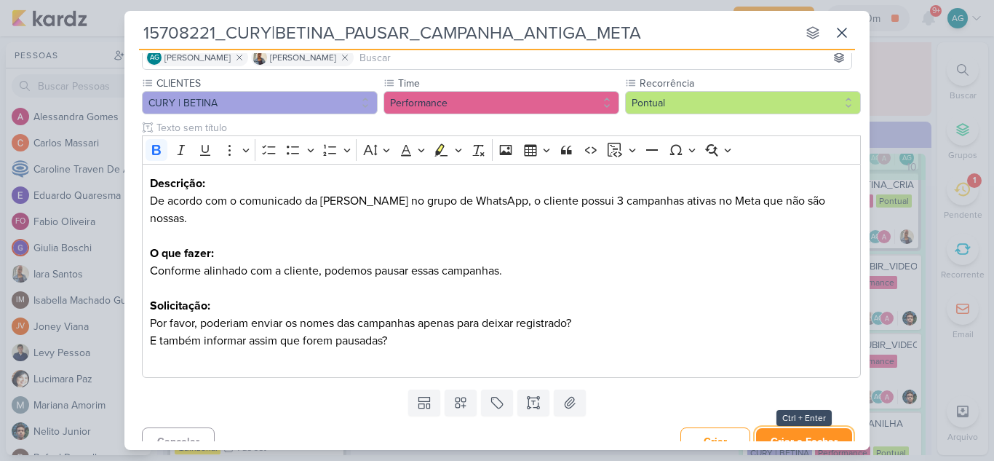
click at [811, 428] on button "Criar e Fechar" at bounding box center [804, 441] width 96 height 27
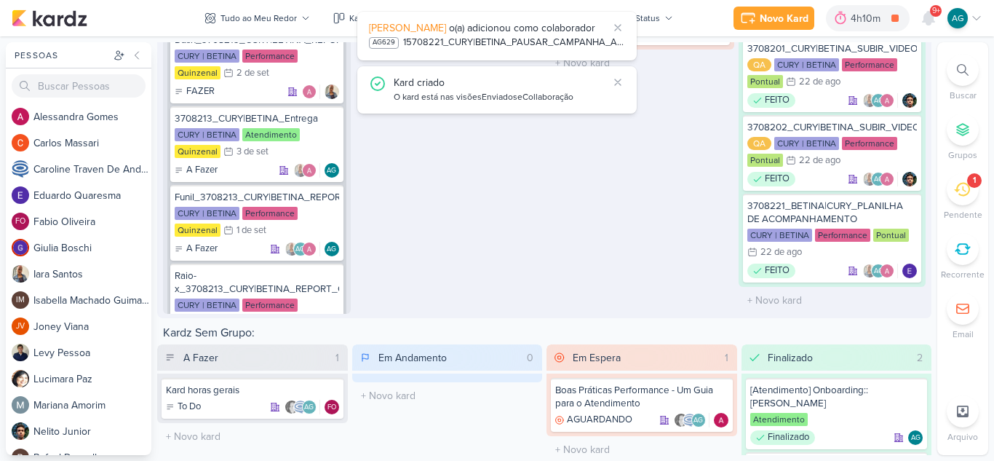
scroll to position [2172, 0]
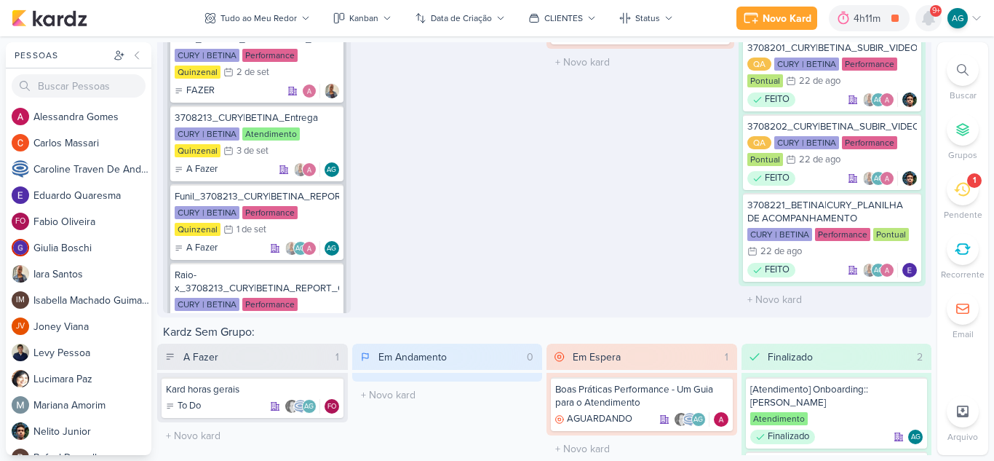
click at [925, 20] on icon at bounding box center [928, 18] width 12 height 13
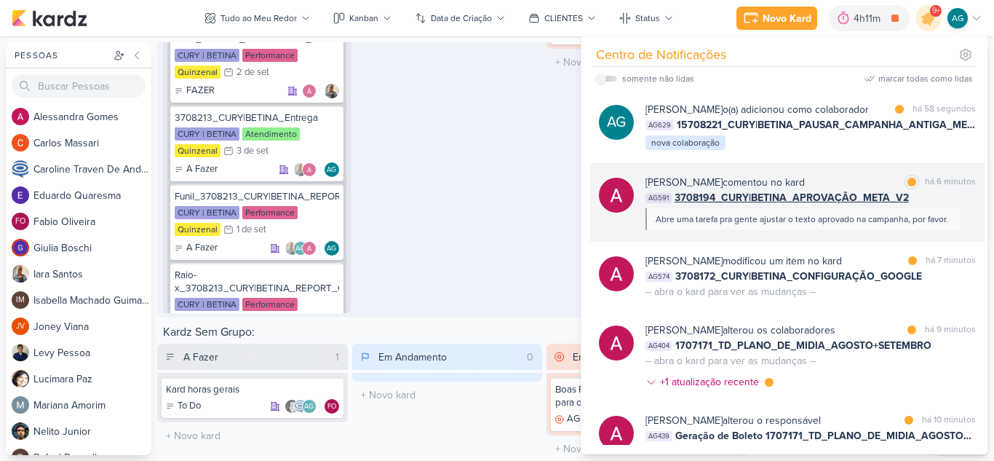
click at [784, 242] on div "Alessandra Gomes comentou no kard marcar como lida há 6 minutos AG591 3708194_C…" at bounding box center [787, 202] width 394 height 79
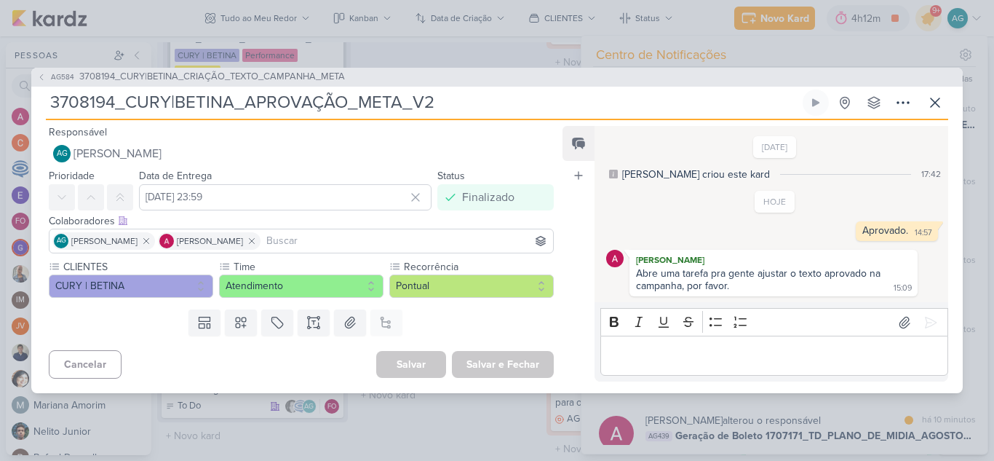
drag, startPoint x: 438, startPoint y: 112, endPoint x: 37, endPoint y: 111, distance: 400.9
click at [37, 111] on div "AG584 3708194_CURY|BETINA_CRIAÇÃO_TEXTO_CAMPANHA_META 3708194_CURY|BETINA_APROV…" at bounding box center [496, 230] width 931 height 325
click at [263, 76] on span "3708194_CURY|BETINA_CRIAÇÃO_TEXTO_CAMPANHA_META" at bounding box center [212, 77] width 266 height 15
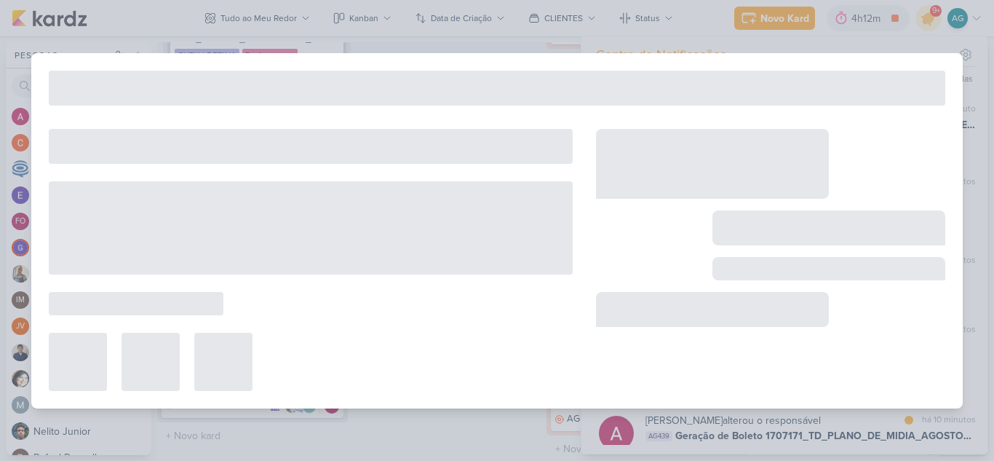
type input "3708194_CURY|BETINA_CRIAÇÃO_TEXTO_CAMPANHA_META"
type input "21 de agosto de 2025 às 23:59"
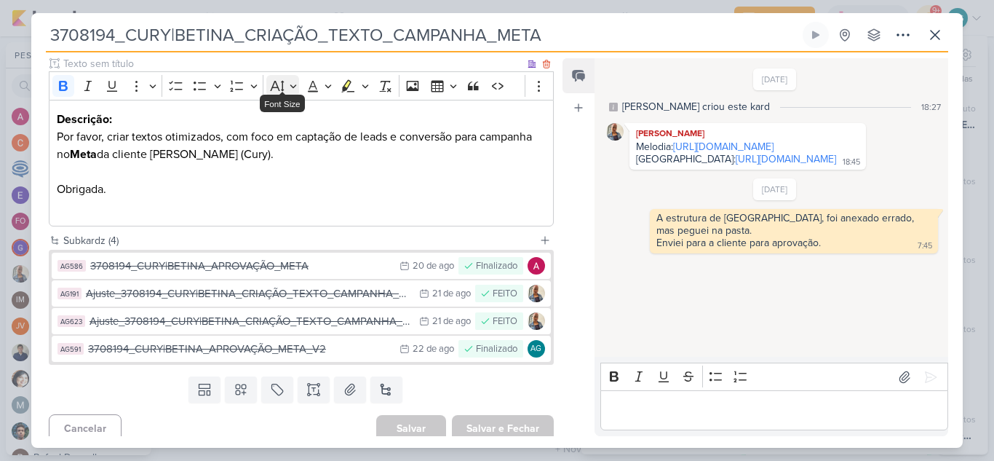
scroll to position [189, 0]
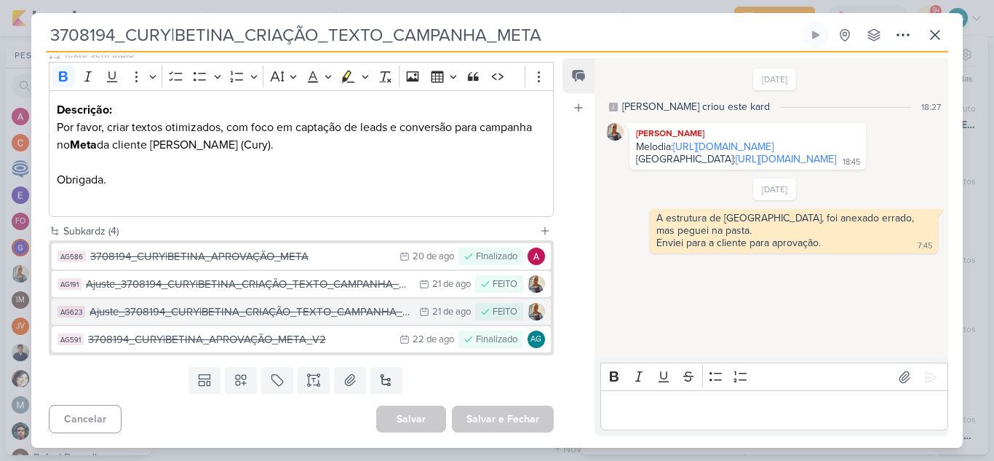
click at [237, 317] on div "Ajuste_3708194_CURY|BETINA_CRIAÇÃO_TEXTO_CAMPANHA_META_V2" at bounding box center [250, 311] width 322 height 17
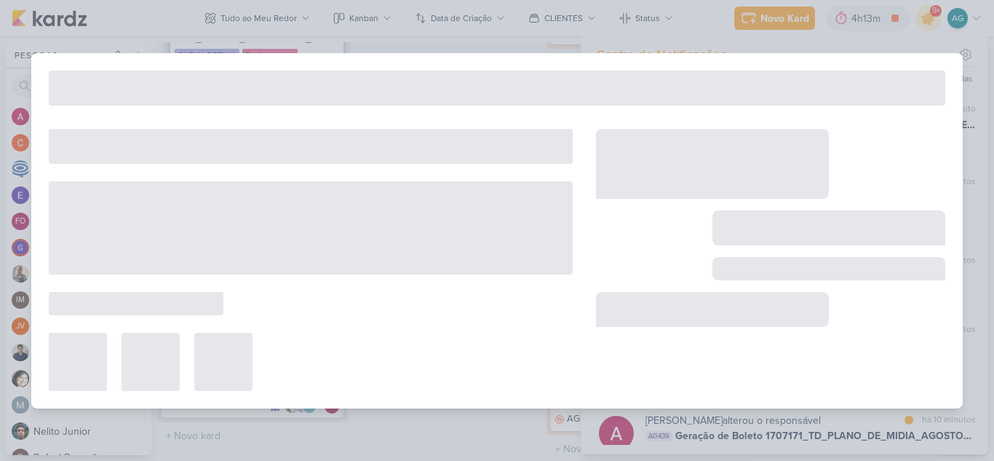
type input "Ajuste_3708194_CURY|BETINA_CRIAÇÃO_TEXTO_CAMPANHA_META_V2"
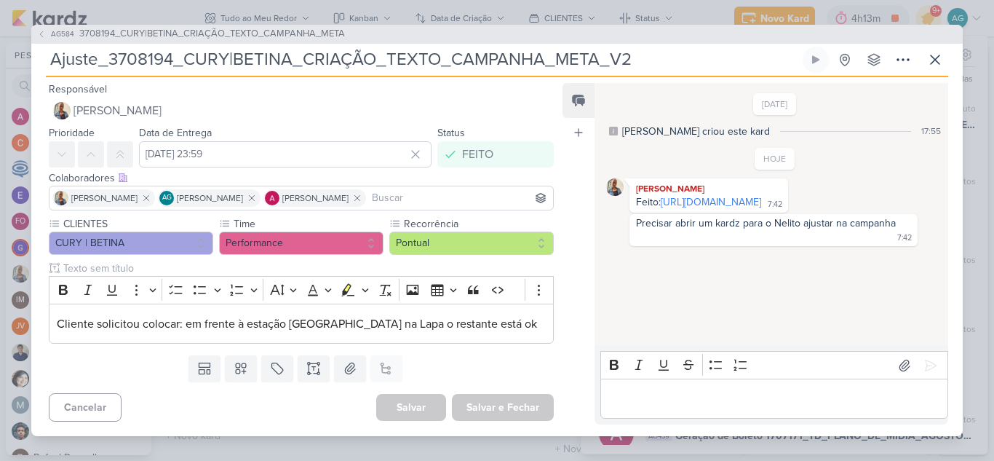
drag, startPoint x: 649, startPoint y: 59, endPoint x: 18, endPoint y: 52, distance: 630.8
click at [18, 52] on div "AG584 3708194_CURY|BETINA_CRIAÇÃO_TEXTO_CAMPANHA_META Ajuste_3708194_CURY|BETIN…" at bounding box center [497, 230] width 994 height 461
click at [935, 62] on icon at bounding box center [934, 59] width 17 height 17
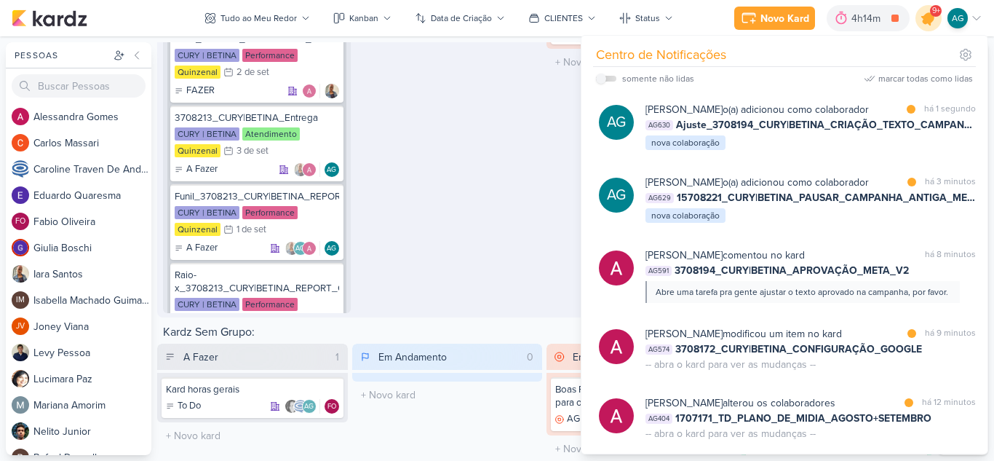
click at [930, 16] on icon at bounding box center [928, 17] width 17 height 17
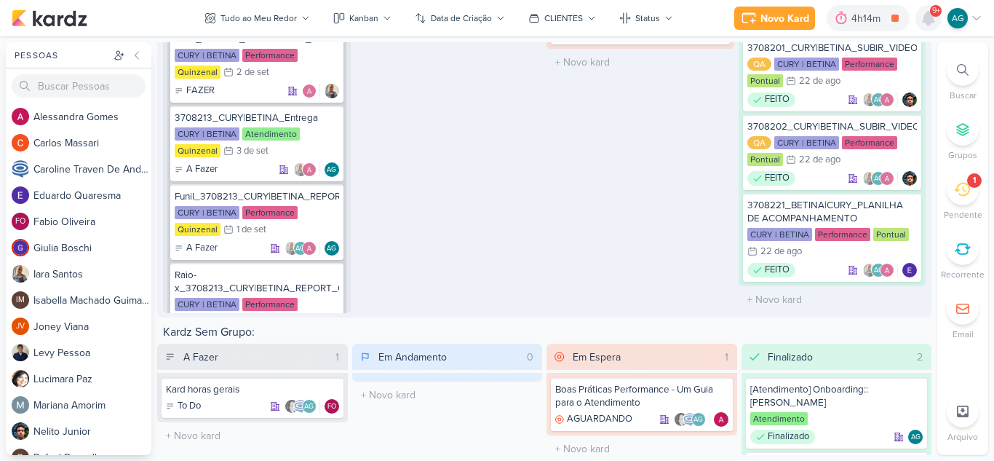
click at [928, 15] on icon at bounding box center [928, 18] width 12 height 13
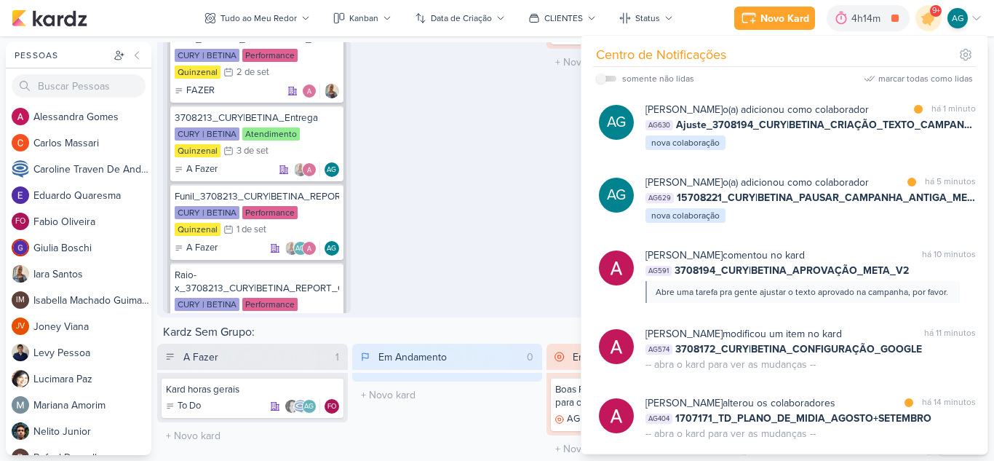
click at [411, 197] on div "Em Andamento 0 O título do kard deve ter menos que 100 caracteres" at bounding box center [449, 124] width 188 height 378
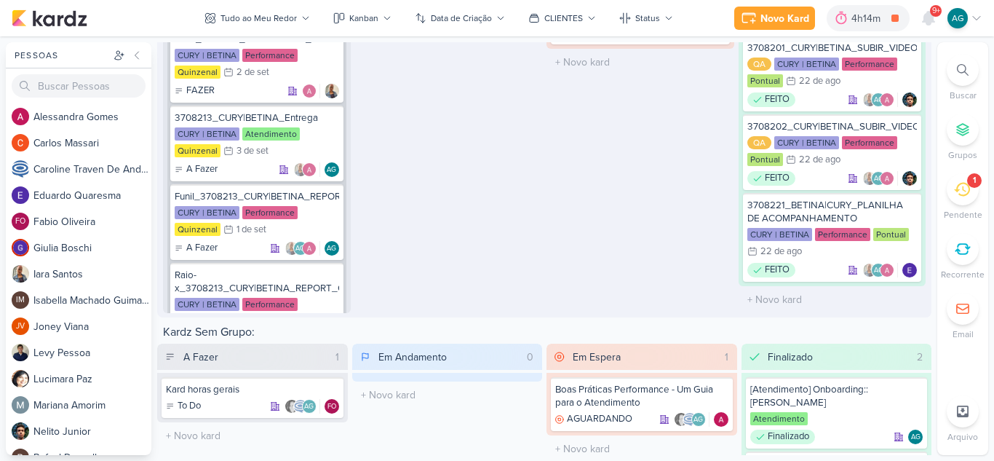
click at [965, 188] on icon at bounding box center [962, 189] width 16 height 16
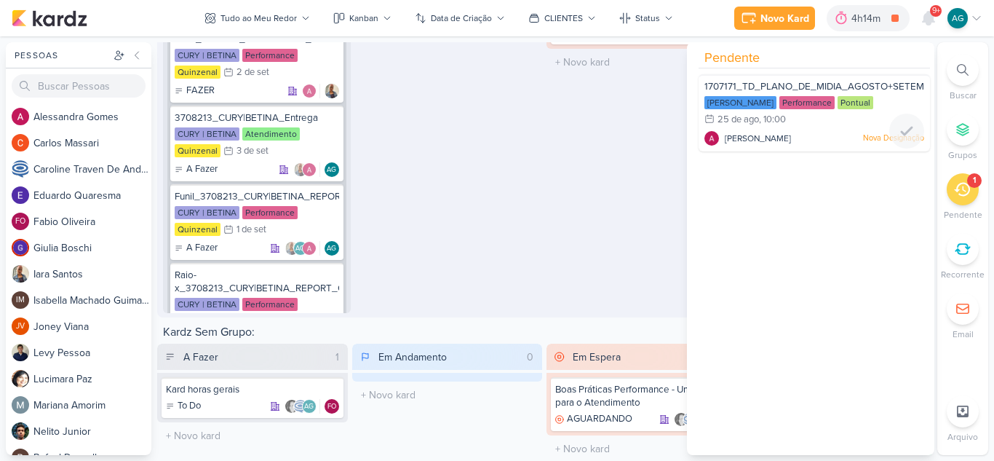
click at [834, 131] on div "Alessandra Gomes Nova Designação" at bounding box center [814, 138] width 220 height 15
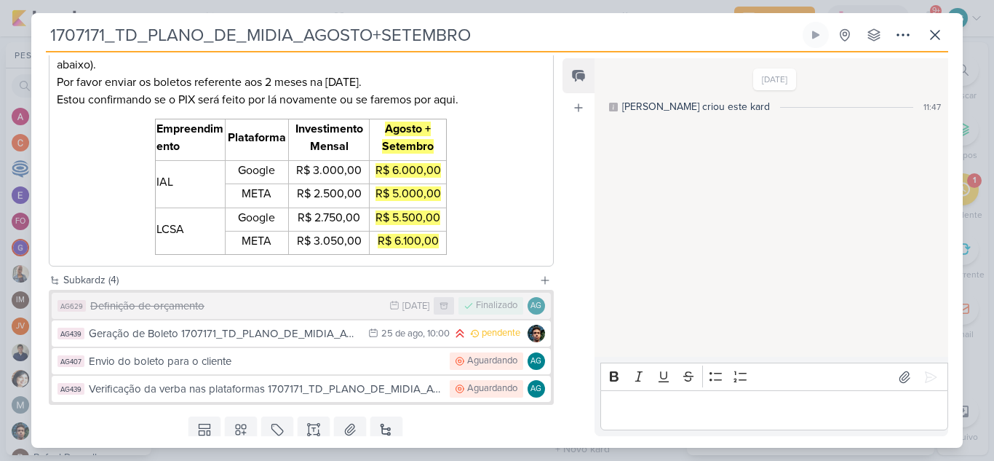
scroll to position [336, 0]
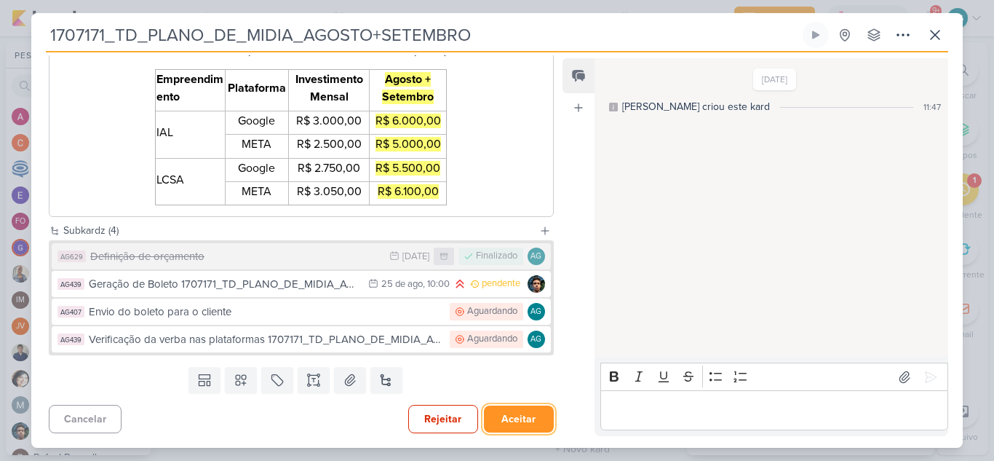
click at [527, 427] on button "Aceitar" at bounding box center [519, 418] width 70 height 27
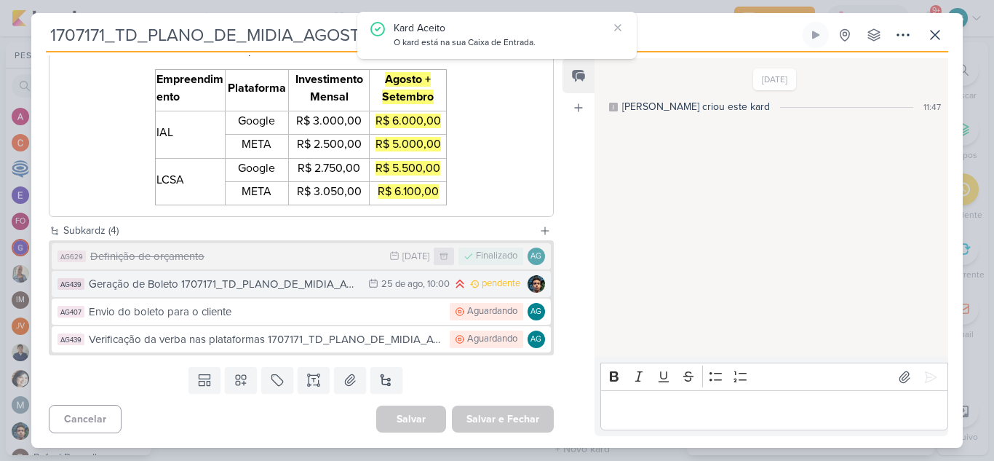
click at [296, 292] on button "AG439 Geração de Boleto 1707171_TD_PLANO_DE_MIDIA_AGOSTO+SETEMBRO 25/8 25 de ag…" at bounding box center [301, 284] width 499 height 26
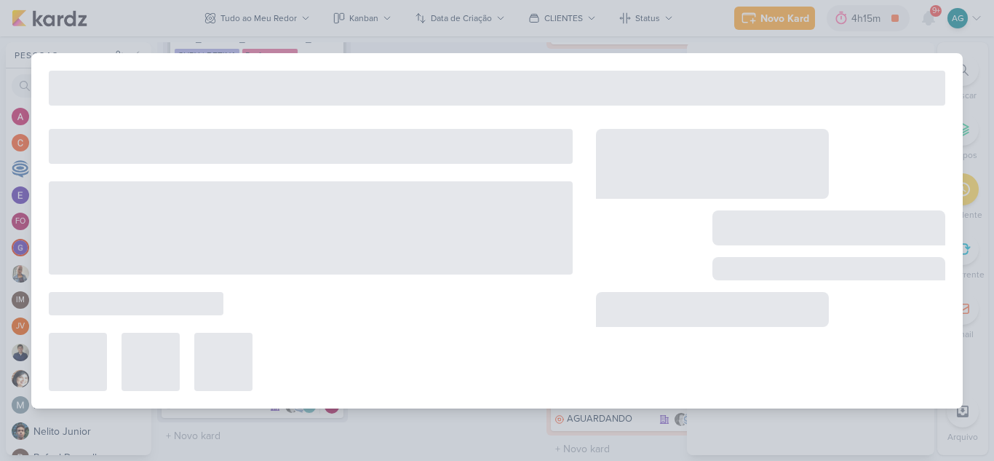
type input "Geração de Boleto 1707171_TD_PLANO_DE_MIDIA_AGOSTO+SETEMBRO"
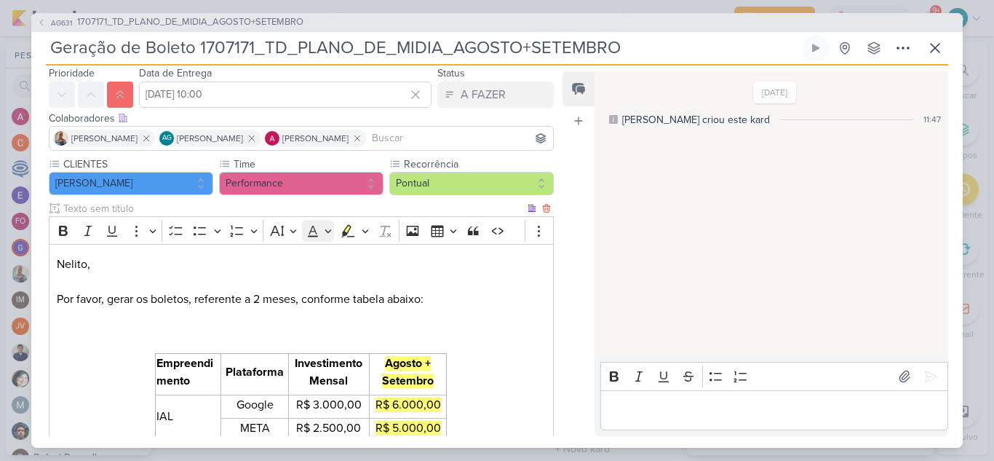
scroll to position [0, 0]
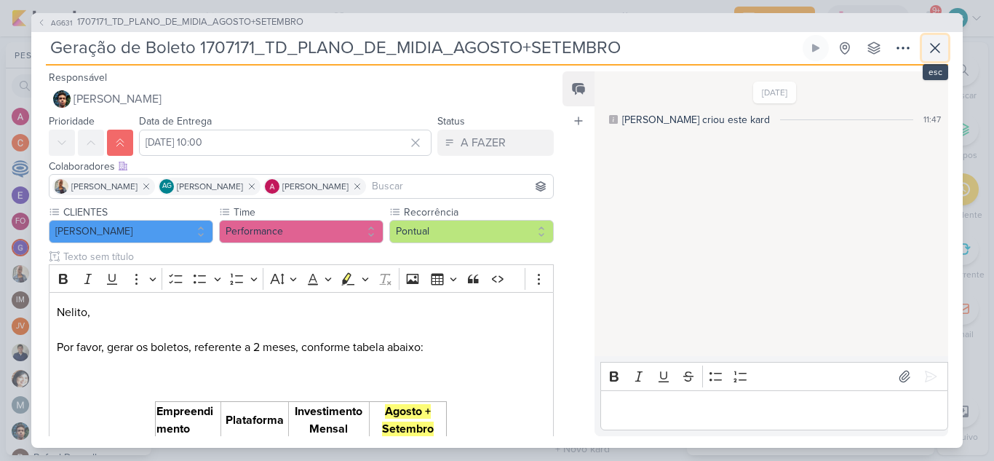
click at [941, 46] on icon at bounding box center [934, 47] width 17 height 17
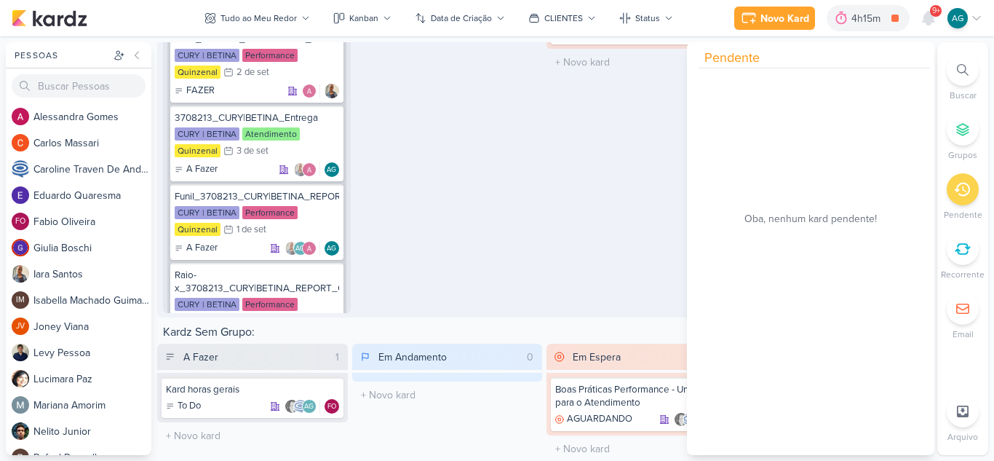
click at [532, 226] on div "Em Andamento 0 O título do kard deve ter menos que 100 caracteres" at bounding box center [449, 124] width 188 height 378
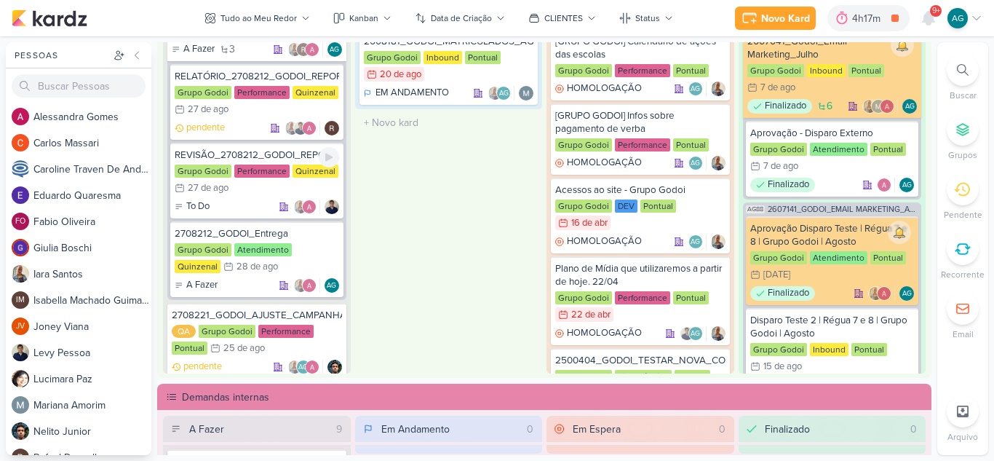
scroll to position [1637, 0]
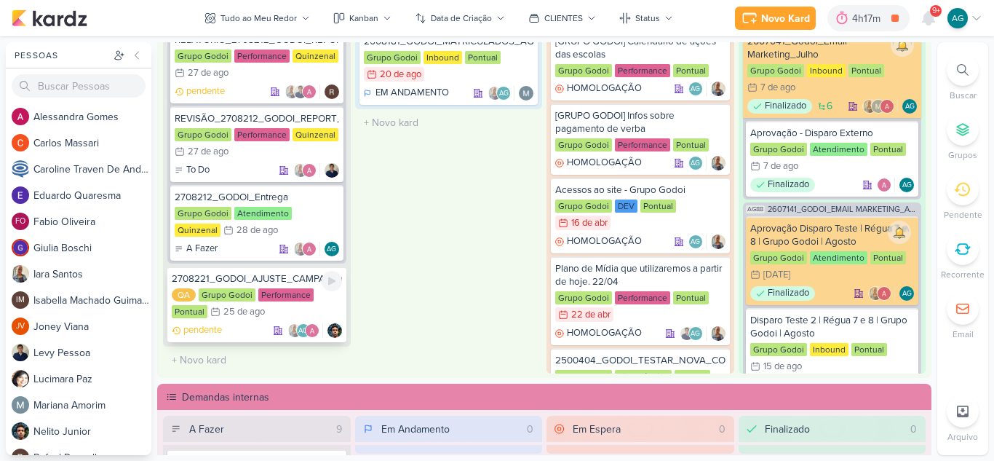
click at [286, 279] on div "2708221_GODOI_AJUSTE_CAMPANHA_PMAX_ROBLOX_SABIN" at bounding box center [257, 278] width 170 height 13
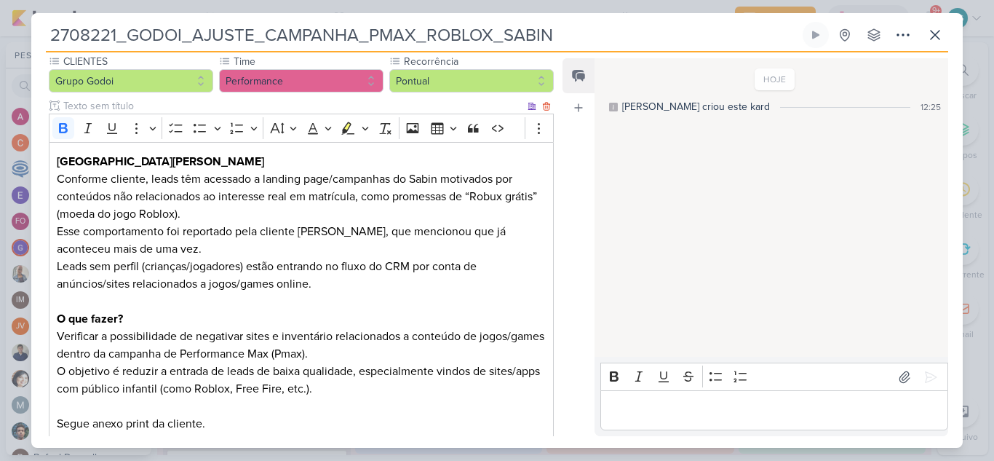
scroll to position [218, 0]
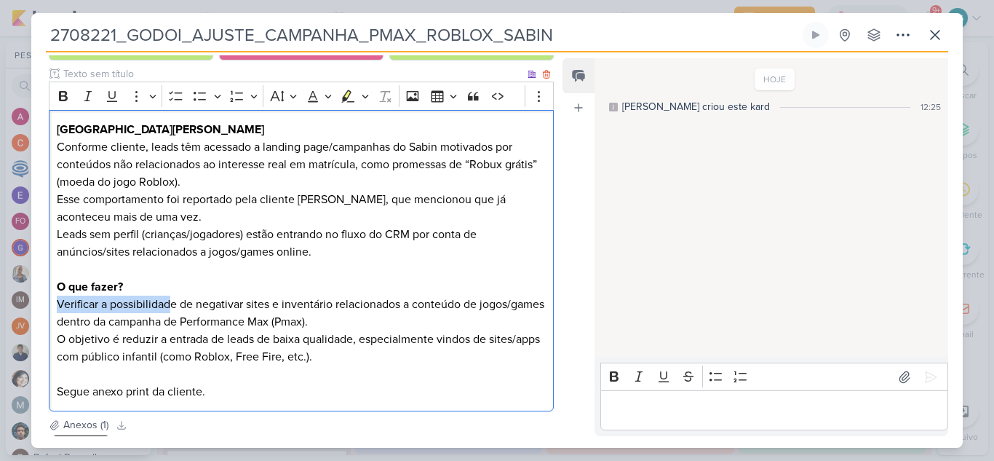
drag, startPoint x: 57, startPoint y: 305, endPoint x: 169, endPoint y: 305, distance: 111.3
click at [169, 305] on p "Verificar a possibilidade de negativar sites e inventário relacionados a conteú…" at bounding box center [301, 312] width 489 height 35
click at [199, 300] on p "Verificar a possibilidade de negativar sites e inventário relacionados a conteú…" at bounding box center [301, 312] width 489 height 35
drag, startPoint x: 181, startPoint y: 304, endPoint x: 244, endPoint y: 306, distance: 62.6
click at [244, 306] on p "Verificar a possibilidade de negativar sites e inventário relacionados a conteú…" at bounding box center [301, 312] width 489 height 35
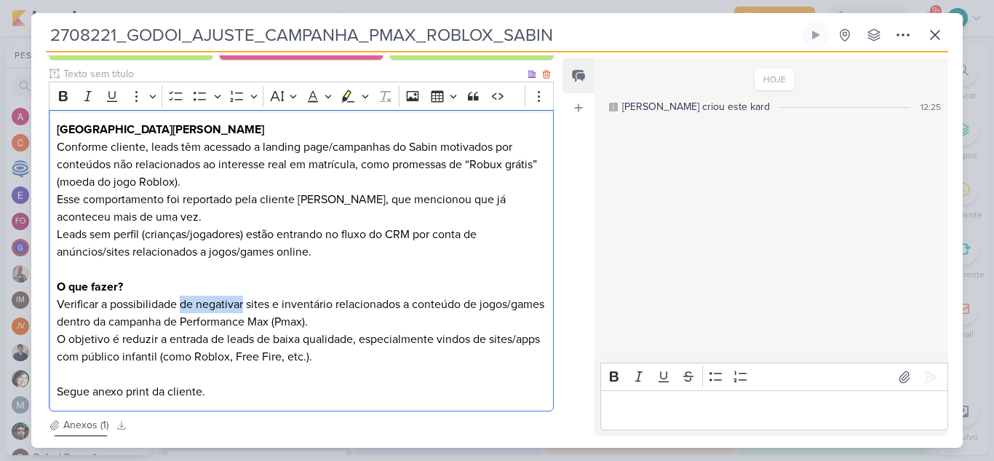
copy p "de negativar"
click at [931, 38] on icon at bounding box center [934, 35] width 9 height 9
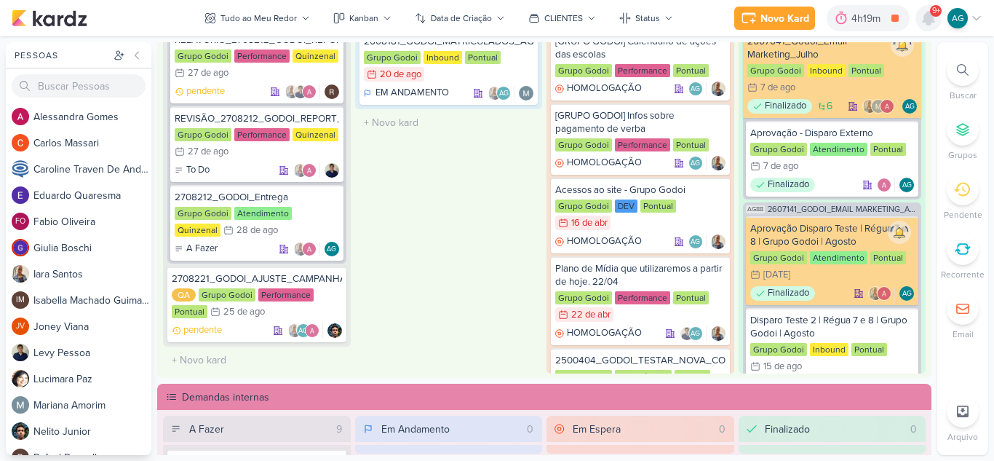
click at [921, 22] on icon at bounding box center [928, 17] width 17 height 17
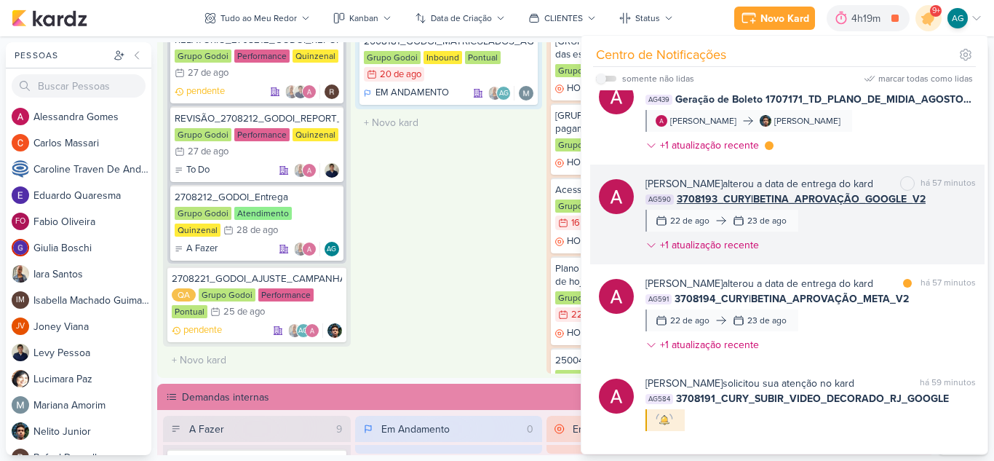
scroll to position [509, 0]
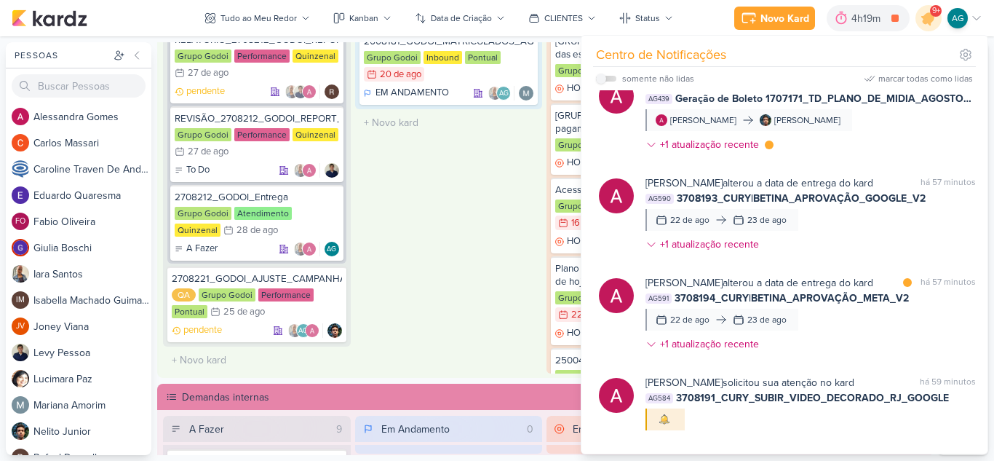
click at [455, 244] on div "Em Andamento 1 2608181_GODOI_MATRICULADOS_AGOSTO Grupo Godoi Inbound Pontual 20…" at bounding box center [449, 185] width 188 height 378
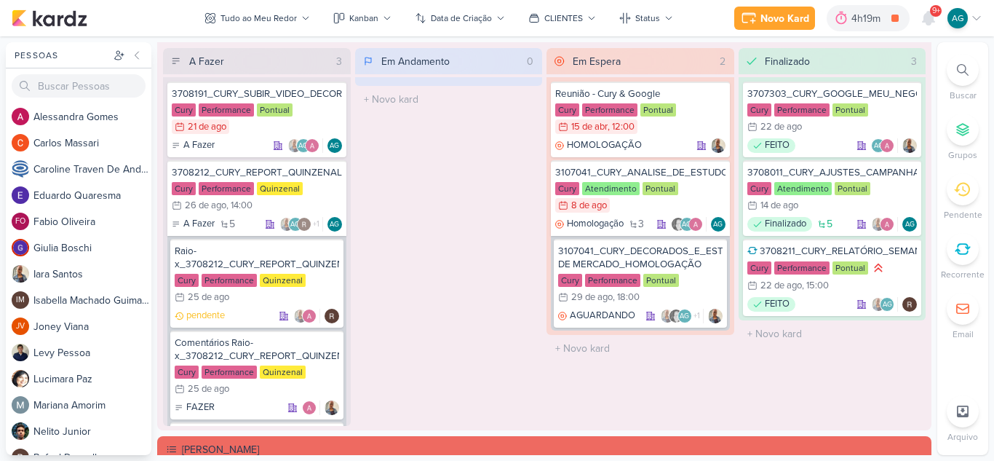
scroll to position [1299, 0]
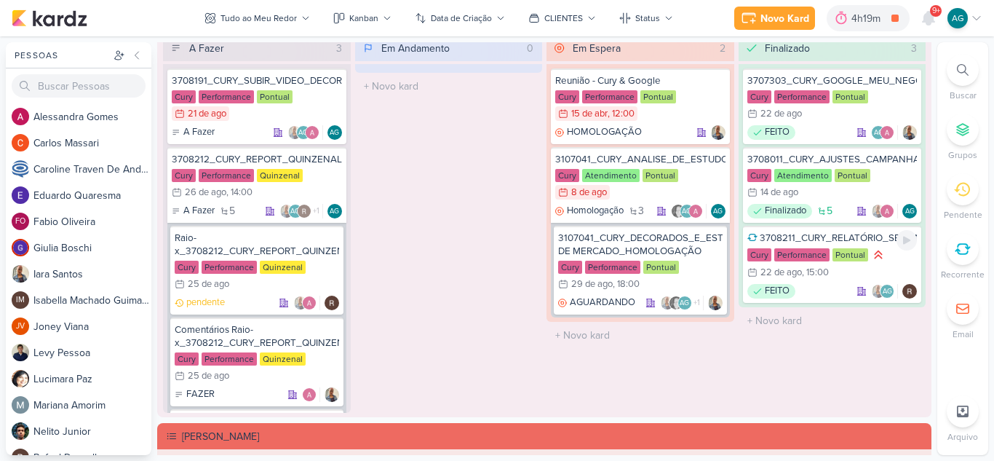
click at [788, 247] on div "3708211_CURY_RELATÓRIO_SEMANAL_CAMPANHA_CONTRATAÇÃO_RJ Cury Performance Pontual…" at bounding box center [832, 264] width 179 height 77
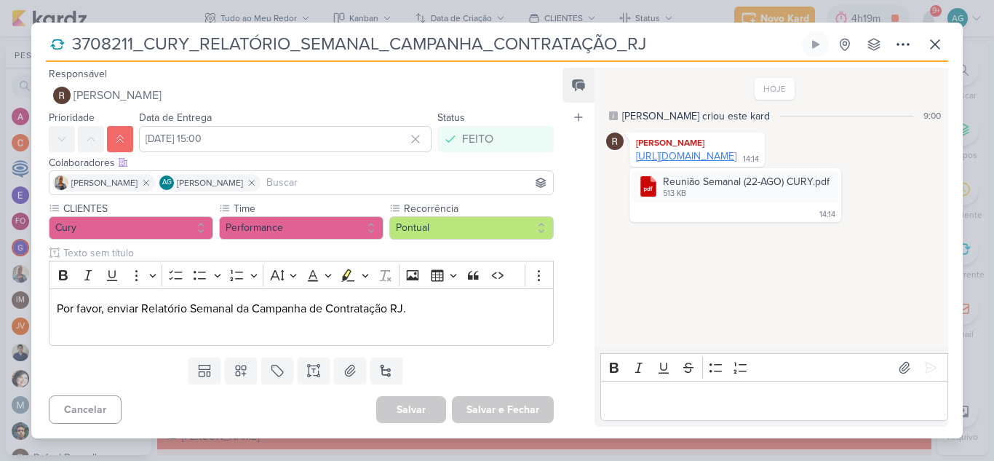
click at [736, 159] on link "https://www.canva.com/design/DAGwzdh9eJM/WEkSQf6H1mYVpdMDR4eHwQ/edit" at bounding box center [686, 156] width 100 height 12
click at [824, 188] on icon at bounding box center [827, 183] width 12 height 12
click at [795, 246] on button "Baixar" at bounding box center [775, 243] width 117 height 21
drag, startPoint x: 661, startPoint y: 47, endPoint x: 59, endPoint y: 58, distance: 601.8
click at [59, 58] on div "3708211_CURY_RELATÓRIO_SEMANAL_CAMPANHA_CONTRATAÇÃO_RJ Criado por mim nenhum gr…" at bounding box center [497, 46] width 902 height 31
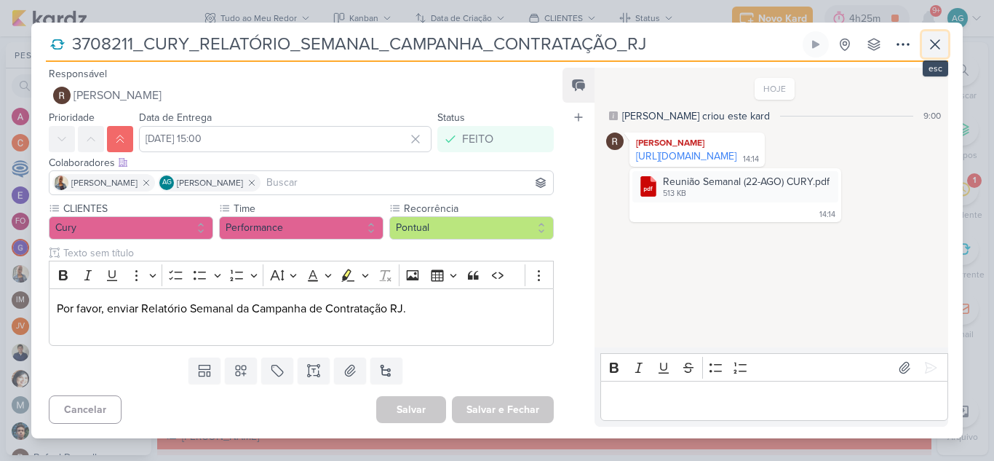
click at [936, 49] on icon at bounding box center [934, 44] width 17 height 17
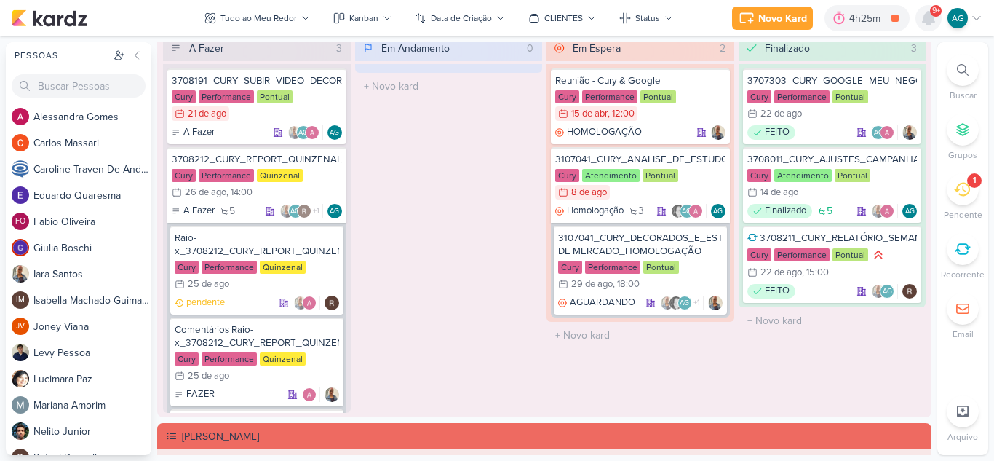
click at [930, 17] on icon at bounding box center [928, 18] width 12 height 13
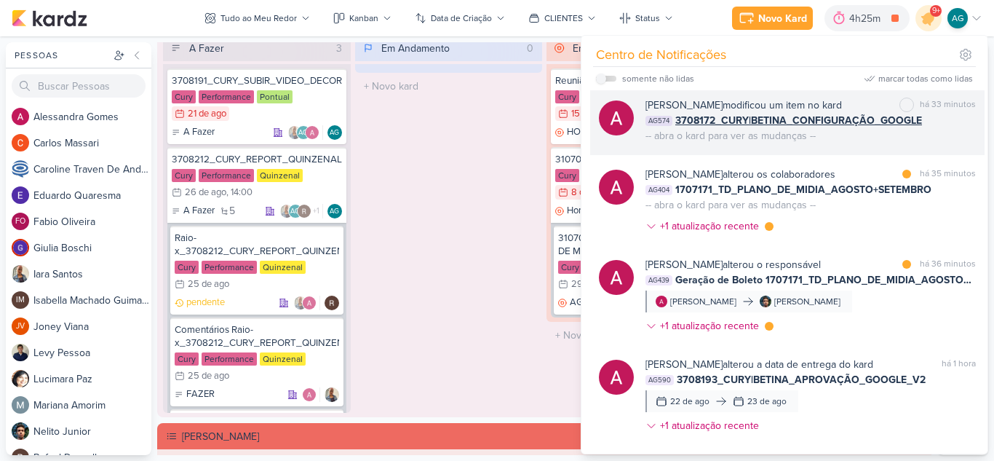
click at [484, 207] on div "Em Andamento 0 O título do kard deve ter menos que 100 caracteres" at bounding box center [449, 224] width 188 height 378
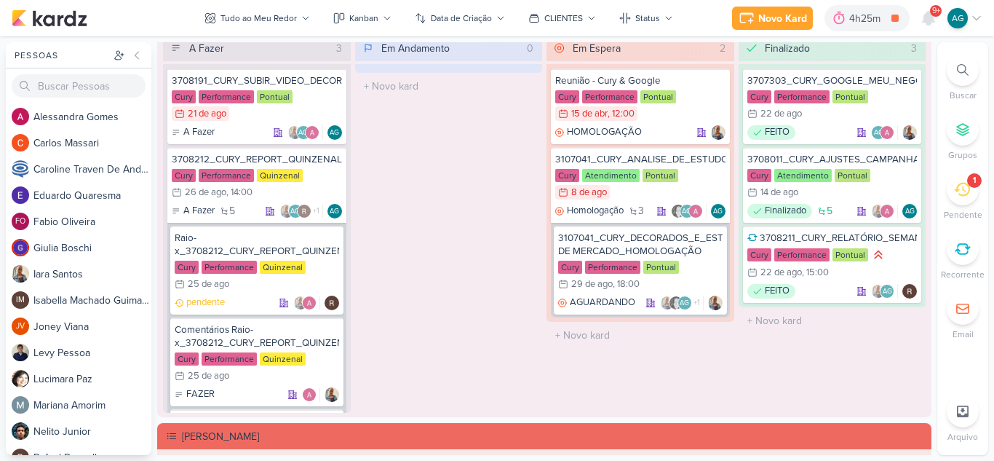
click at [960, 69] on icon at bounding box center [963, 70] width 12 height 12
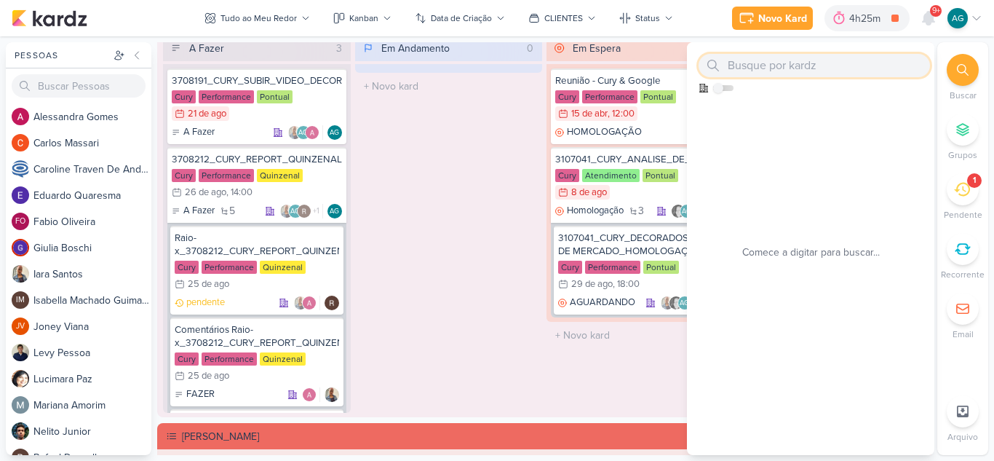
click at [800, 72] on input "text" at bounding box center [813, 65] width 231 height 23
paste input "3708194"
type input "3708194"
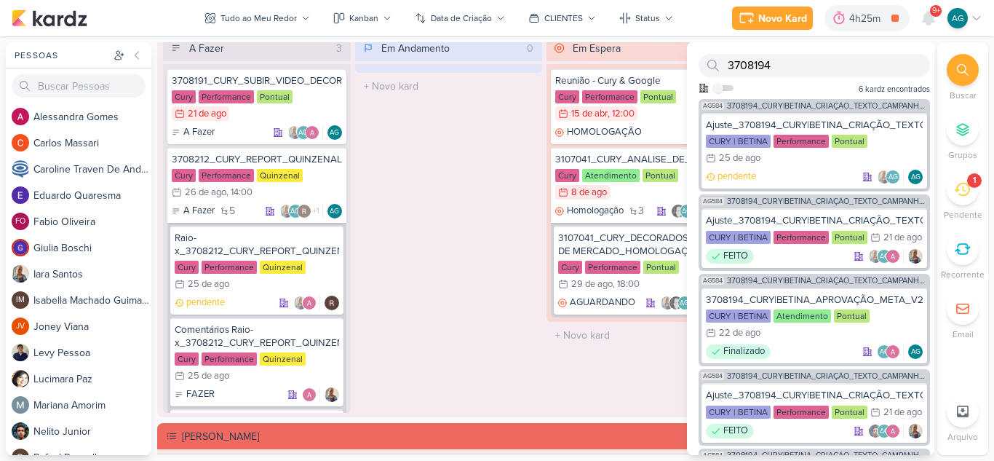
click at [798, 104] on span "3708194_CURY|BETINA_CRIAÇÃO_TEXTO_CAMPANHA_META" at bounding box center [827, 106] width 200 height 8
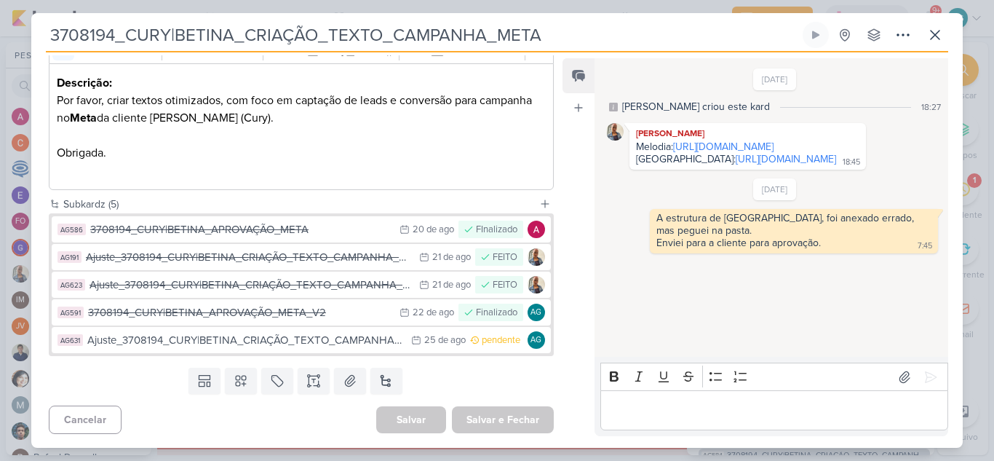
scroll to position [217, 0]
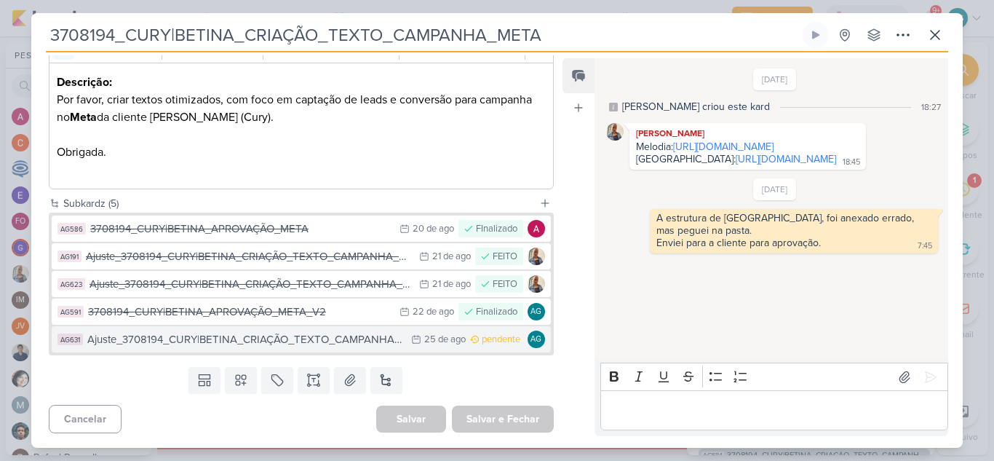
click at [273, 348] on button "AG631 Ajuste_3708194_CURY|BETINA_CRIAÇÃO_TEXTO_CAMPANHA_META_V3 25/8 25 de ago …" at bounding box center [301, 339] width 499 height 26
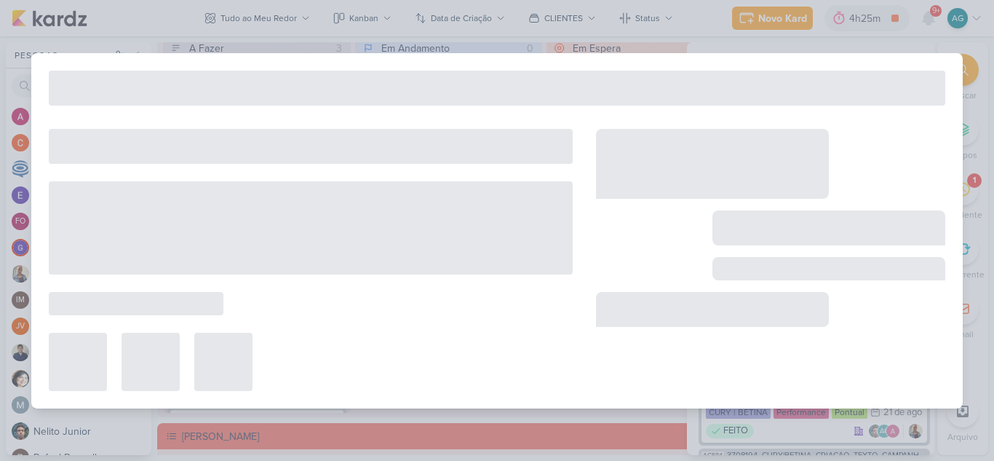
type input "Ajuste_3708194_CURY|BETINA_CRIAÇÃO_TEXTO_CAMPANHA_META_V3"
type input "[DATE] 23:59"
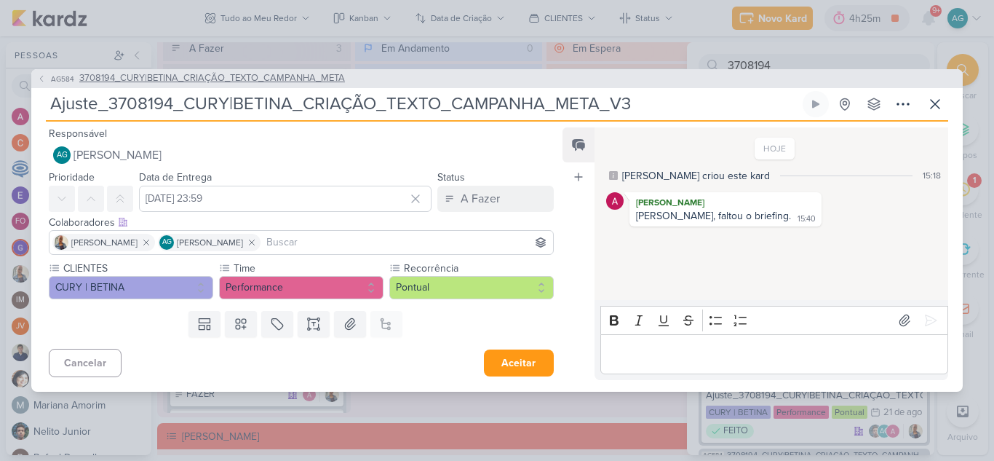
click at [40, 76] on icon at bounding box center [41, 78] width 9 height 9
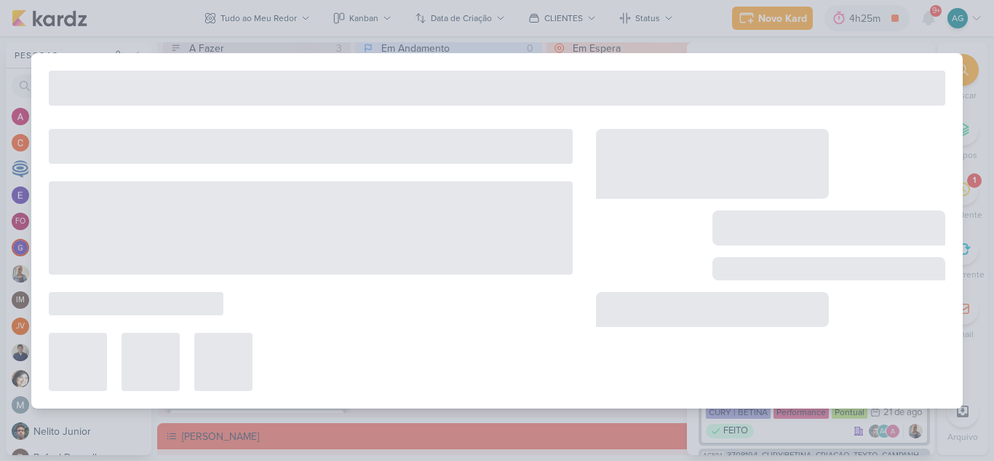
type input "3708194_CURY|BETINA_CRIAÇÃO_TEXTO_CAMPANHA_META"
type input "21 de agosto de 2025 às 23:59"
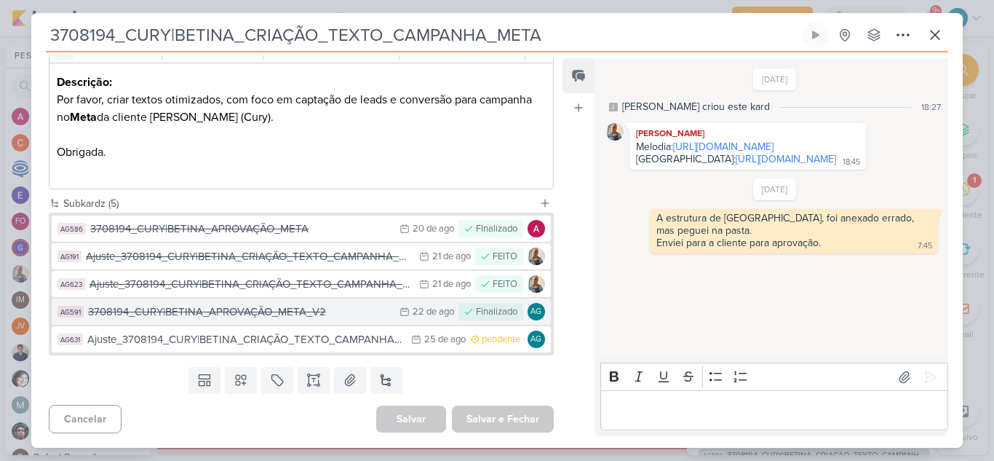
click at [243, 318] on div "3708194_CURY|BETINA_APROVAÇÃO_META_V2" at bounding box center [240, 311] width 304 height 17
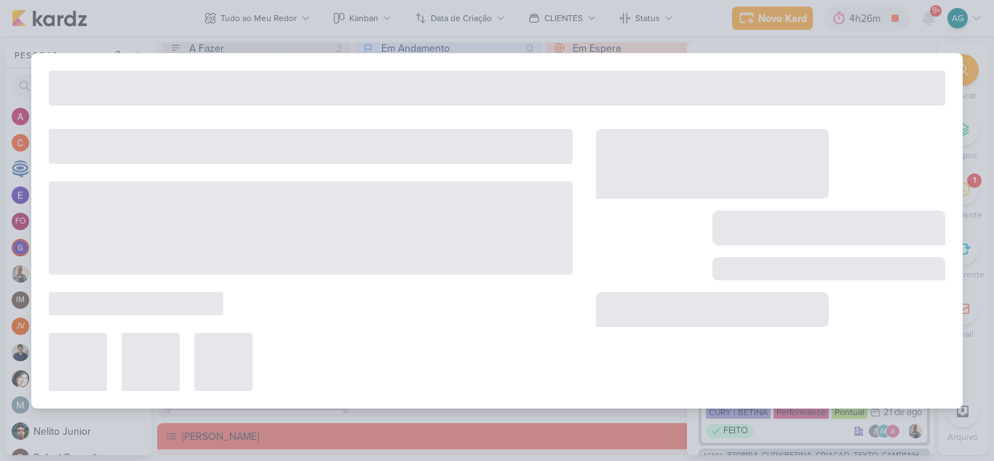
type input "3708194_CURY|BETINA_APROVAÇÃO_META_V2"
type input "22 de agosto de 2025 às 23:59"
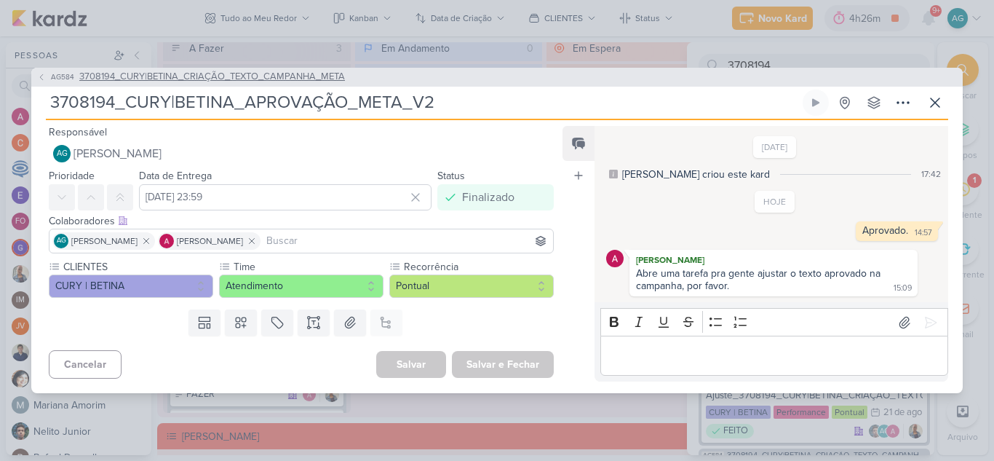
click at [39, 74] on icon at bounding box center [41, 77] width 9 height 9
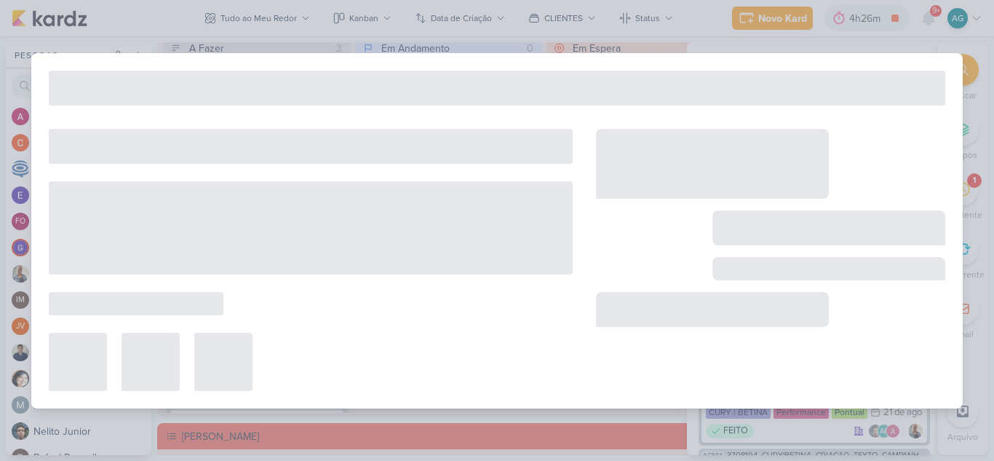
type input "3708194_CURY|BETINA_CRIAÇÃO_TEXTO_CAMPANHA_META"
type input "21 de agosto de 2025 às 23:59"
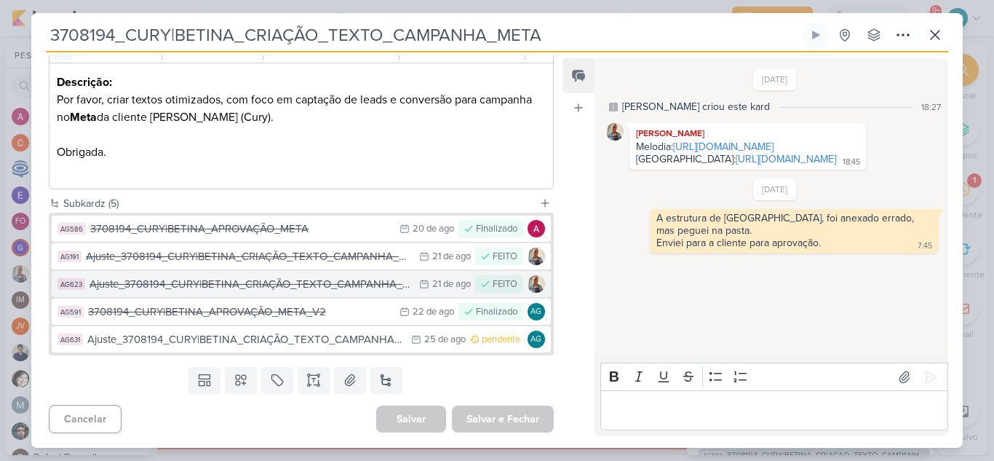
click at [242, 284] on div "Ajuste_3708194_CURY|BETINA_CRIAÇÃO_TEXTO_CAMPANHA_META_V2" at bounding box center [250, 284] width 322 height 17
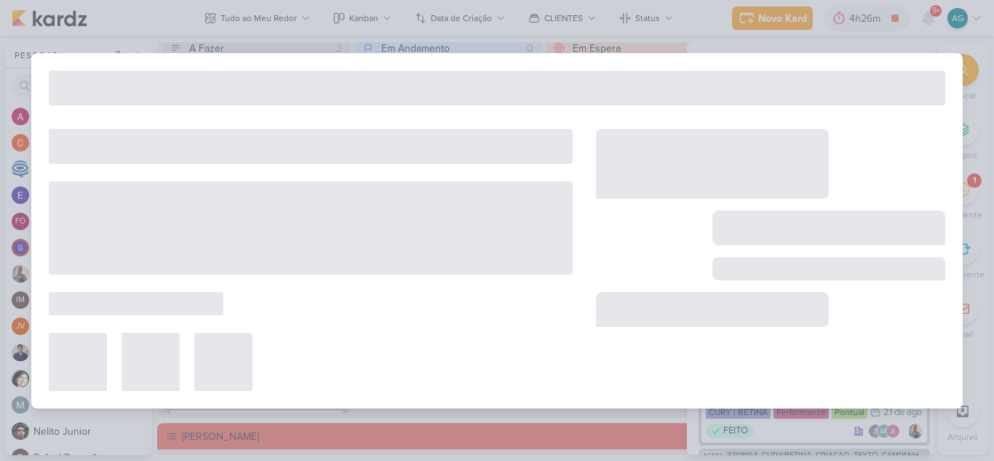
type input "Ajuste_3708194_CURY|BETINA_CRIAÇÃO_TEXTO_CAMPANHA_META_V2"
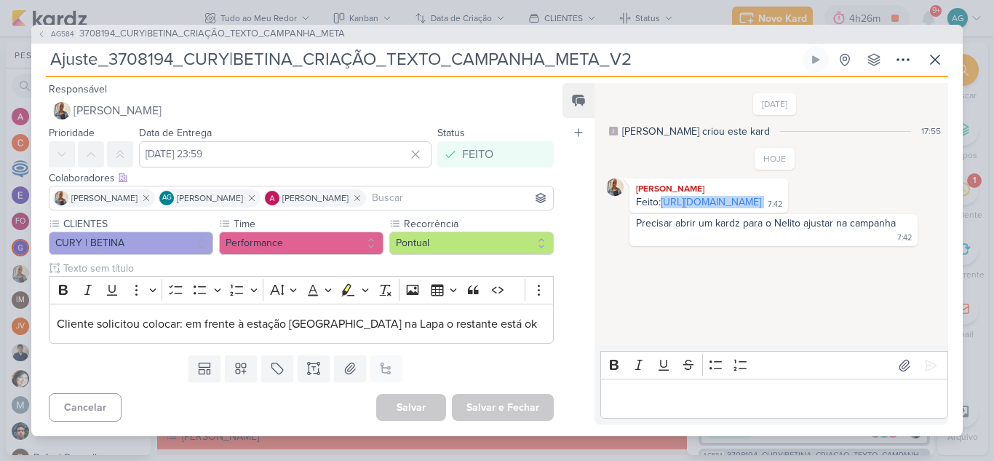
drag, startPoint x: 821, startPoint y: 238, endPoint x: 624, endPoint y: 217, distance: 197.6
click at [624, 212] on div "Iara Santos Feito: https://docs.google.com/spreadsheets/d/1wCU1elIZTFUIIcvgOCzg…" at bounding box center [775, 195] width 338 height 34
copy div "[URL][DOMAIN_NAME]"
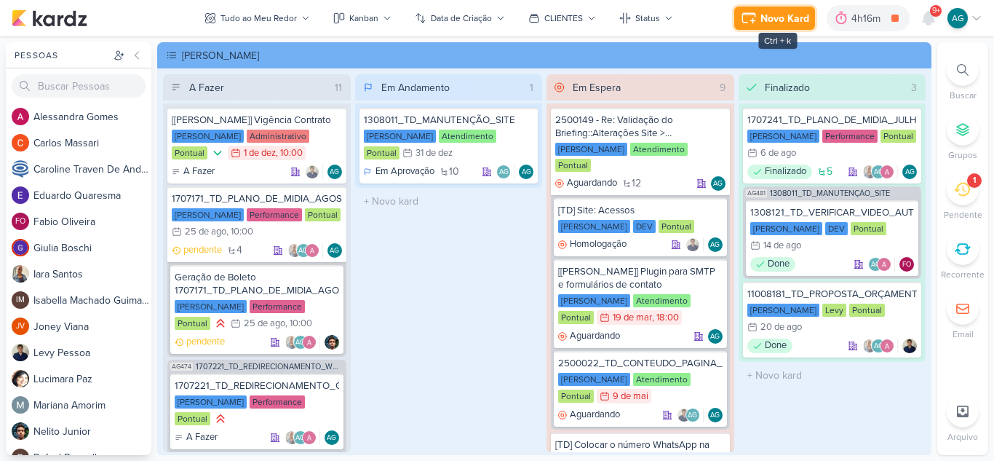
click at [783, 28] on button "Novo Kard" at bounding box center [774, 18] width 81 height 23
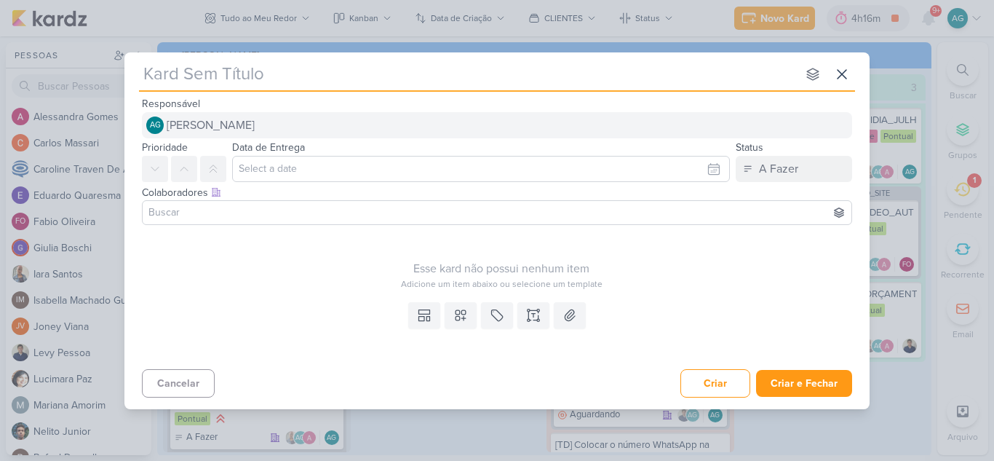
type input "Ajuste_3708194_CURY|BETINA_CRIAÇÃO_TEXTO_CAMPANHA_META_V2"
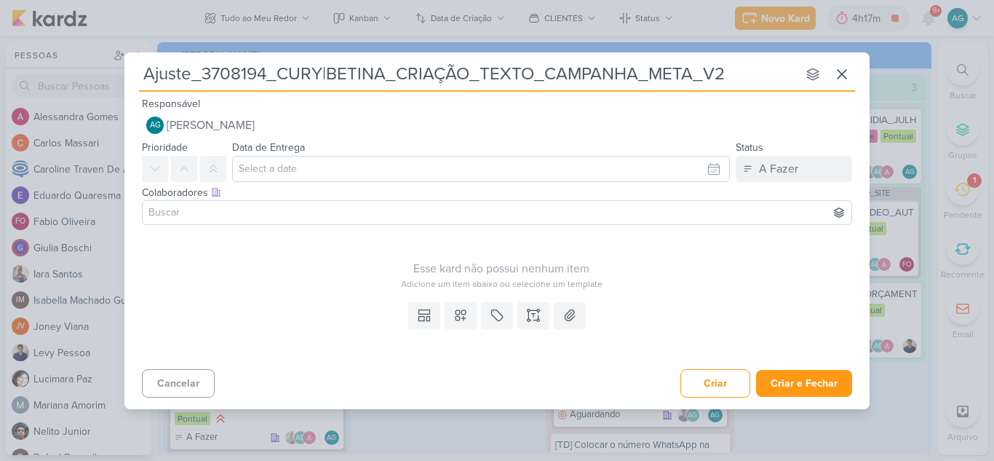
type input "Ajuste_3708194_CURY|BETINA_CRIAÇÃO_TEXTO_CAMPANHA_META_V"
type input "Ajuste_3708194_CURY|BETINA_CRIAÇÃO_TEXTO_CAMPANHA_META_V3"
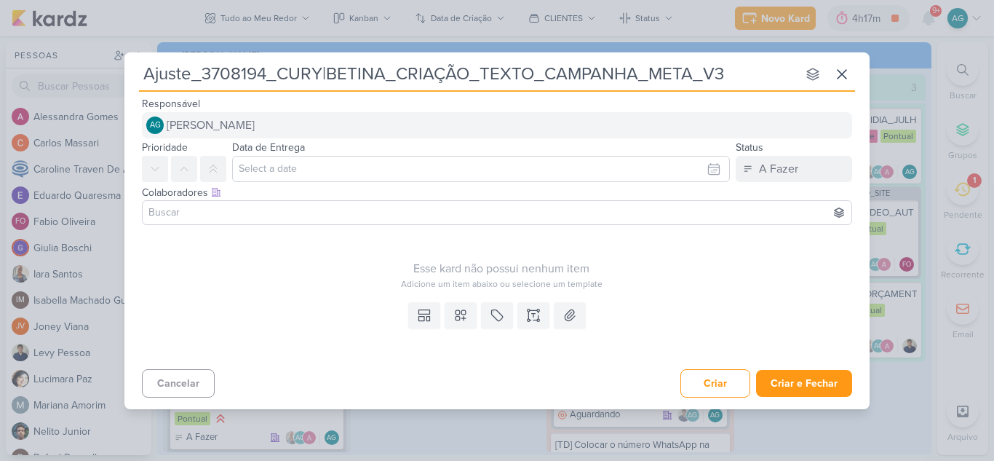
type input "Ajuste_3708194_CURY|BETINA_CRIAÇÃO_TEXTO_CAMPANHA_META_V3"
click at [308, 126] on button "AG [PERSON_NAME]" at bounding box center [497, 125] width 710 height 26
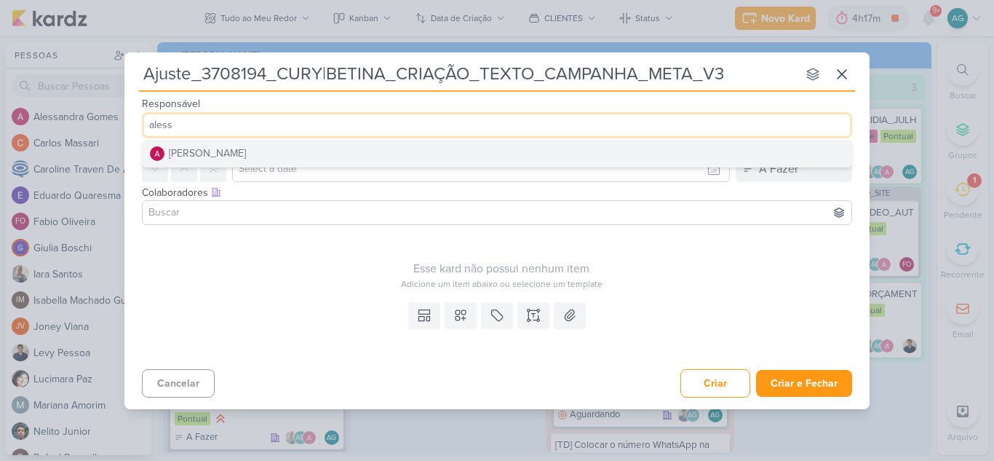
type input "aless"
click at [300, 152] on button "[PERSON_NAME]" at bounding box center [497, 153] width 709 height 26
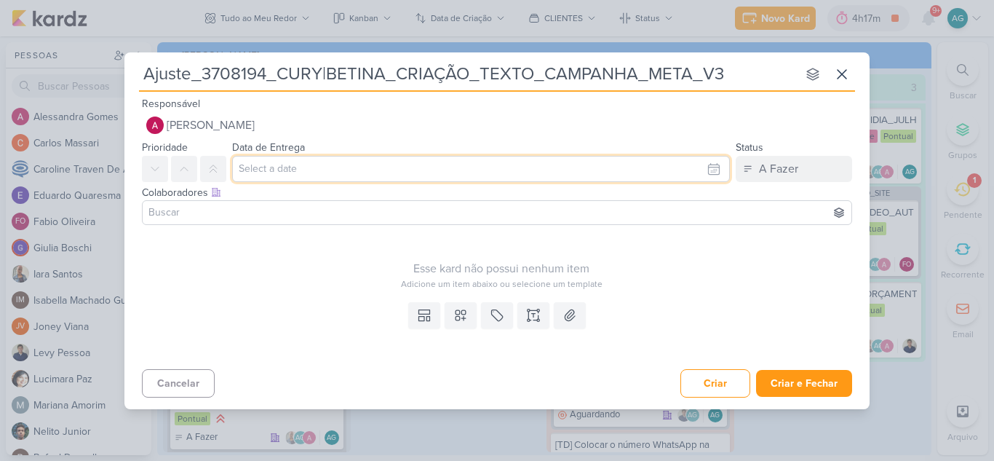
click at [304, 171] on input "text" at bounding box center [481, 169] width 498 height 26
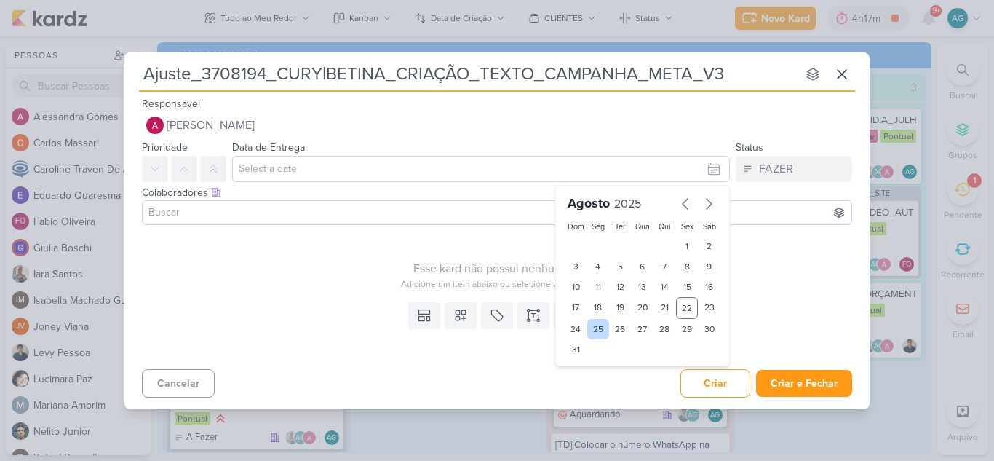
click at [603, 331] on div "25" at bounding box center [598, 329] width 23 height 20
type input "[DATE] 23:59"
click at [327, 213] on input at bounding box center [497, 212] width 703 height 17
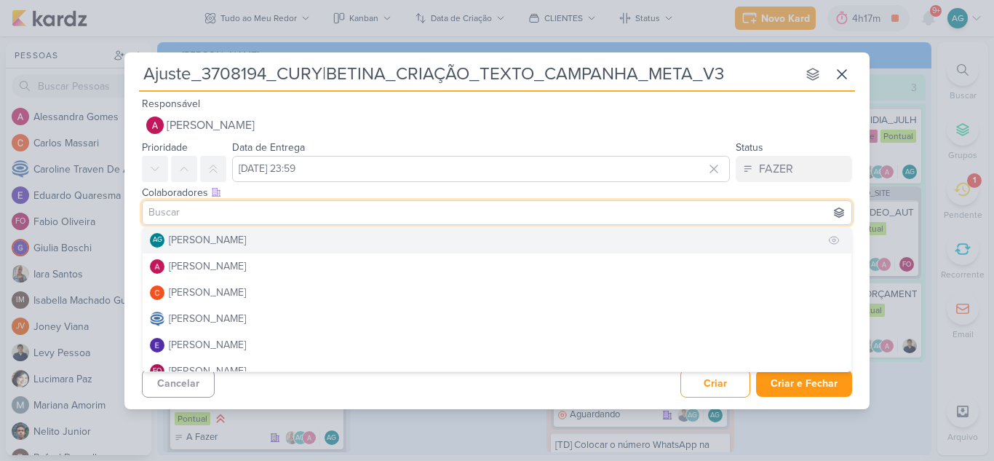
click at [322, 233] on button "AG Aline Gimenez Graciano" at bounding box center [497, 240] width 709 height 26
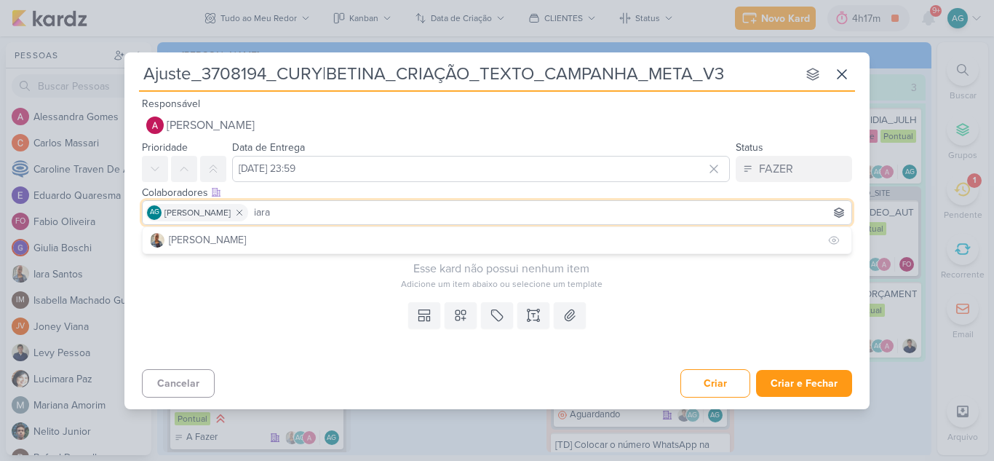
type input "iara"
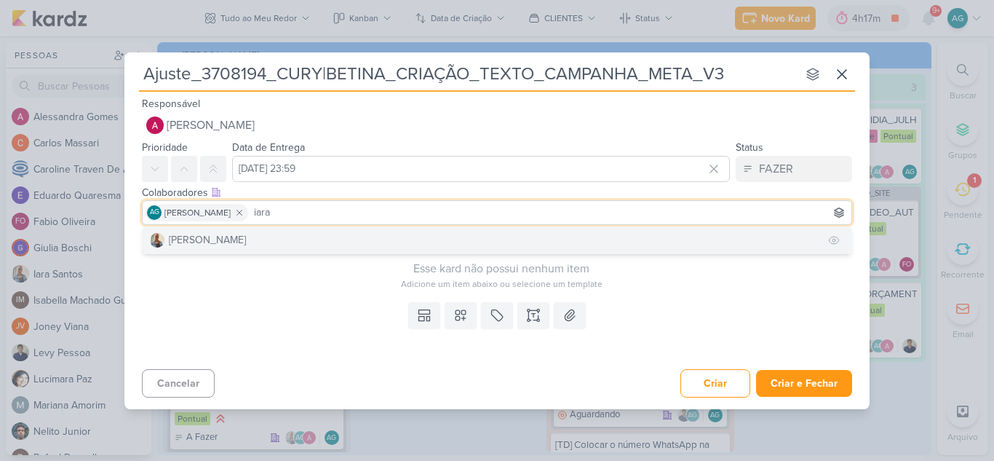
click at [325, 236] on button "[PERSON_NAME]" at bounding box center [497, 240] width 709 height 26
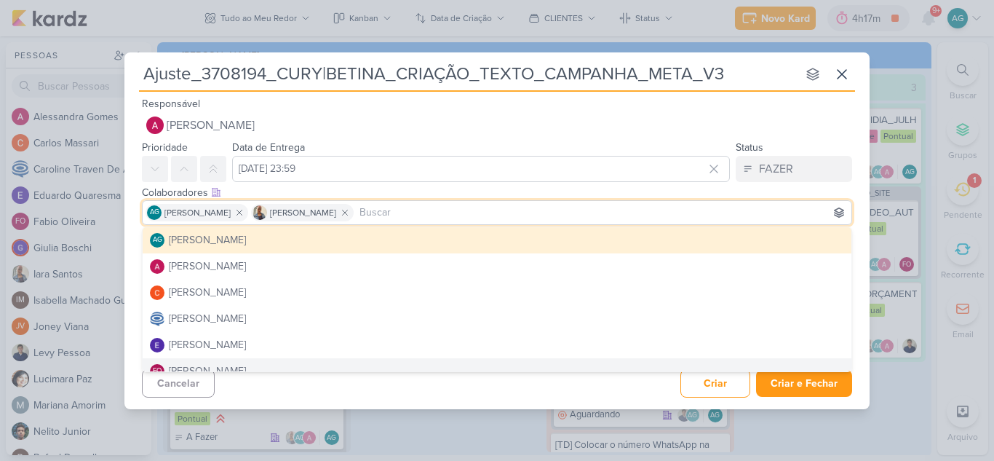
click at [506, 401] on div "Ajuste_3708194_CURY|BETINA_CRIAÇÃO_TEXTO_CAMPANHA_META_V3 nenhum grupo disponív…" at bounding box center [496, 230] width 745 height 356
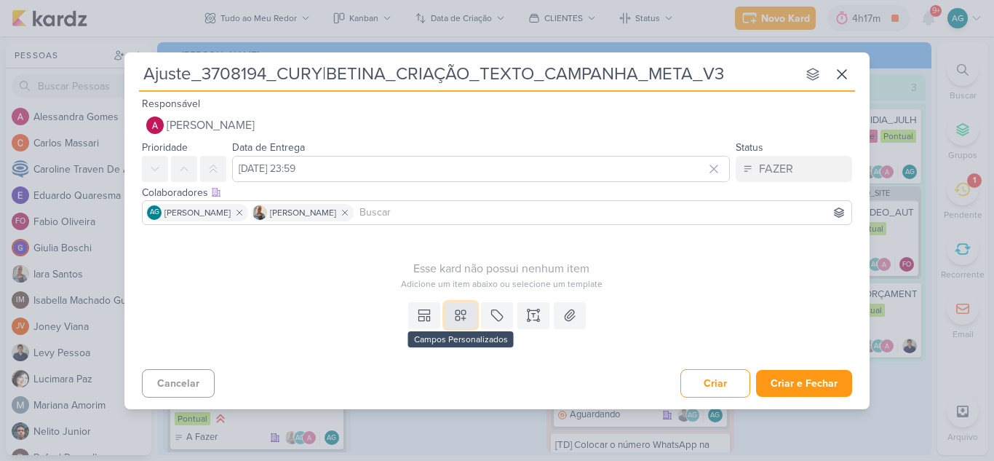
click at [471, 317] on button at bounding box center [461, 315] width 32 height 26
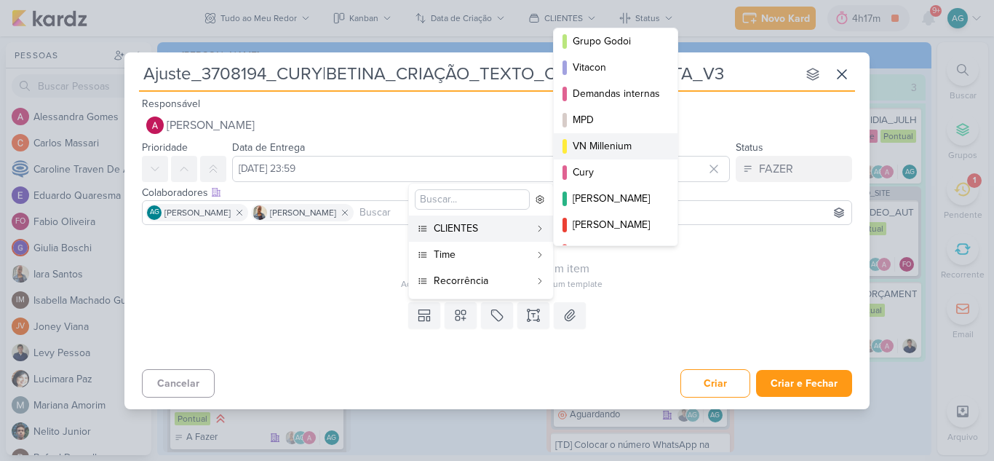
scroll to position [211, 0]
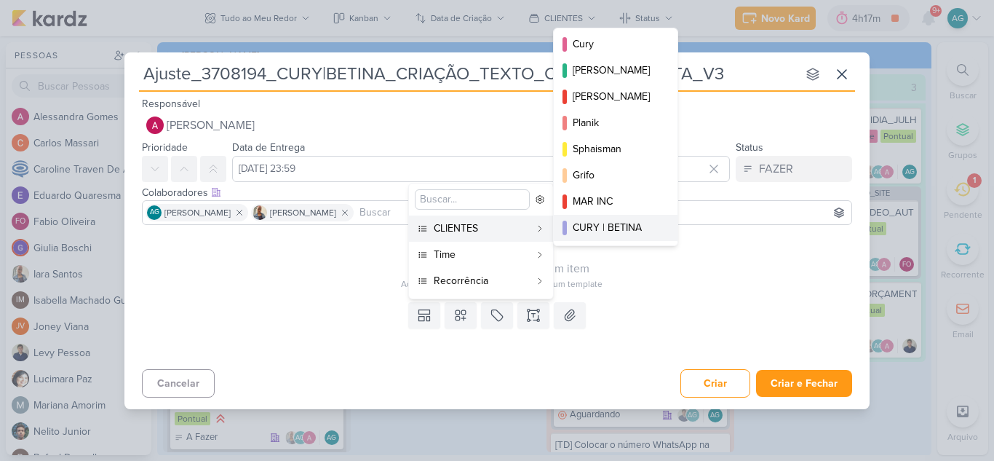
click at [610, 224] on div "CURY | BETINA" at bounding box center [616, 227] width 87 height 15
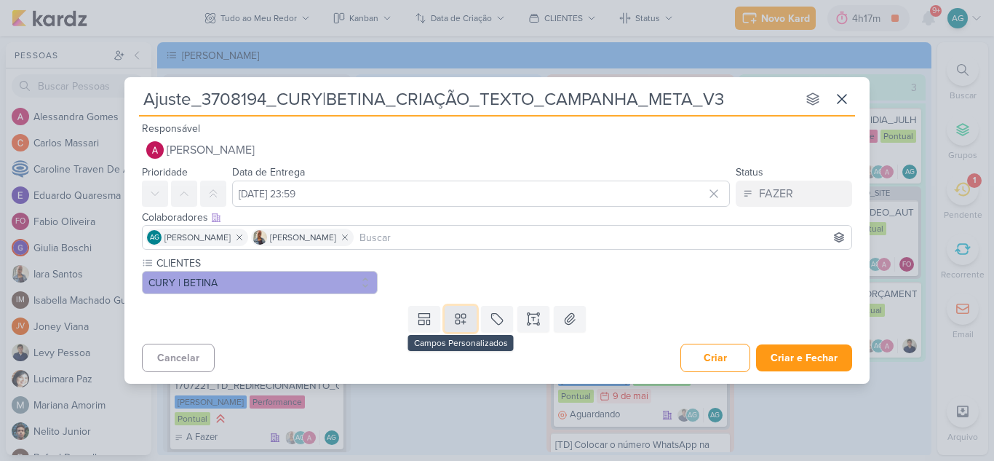
click at [465, 316] on icon at bounding box center [460, 318] width 15 height 15
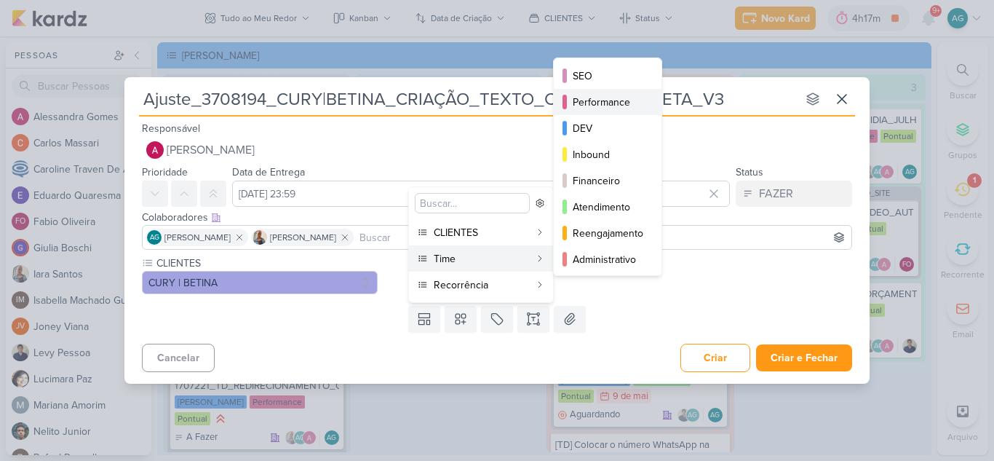
click at [613, 107] on div "Performance" at bounding box center [608, 102] width 71 height 15
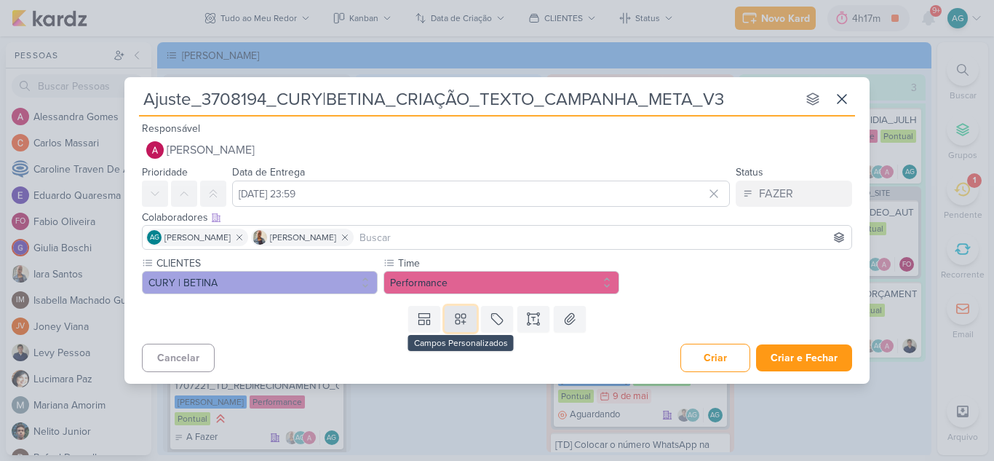
click at [455, 322] on icon at bounding box center [460, 318] width 15 height 15
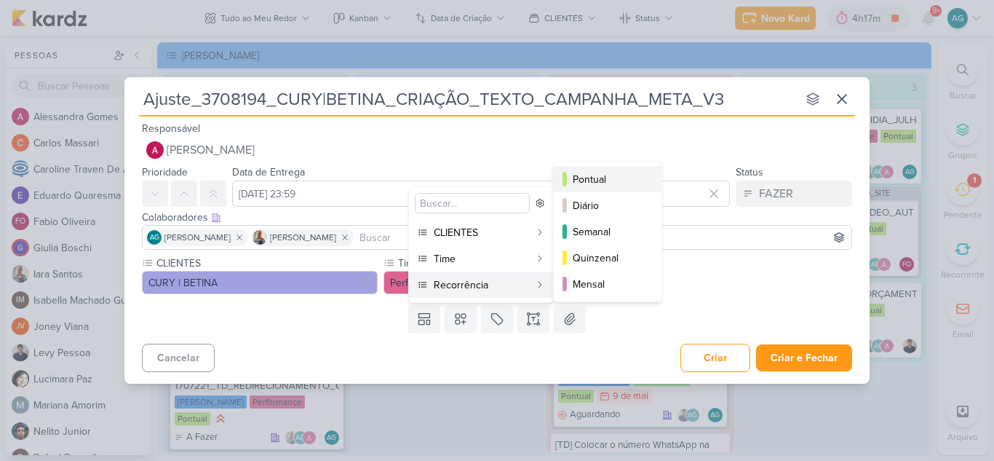
click at [614, 179] on div "Pontual" at bounding box center [608, 179] width 71 height 15
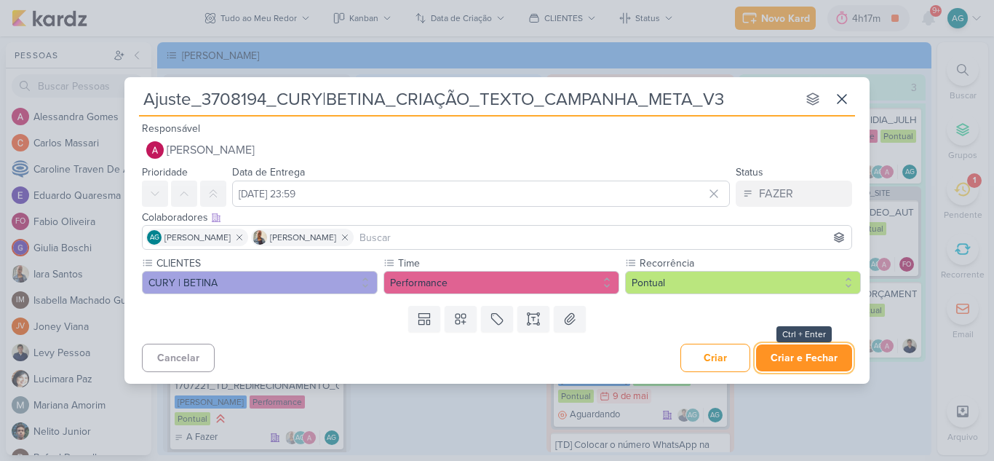
click at [812, 364] on button "Criar e Fechar" at bounding box center [804, 357] width 96 height 27
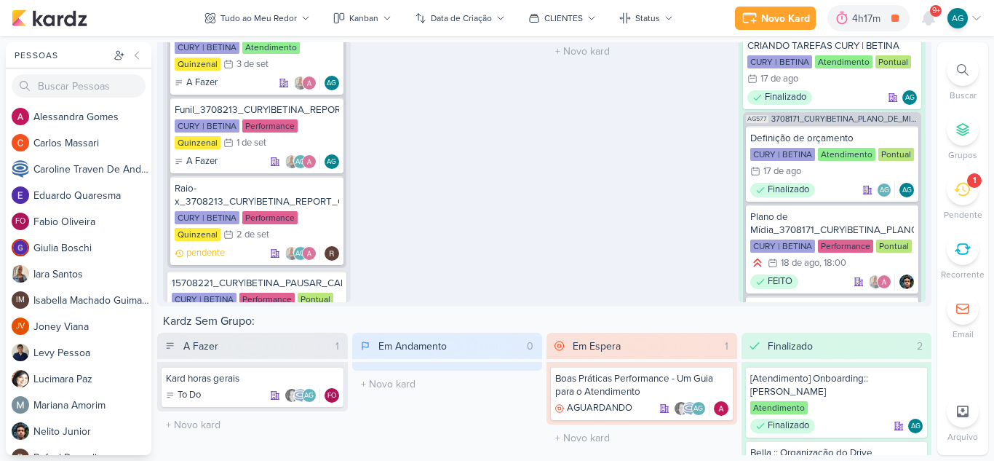
scroll to position [591, 0]
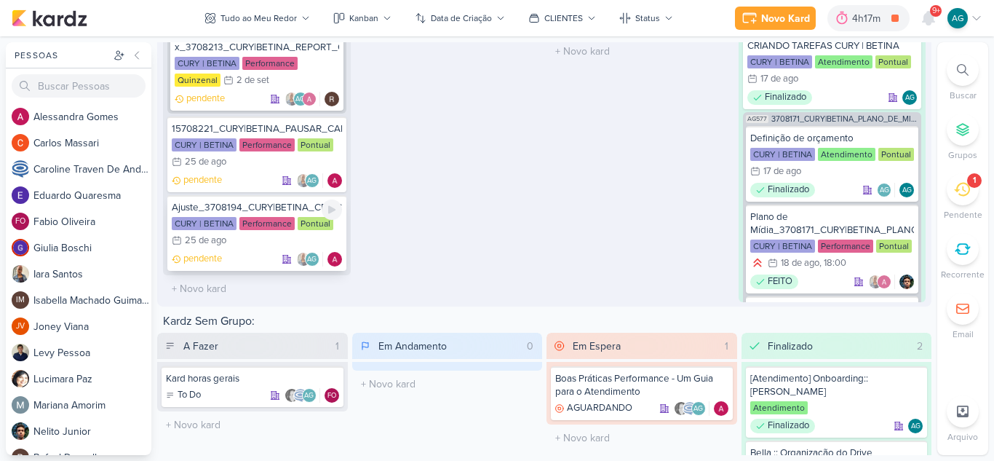
click at [251, 210] on div "Ajuste_3708194_CURY|BETINA_CRIAÇÃO_TEXTO_CAMPANHA_META_V3" at bounding box center [257, 207] width 170 height 13
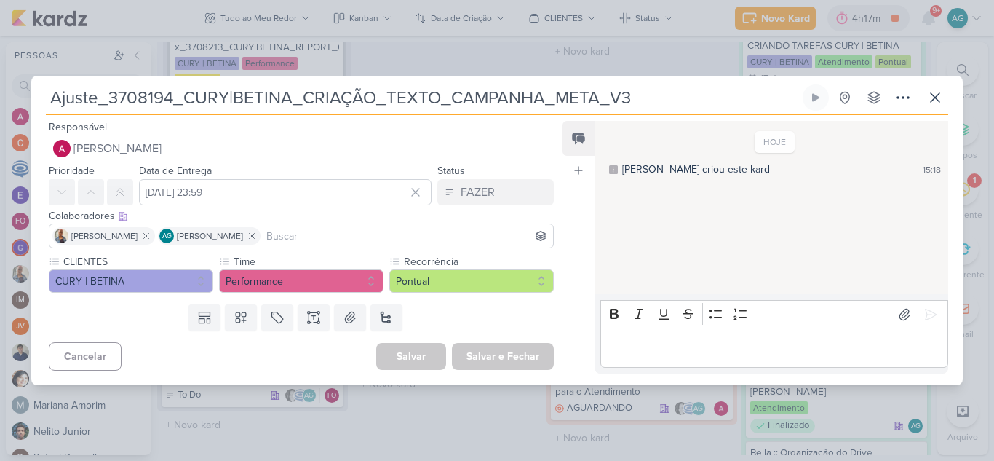
drag, startPoint x: 171, startPoint y: 95, endPoint x: 113, endPoint y: 92, distance: 58.2
click at [113, 92] on input "Ajuste_3708194_CURY|BETINA_CRIAÇÃO_TEXTO_CAMPANHA_META_V3" at bounding box center [423, 97] width 754 height 26
click at [903, 100] on icon at bounding box center [902, 97] width 17 height 17
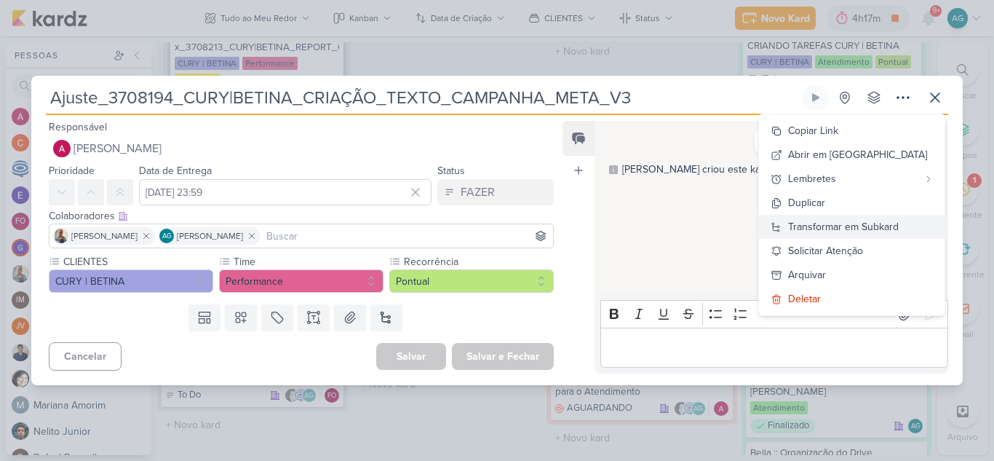
click at [874, 223] on div "Transformar em Subkard" at bounding box center [843, 226] width 111 height 15
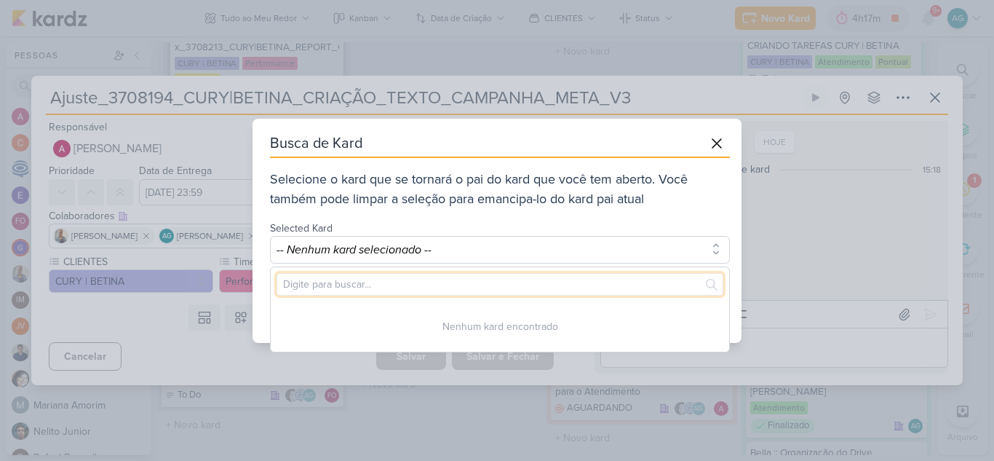
click at [494, 290] on input "text" at bounding box center [499, 284] width 447 height 23
paste input "3708194"
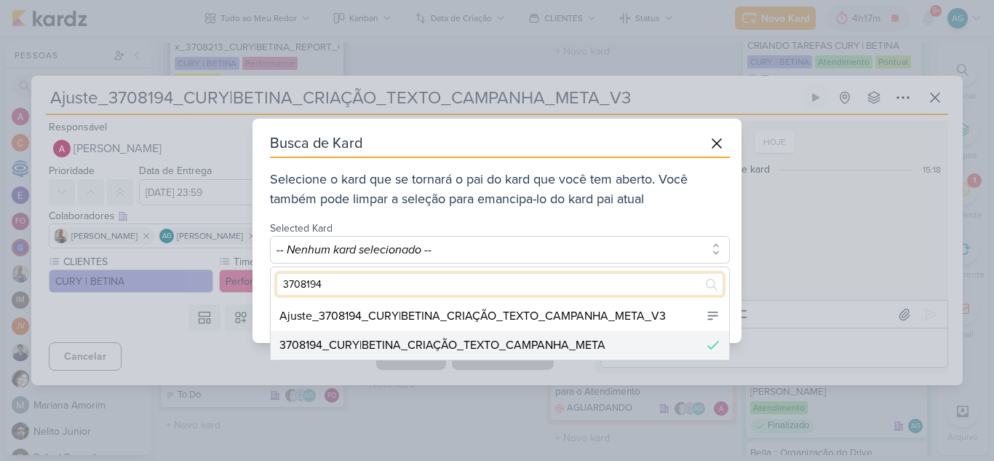
type input "3708194"
click at [522, 347] on div "3708194_CURY|BETINA_CRIAÇÃO_TEXTO_CAMPANHA_META" at bounding box center [442, 344] width 326 height 17
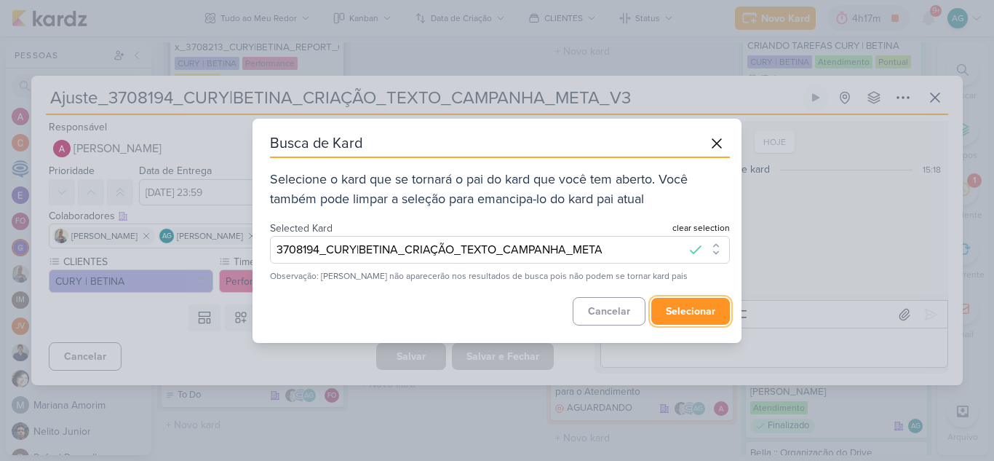
click at [699, 310] on button "selecionar" at bounding box center [690, 311] width 79 height 27
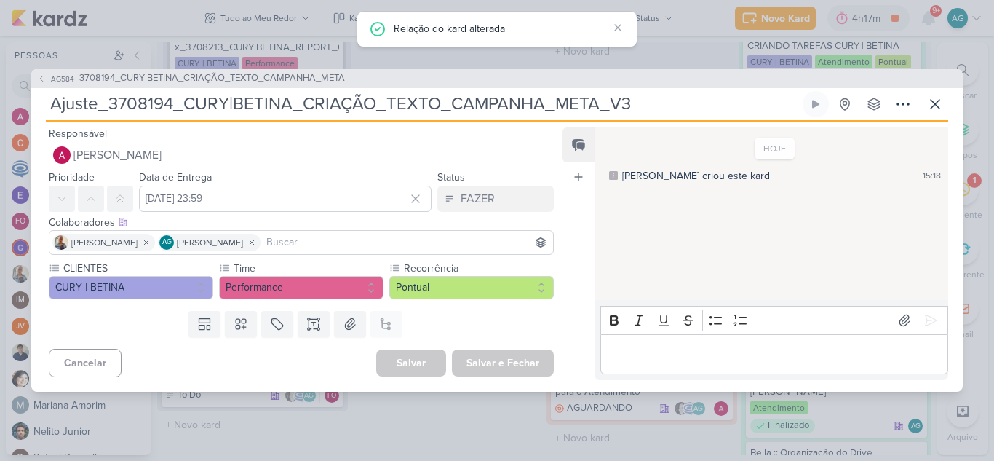
click at [295, 79] on span "3708194_CURY|BETINA_CRIAÇÃO_TEXTO_CAMPANHA_META" at bounding box center [212, 78] width 266 height 15
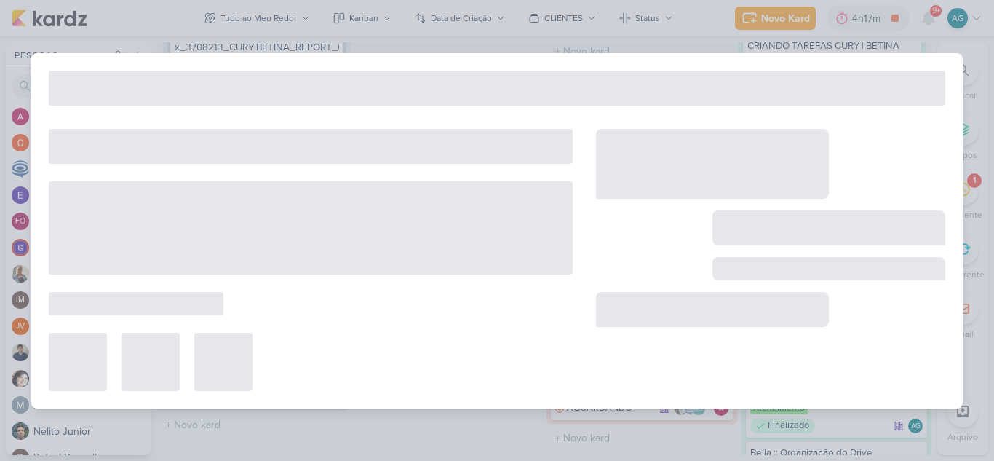
type input "3708194_CURY|BETINA_CRIAÇÃO_TEXTO_CAMPANHA_META"
type input "21 de agosto de 2025 às 23:59"
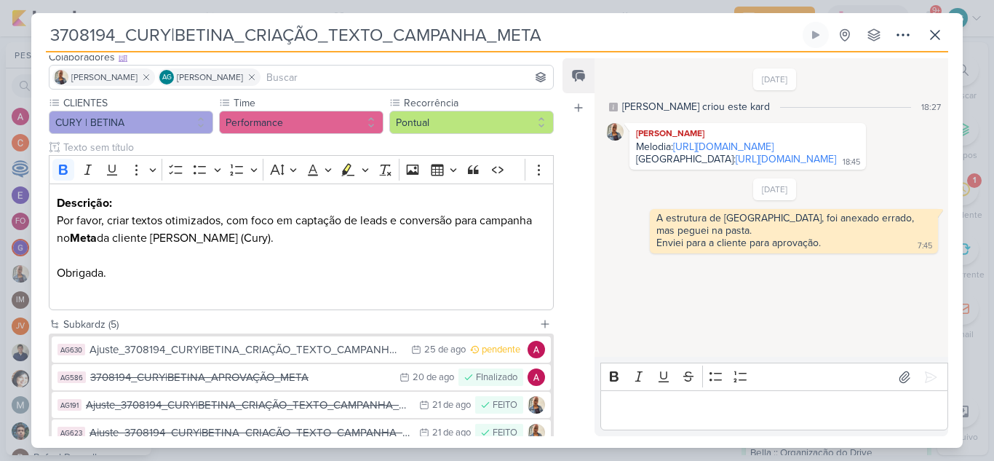
scroll to position [217, 0]
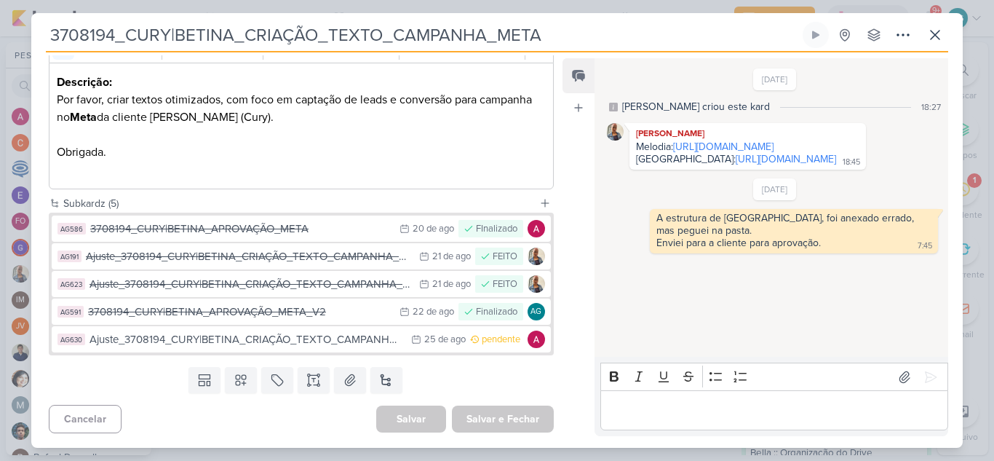
click at [276, 342] on div "Ajuste_3708194_CURY|BETINA_CRIAÇÃO_TEXTO_CAMPANHA_META_V3" at bounding box center [246, 339] width 314 height 17
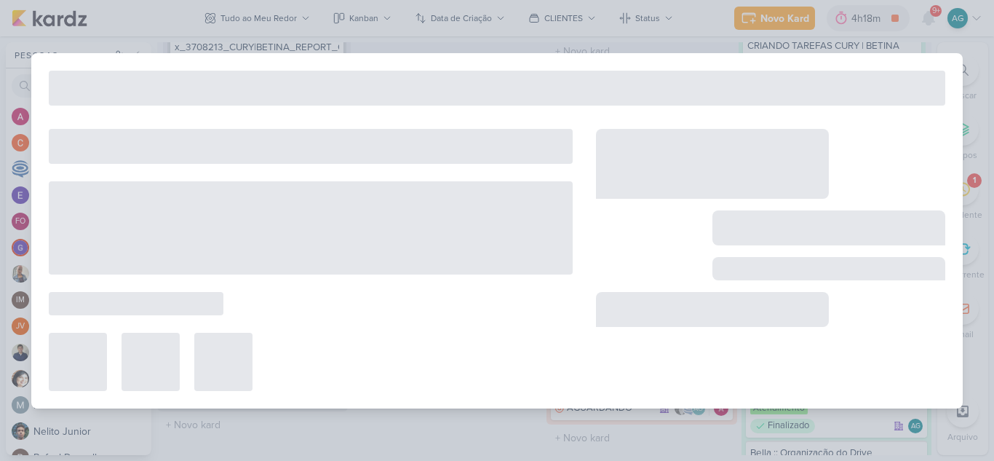
type input "Ajuste_3708194_CURY|BETINA_CRIAÇÃO_TEXTO_CAMPANHA_META_V3"
type input "[DATE] 23:59"
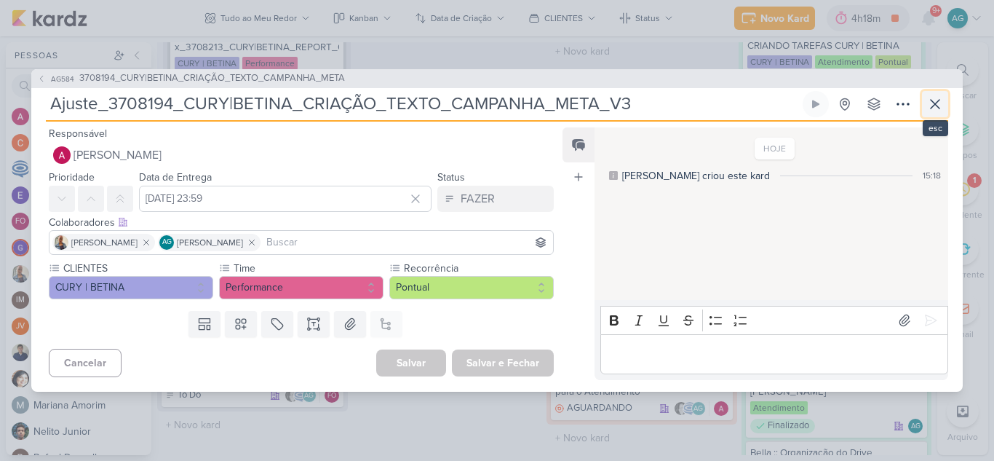
click at [930, 105] on icon at bounding box center [934, 103] width 17 height 17
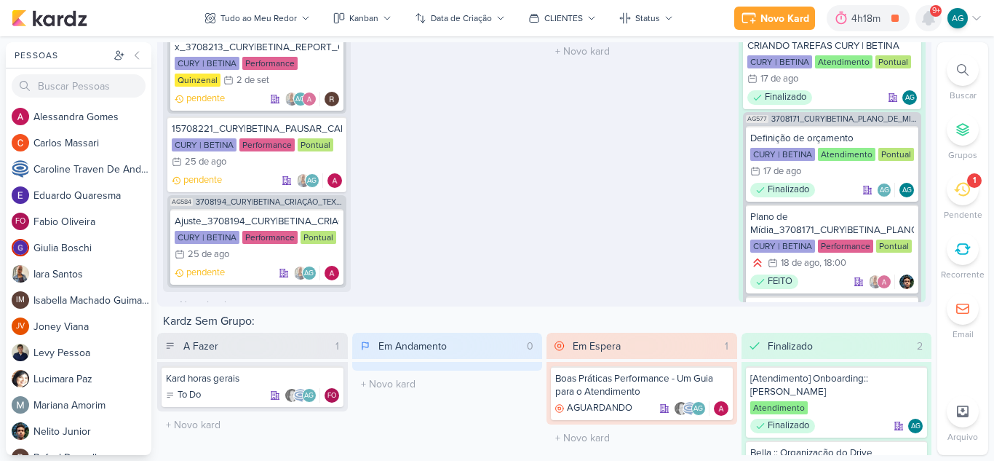
click at [925, 18] on icon at bounding box center [928, 18] width 12 height 13
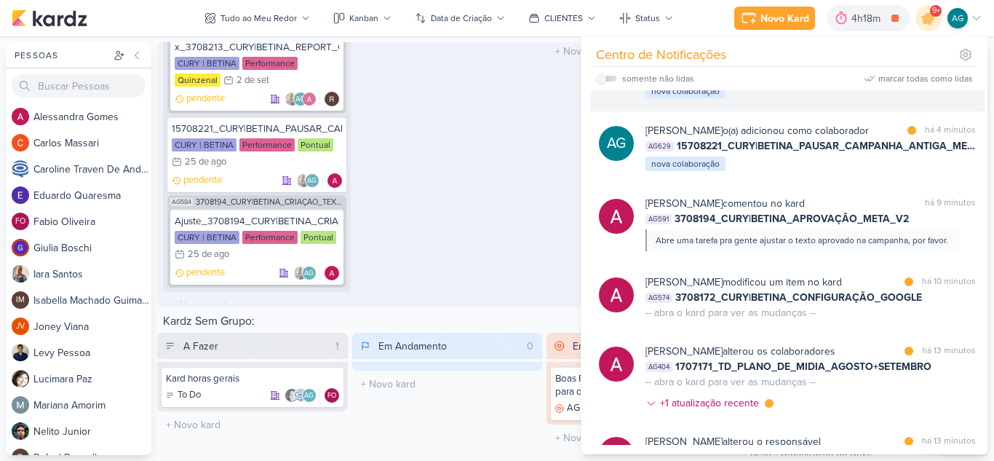
scroll to position [73, 0]
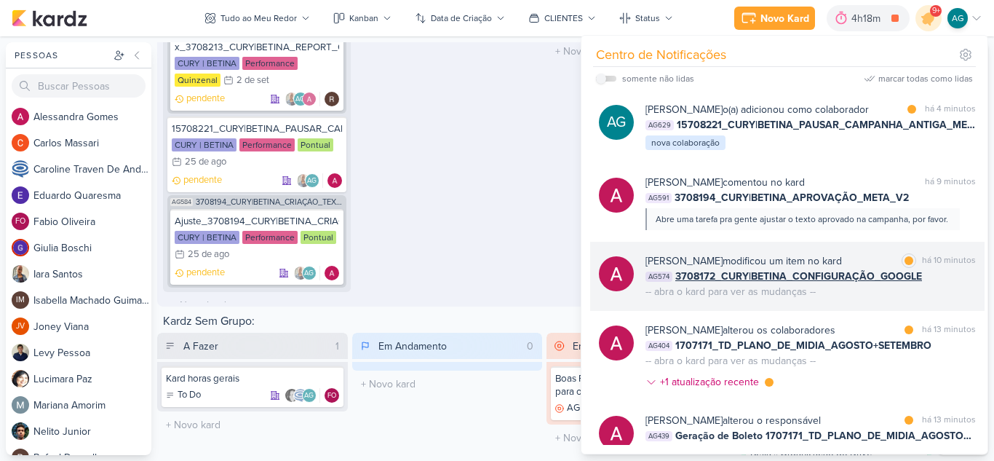
click at [841, 299] on div "Alessandra Gomes modificou um item no kard marcar como lida há 10 minutos AG574…" at bounding box center [810, 276] width 330 height 46
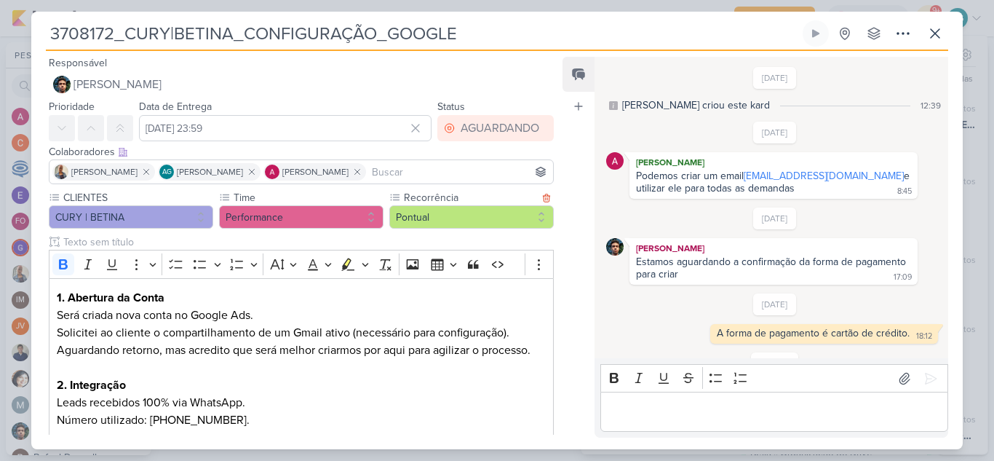
scroll to position [136, 0]
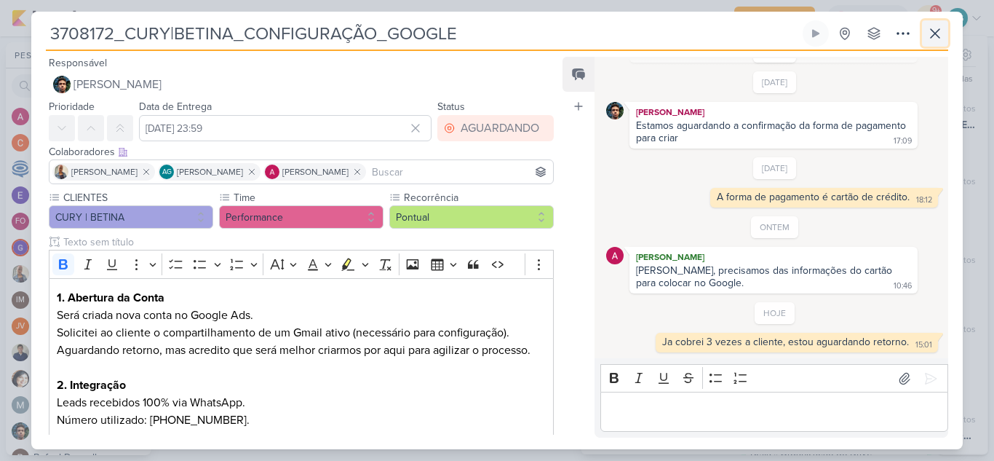
click at [937, 31] on icon at bounding box center [934, 33] width 9 height 9
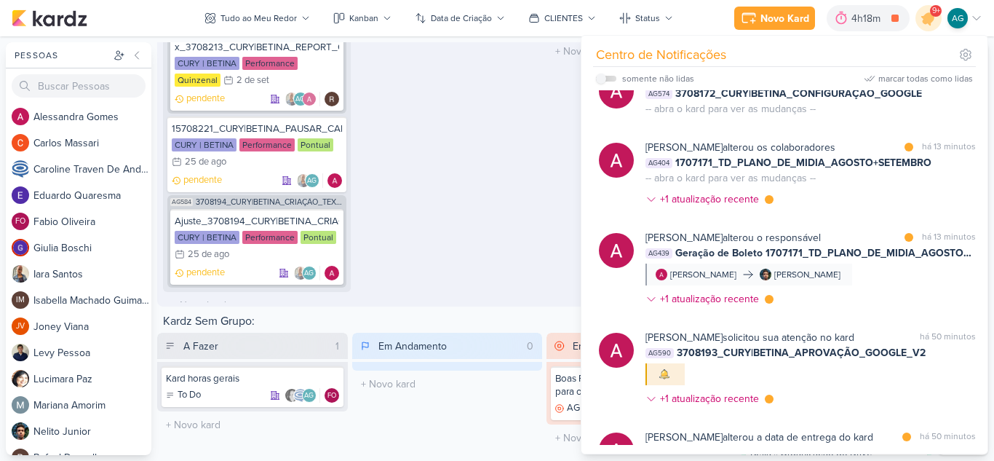
scroll to position [291, 0]
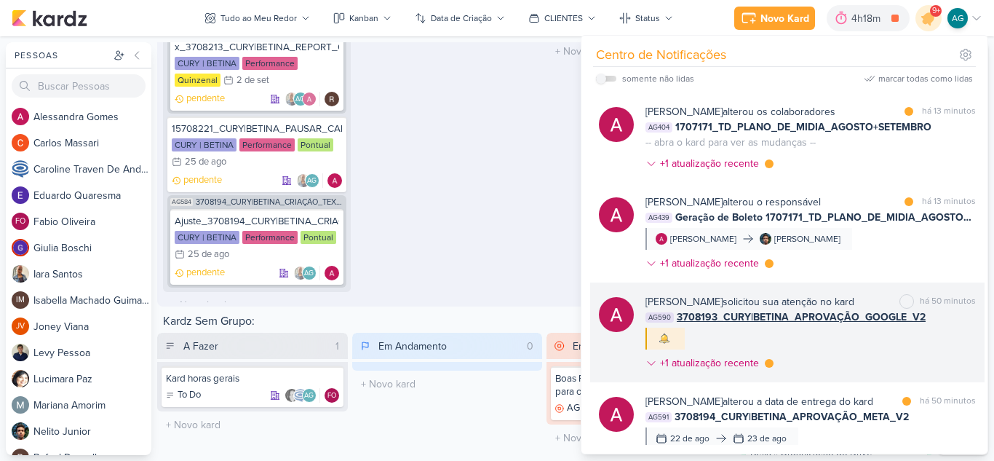
click at [870, 376] on div "Alessandra Gomes solicitou sua atenção no kard marcar como não lida há 50 minut…" at bounding box center [810, 335] width 330 height 82
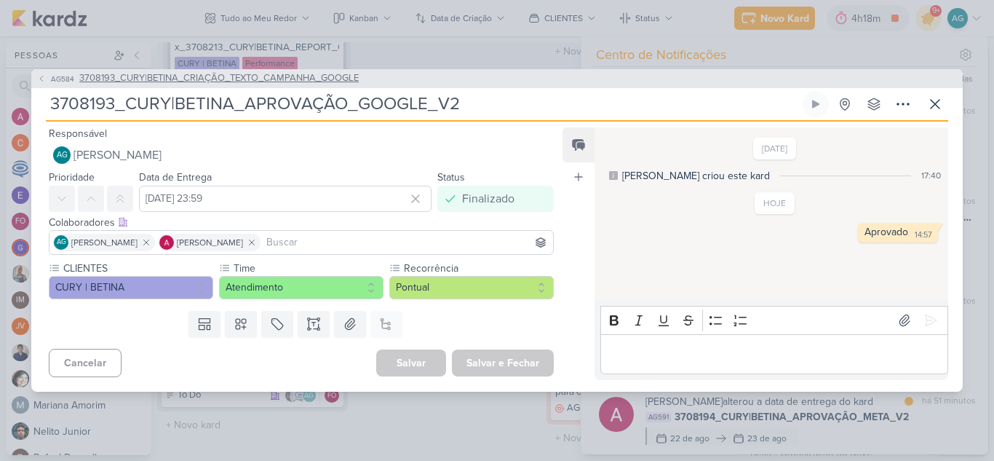
click at [300, 77] on span "3708193_CURY|BETINA_CRIAÇÃO_TEXTO_CAMPANHA_GOOGLE" at bounding box center [218, 78] width 279 height 15
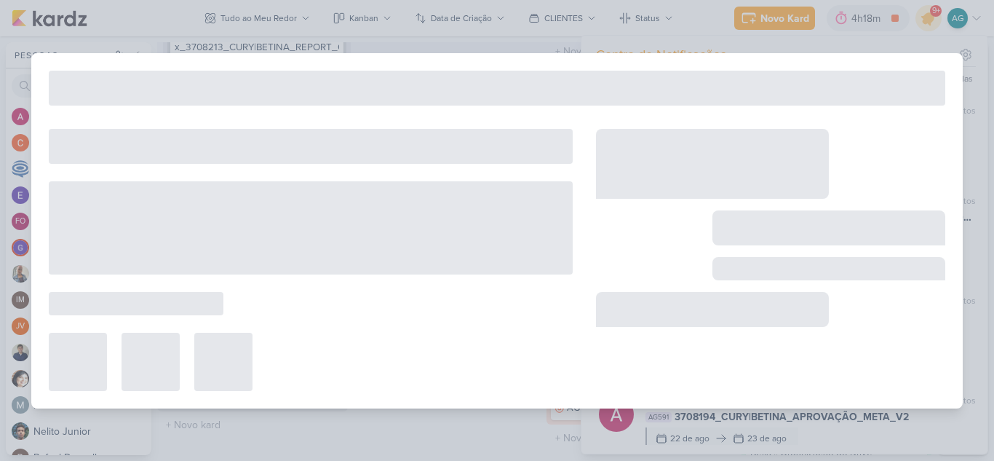
type input "3708193_CURY|BETINA_CRIAÇÃO_TEXTO_CAMPANHA_GOOGLE"
type input "21 de agosto de 2025 às 23:59"
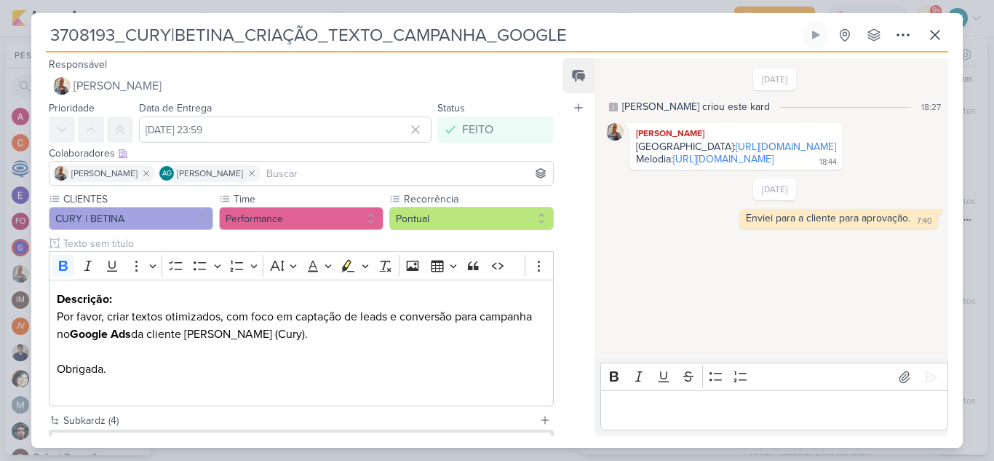
scroll to position [189, 0]
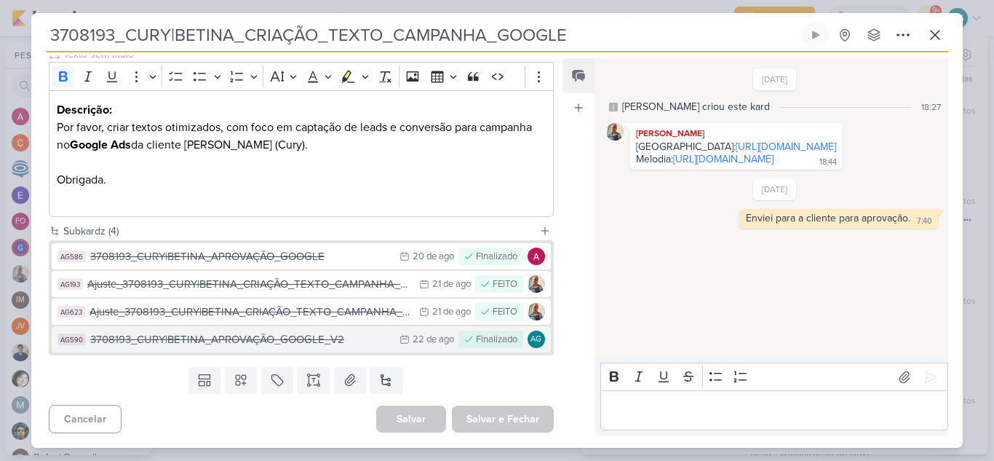
click at [260, 340] on div "3708193_CURY|BETINA_APROVAÇÃO_GOOGLE_V2" at bounding box center [241, 339] width 302 height 17
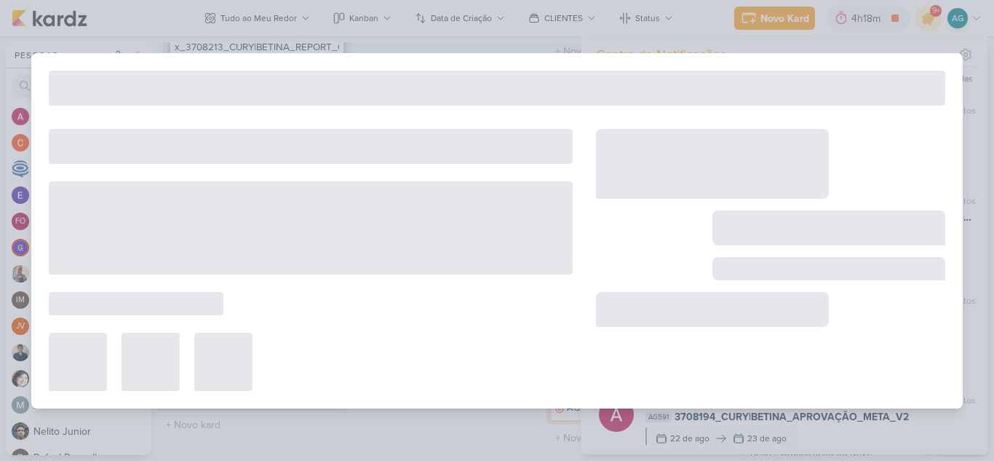
type input "3708193_CURY|BETINA_APROVAÇÃO_GOOGLE_V2"
type input "22 de agosto de 2025 às 23:59"
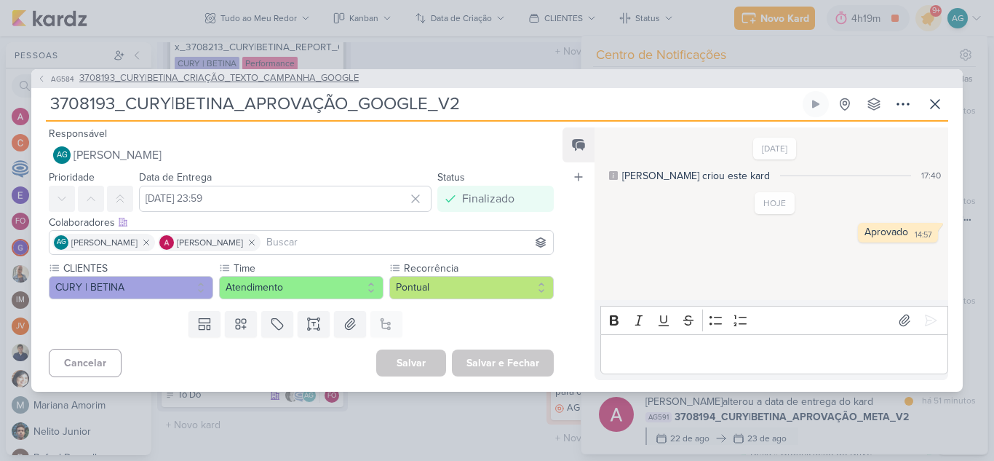
click at [325, 82] on span "3708193_CURY|BETINA_CRIAÇÃO_TEXTO_CAMPANHA_GOOGLE" at bounding box center [218, 78] width 279 height 15
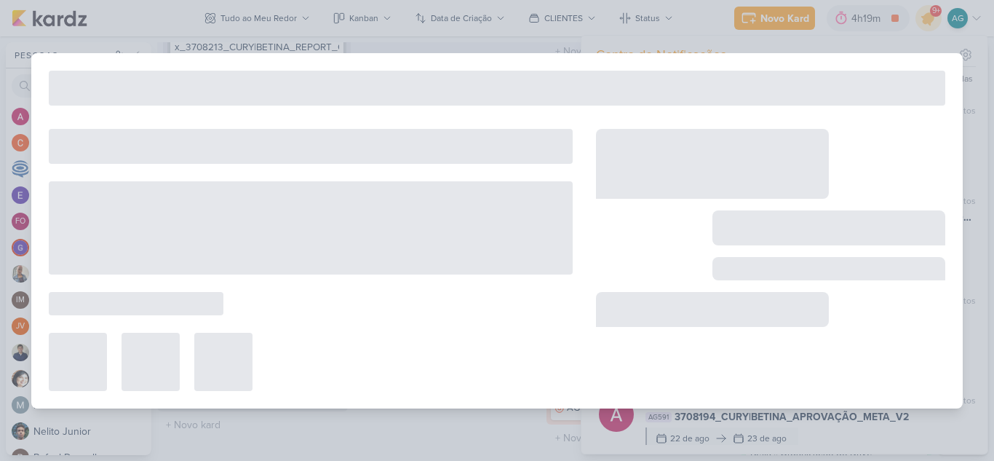
type input "3708193_CURY|BETINA_CRIAÇÃO_TEXTO_CAMPANHA_GOOGLE"
type input "21 de agosto de 2025 às 23:59"
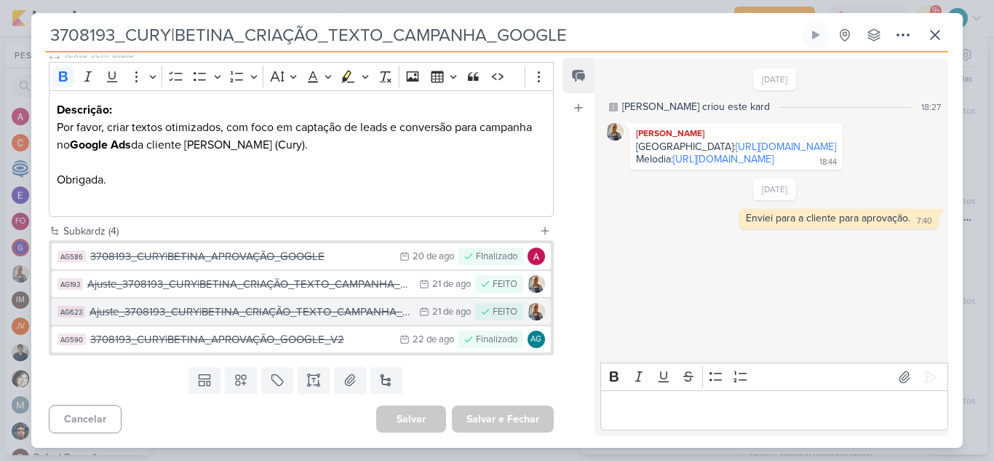
click at [300, 316] on div "Ajuste_3708193_CURY|BETINA_CRIAÇÃO_TEXTO_CAMPANHA_GOOGLE_V2" at bounding box center [250, 311] width 322 height 17
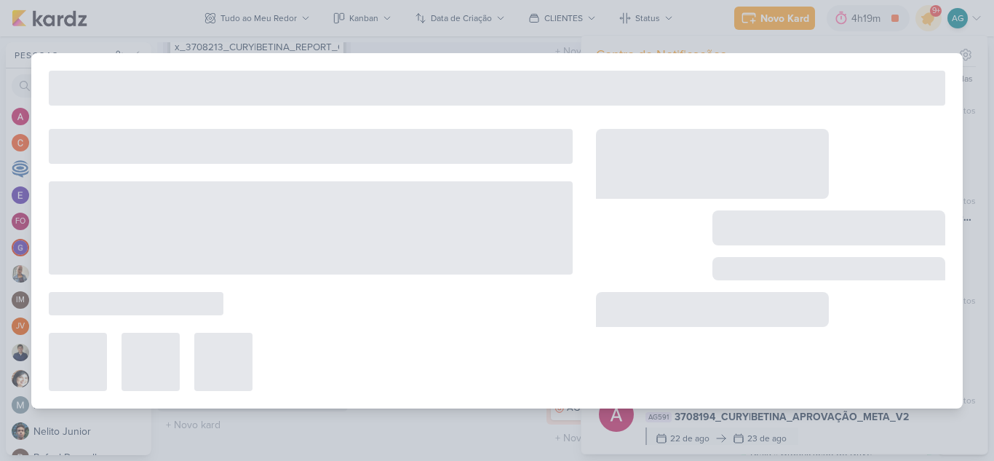
type input "Ajuste_3708193_CURY|BETINA_CRIAÇÃO_TEXTO_CAMPANHA_GOOGLE_V2"
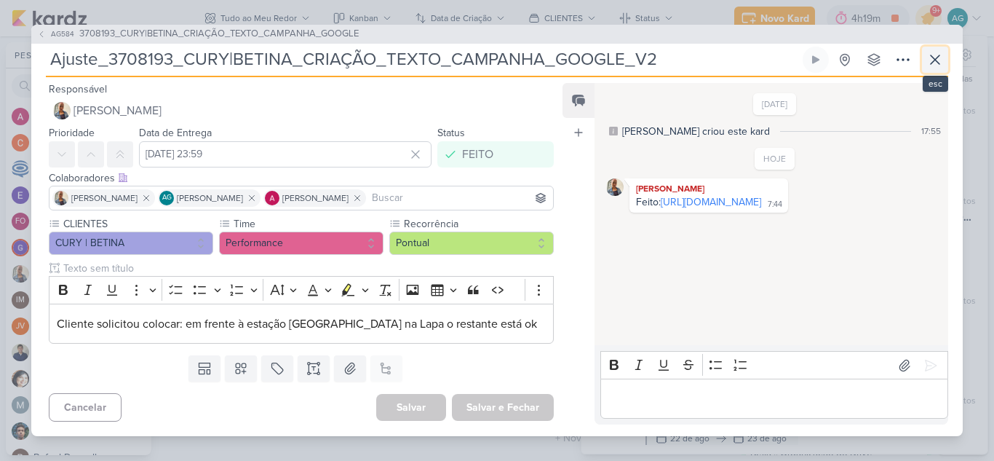
click at [932, 57] on icon at bounding box center [934, 59] width 9 height 9
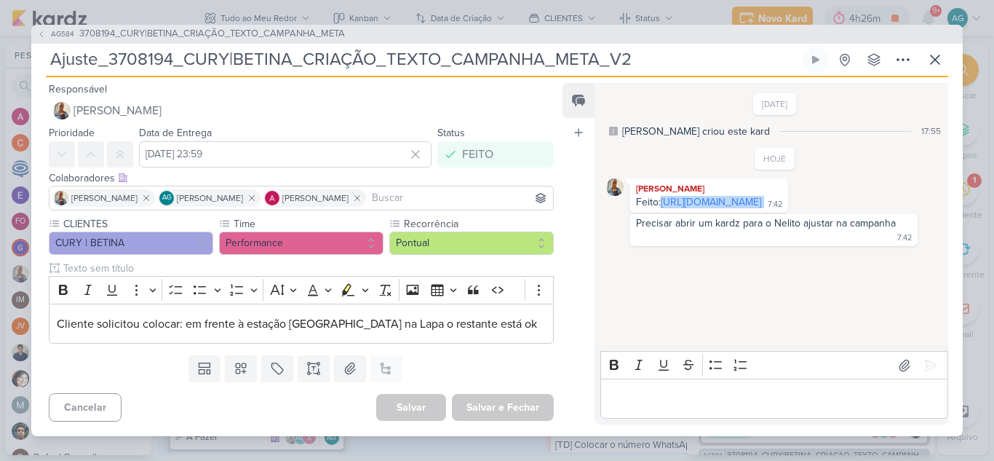
scroll to position [1390, 0]
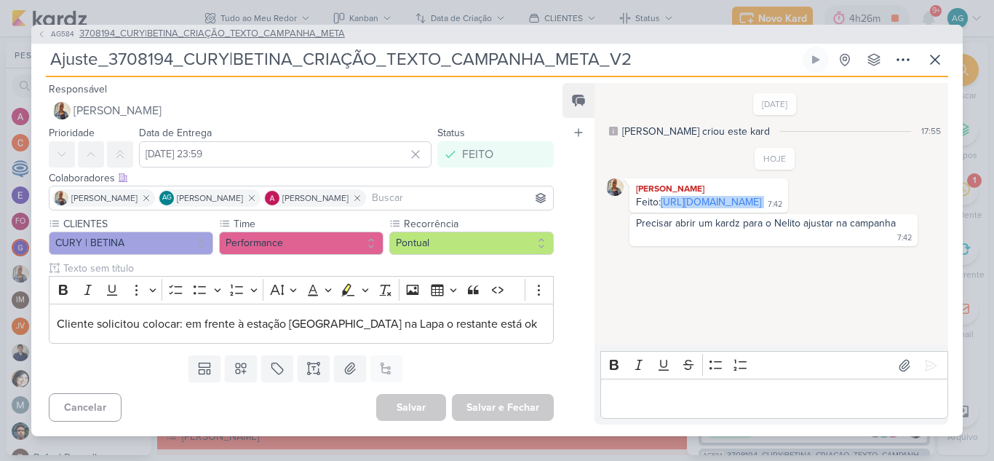
click at [195, 33] on span "3708194_CURY|BETINA_CRIAÇÃO_TEXTO_CAMPANHA_META" at bounding box center [212, 34] width 266 height 15
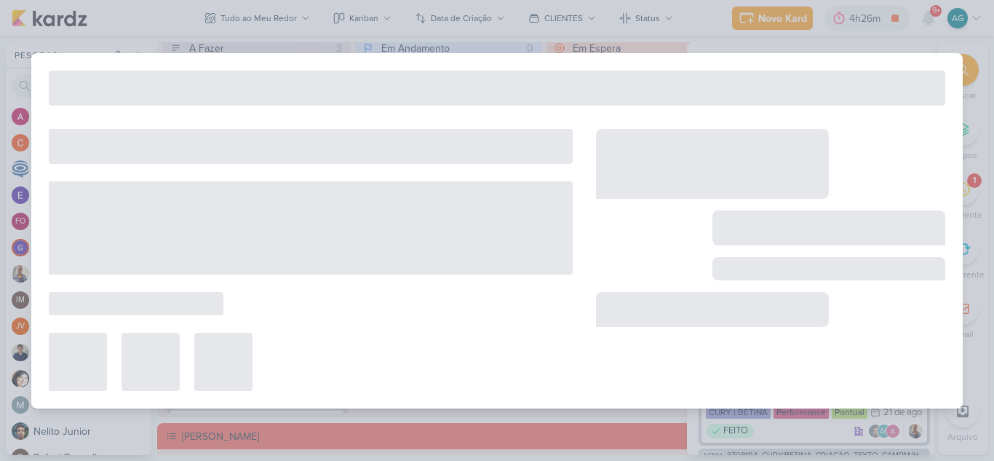
type input "3708194_CURY|BETINA_CRIAÇÃO_TEXTO_CAMPANHA_META"
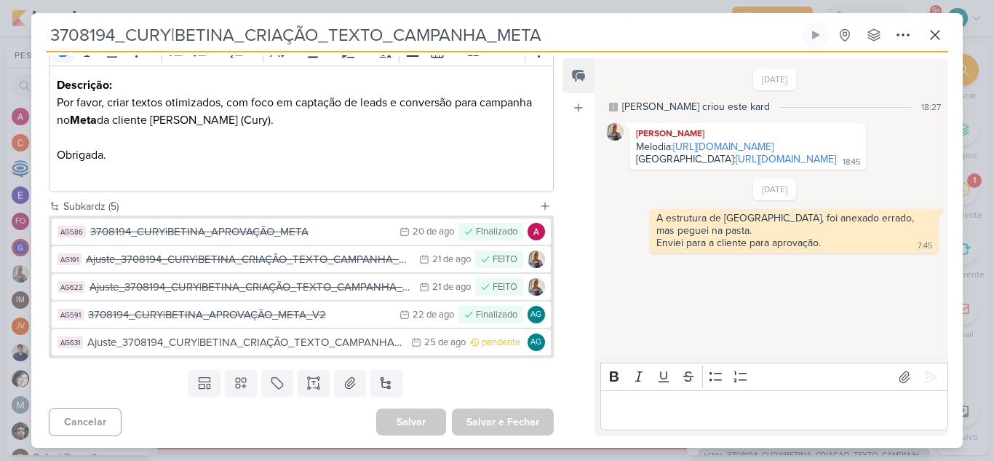
scroll to position [217, 0]
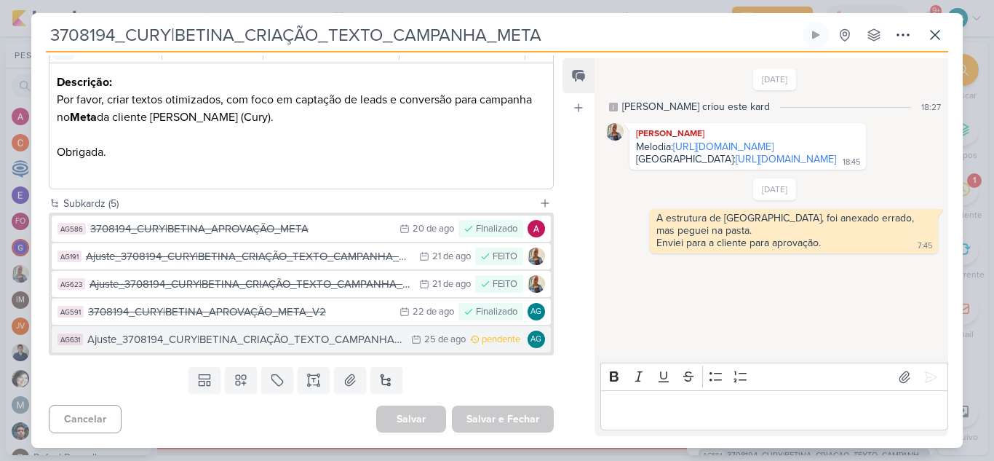
click at [290, 343] on div "Ajuste_3708194_CURY|BETINA_CRIAÇÃO_TEXTO_CAMPANHA_META_V3" at bounding box center [245, 339] width 316 height 17
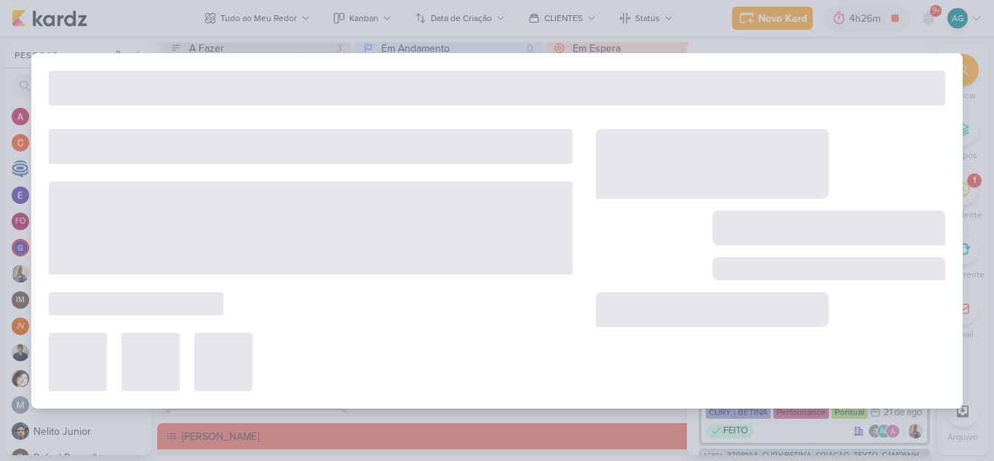
type input "Ajuste_3708194_CURY|BETINA_CRIAÇÃO_TEXTO_CAMPANHA_META_V3"
type input "[DATE] 23:59"
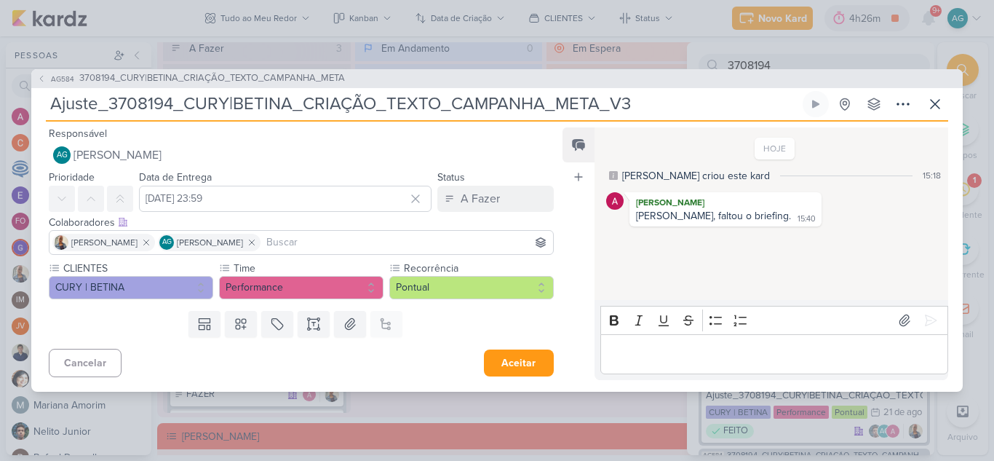
click at [719, 349] on p "Editor editing area: main" at bounding box center [773, 353] width 332 height 17
click at [925, 313] on icon at bounding box center [930, 320] width 15 height 15
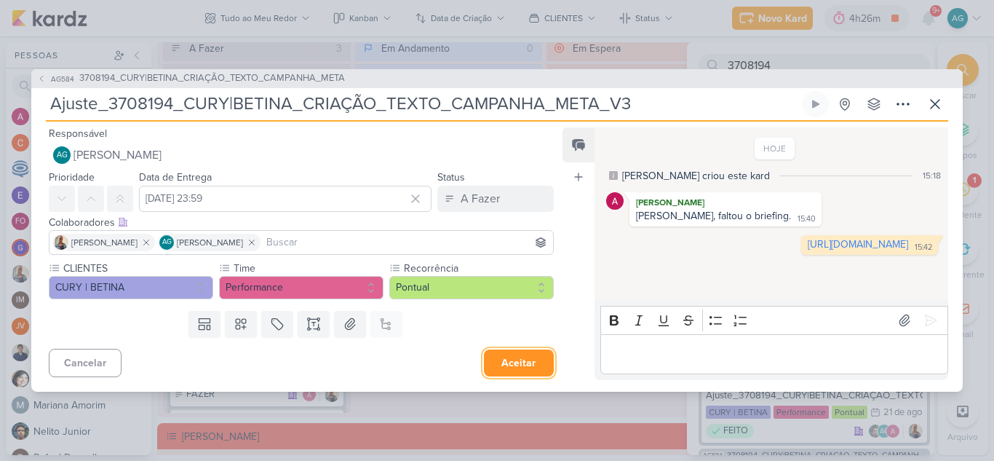
click at [515, 356] on button "Aceitar" at bounding box center [519, 362] width 70 height 27
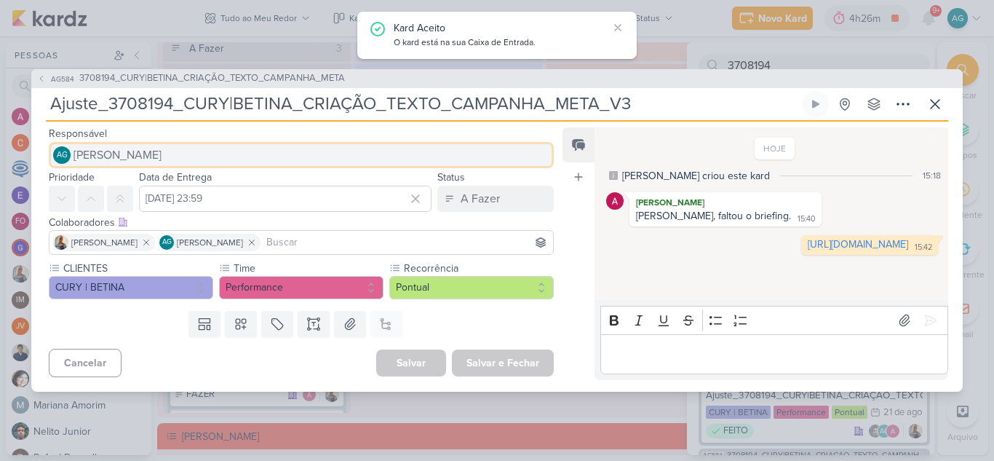
click at [244, 153] on button "AG [PERSON_NAME]" at bounding box center [301, 155] width 505 height 26
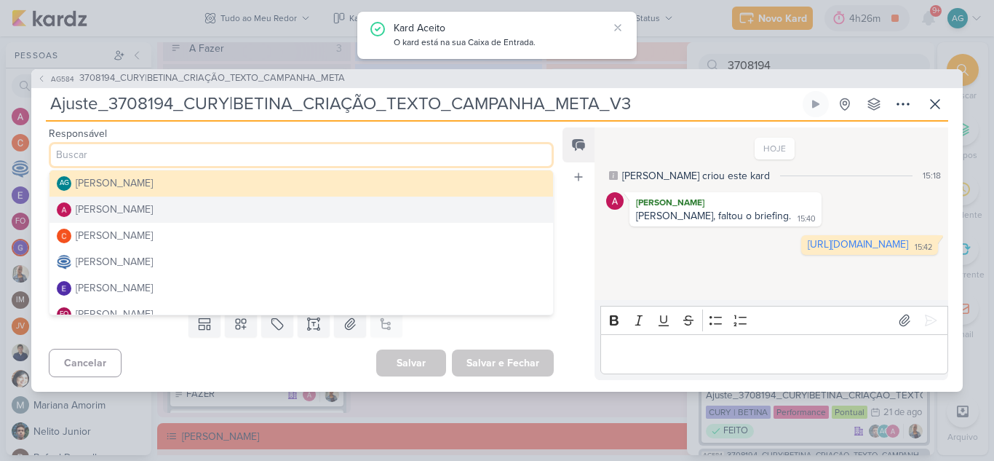
click at [189, 210] on button "[PERSON_NAME]" at bounding box center [300, 209] width 503 height 26
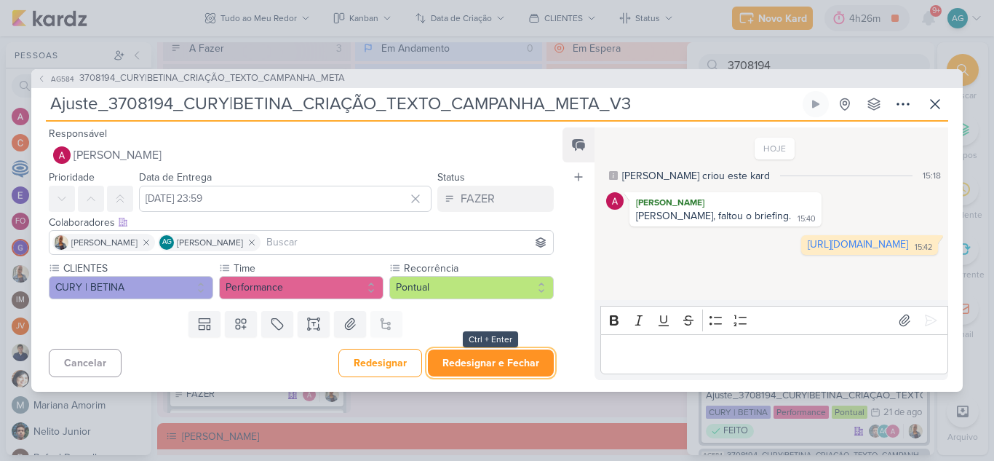
click at [490, 359] on button "Redesignar e Fechar" at bounding box center [491, 362] width 126 height 27
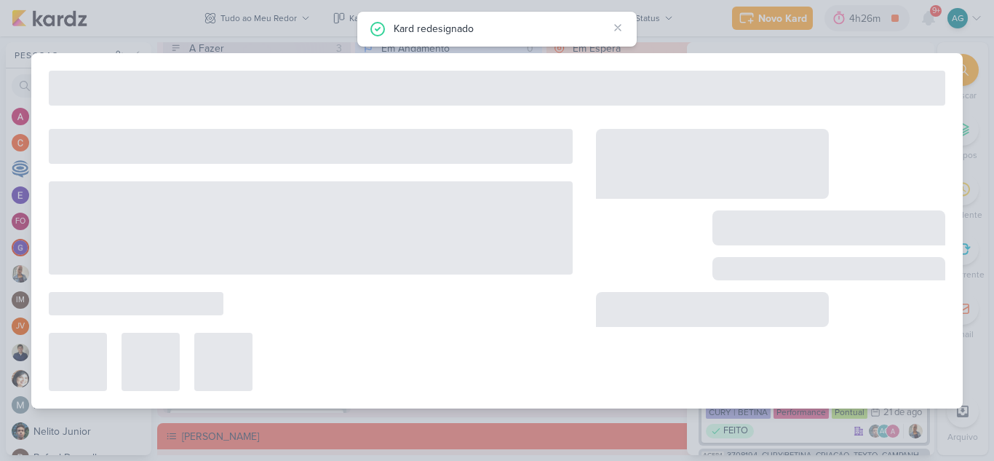
type input "3708194_CURY|BETINA_CRIAÇÃO_TEXTO_CAMPANHA_META"
type input "21 de agosto de 2025 às 23:59"
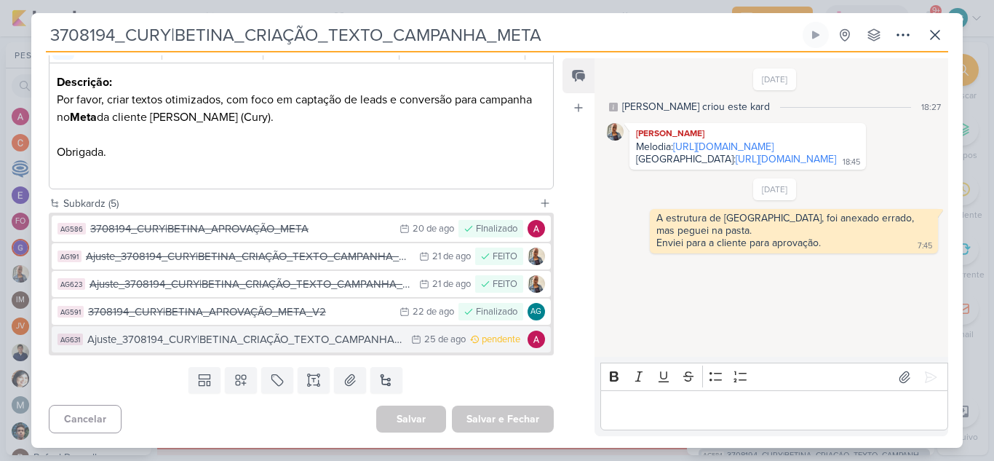
click at [316, 340] on div "Ajuste_3708194_CURY|BETINA_CRIAÇÃO_TEXTO_CAMPANHA_META_V3" at bounding box center [245, 339] width 316 height 17
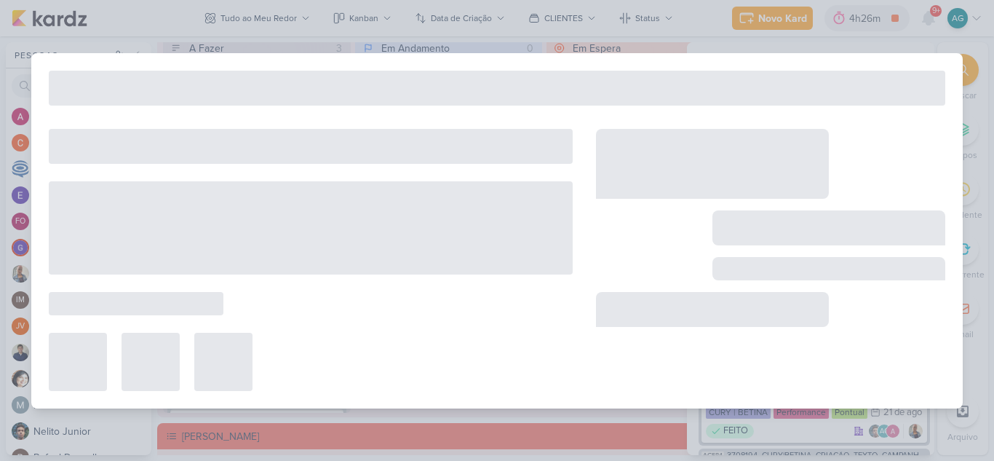
type input "Ajuste_3708194_CURY|BETINA_CRIAÇÃO_TEXTO_CAMPANHA_META_V3"
type input "[DATE] 23:59"
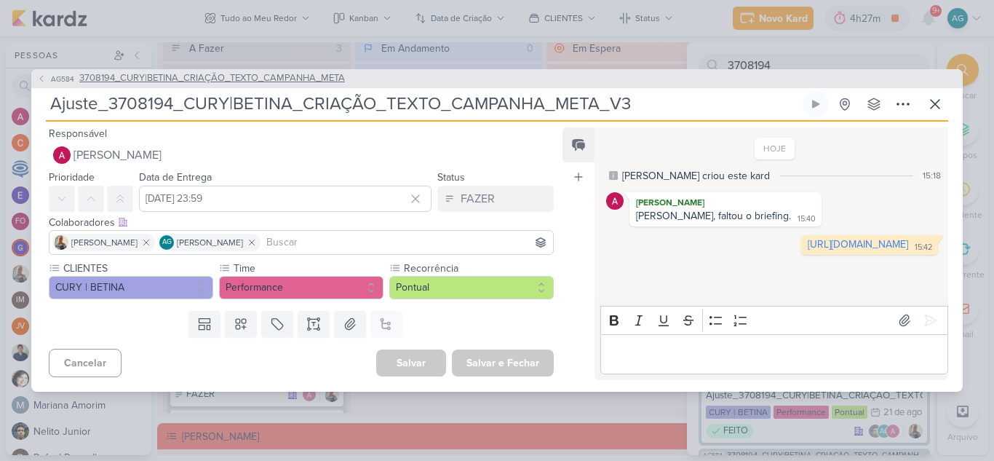
click at [297, 73] on span "3708194_CURY|BETINA_CRIAÇÃO_TEXTO_CAMPANHA_META" at bounding box center [212, 78] width 266 height 15
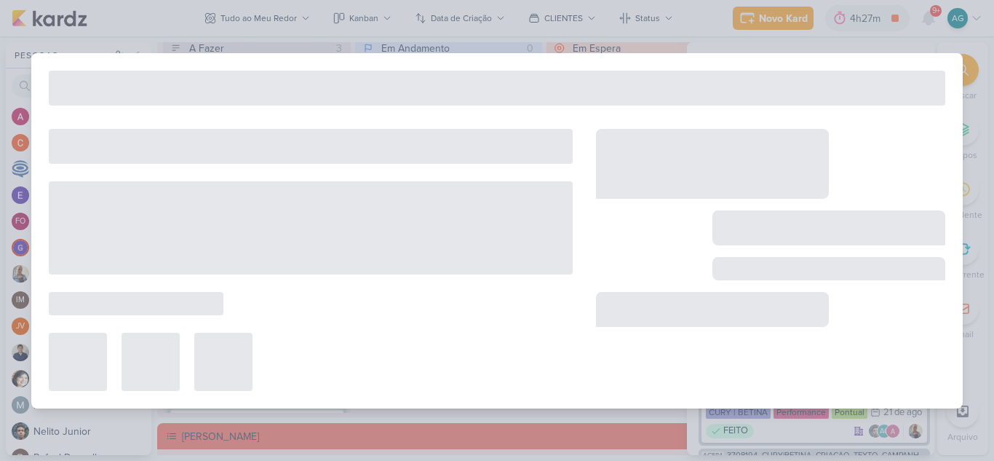
type input "3708194_CURY|BETINA_CRIAÇÃO_TEXTO_CAMPANHA_META"
type input "21 de agosto de 2025 às 23:59"
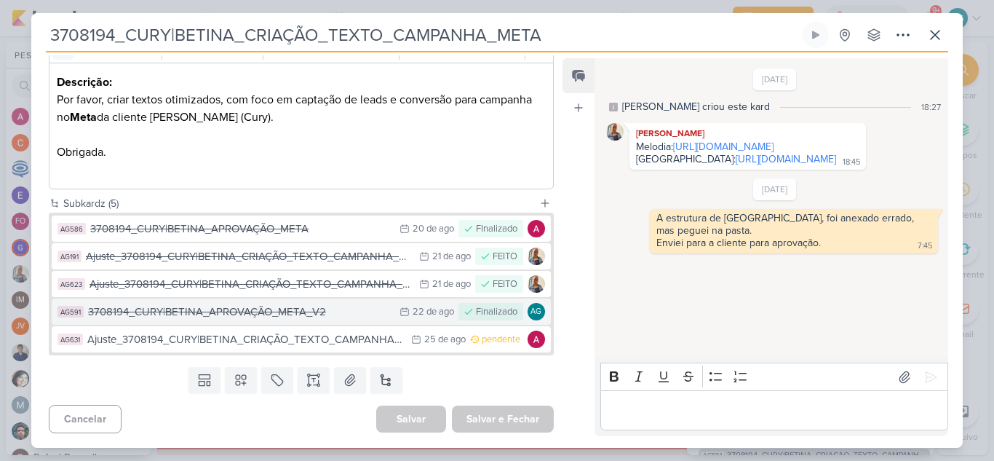
click at [298, 320] on button "AG591 3708194_CURY|BETINA_APROVAÇÃO_META_V2 22/8 22 de ago Finalizado AG" at bounding box center [301, 311] width 499 height 26
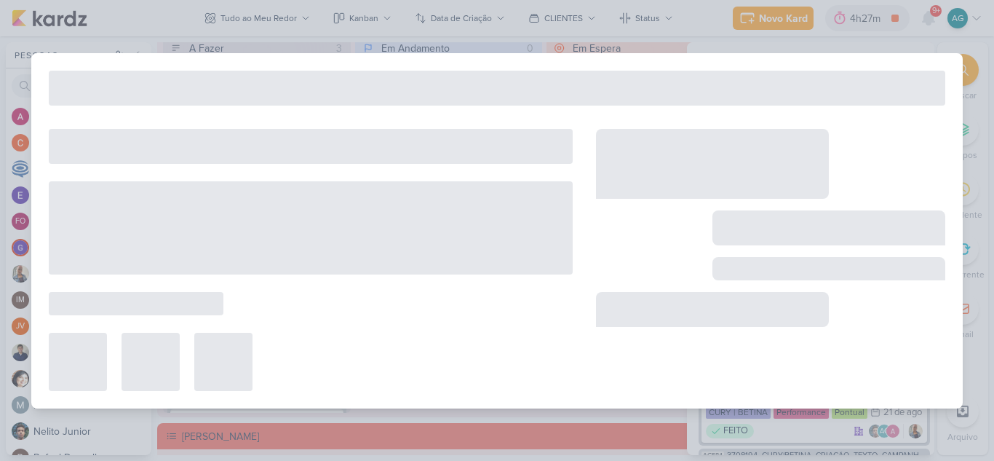
type input "3708194_CURY|BETINA_APROVAÇÃO_META_V2"
type input "22 de agosto de 2025 às 23:59"
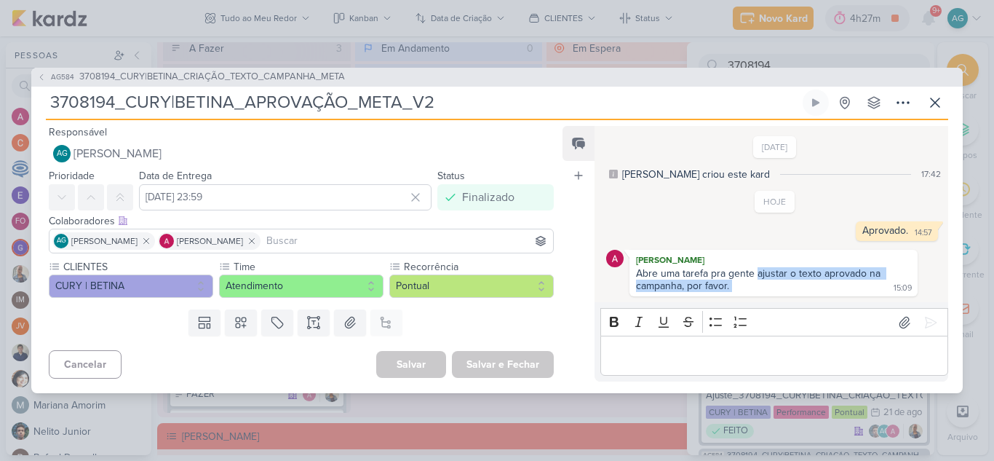
drag, startPoint x: 758, startPoint y: 274, endPoint x: 773, endPoint y: 289, distance: 21.1
click at [773, 289] on div "Abre uma tarefa pra gente ajustar o texto aprovado na campanha, por favor. 15:09" at bounding box center [773, 280] width 282 height 26
copy div "ajustar o texto aprovado na campanha, por favor."
click at [271, 77] on span "3708194_CURY|BETINA_CRIAÇÃO_TEXTO_CAMPANHA_META" at bounding box center [212, 77] width 266 height 15
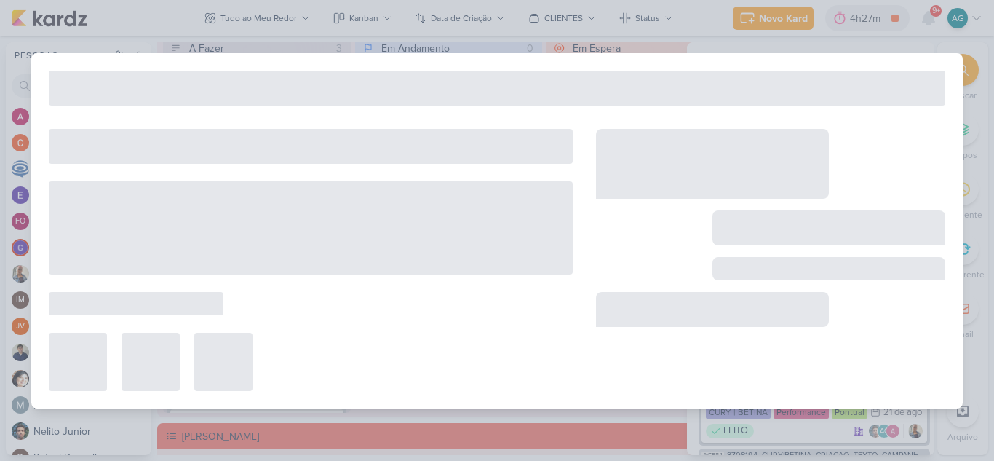
type input "3708194_CURY|BETINA_CRIAÇÃO_TEXTO_CAMPANHA_META"
type input "21 de agosto de 2025 às 23:59"
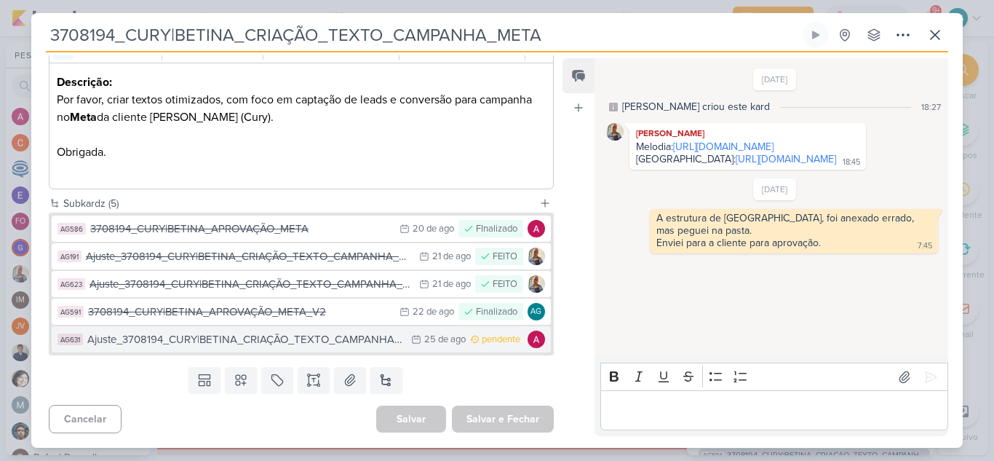
click at [287, 341] on div "Ajuste_3708194_CURY|BETINA_CRIAÇÃO_TEXTO_CAMPANHA_META_V3" at bounding box center [245, 339] width 316 height 17
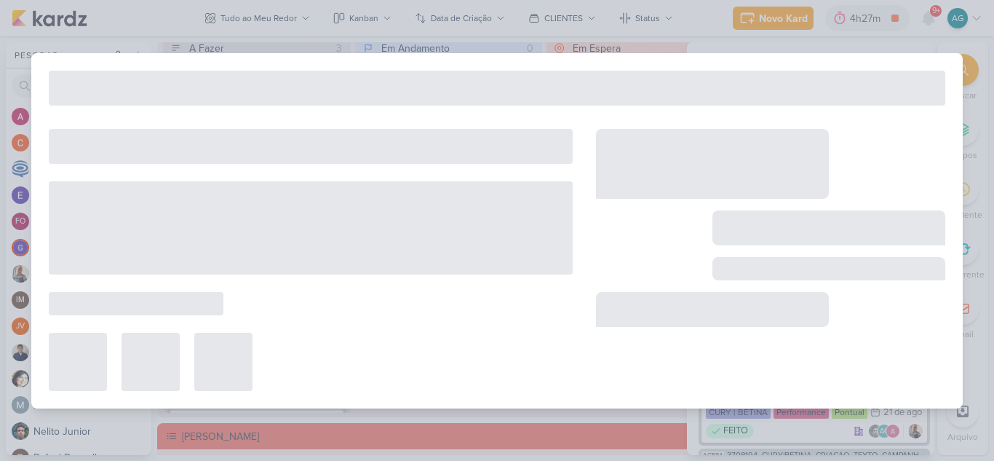
type input "Ajuste_3708194_CURY|BETINA_CRIAÇÃO_TEXTO_CAMPANHA_META_V3"
type input "[DATE] 23:59"
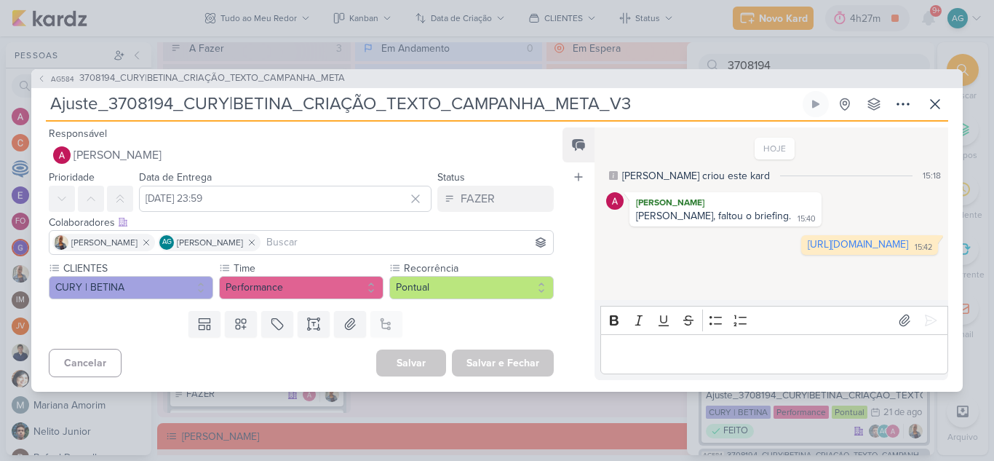
click at [698, 346] on p "Editor editing area: main" at bounding box center [773, 353] width 332 height 17
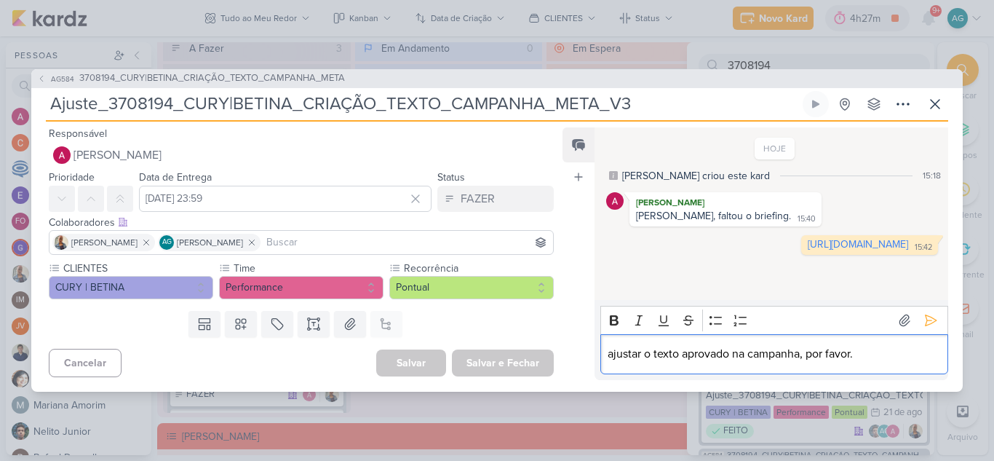
click at [609, 351] on p "ajustar o texto aprovado na campanha, por favor." at bounding box center [773, 353] width 332 height 17
drag, startPoint x: 918, startPoint y: 352, endPoint x: 858, endPoint y: 351, distance: 60.4
click at [858, 351] on p "Por favor, ajustar o texto aprovado na campanha, por favor." at bounding box center [773, 353] width 332 height 17
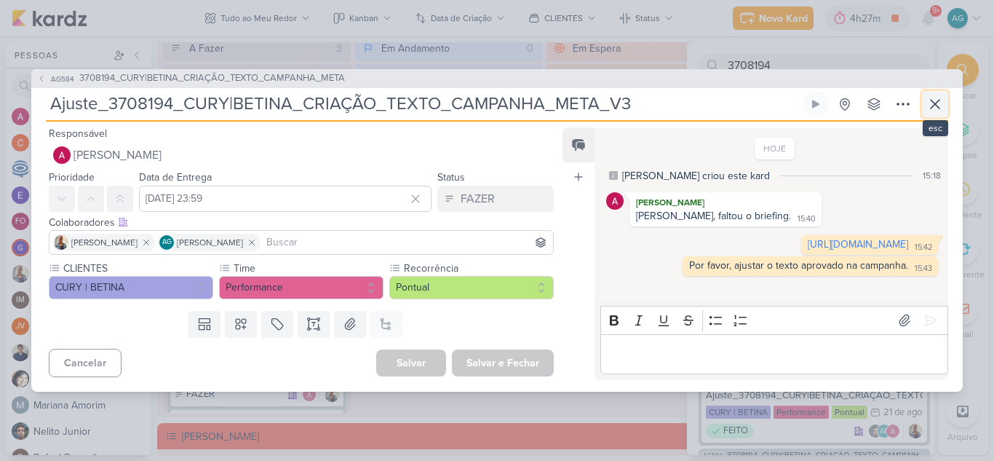
click at [938, 102] on icon at bounding box center [934, 103] width 17 height 17
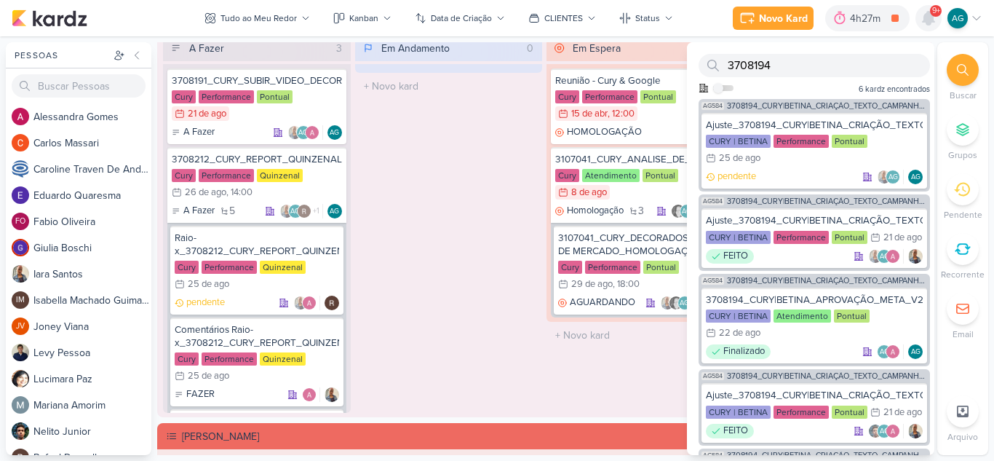
click at [928, 23] on icon at bounding box center [928, 18] width 12 height 13
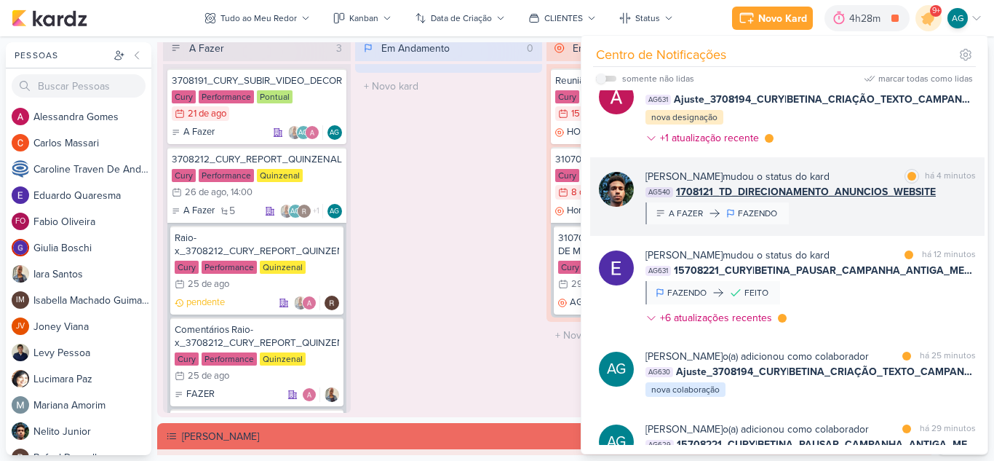
scroll to position [0, 0]
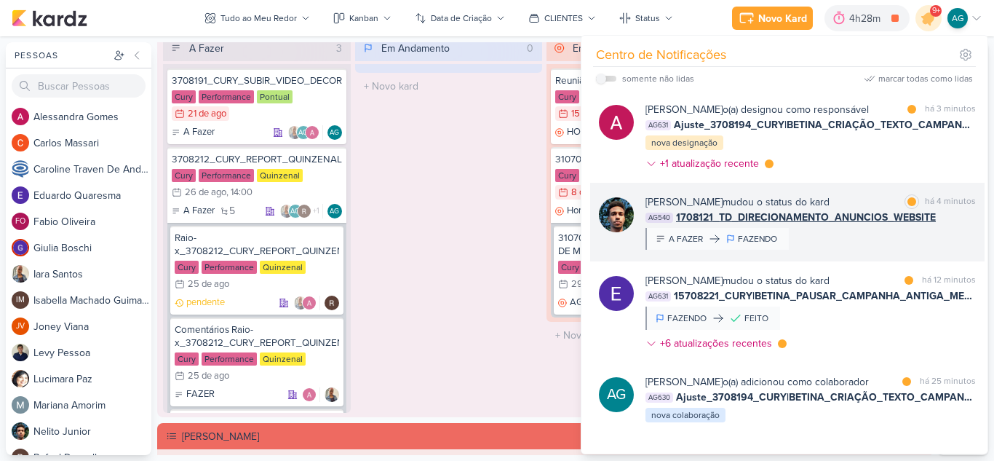
click at [875, 236] on div "Nelito Junior mudou o status do kard marcar como lida há 4 minutos AG540 170812…" at bounding box center [810, 221] width 330 height 55
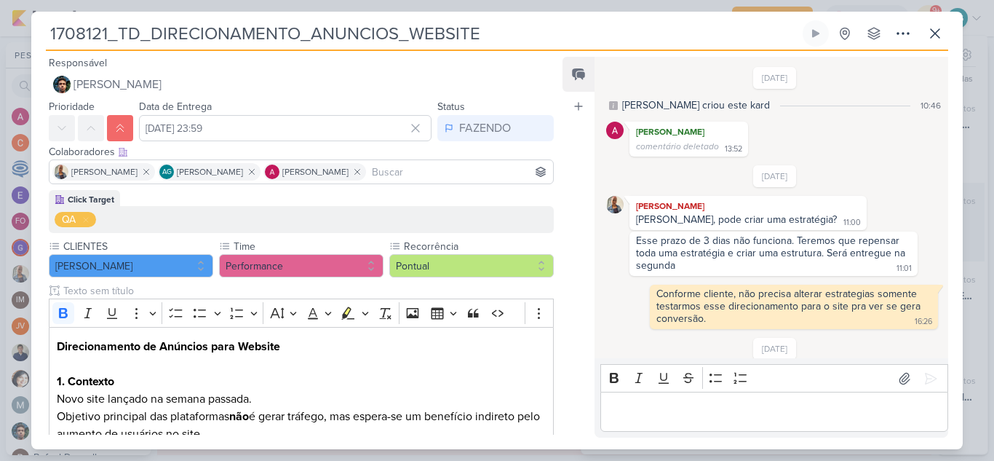
scroll to position [36, 0]
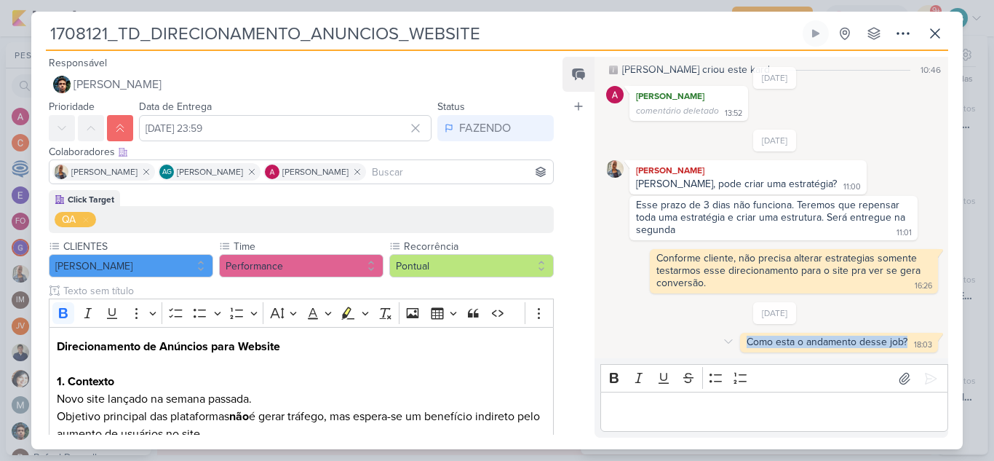
drag, startPoint x: 741, startPoint y: 342, endPoint x: 902, endPoint y: 341, distance: 160.8
click at [902, 341] on div "Como esta o andamento desse job? 18:03" at bounding box center [839, 342] width 192 height 14
copy div "Como esta o andamento desse job?"
click at [834, 423] on div "Editor editing area: main" at bounding box center [774, 411] width 348 height 40
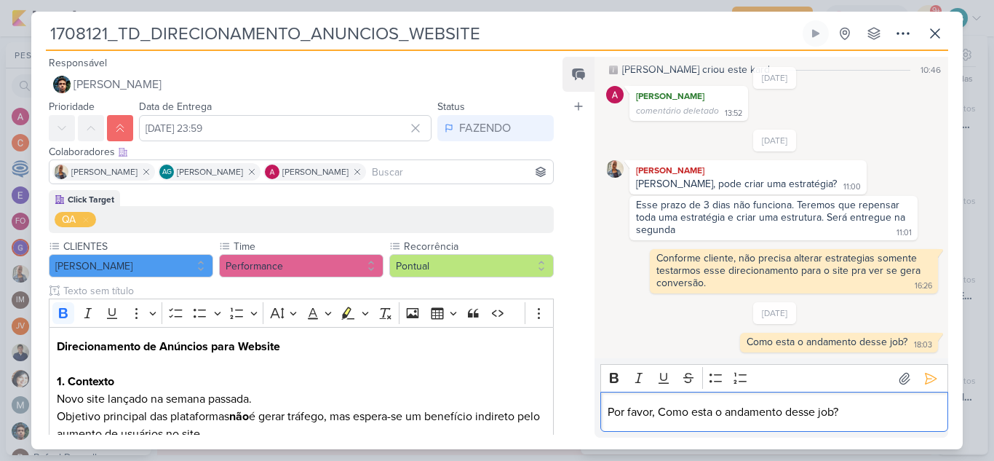
click at [665, 405] on p "Por favor, Como esta o andamento desse job?" at bounding box center [773, 411] width 332 height 17
click at [865, 409] on p "Por favor, como esta o andamento desse job?" at bounding box center [773, 411] width 332 height 17
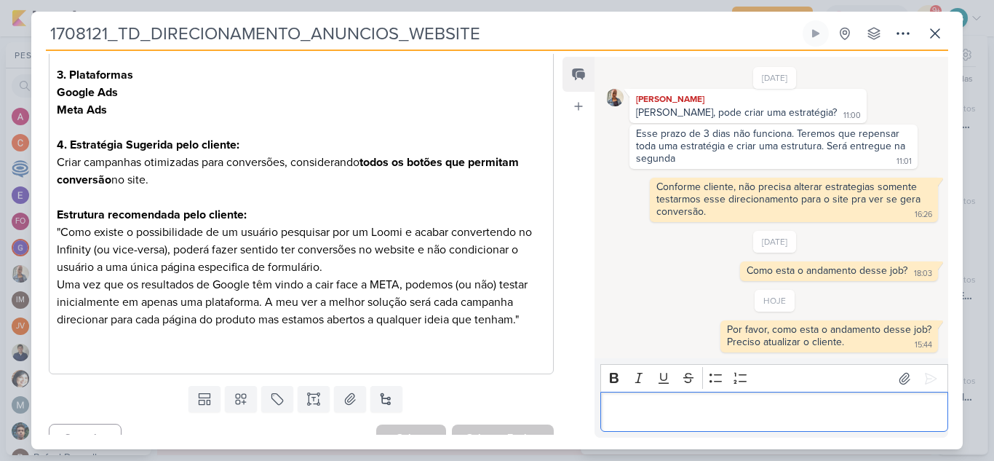
scroll to position [501, 0]
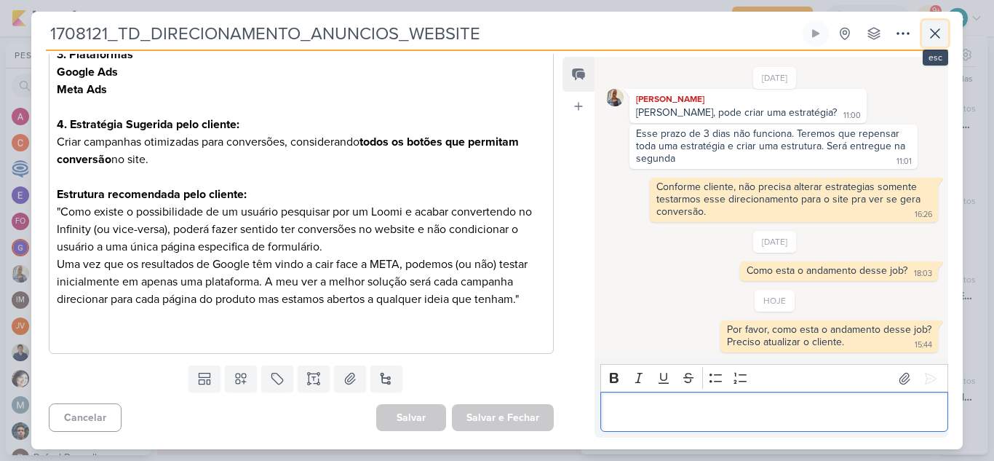
click at [934, 36] on icon at bounding box center [934, 33] width 17 height 17
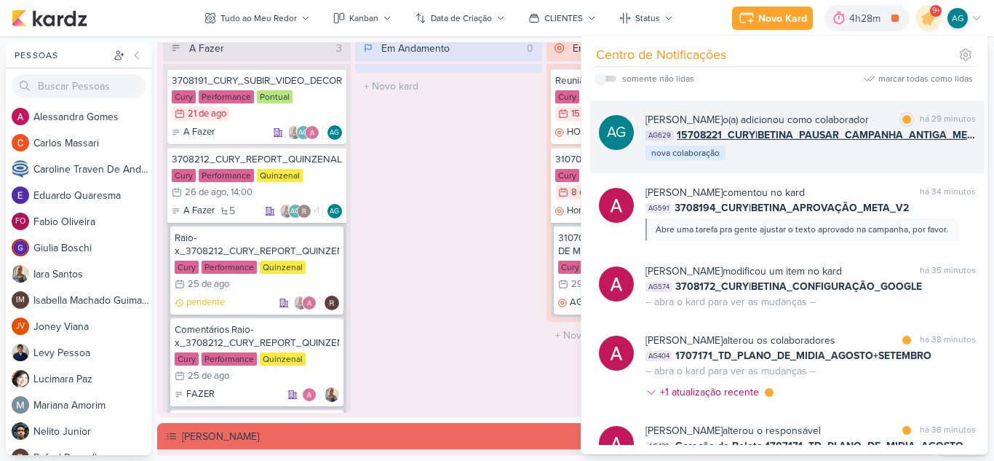
scroll to position [364, 0]
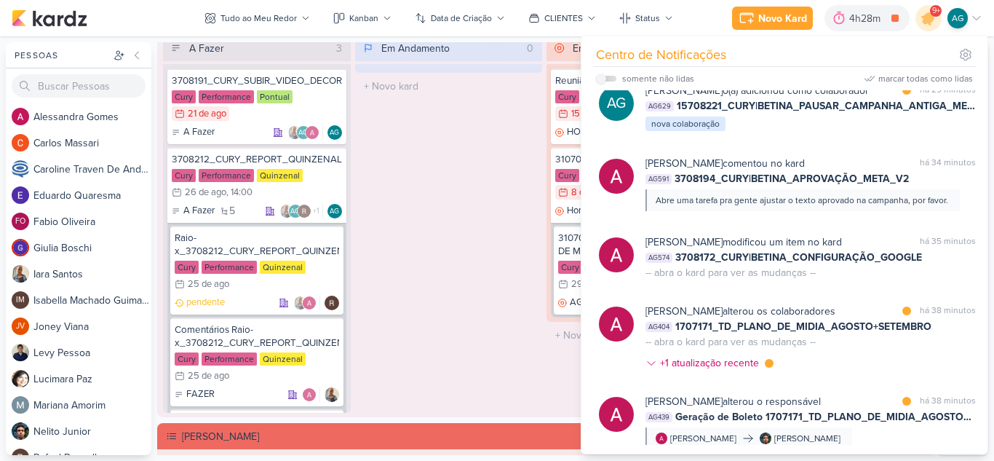
click at [445, 271] on div "Em Andamento 0 O título do kard deve ter menos que 100 caracteres" at bounding box center [449, 224] width 188 height 378
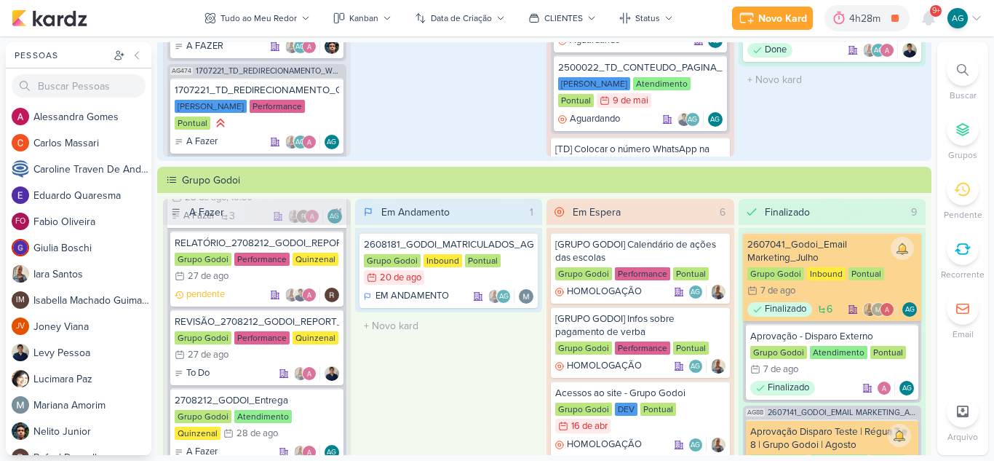
scroll to position [207, 0]
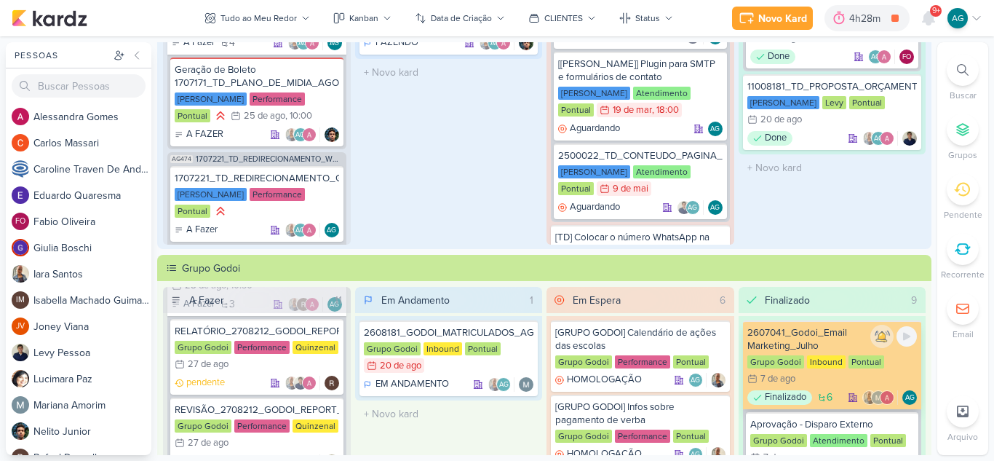
click at [805, 337] on div "2607041_Godoi_Email Marketing_Julho" at bounding box center [832, 339] width 170 height 26
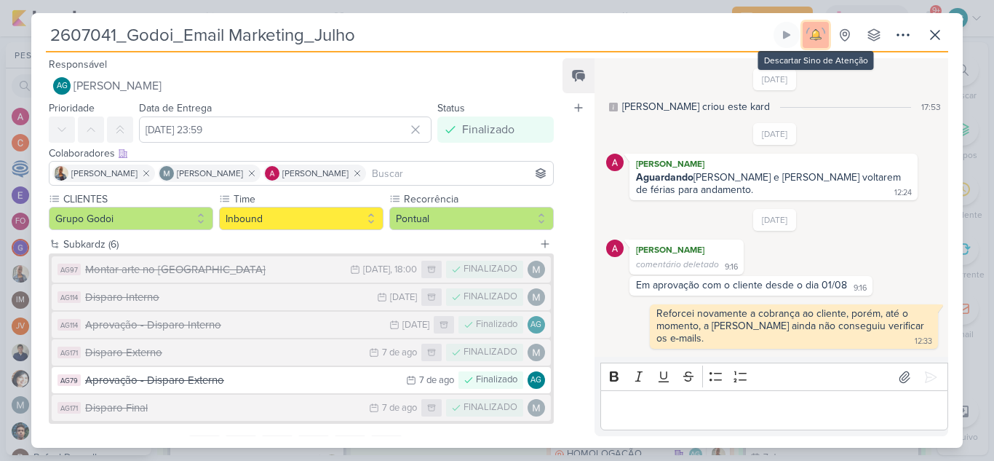
click at [817, 41] on img at bounding box center [815, 35] width 20 height 20
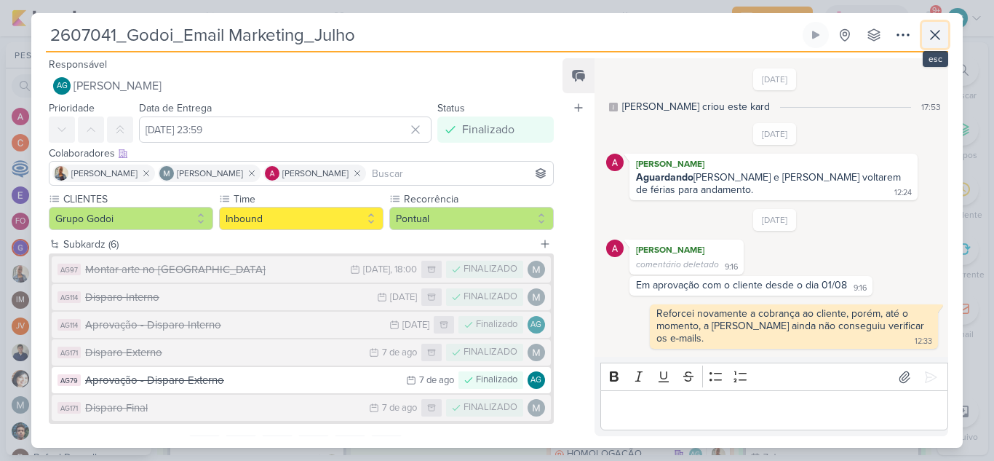
click at [930, 37] on icon at bounding box center [934, 34] width 17 height 17
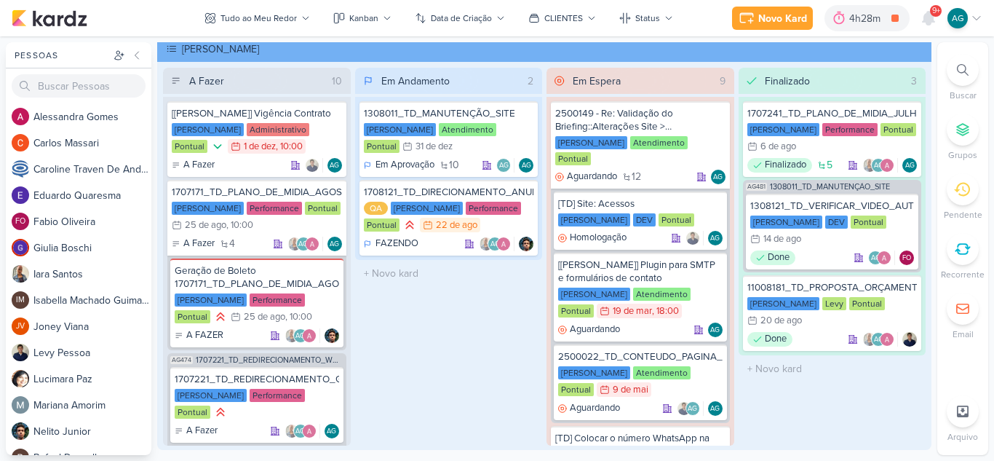
scroll to position [0, 0]
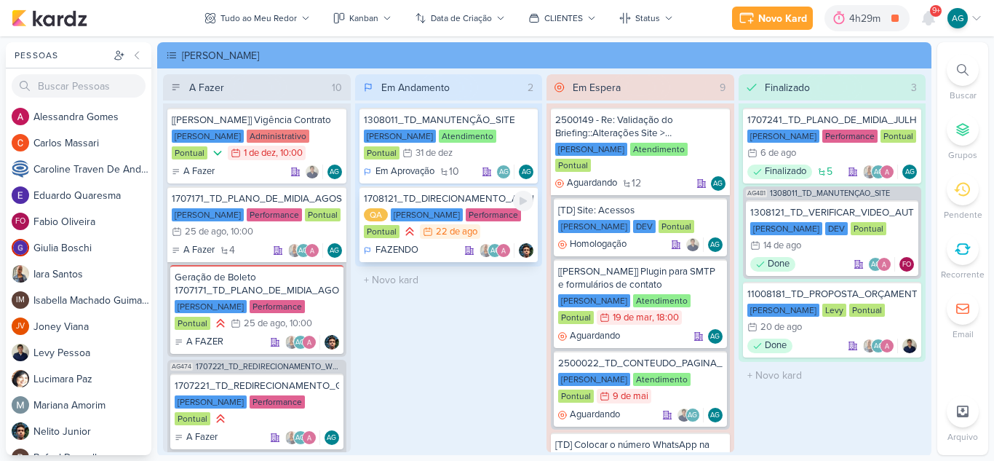
click at [456, 202] on div "1708121_TD_DIRECIONAMENTO_ANUNCIOS_WEBSITE" at bounding box center [449, 198] width 170 height 13
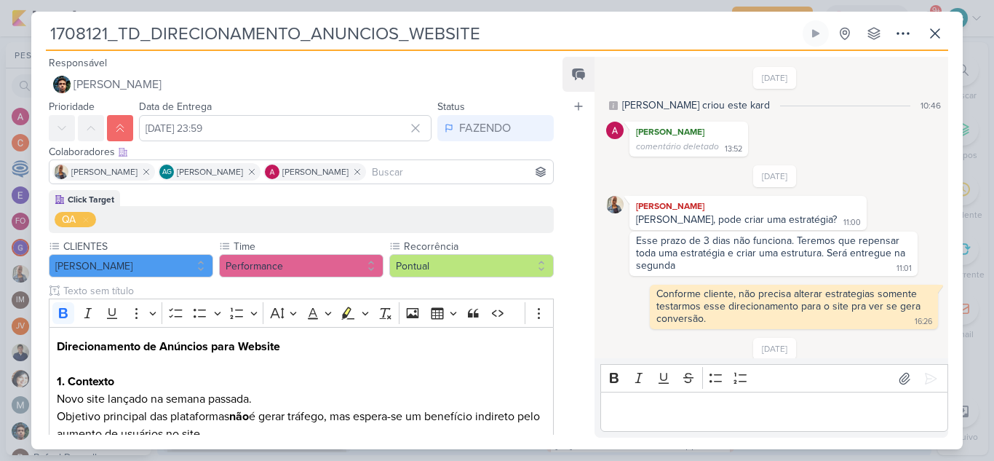
scroll to position [107, 0]
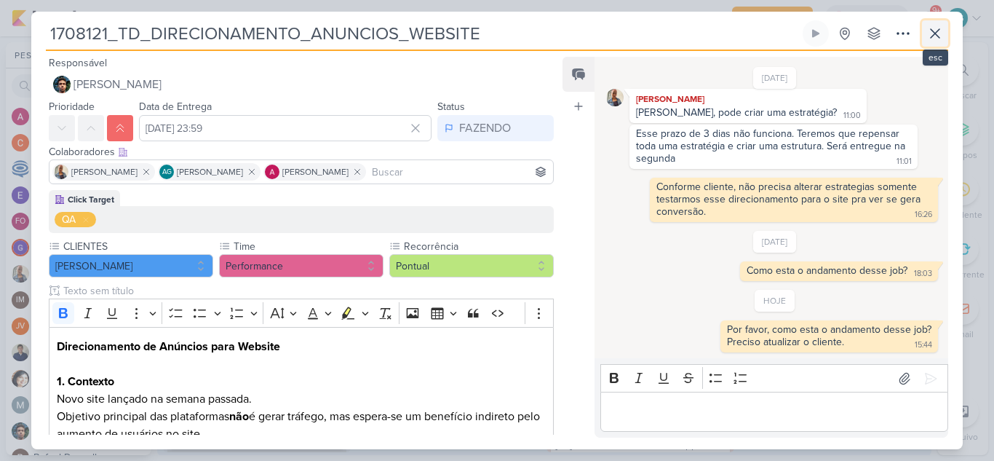
click at [941, 32] on icon at bounding box center [934, 33] width 17 height 17
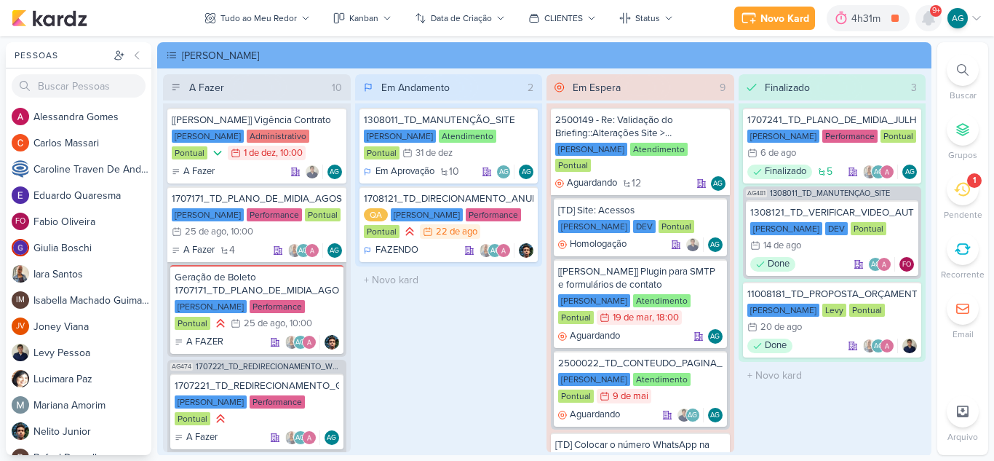
click at [926, 23] on icon at bounding box center [928, 18] width 12 height 13
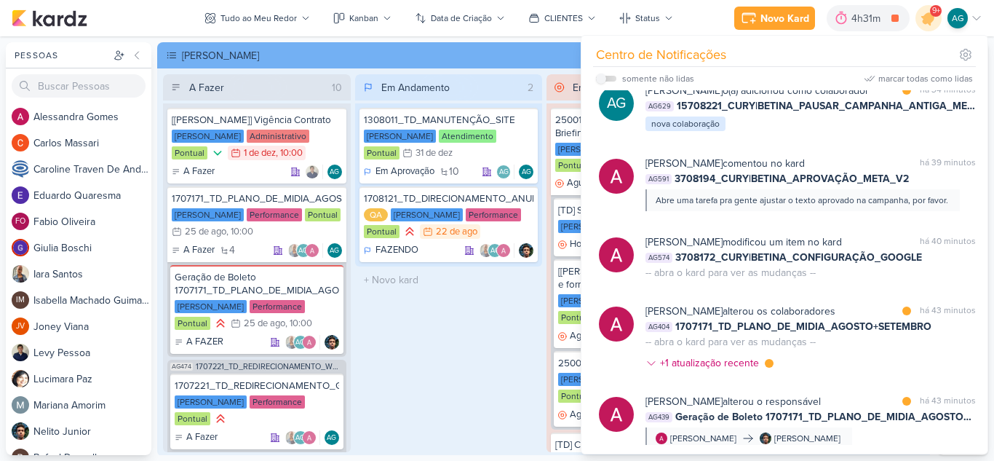
click at [449, 329] on div "Em Andamento 2 1308011_TD_MANUTENÇÃO_SITE Teixeira Duarte Atendimento Pontual 3…" at bounding box center [449, 263] width 188 height 378
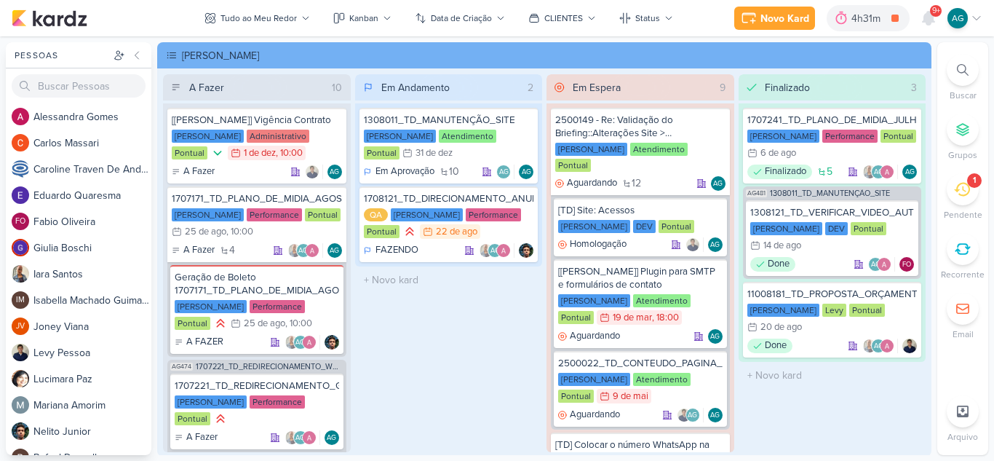
click at [978, 184] on div "1" at bounding box center [974, 180] width 15 height 15
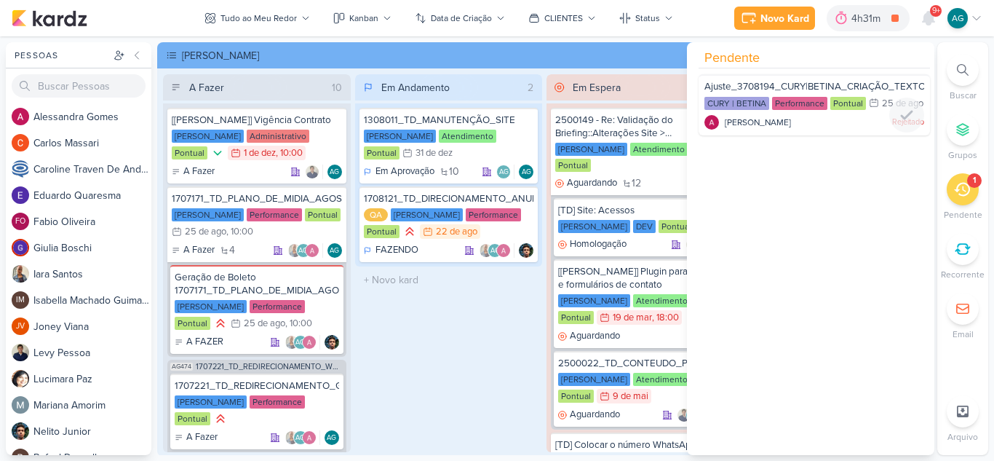
click at [837, 129] on div "Alessandra Gomes Rejeitado" at bounding box center [814, 122] width 220 height 15
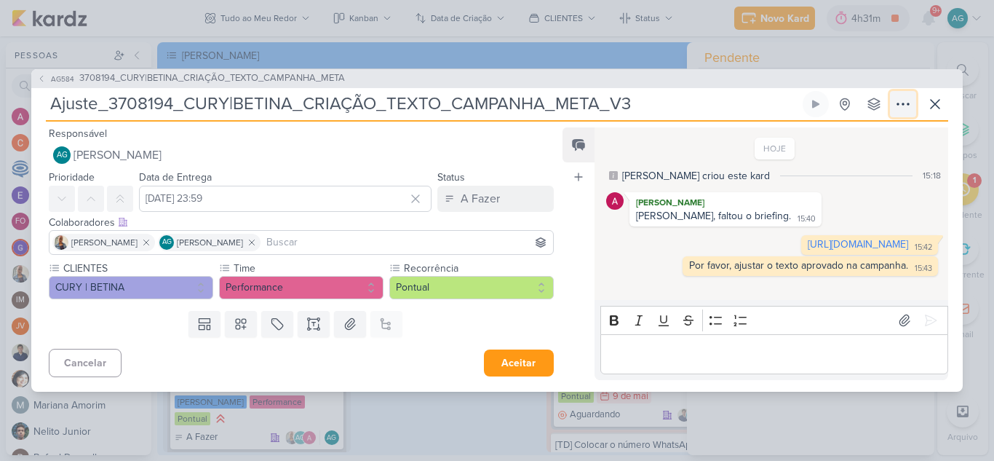
click at [901, 103] on icon at bounding box center [902, 103] width 17 height 17
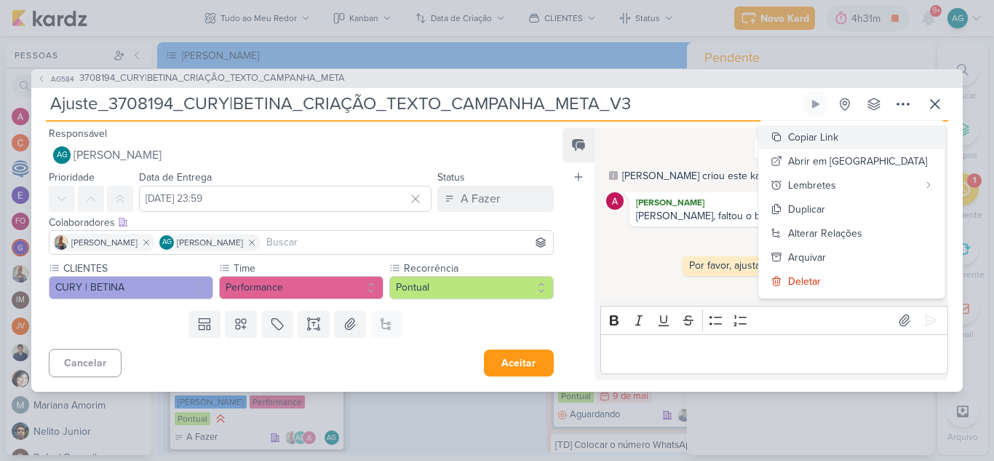
click at [838, 132] on div "Copiar Link" at bounding box center [813, 136] width 50 height 15
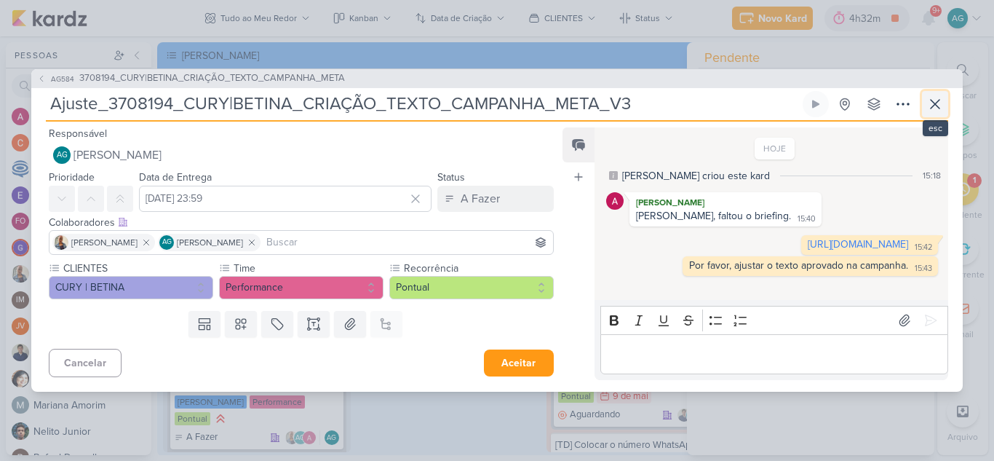
click at [937, 95] on icon at bounding box center [934, 103] width 17 height 17
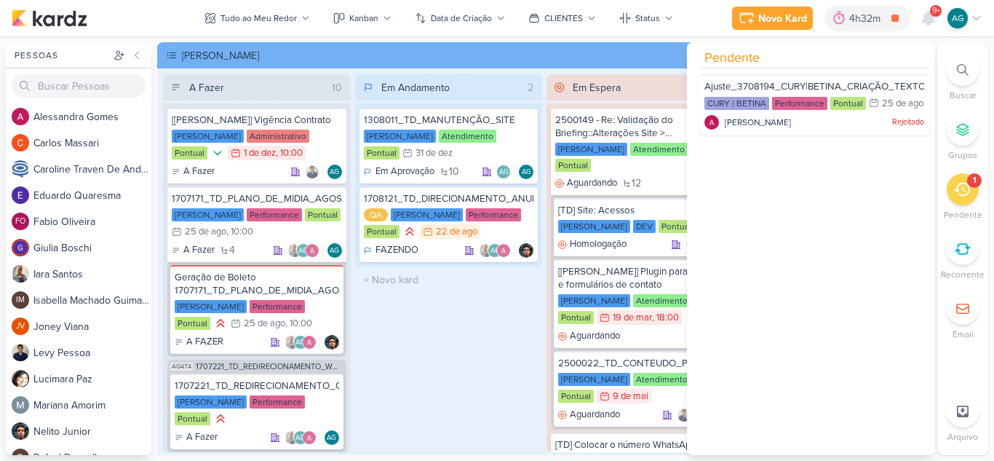
click at [961, 69] on icon at bounding box center [963, 70] width 12 height 12
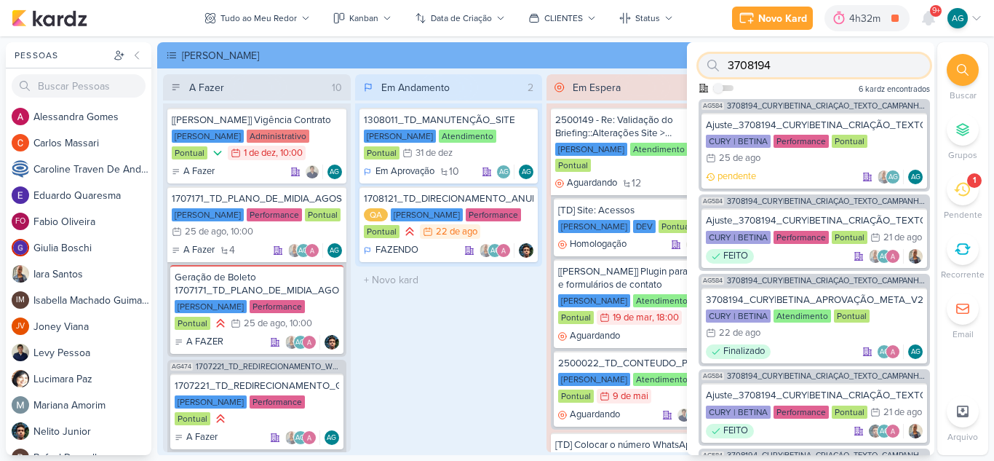
paste input "2500317"
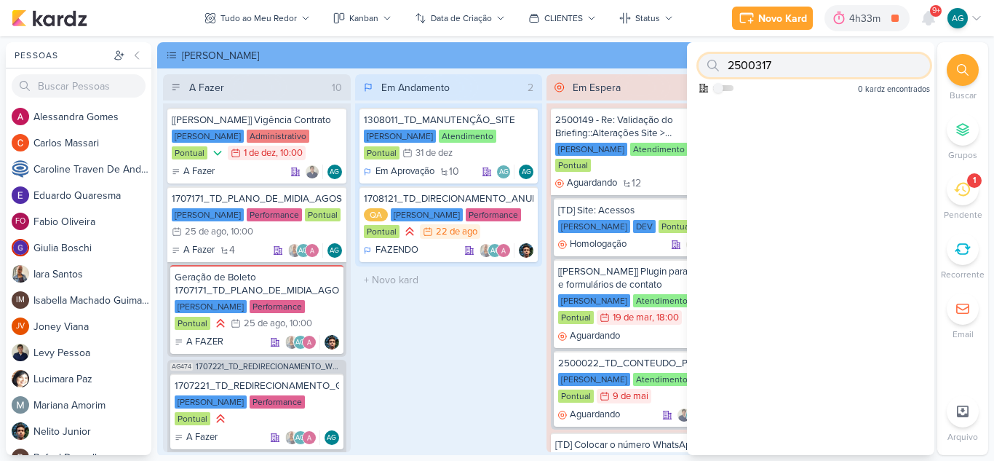
drag, startPoint x: 787, startPoint y: 67, endPoint x: 714, endPoint y: 68, distance: 73.5
click at [714, 68] on div "2500317" at bounding box center [813, 65] width 231 height 23
paste input "text"
drag, startPoint x: 789, startPoint y: 59, endPoint x: 705, endPoint y: 64, distance: 84.5
click at [705, 64] on div "2500317" at bounding box center [813, 65] width 231 height 23
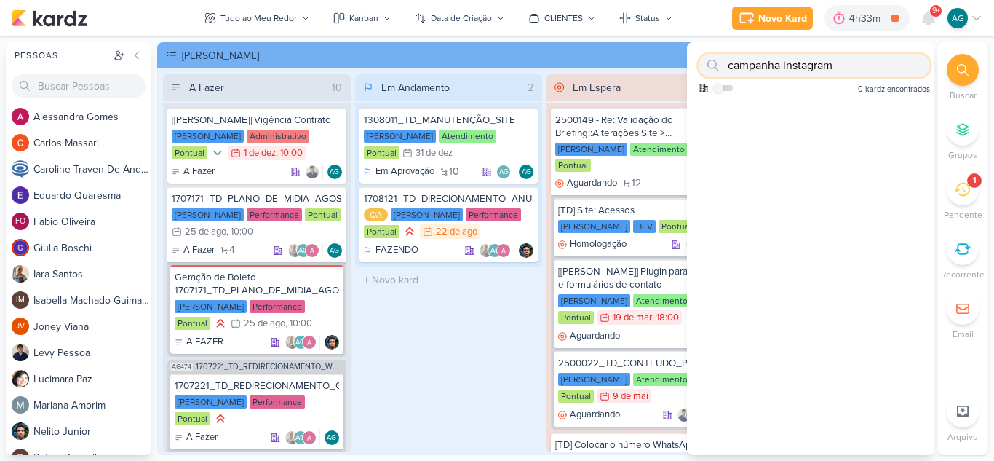
type input "campanha instagram"
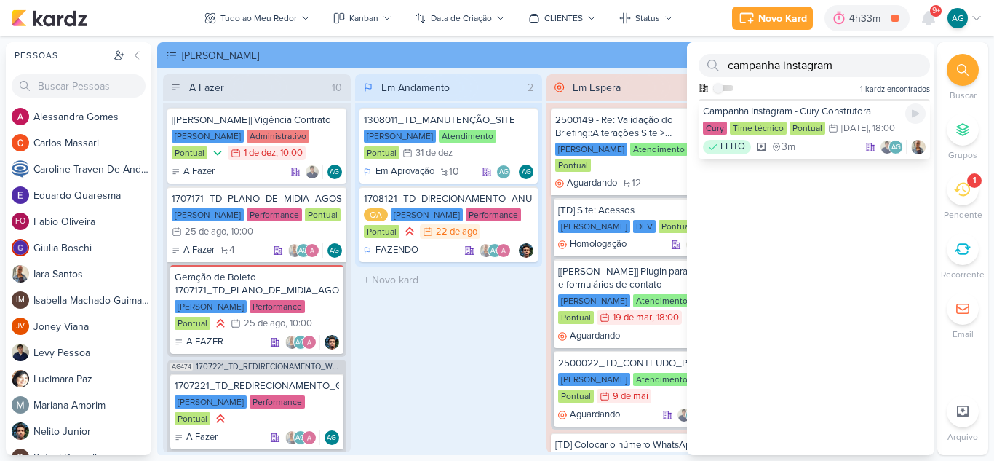
click at [816, 107] on div "Campanha Instagram - Cury Construtora" at bounding box center [814, 111] width 223 height 13
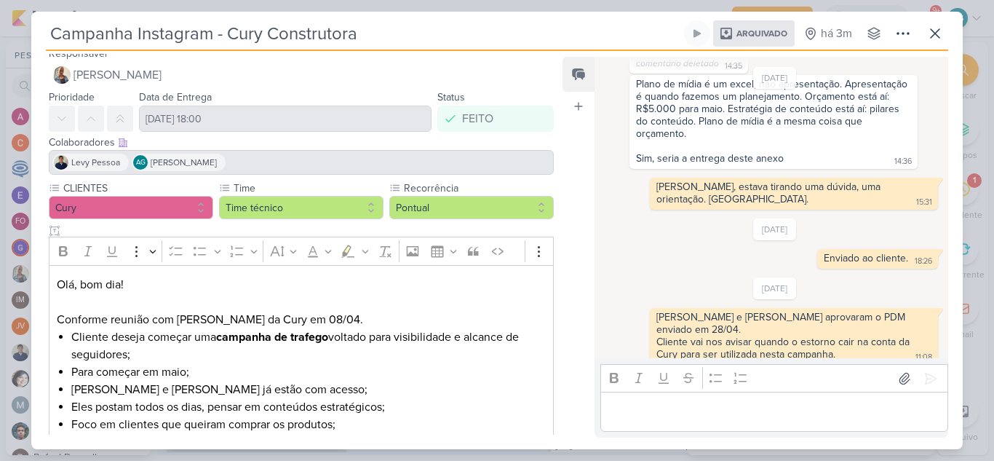
scroll to position [0, 0]
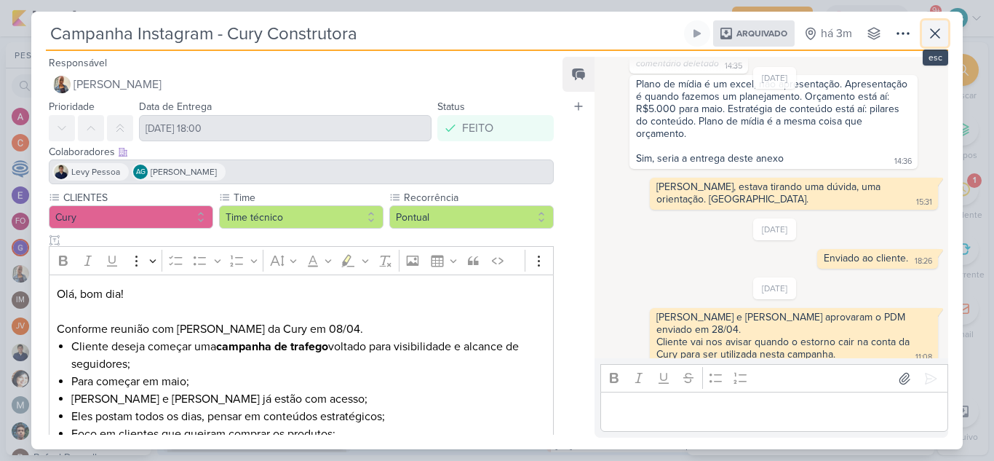
click at [942, 38] on icon at bounding box center [934, 33] width 17 height 17
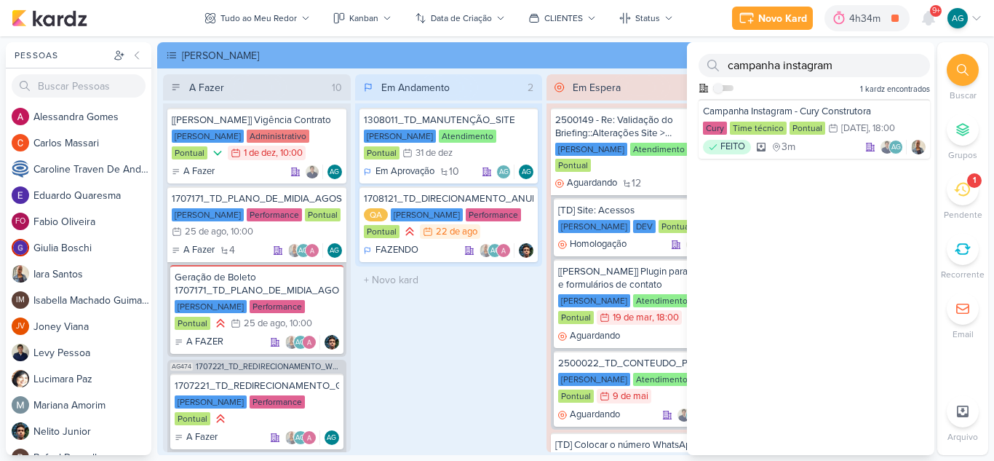
click at [958, 194] on icon at bounding box center [962, 189] width 16 height 16
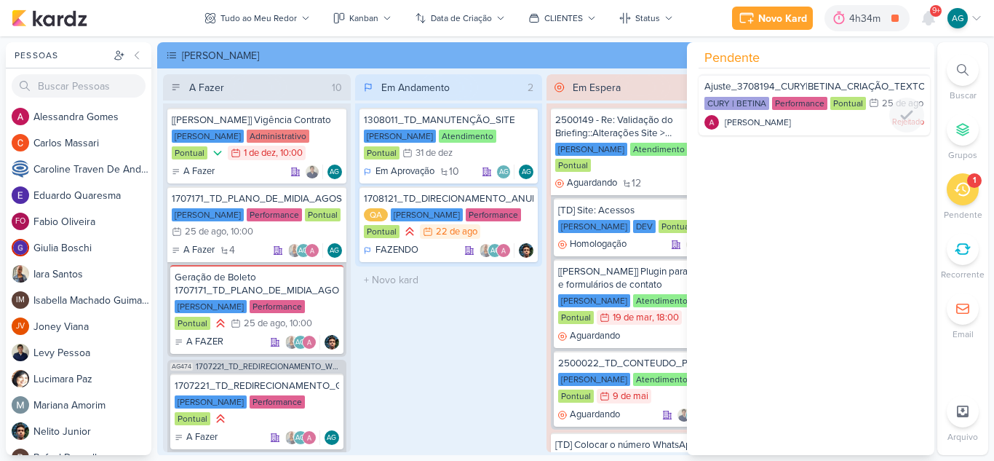
click at [826, 129] on div "Alessandra Gomes Rejeitado" at bounding box center [814, 122] width 220 height 15
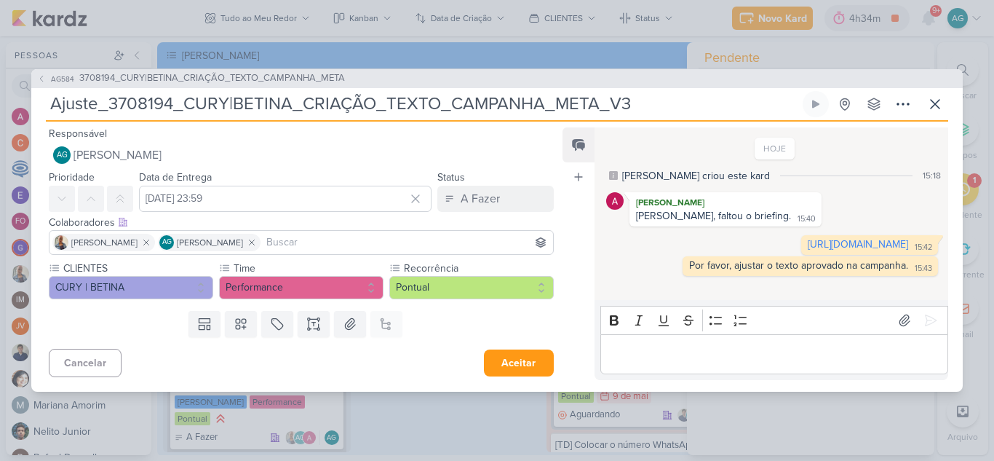
drag, startPoint x: 643, startPoint y: 100, endPoint x: 52, endPoint y: 86, distance: 591.6
click at [52, 86] on div "AG584 3708194_CURY|BETINA_CRIAÇÃO_TEXTO_CAMPANHA_META Ajuste_3708194_CURY|BETIN…" at bounding box center [496, 230] width 931 height 322
click at [174, 81] on span "3708194_CURY|BETINA_CRIAÇÃO_TEXTO_CAMPANHA_META" at bounding box center [212, 78] width 266 height 15
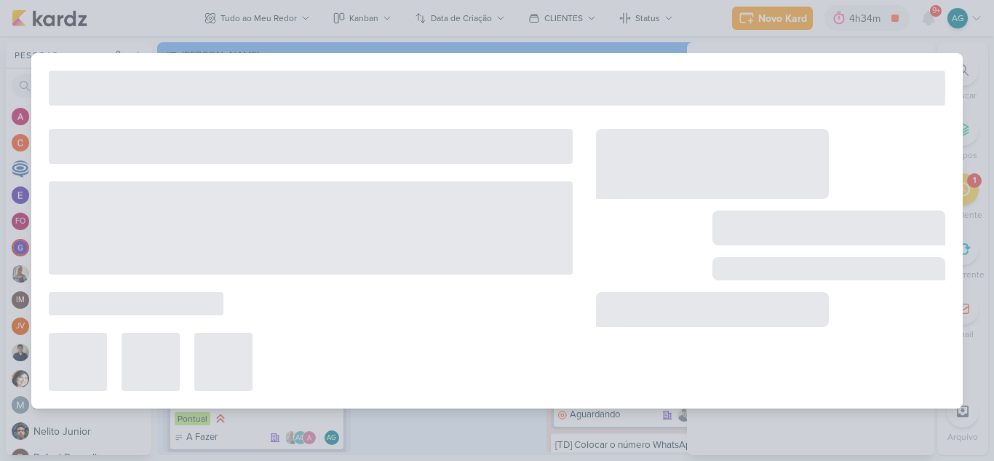
type input "3708194_CURY|BETINA_CRIAÇÃO_TEXTO_CAMPANHA_META"
type input "21 de agosto de 2025 às 23:59"
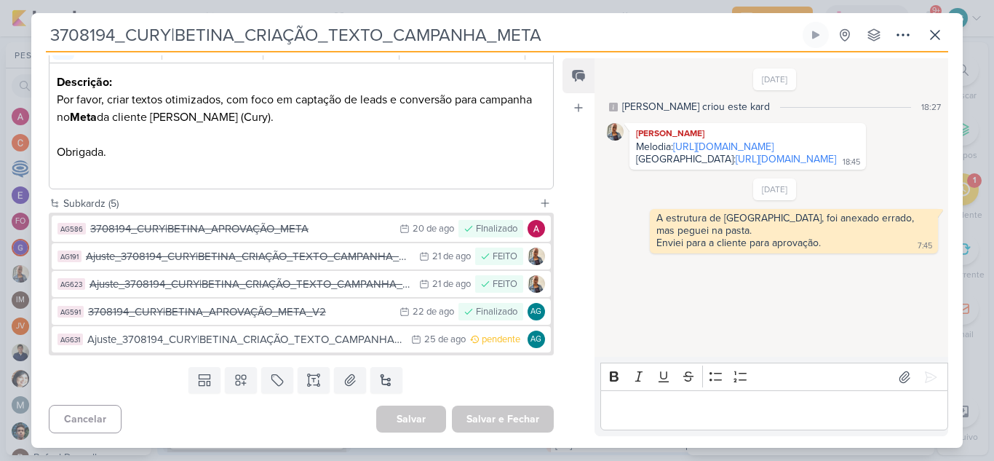
scroll to position [144, 0]
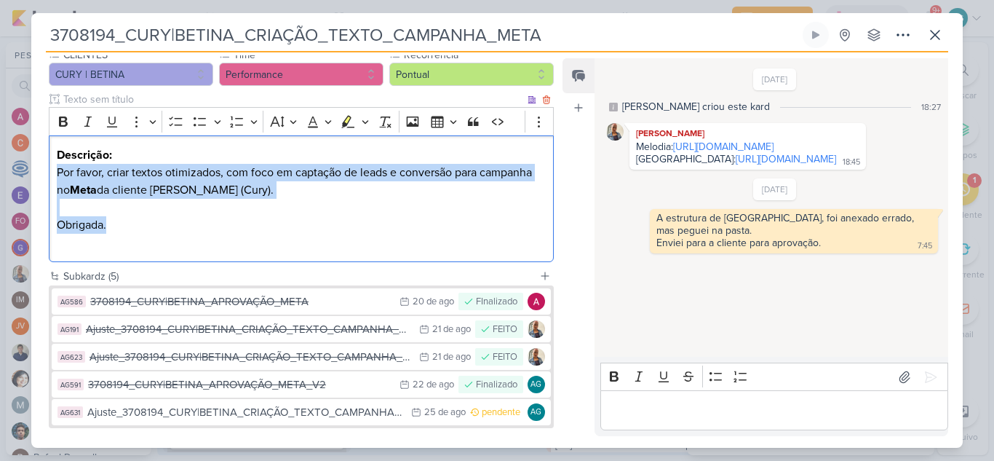
drag, startPoint x: 136, startPoint y: 227, endPoint x: 51, endPoint y: 175, distance: 99.9
click at [51, 175] on div "Descrição: Por favor, criar textos otimizados, com foco em captação de leads e …" at bounding box center [301, 198] width 505 height 127
copy p "Por favor, criar textos otimizados, com foco em captação de leads e conversão p…"
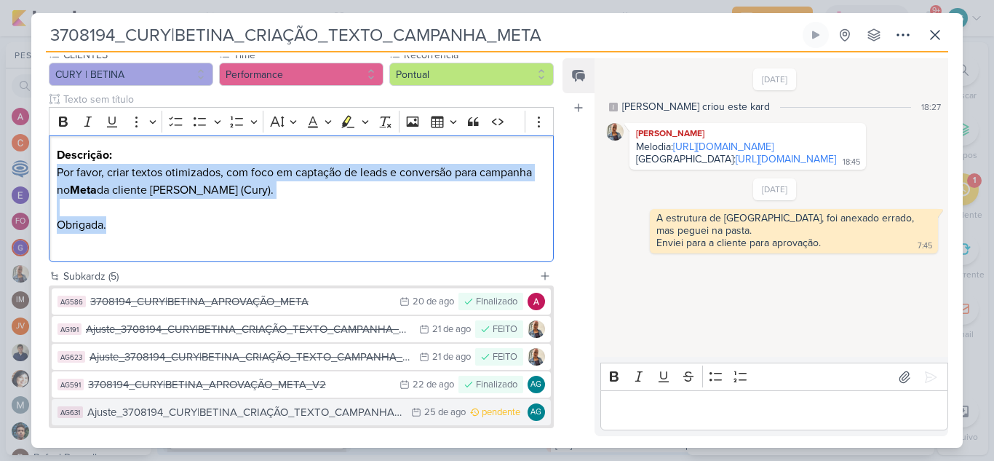
click at [271, 415] on div "Ajuste_3708194_CURY|BETINA_CRIAÇÃO_TEXTO_CAMPANHA_META_V3" at bounding box center [245, 412] width 316 height 17
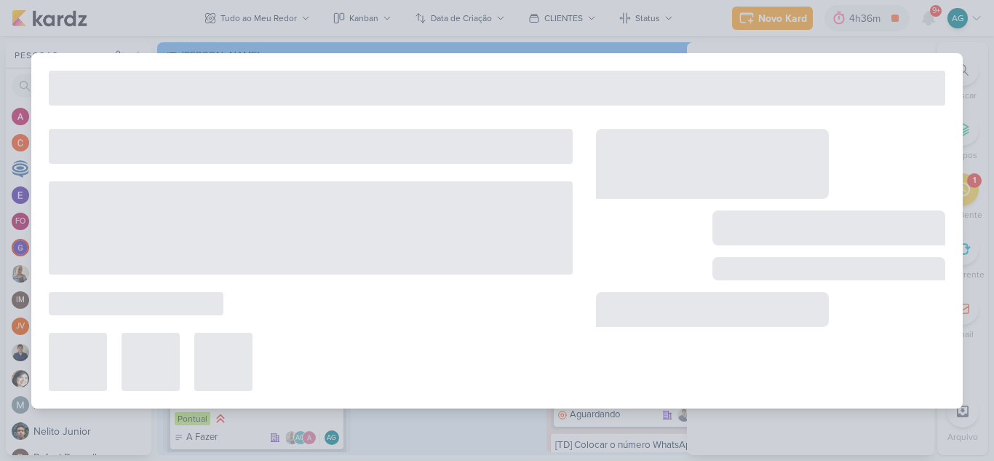
type input "Ajuste_3708194_CURY|BETINA_CRIAÇÃO_TEXTO_CAMPANHA_META_V3"
type input "[DATE] 23:59"
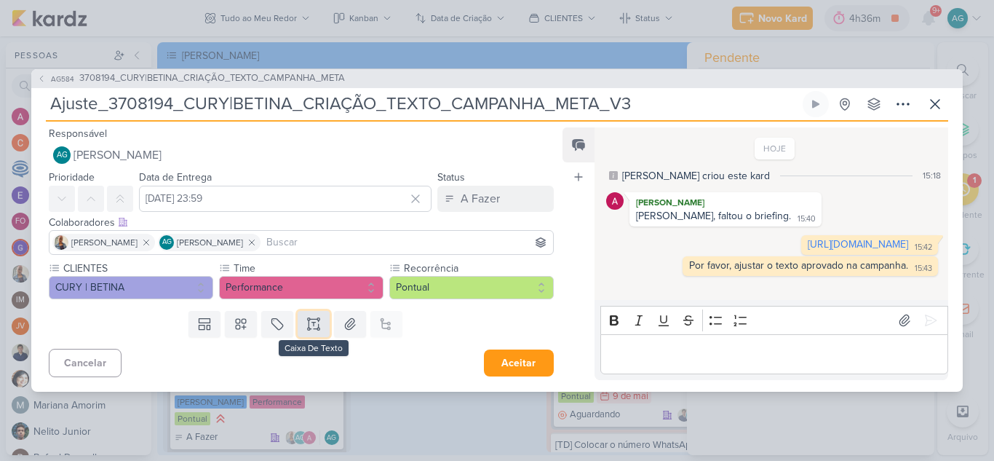
click at [311, 321] on icon at bounding box center [313, 323] width 15 height 15
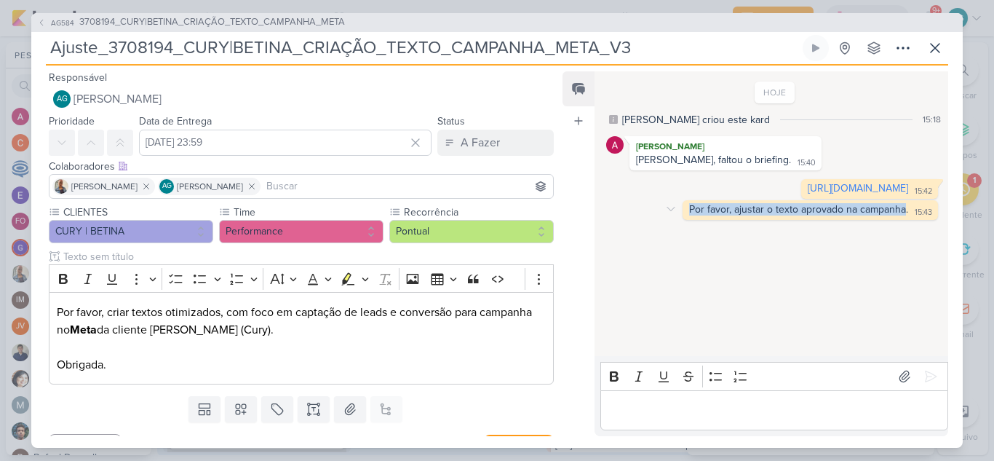
drag, startPoint x: 901, startPoint y: 236, endPoint x: 679, endPoint y: 231, distance: 221.2
click at [682, 220] on div "Por favor, ajustar o texto aprovado na campanha. 15:43 15:43" at bounding box center [809, 210] width 255 height 20
copy div "Por favor, ajustar o texto aprovado na campanha"
click at [241, 335] on p "Por favor, criar textos otimizados, com foco em captação de leads e conversão p…" at bounding box center [301, 338] width 489 height 70
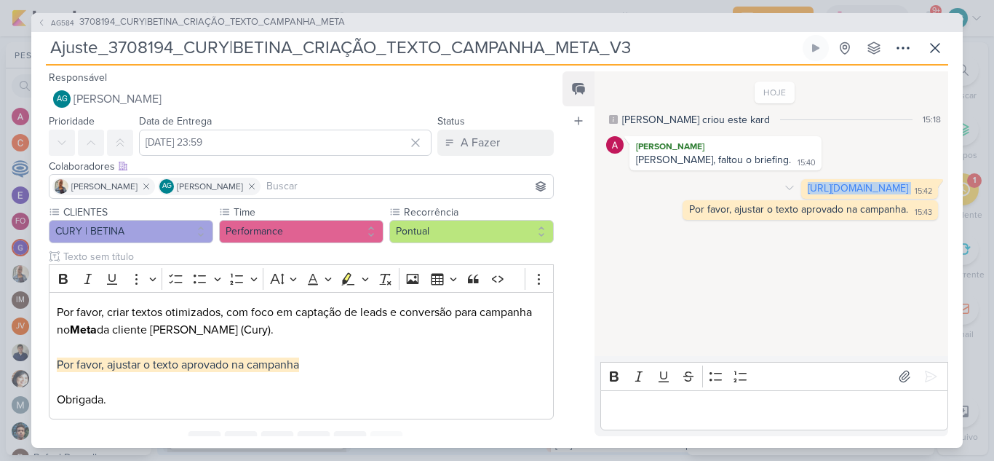
drag, startPoint x: 824, startPoint y: 217, endPoint x: 653, endPoint y: 191, distance: 173.0
click at [804, 191] on div "https://docs.google.com/spreadsheets/d/1wCU1elIZTFUIIcvgOCzgRl2pXurRBjxVUsfySAR…" at bounding box center [869, 189] width 131 height 14
copy div "[URL][DOMAIN_NAME]"
click at [356, 366] on p "Por favor, criar textos otimizados, com foco em captação de leads e conversão p…" at bounding box center [301, 355] width 489 height 105
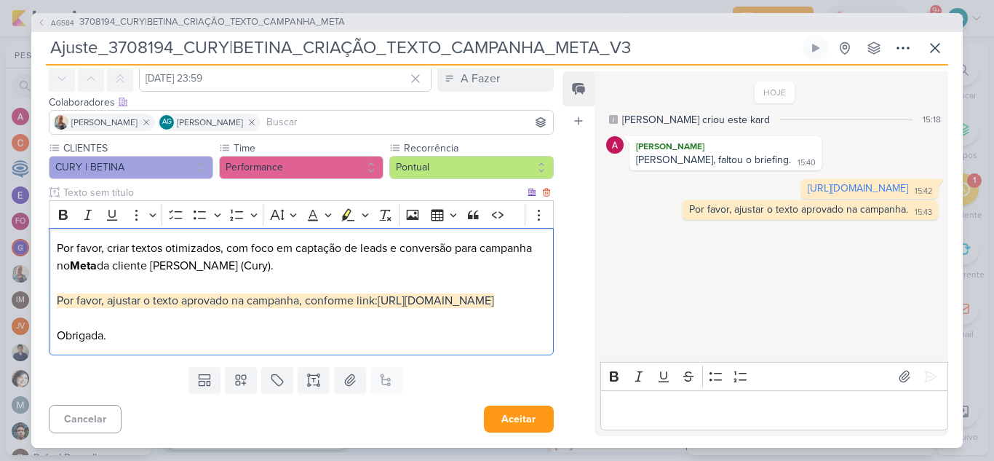
scroll to position [99, 0]
click at [541, 420] on button "Aceitar" at bounding box center [519, 418] width 70 height 27
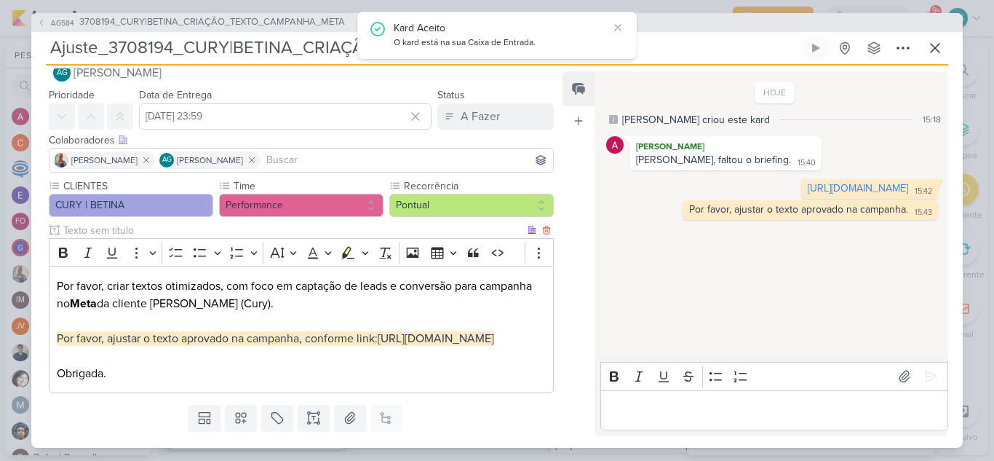
scroll to position [0, 0]
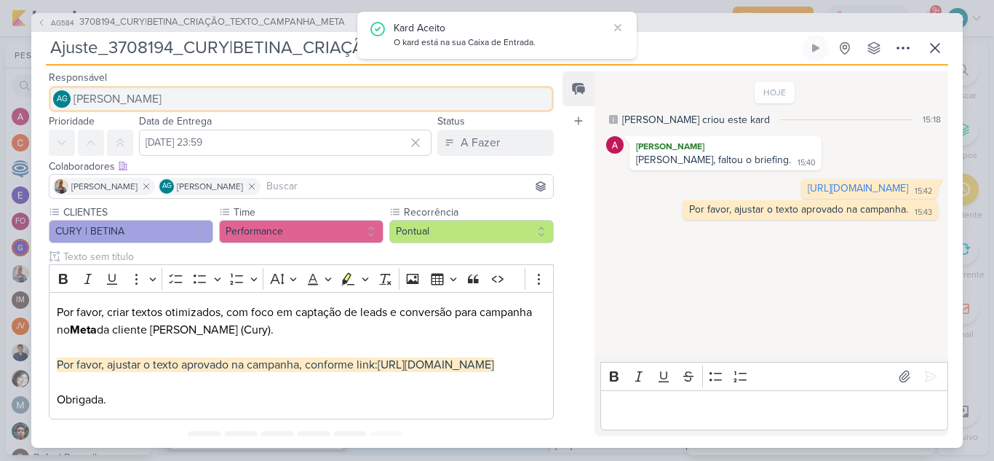
click at [162, 100] on span "[PERSON_NAME]" at bounding box center [117, 98] width 88 height 17
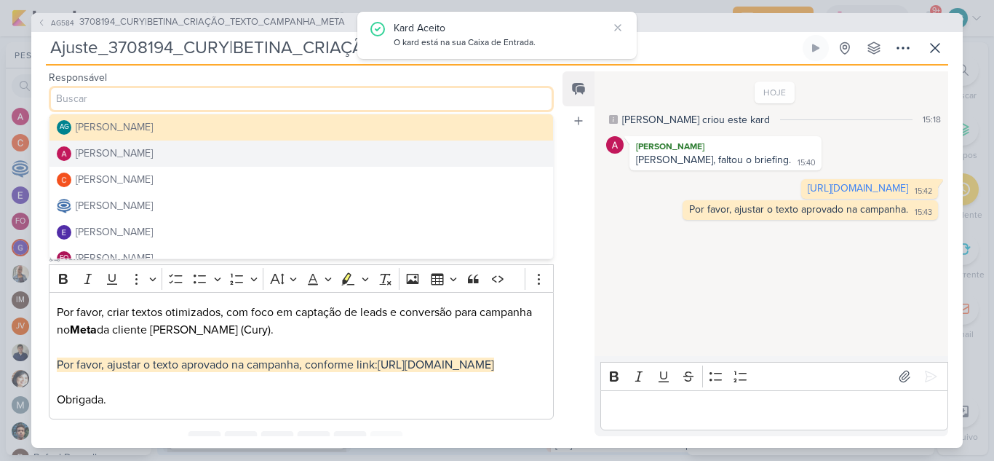
click at [148, 154] on div "[PERSON_NAME]" at bounding box center [114, 153] width 77 height 15
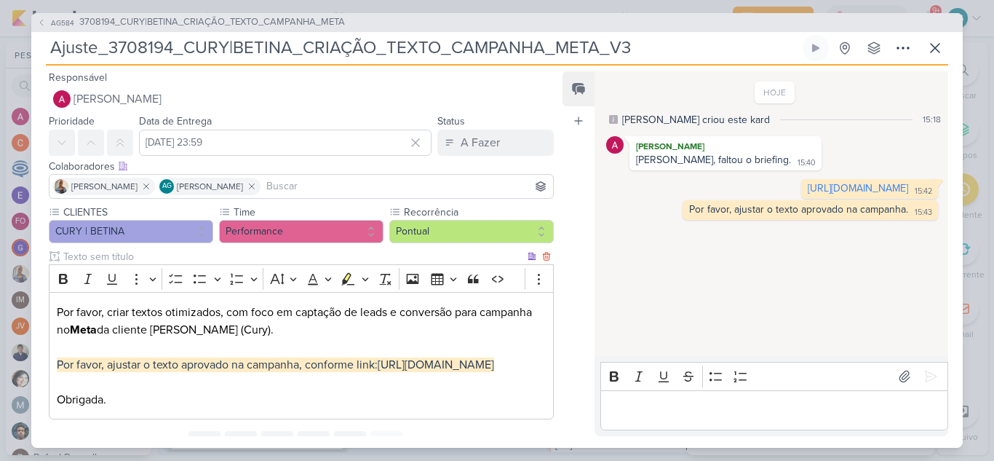
scroll to position [99, 0]
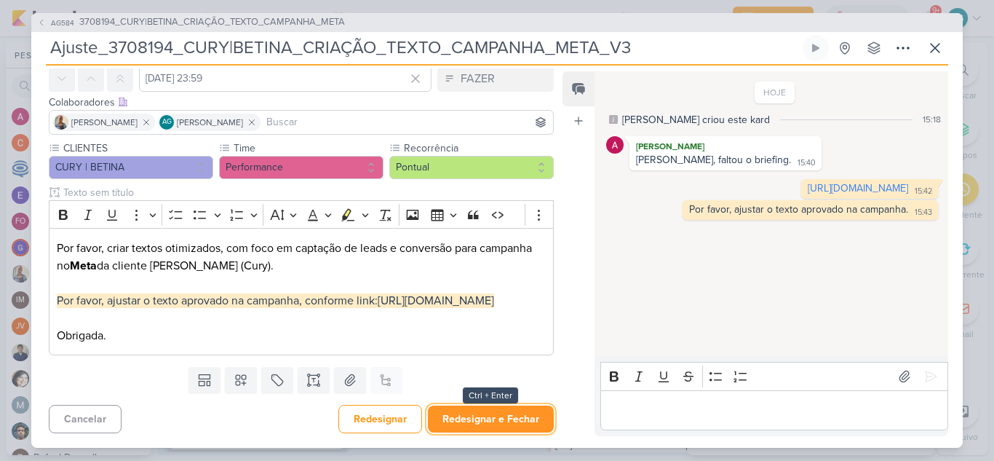
click at [509, 420] on button "Redesignar e Fechar" at bounding box center [491, 418] width 126 height 27
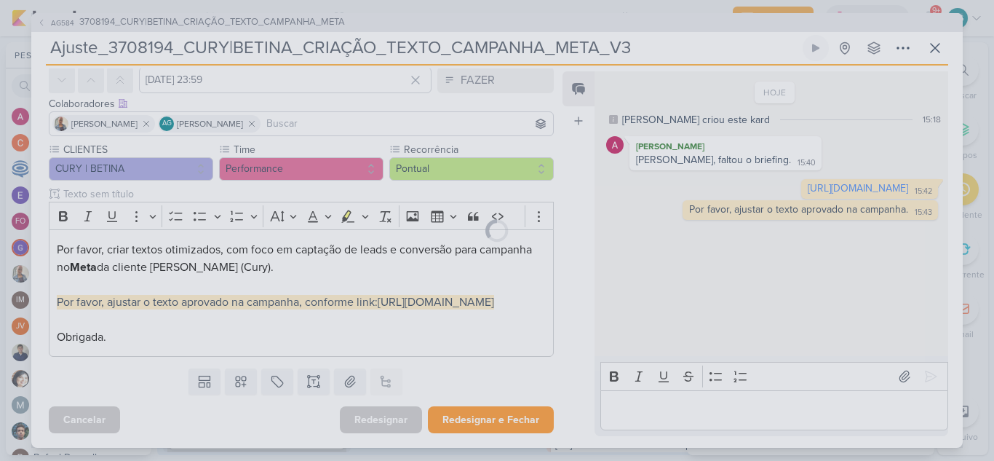
scroll to position [97, 0]
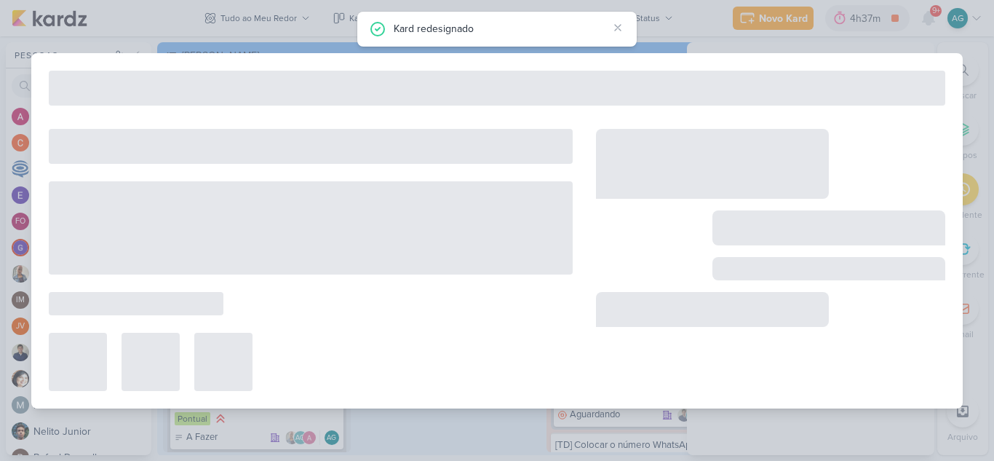
type input "3708194_CURY|BETINA_CRIAÇÃO_TEXTO_CAMPANHA_META"
type input "21 de agosto de 2025 às 23:59"
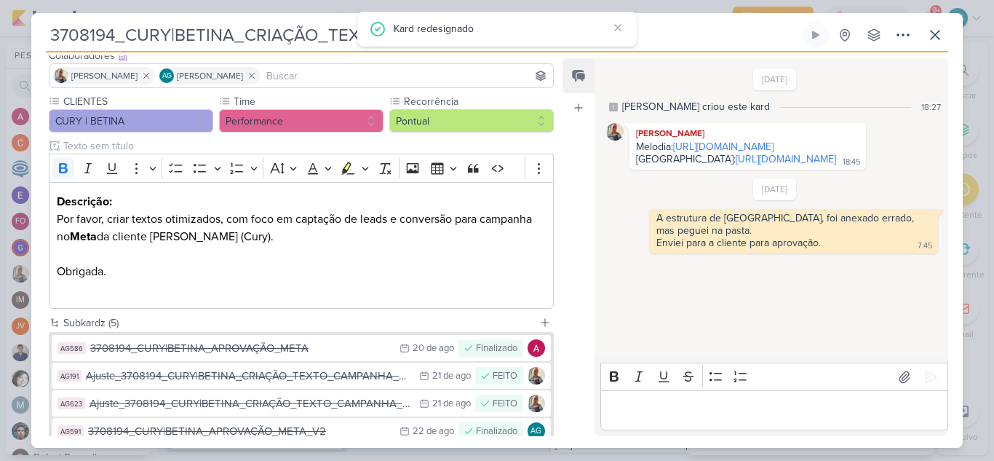
scroll to position [0, 0]
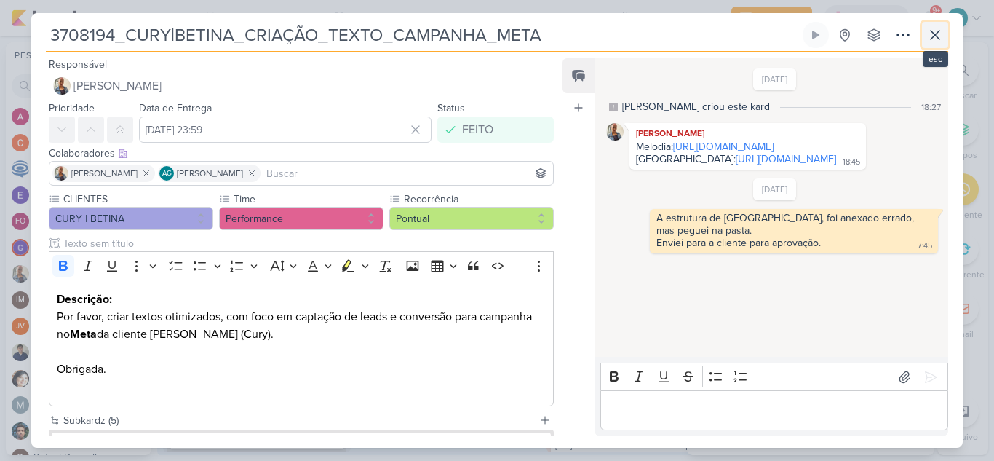
click at [942, 31] on icon at bounding box center [934, 34] width 17 height 17
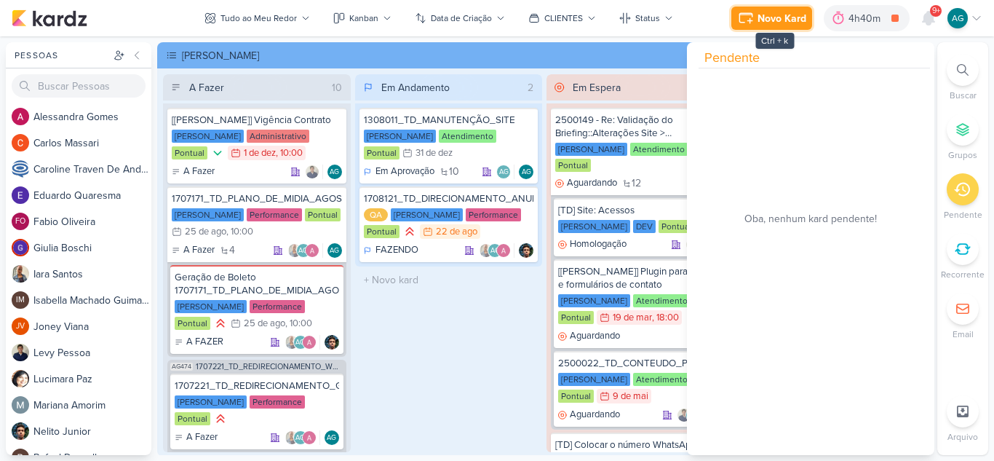
click at [786, 9] on button "Novo Kard" at bounding box center [771, 18] width 81 height 23
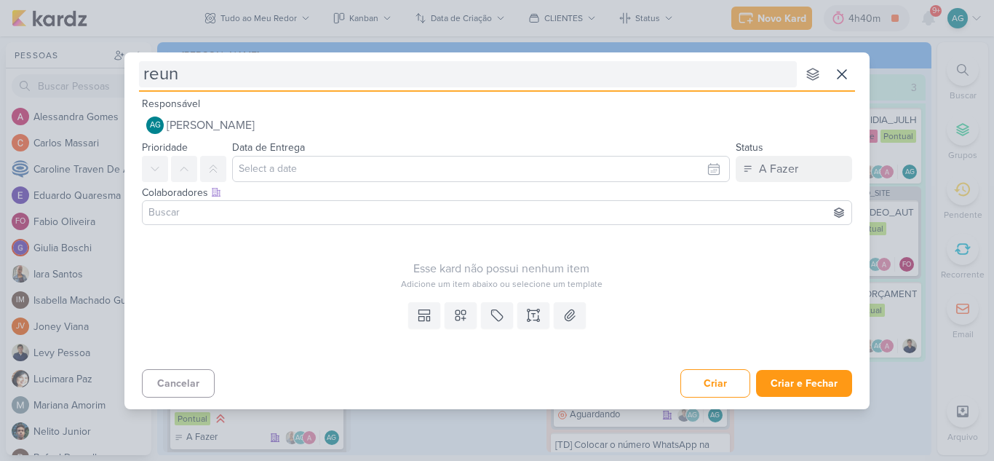
type input "reuni"
type input "reunião com Fa"
type input "reunião com Fabio"
click at [152, 65] on input "reunião com Fabio" at bounding box center [468, 74] width 658 height 26
type input "eunião com Fabio"
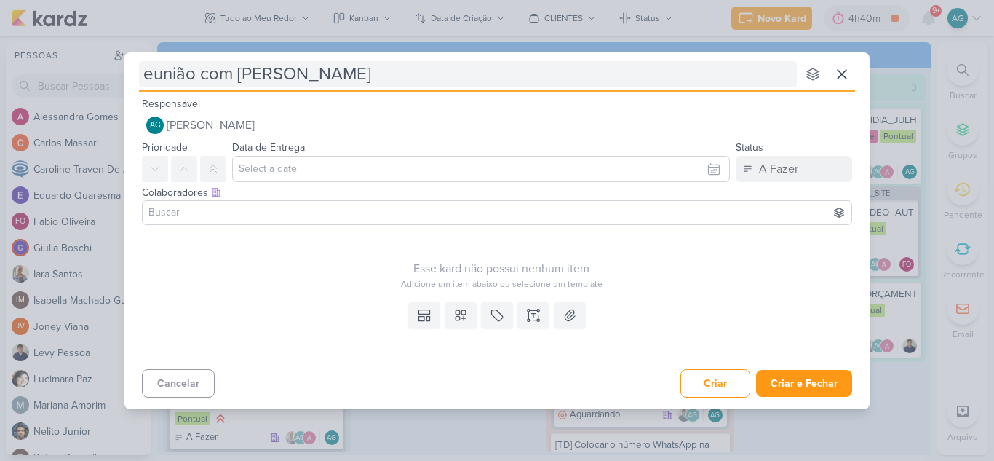
type input "Reunião com Fabio"
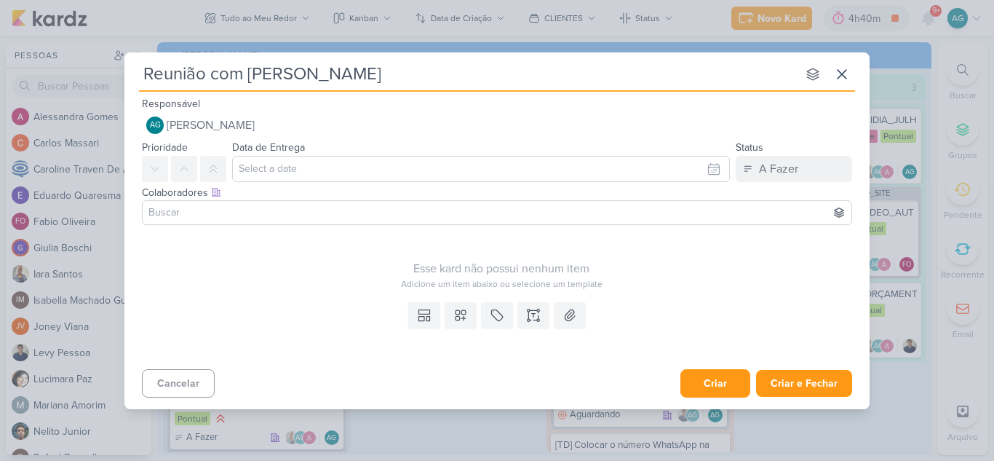
type input "Reunião com Fabio"
click at [709, 375] on button "Criar" at bounding box center [715, 383] width 70 height 28
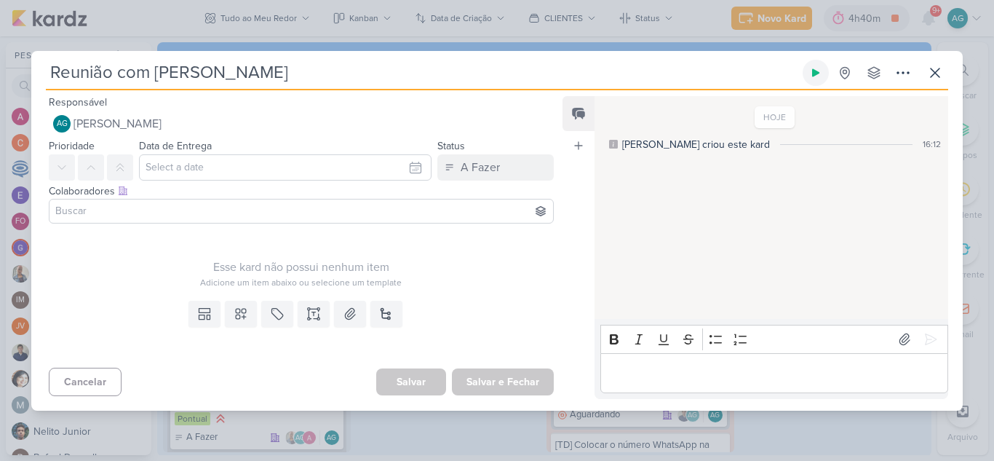
click at [813, 70] on icon at bounding box center [815, 72] width 7 height 8
click at [816, 71] on icon at bounding box center [815, 72] width 7 height 7
click at [930, 73] on icon at bounding box center [934, 72] width 17 height 17
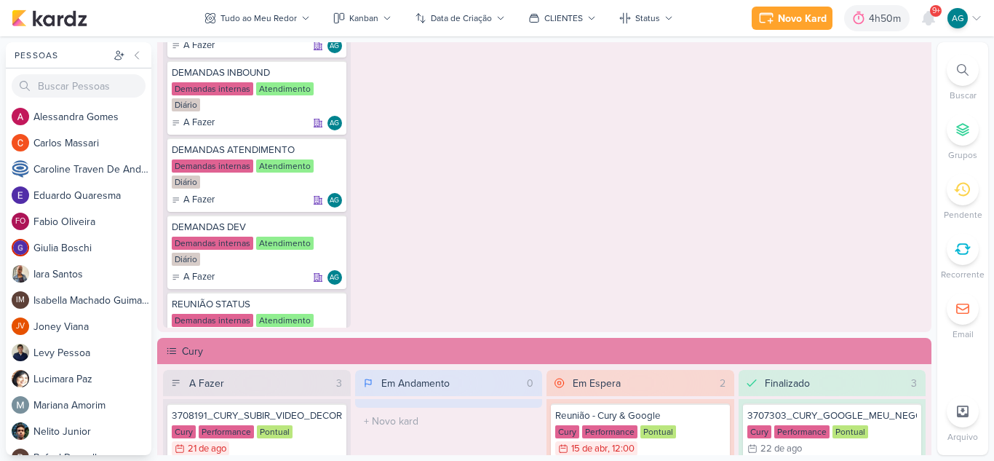
scroll to position [873, 0]
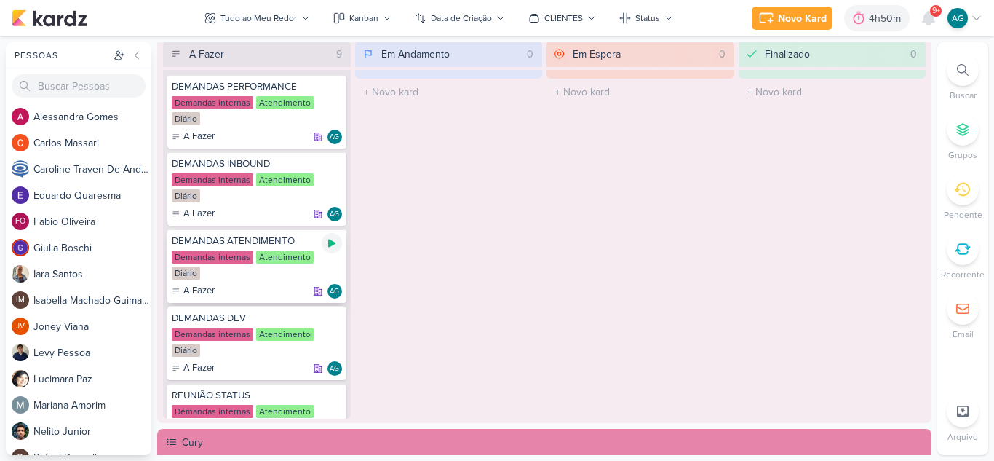
click at [335, 242] on icon at bounding box center [332, 243] width 12 height 12
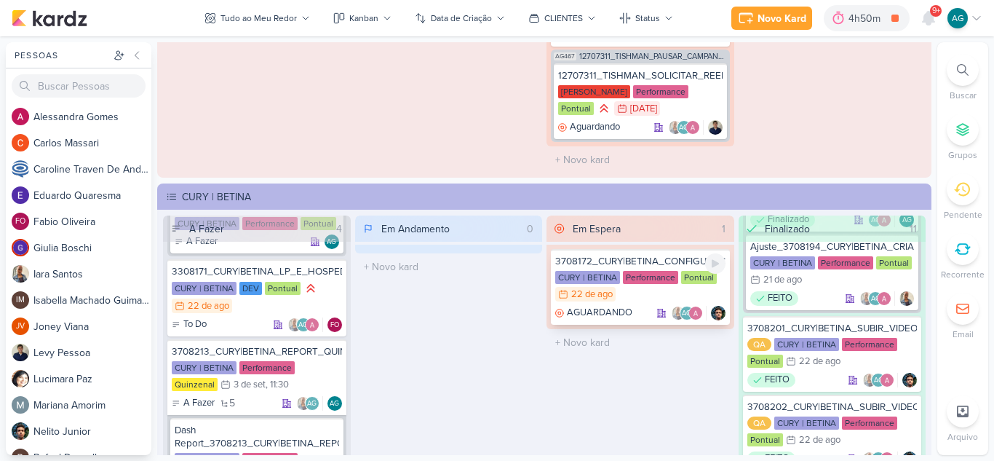
scroll to position [2244, 0]
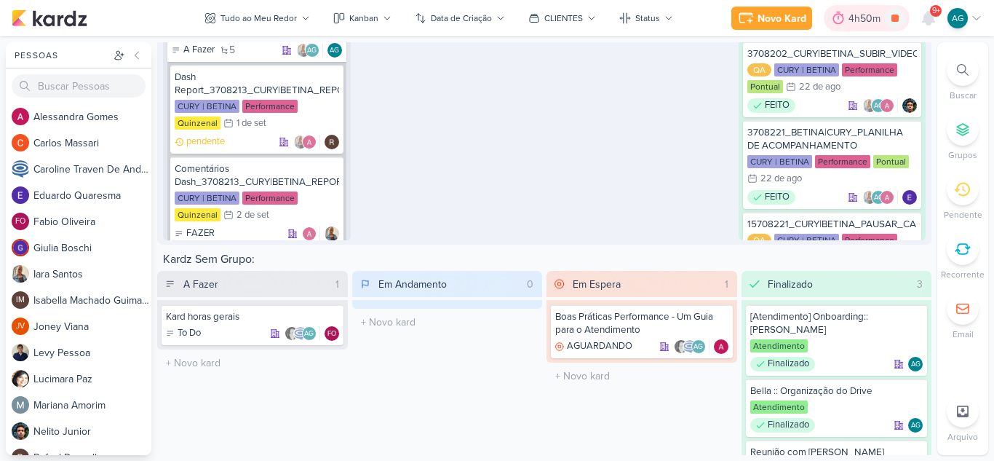
click at [858, 25] on div "4h50m" at bounding box center [866, 18] width 36 height 15
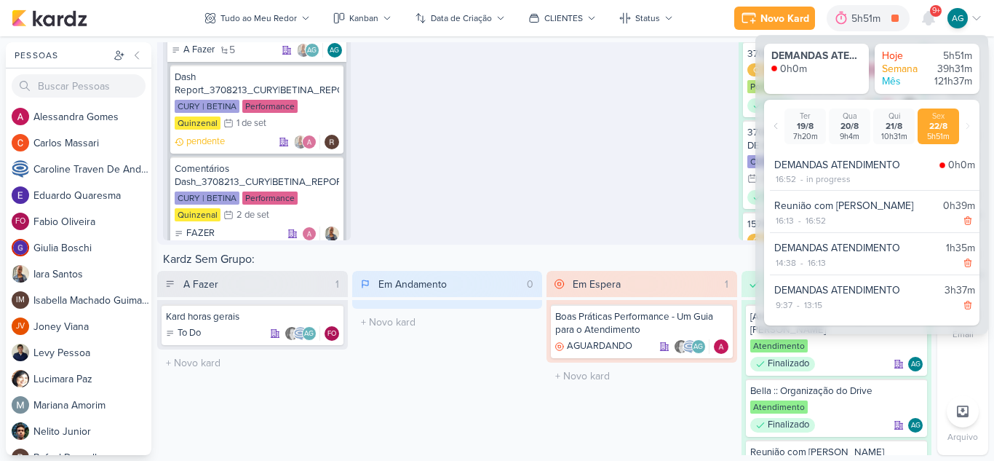
click at [642, 190] on div "Em Espera 1 3708172_CURY|BETINA_CONFIGURAÇÃO_GOOGLE CURY | BETINA Performance P…" at bounding box center [640, 52] width 188 height 378
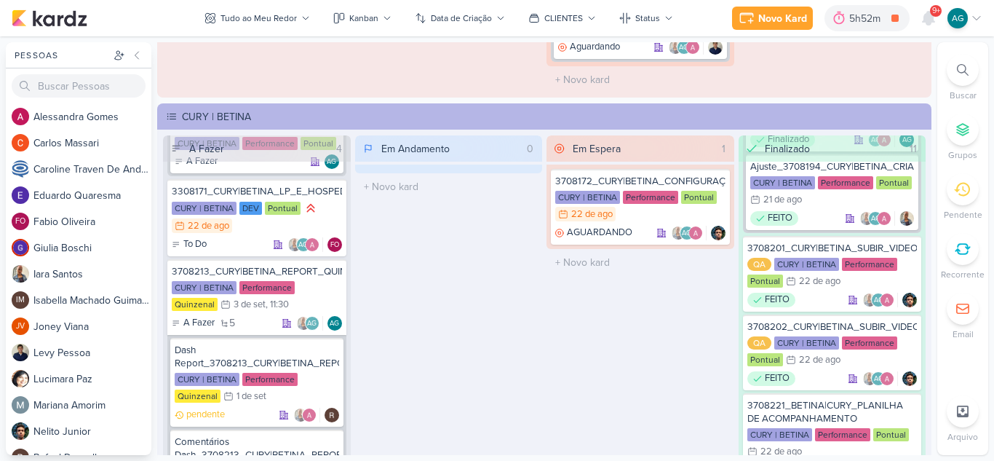
scroll to position [1953, 0]
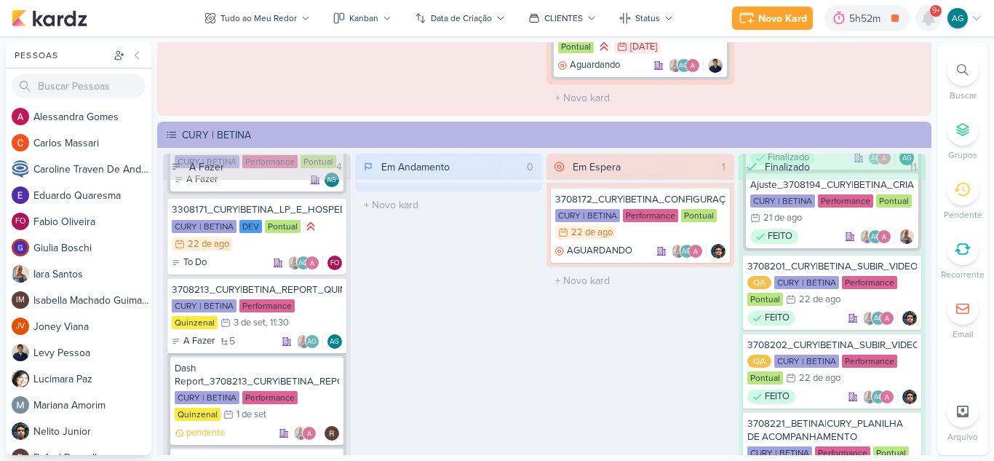
click at [933, 20] on icon at bounding box center [928, 17] width 17 height 17
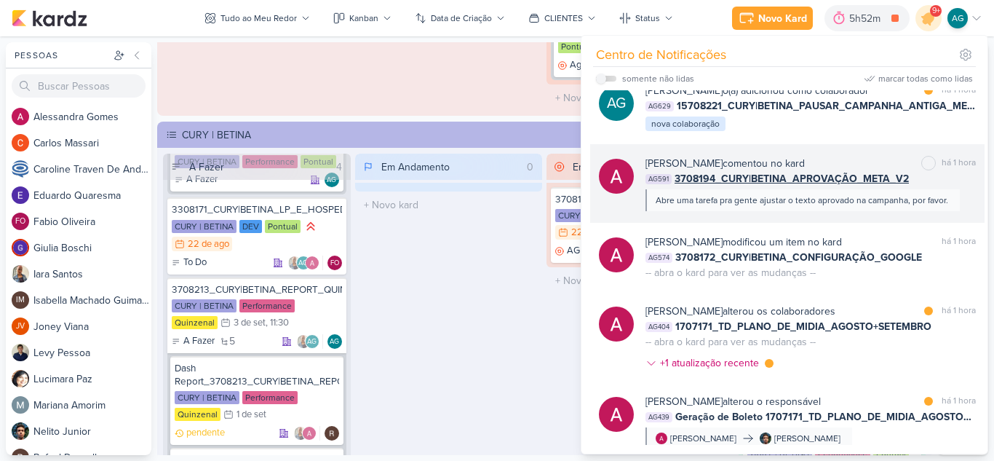
scroll to position [0, 0]
